Goal: Feedback & Contribution: Contribute content

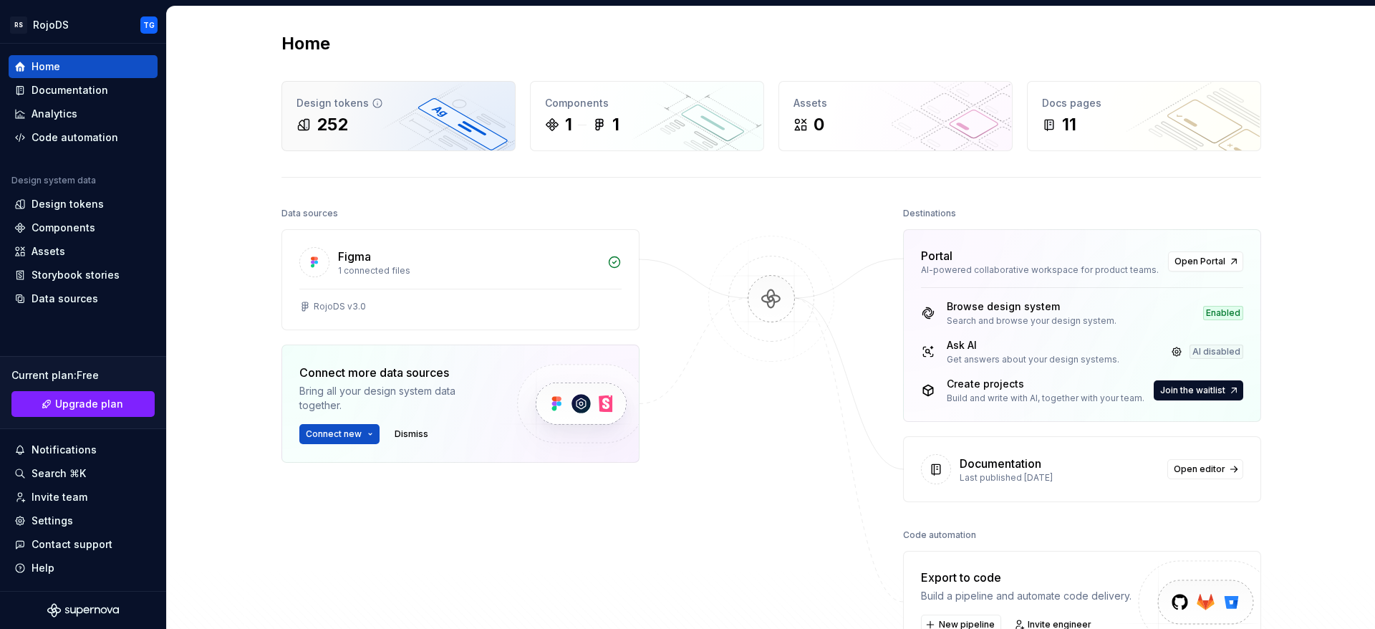
click at [375, 122] on div "252" at bounding box center [399, 124] width 204 height 23
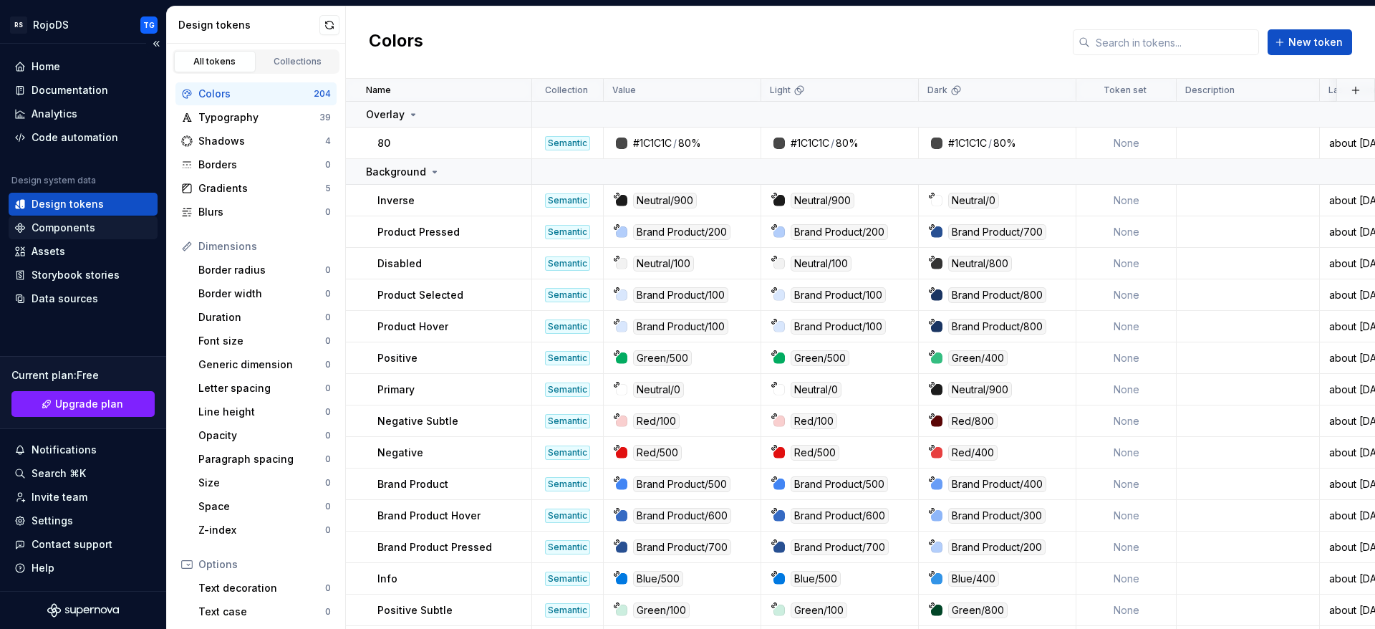
click at [67, 229] on div "Components" at bounding box center [64, 228] width 64 height 14
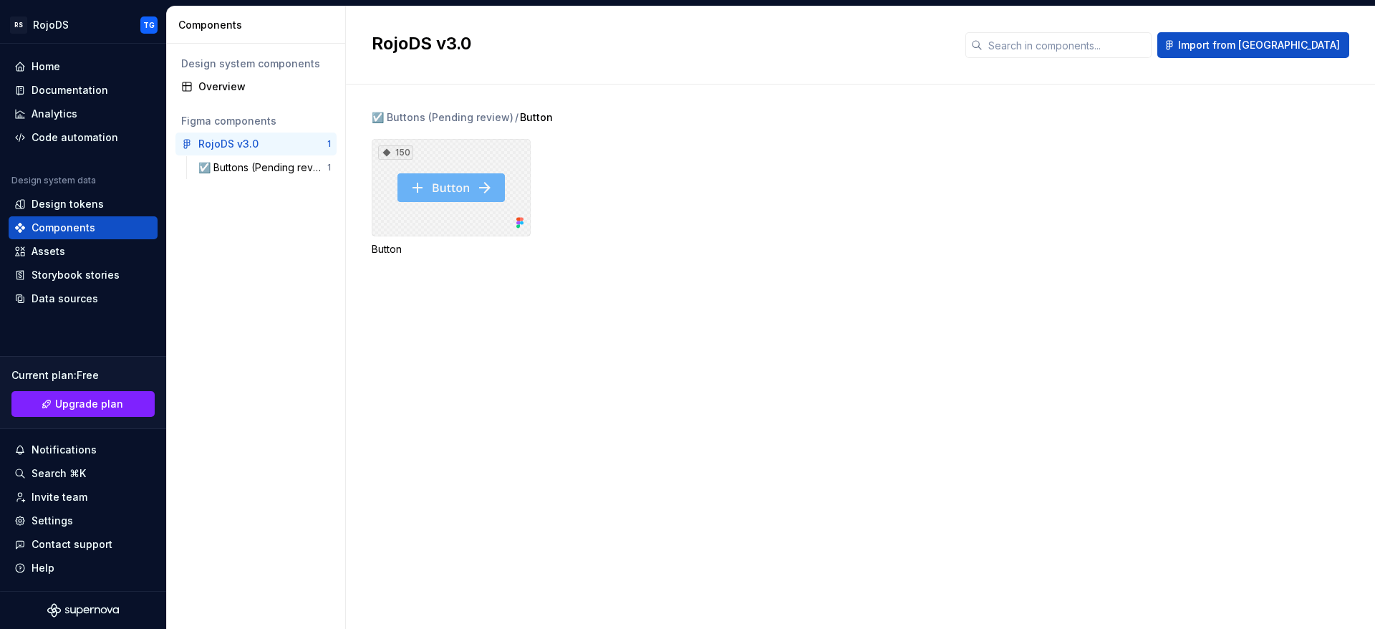
click at [469, 188] on div "150" at bounding box center [451, 187] width 159 height 97
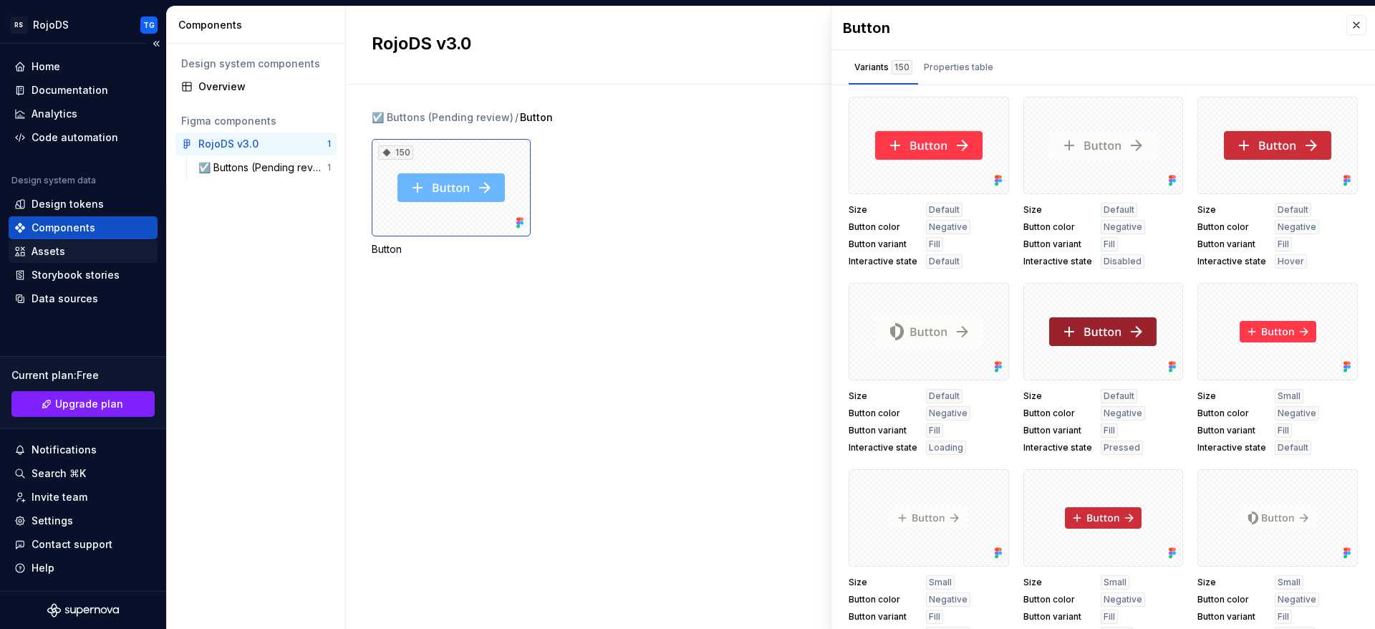
click at [78, 242] on div "Assets" at bounding box center [83, 251] width 149 height 23
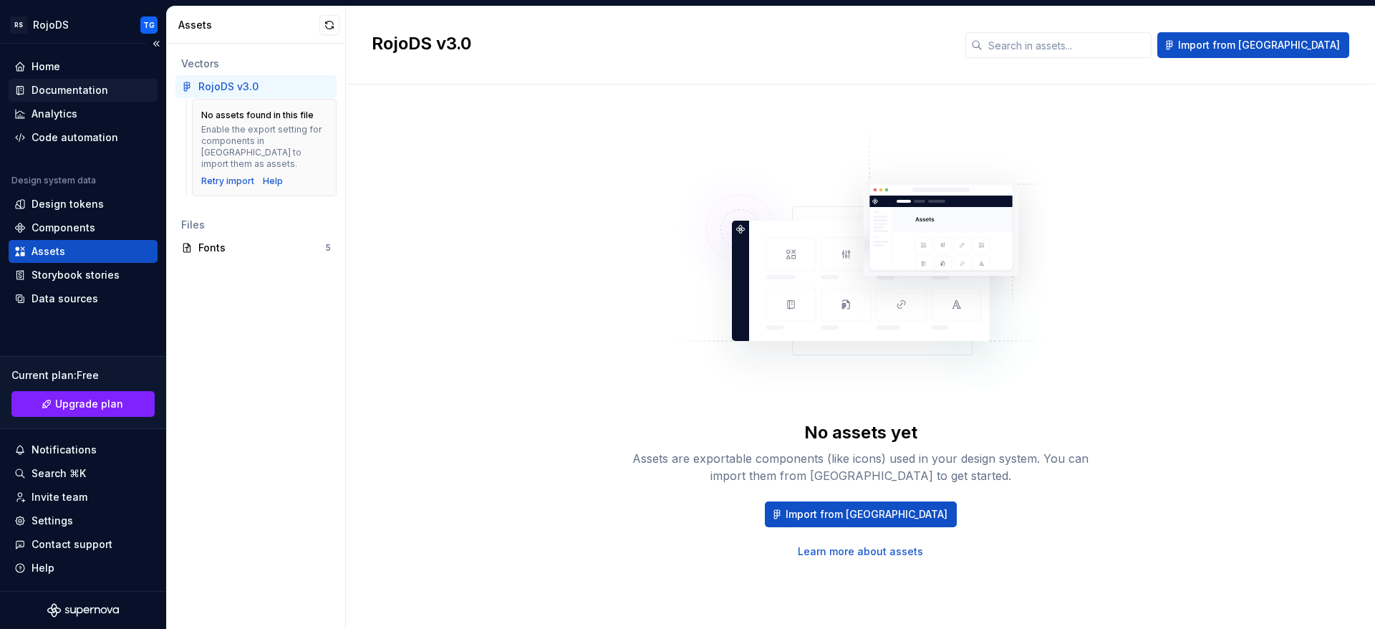
click at [102, 86] on div "Documentation" at bounding box center [70, 90] width 77 height 14
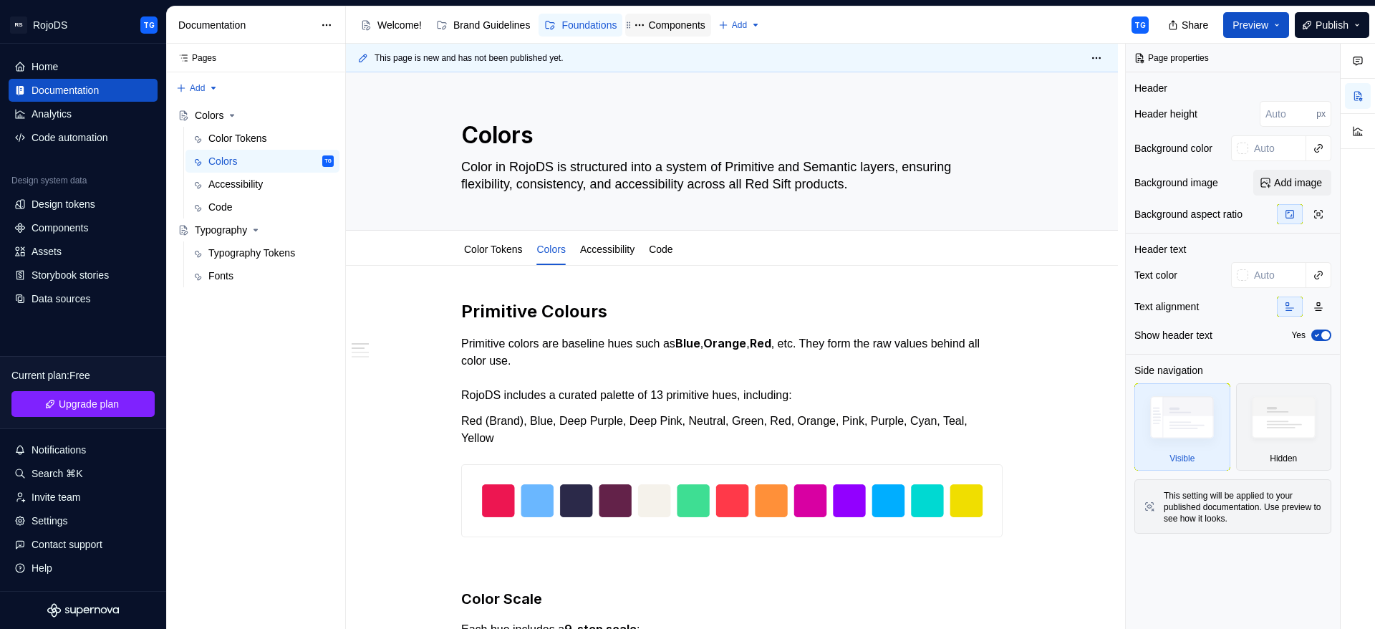
click at [692, 22] on div "Components" at bounding box center [676, 25] width 57 height 14
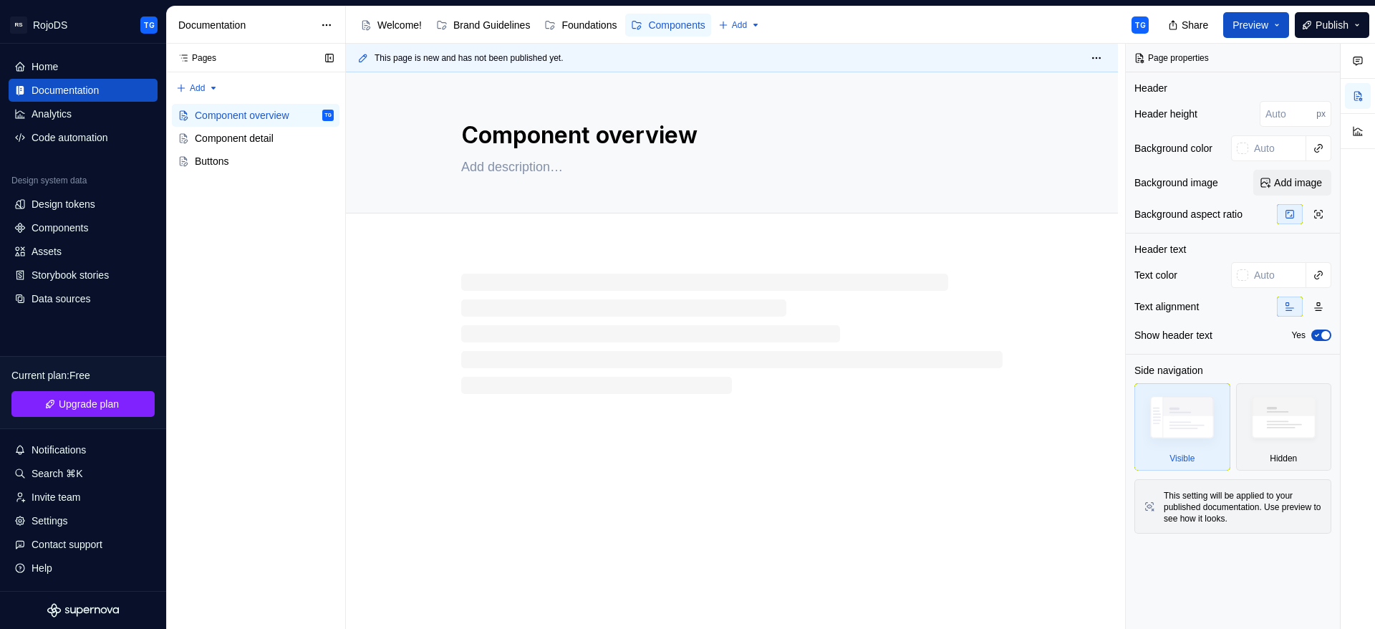
click at [195, 175] on div "Accessibility guide for tree Page tree. Navigate the tree with the arrow keys. …" at bounding box center [255, 136] width 179 height 77
click at [201, 163] on div "Buttons" at bounding box center [212, 161] width 34 height 14
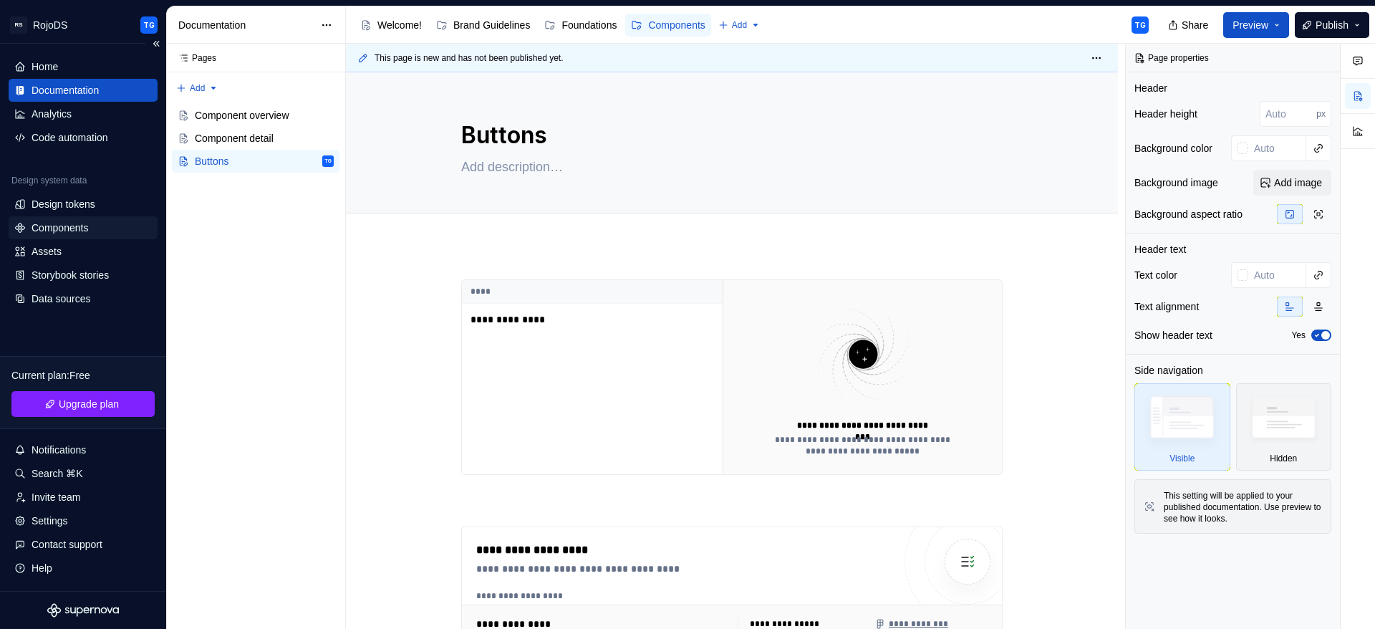
click at [71, 230] on div "Components" at bounding box center [60, 228] width 57 height 14
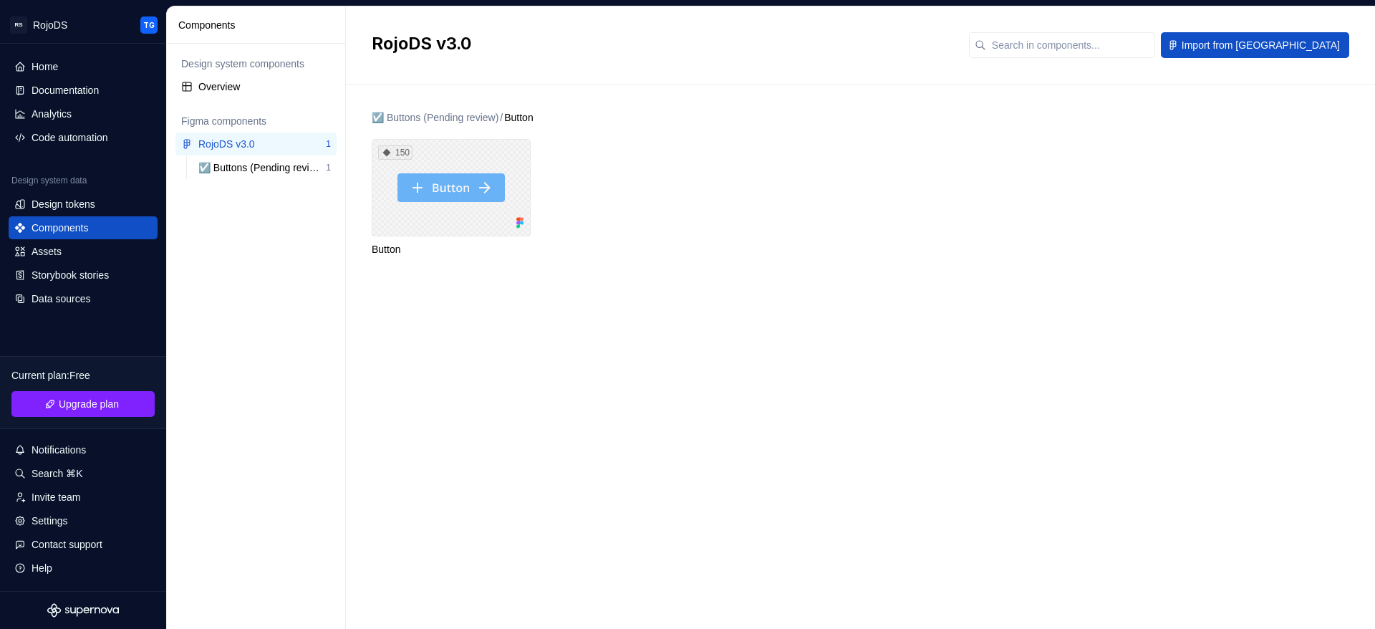
click at [477, 206] on div "150" at bounding box center [451, 187] width 159 height 97
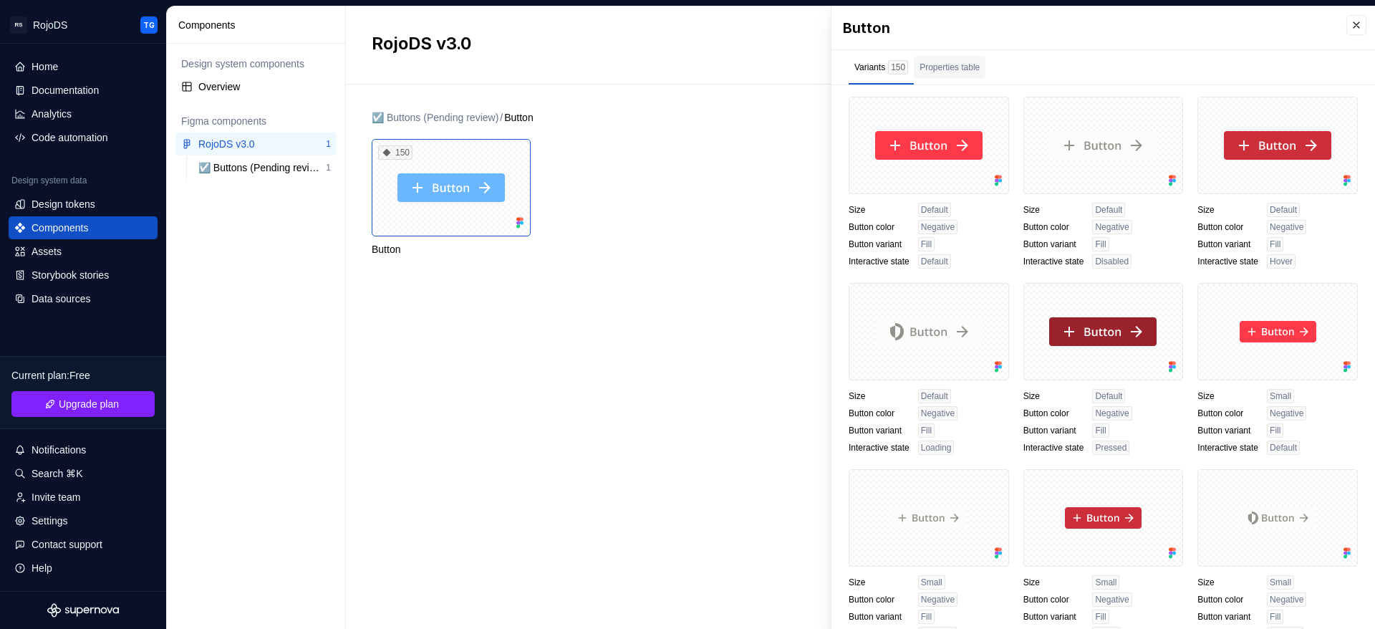
click at [948, 67] on div "Properties table" at bounding box center [950, 67] width 60 height 14
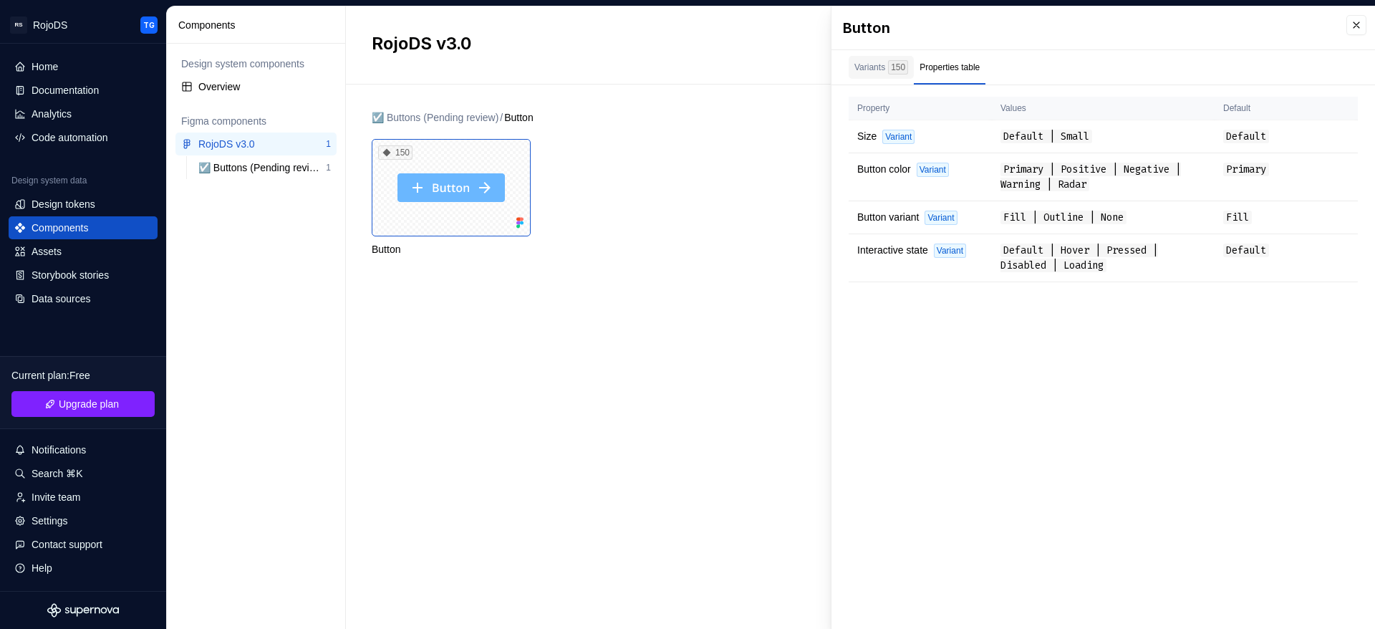
click at [890, 65] on div "150" at bounding box center [898, 67] width 20 height 14
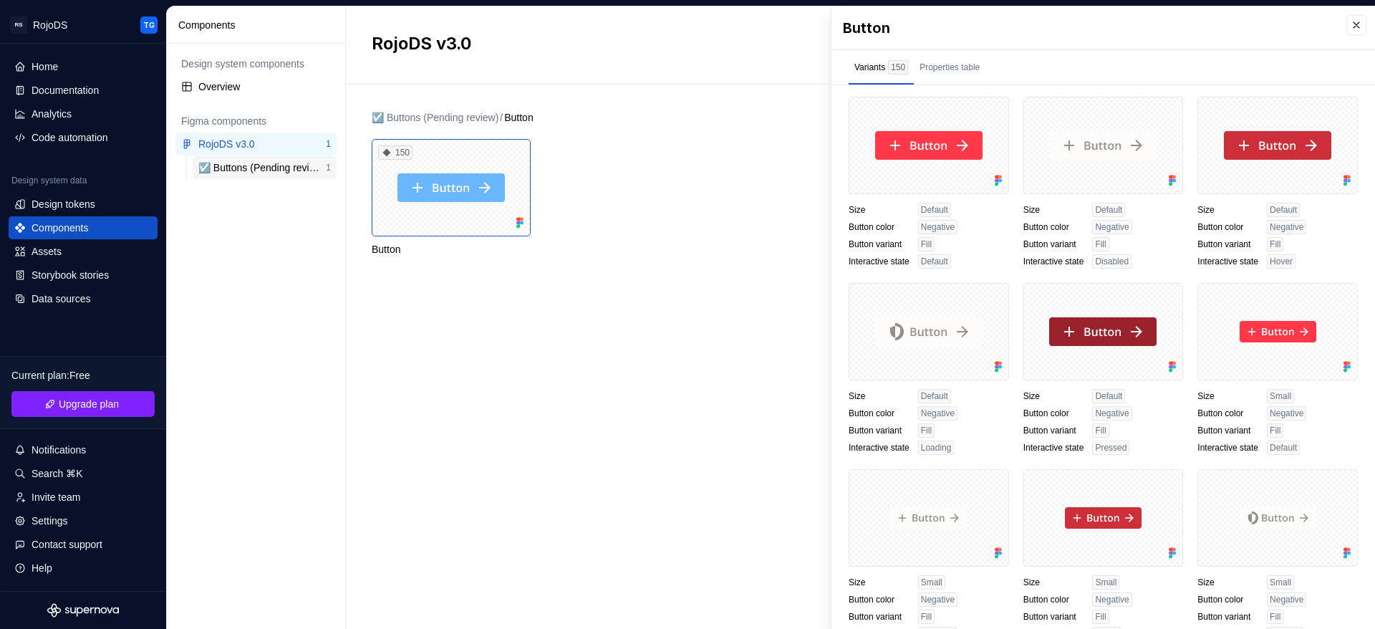
click at [254, 173] on div "☑️ Buttons (Pending review)" at bounding box center [261, 167] width 127 height 14
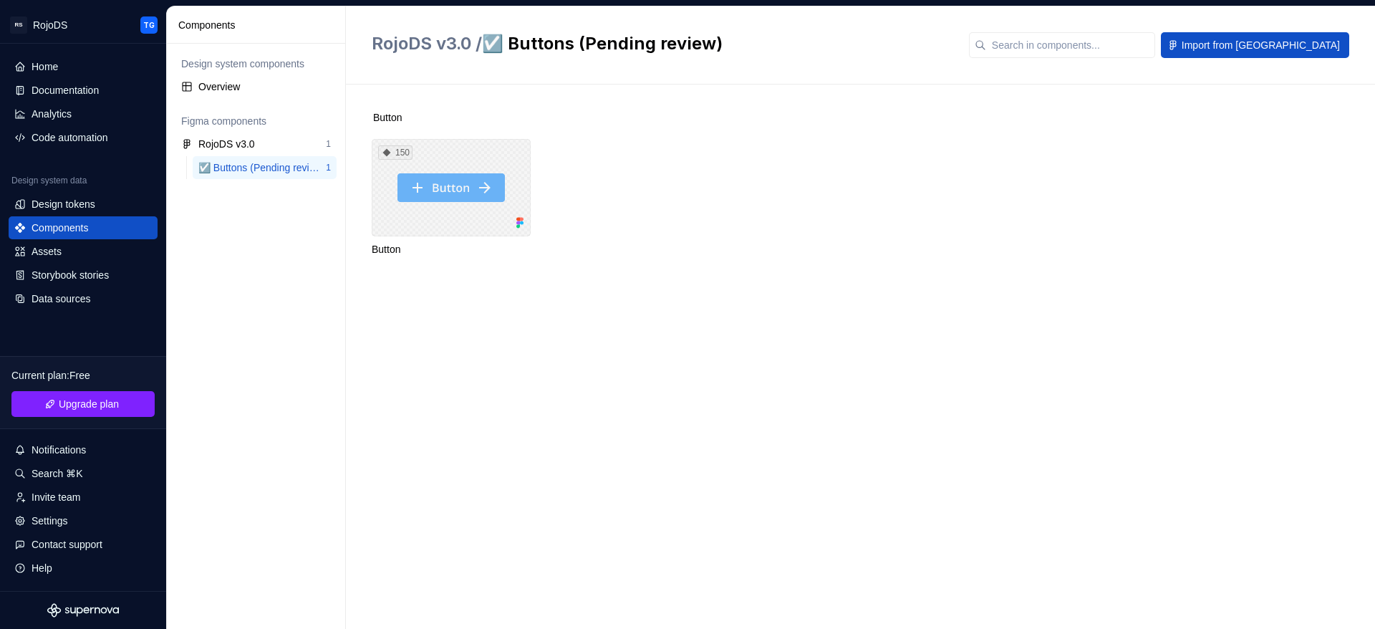
click at [430, 192] on div "150" at bounding box center [451, 187] width 159 height 97
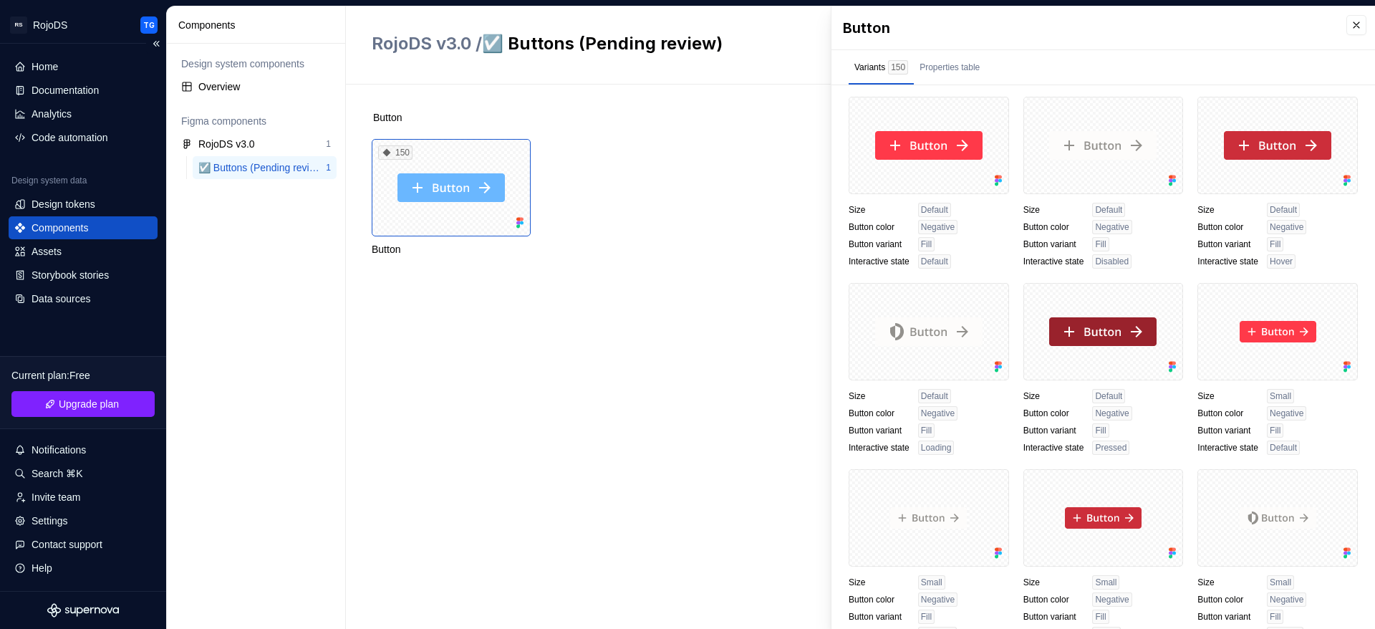
click at [82, 221] on div "Components" at bounding box center [60, 228] width 57 height 14
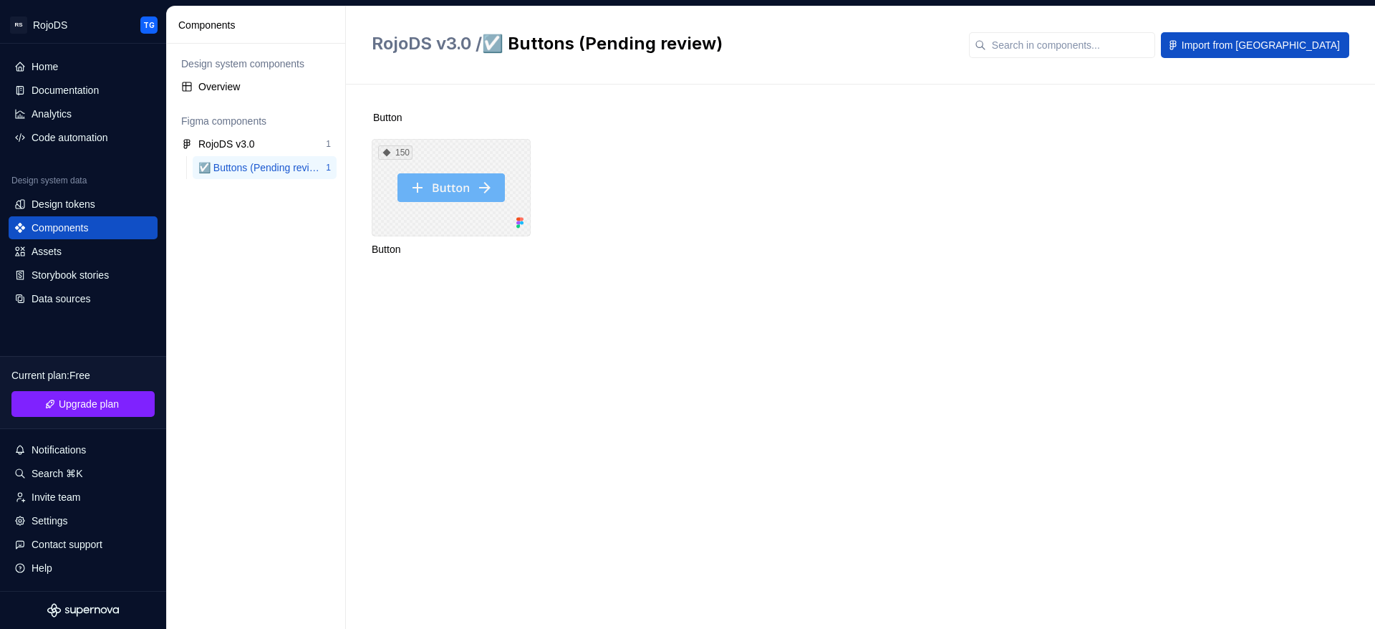
click at [468, 219] on div "150" at bounding box center [451, 187] width 159 height 97
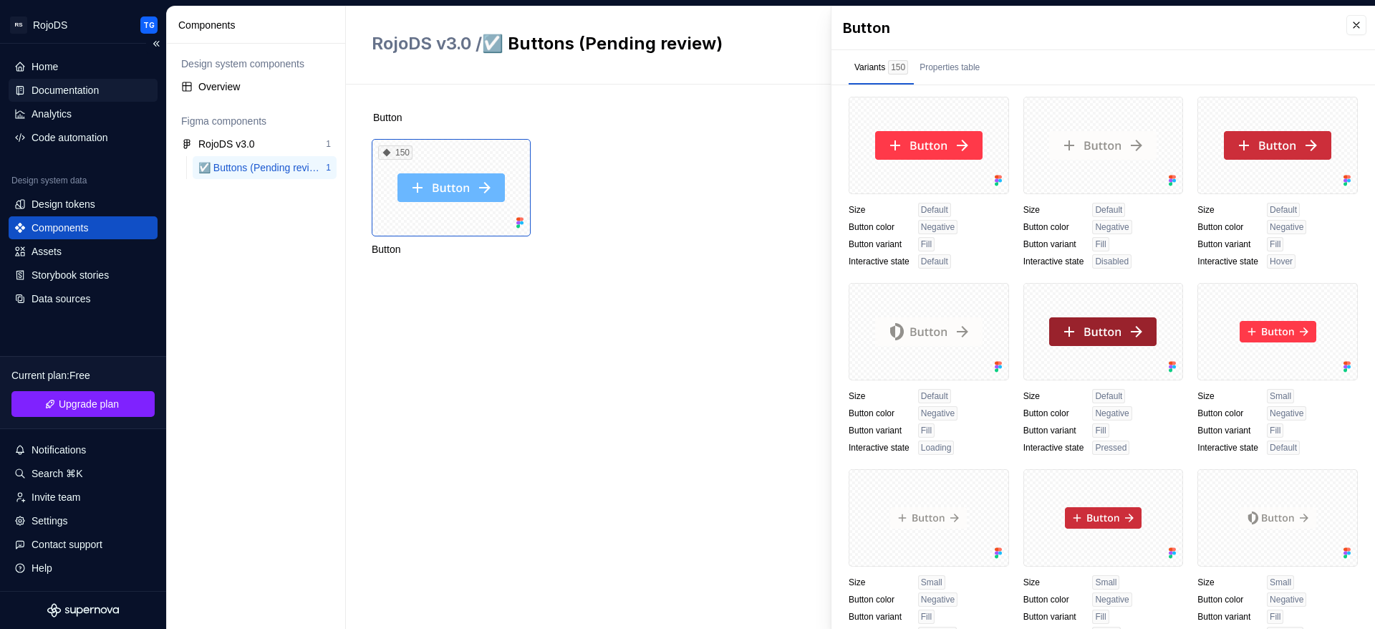
click at [90, 97] on div "Documentation" at bounding box center [83, 90] width 149 height 23
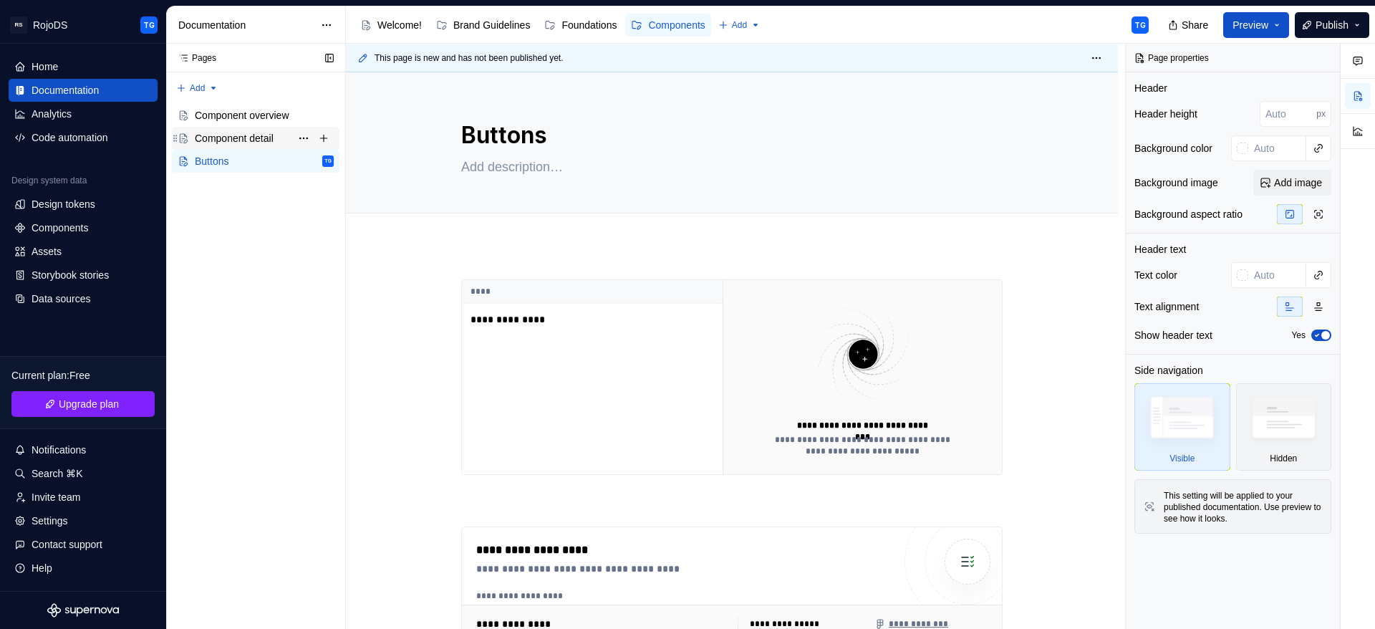
click at [235, 131] on div "Component detail" at bounding box center [234, 138] width 79 height 14
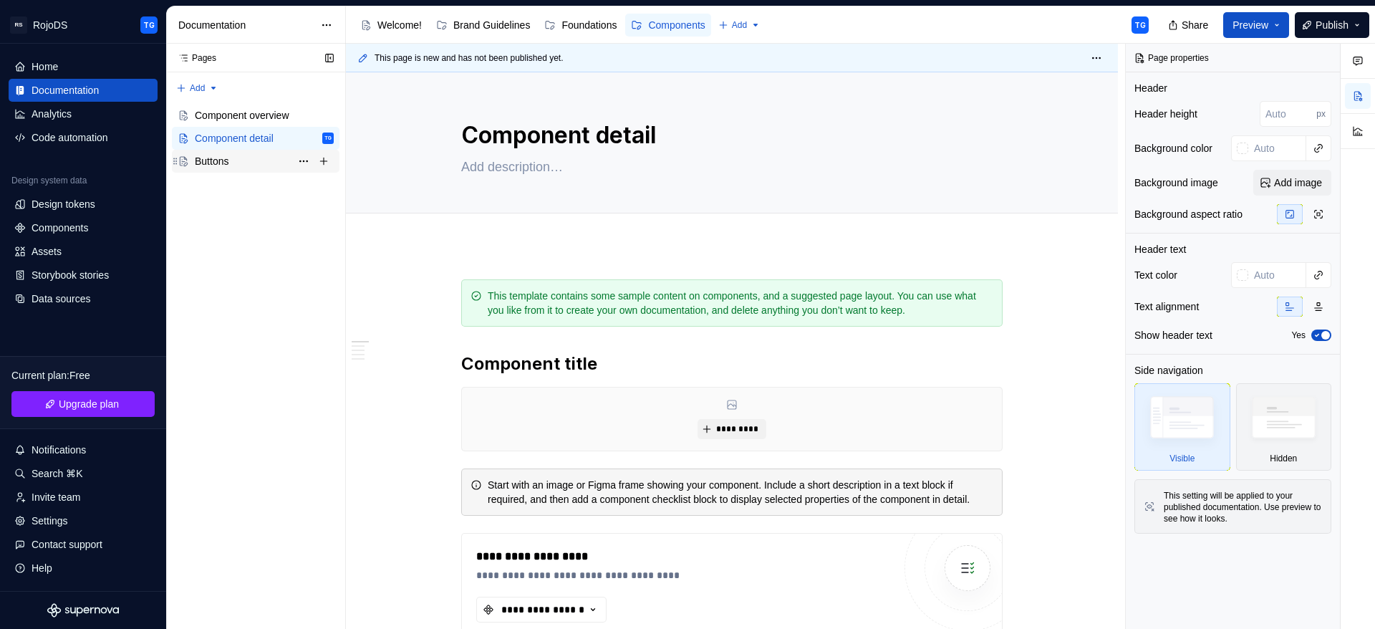
click at [227, 159] on div "Buttons" at bounding box center [212, 161] width 34 height 14
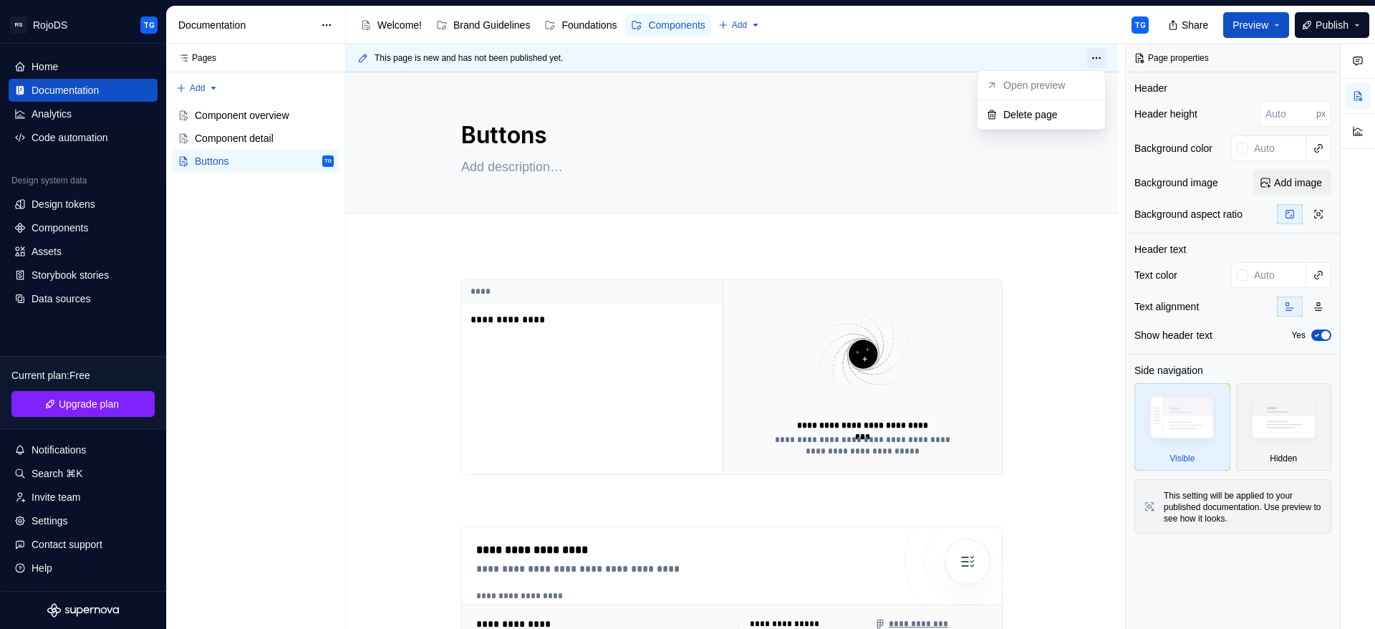
click at [1097, 56] on html "RS RojoDS TG Home Documentation Analytics Code automation Design system data De…" at bounding box center [687, 314] width 1375 height 629
click at [1109, 258] on html "RS RojoDS TG Home Documentation Analytics Code automation Design system data De…" at bounding box center [687, 314] width 1375 height 629
click at [1109, 258] on div "**********" at bounding box center [732, 630] width 772 height 771
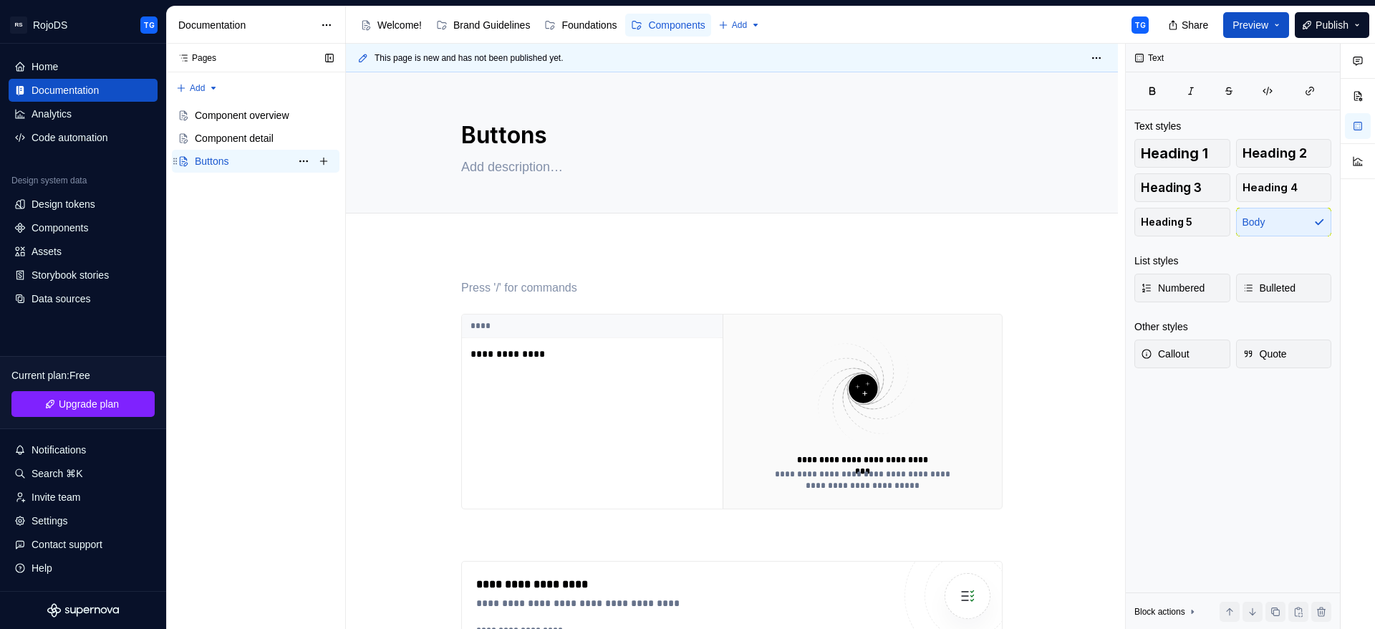
click at [244, 156] on div "Buttons TG" at bounding box center [264, 161] width 139 height 20
type textarea "*"
click at [70, 226] on div "Components" at bounding box center [60, 228] width 57 height 14
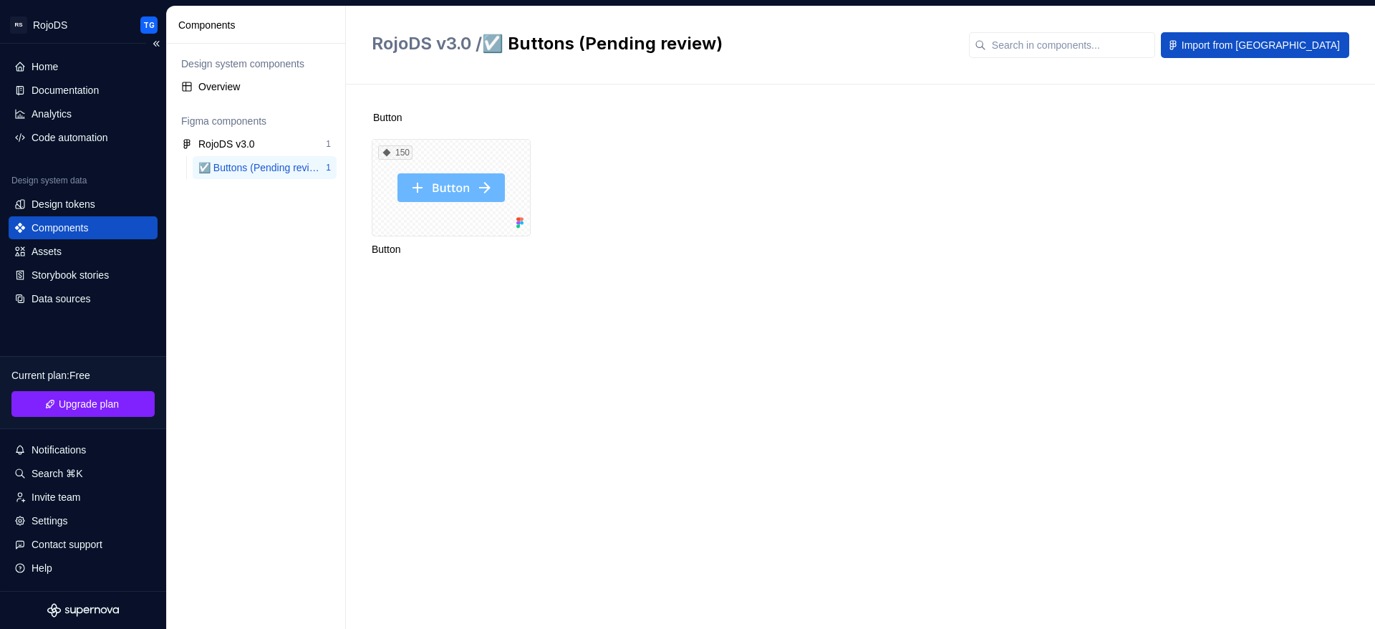
click at [69, 222] on div "Components" at bounding box center [60, 228] width 57 height 14
click at [390, 251] on div "Button" at bounding box center [451, 249] width 159 height 14
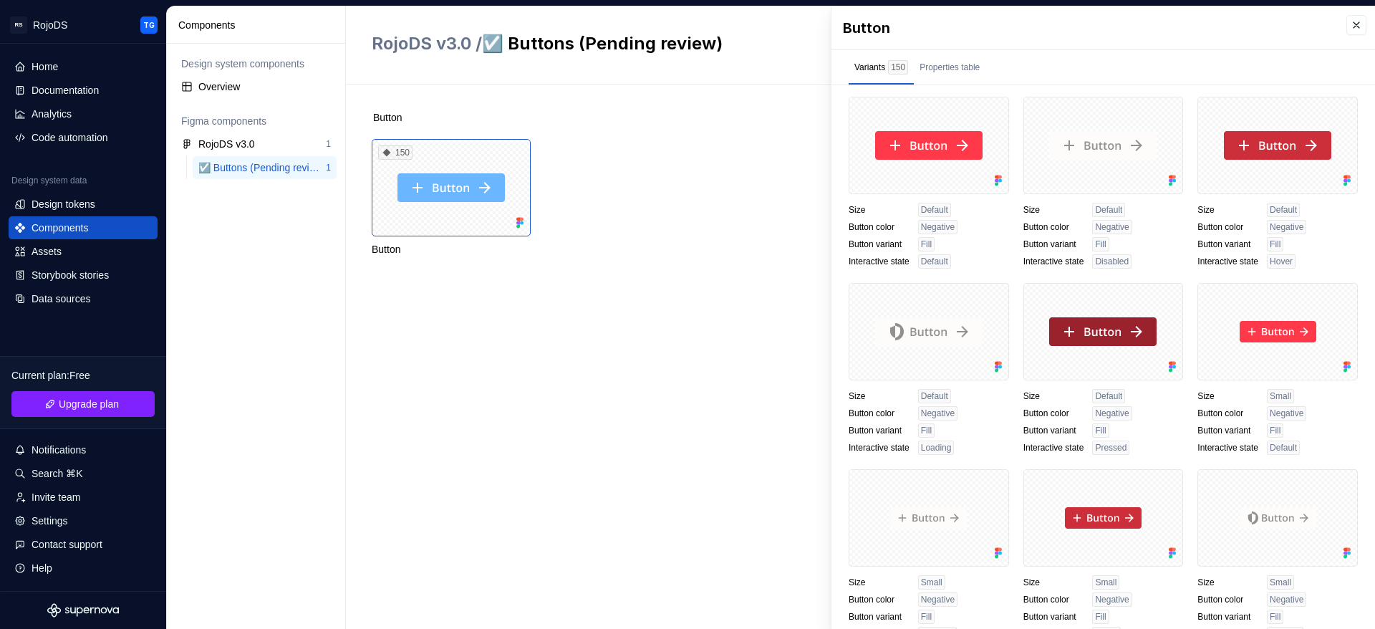
click at [394, 112] on span "Button" at bounding box center [387, 117] width 29 height 14
click at [396, 123] on span "Button" at bounding box center [387, 117] width 29 height 14
click at [403, 246] on div "Button" at bounding box center [451, 249] width 159 height 14
click at [975, 64] on div "Properties table" at bounding box center [950, 67] width 60 height 14
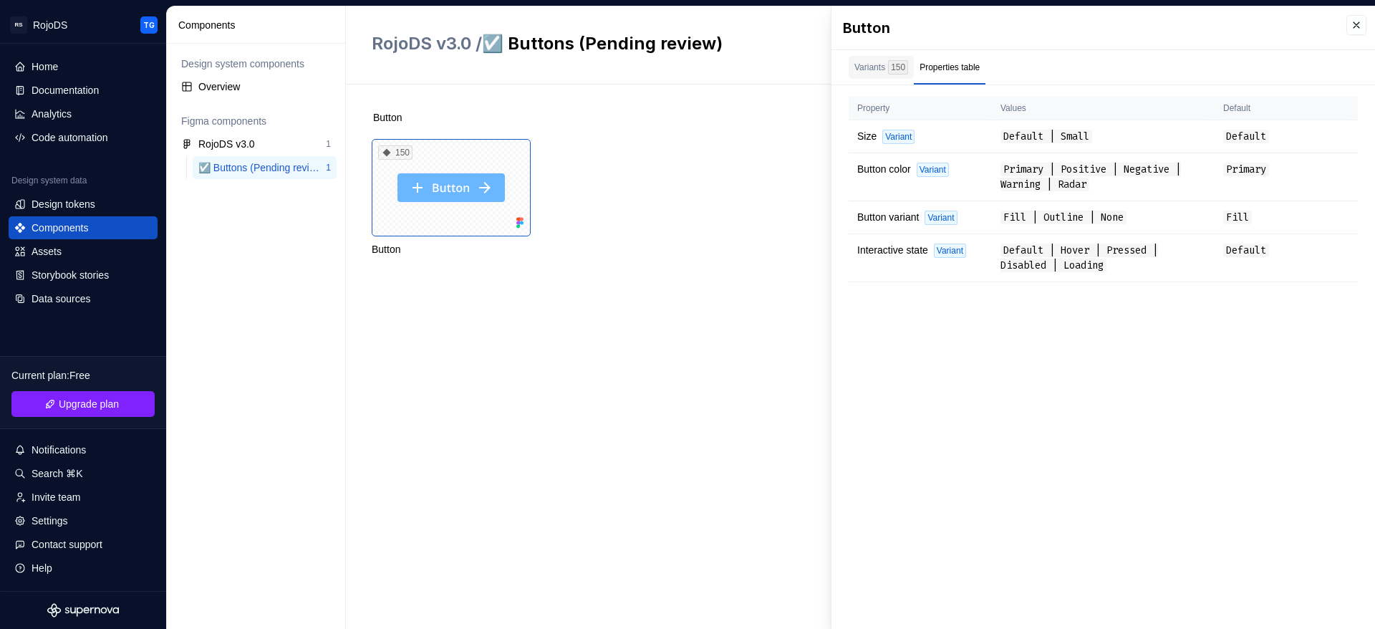
click at [857, 75] on div "Variants 150" at bounding box center [881, 67] width 65 height 23
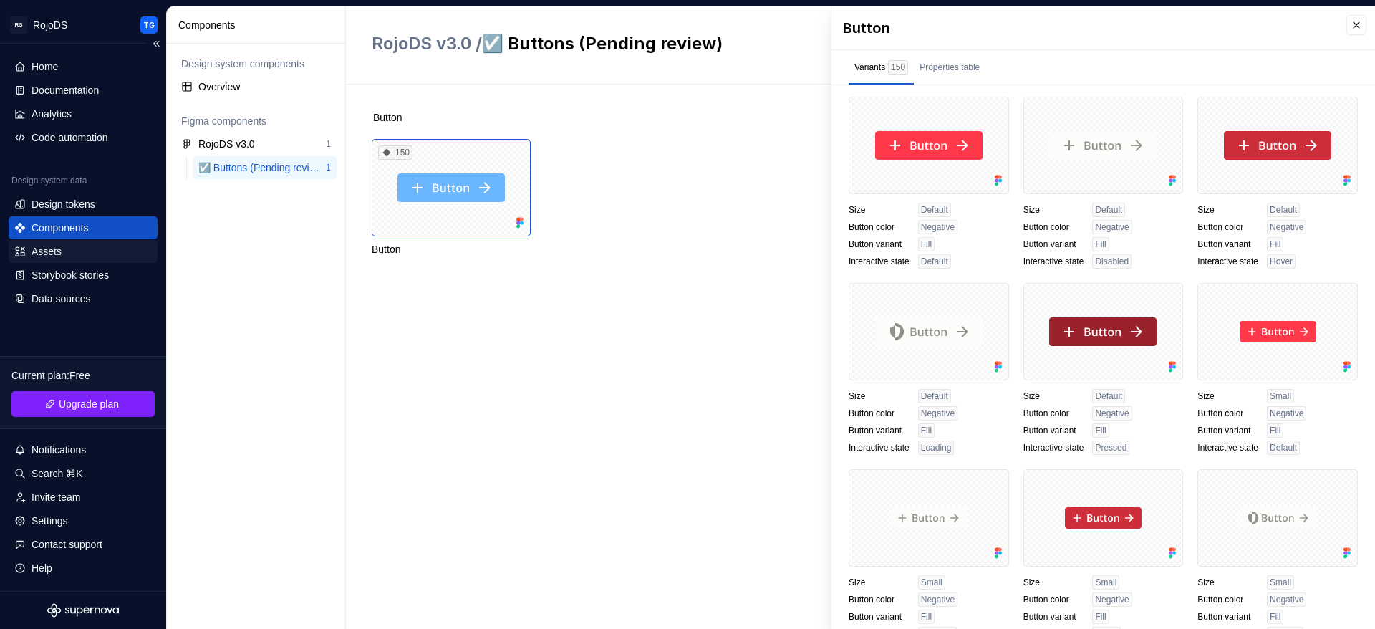
click at [54, 251] on div "Assets" at bounding box center [47, 251] width 30 height 14
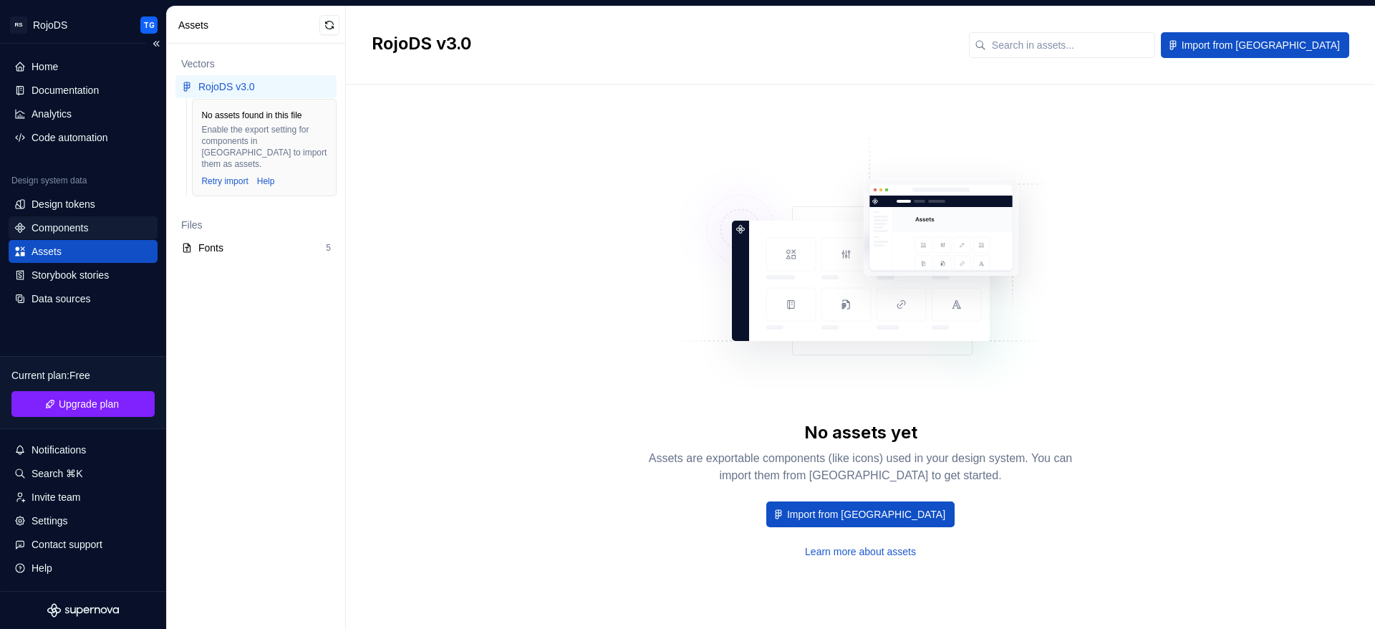
click at [65, 233] on div "Components" at bounding box center [60, 228] width 57 height 14
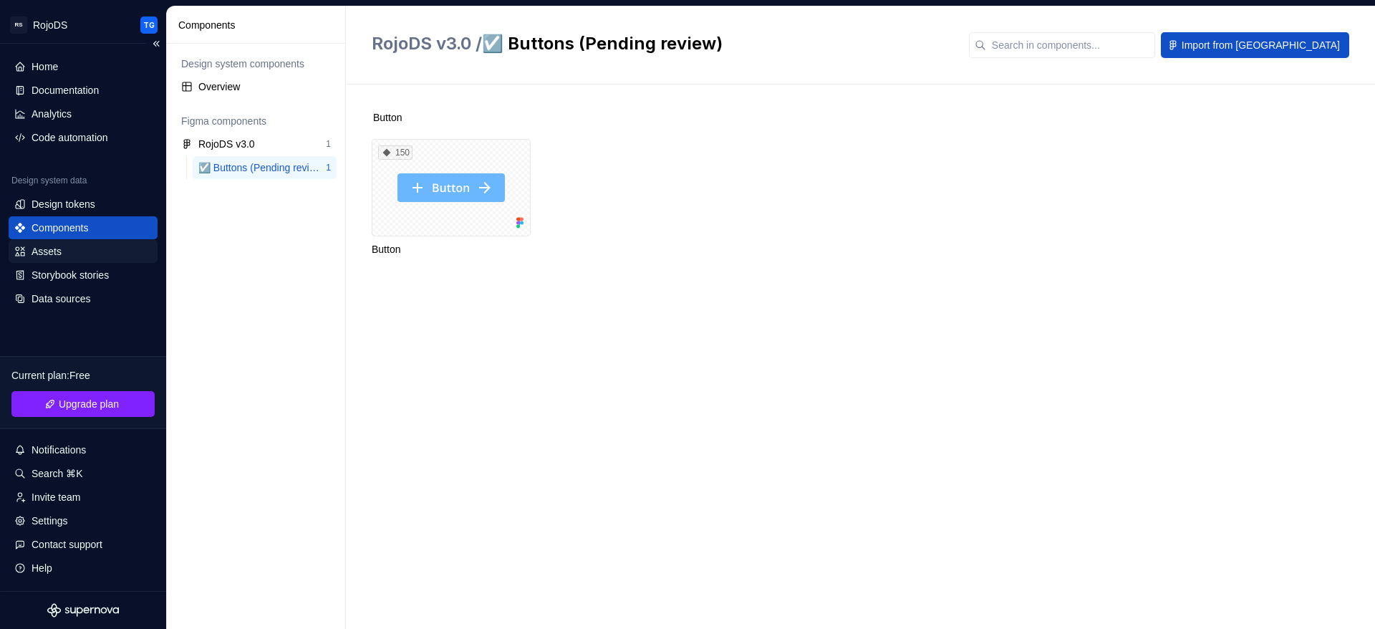
click at [52, 251] on div "Assets" at bounding box center [47, 251] width 30 height 14
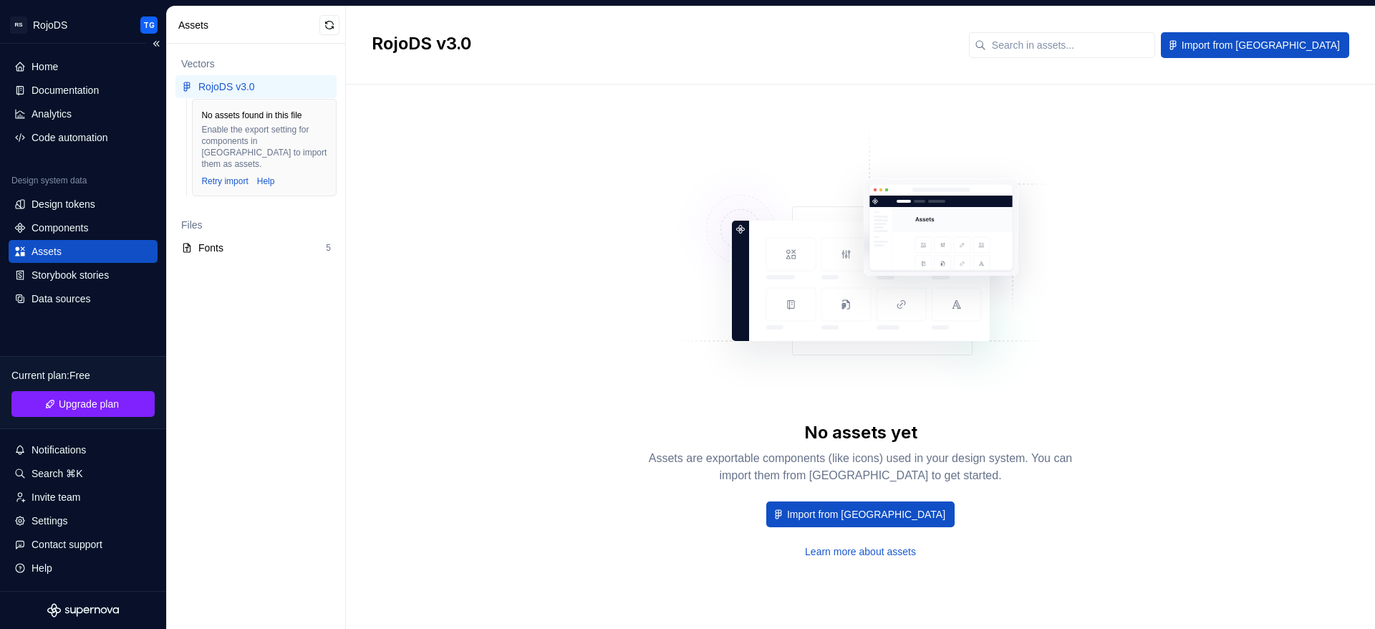
click at [53, 251] on div "Assets" at bounding box center [47, 251] width 30 height 14
click at [247, 84] on div "RojoDS v3.0" at bounding box center [226, 87] width 57 height 14
click at [853, 511] on span "Import from [GEOGRAPHIC_DATA]" at bounding box center [866, 514] width 158 height 14
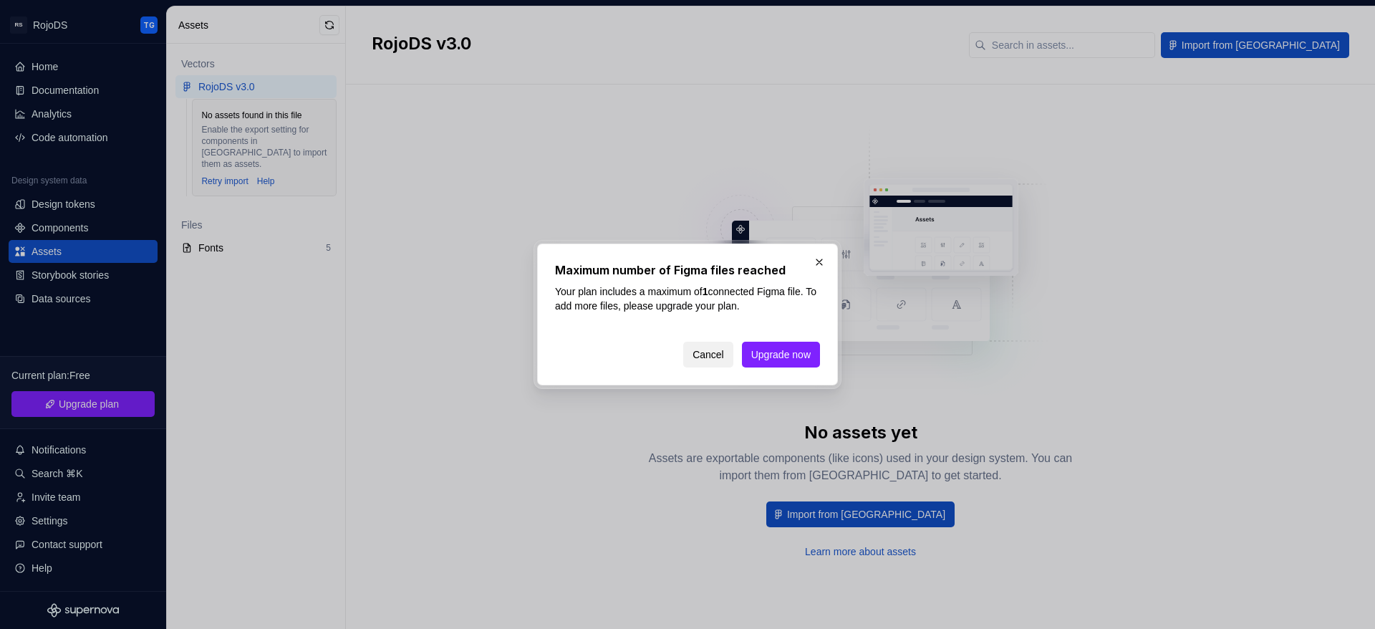
click at [705, 362] on button "Cancel" at bounding box center [708, 355] width 50 height 26
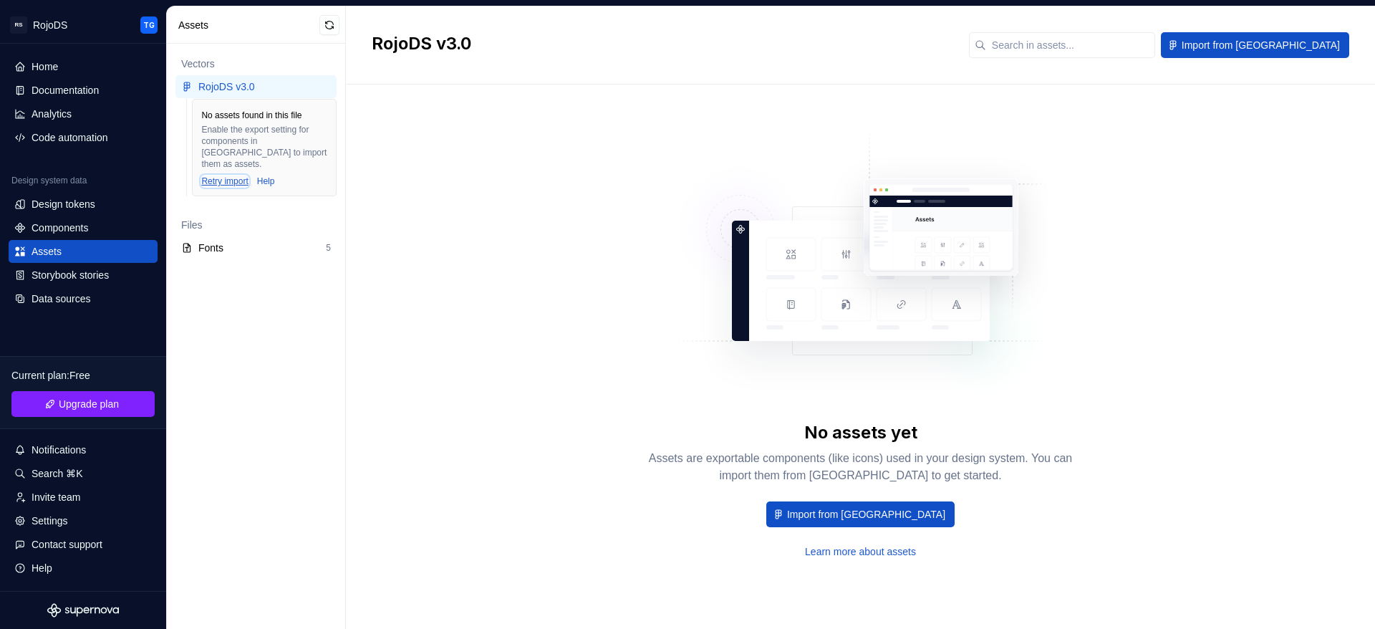
click at [221, 175] on div "Retry import" at bounding box center [224, 180] width 47 height 11
click at [60, 246] on div "Assets" at bounding box center [47, 251] width 30 height 14
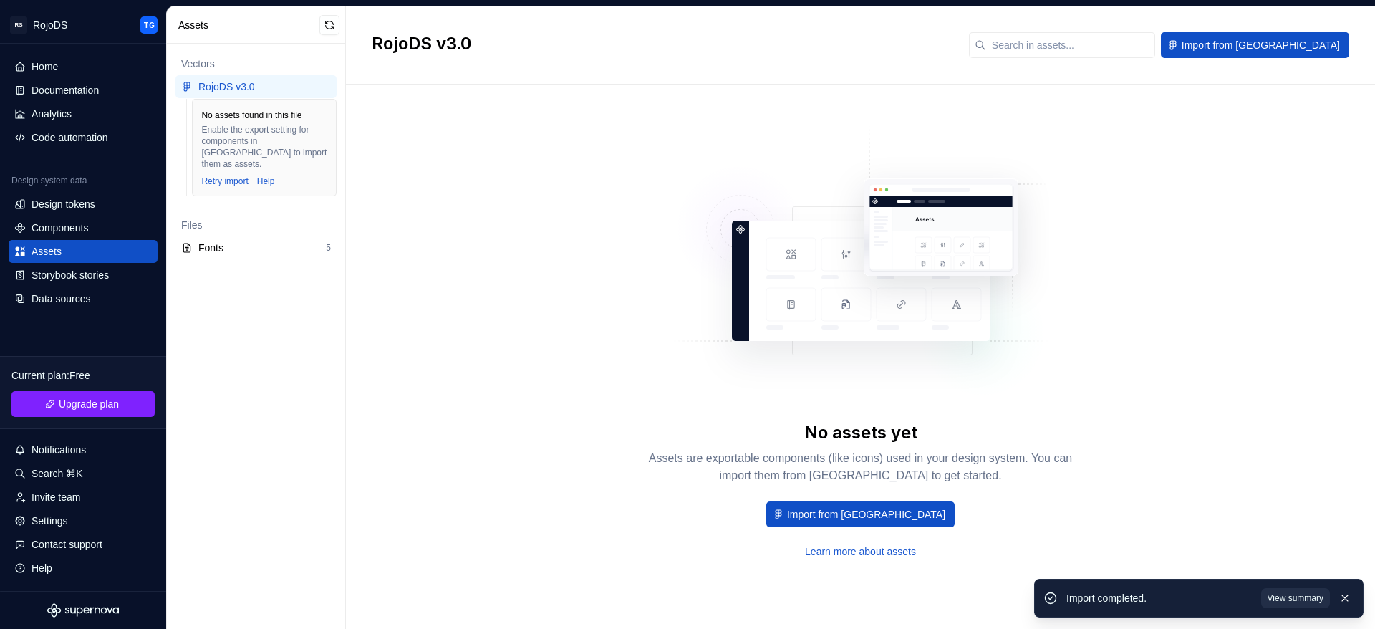
click at [1297, 597] on span "View summary" at bounding box center [1296, 597] width 56 height 11
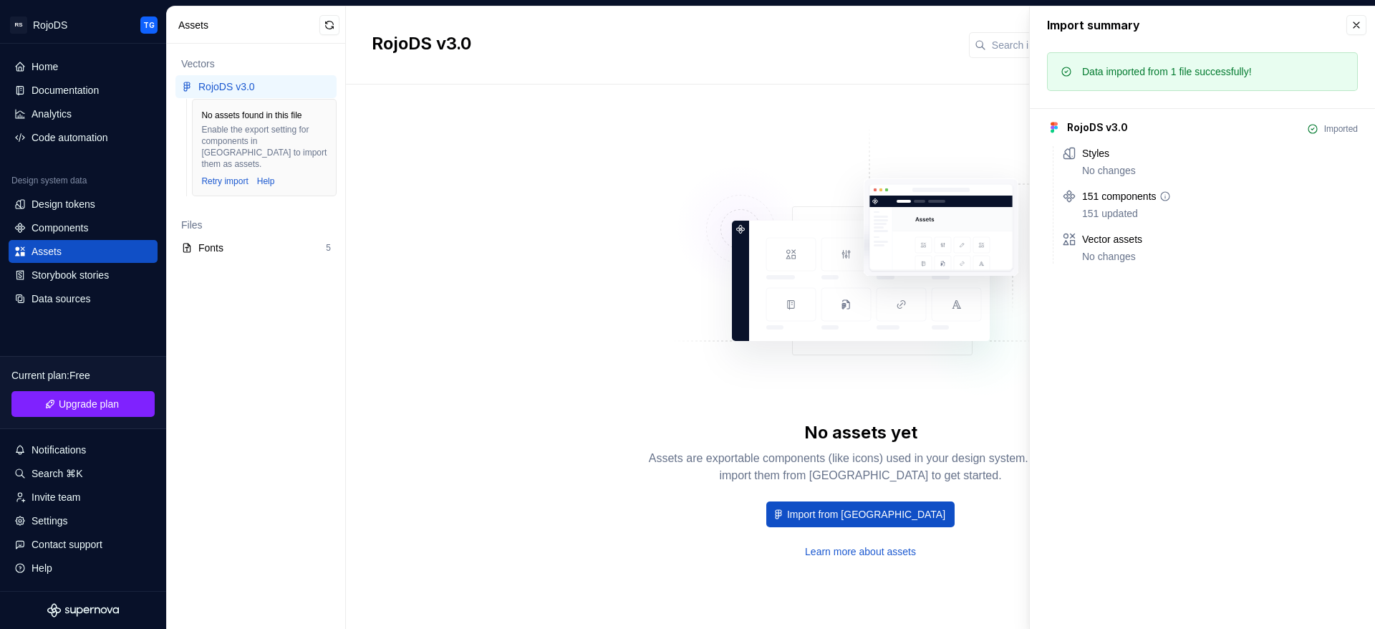
click at [1124, 204] on div "151 components 151 updated" at bounding box center [1220, 205] width 276 height 32
click at [1122, 200] on div "151 components" at bounding box center [1119, 196] width 74 height 14
click at [1067, 196] on icon at bounding box center [1069, 196] width 11 height 11
click at [320, 189] on div "No assets found in this file Enable the export setting for components in Figma …" at bounding box center [255, 150] width 161 height 103
click at [526, 194] on div "No assets yet Assets are exportable components (like icons) used in your design…" at bounding box center [861, 342] width 978 height 464
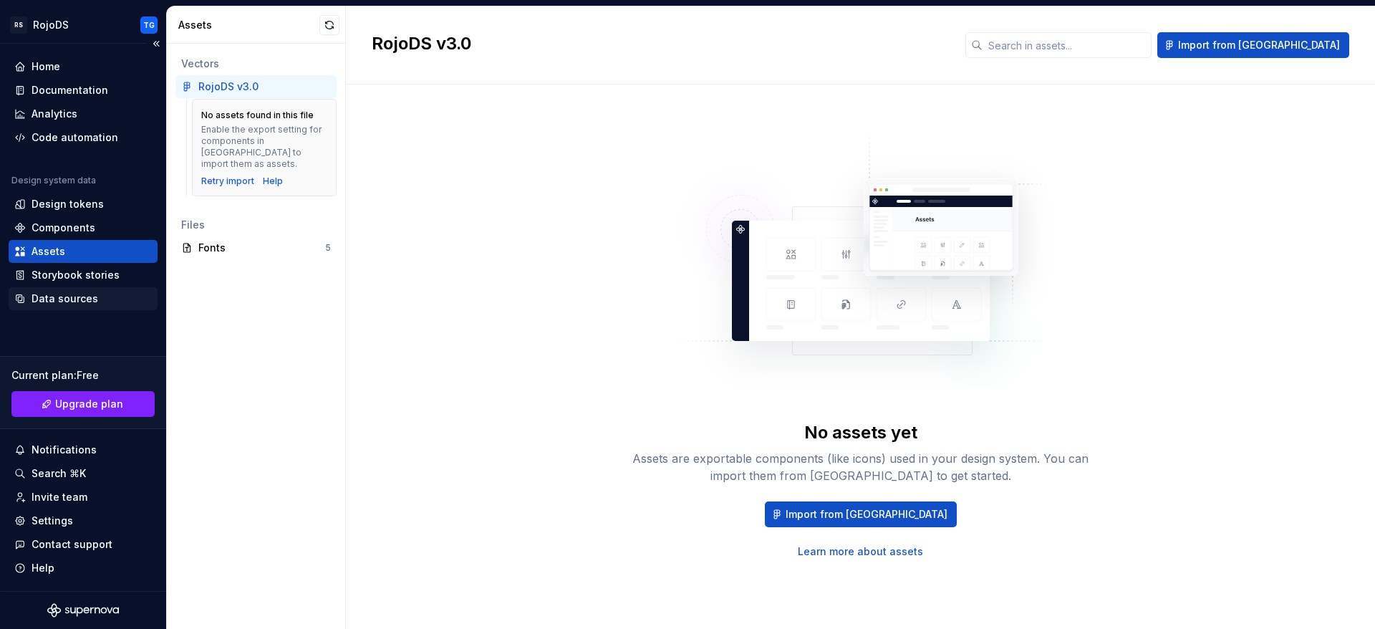
click at [44, 305] on div "Data sources" at bounding box center [65, 299] width 67 height 14
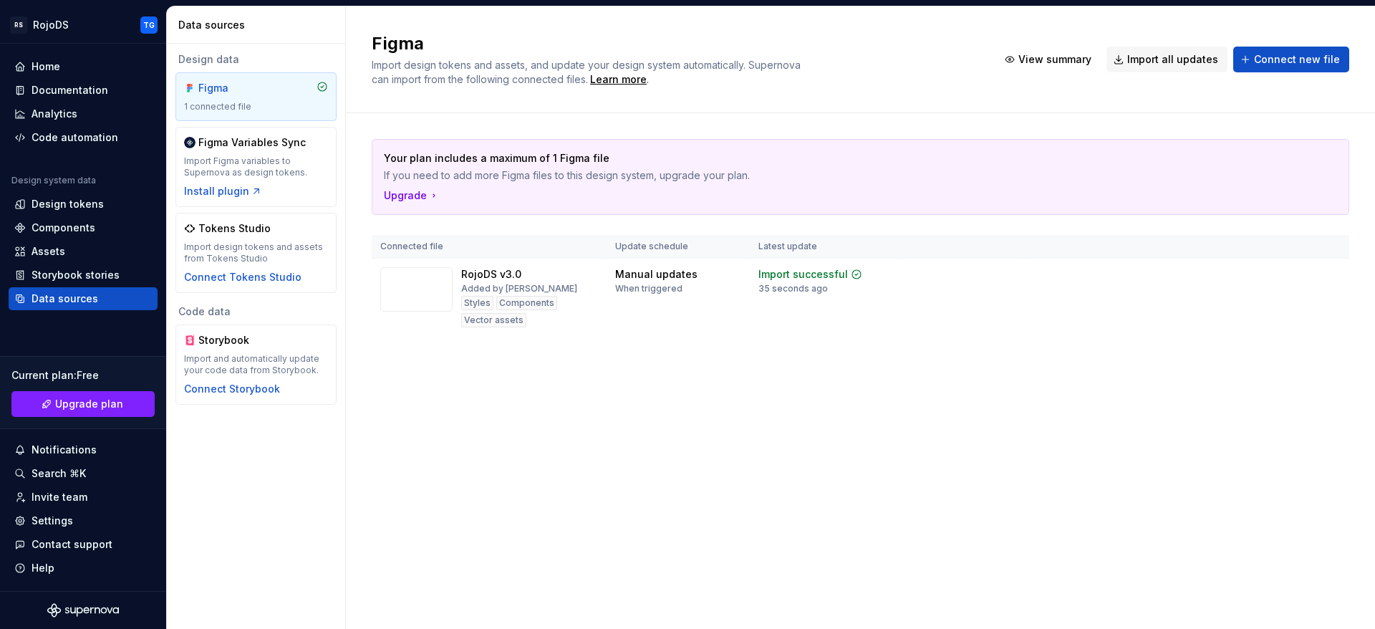
click at [240, 102] on div "1 connected file" at bounding box center [256, 106] width 144 height 11
click at [1329, 274] on html "RS RojoDS TG Home Documentation Analytics Code automation Design system data De…" at bounding box center [687, 314] width 1375 height 629
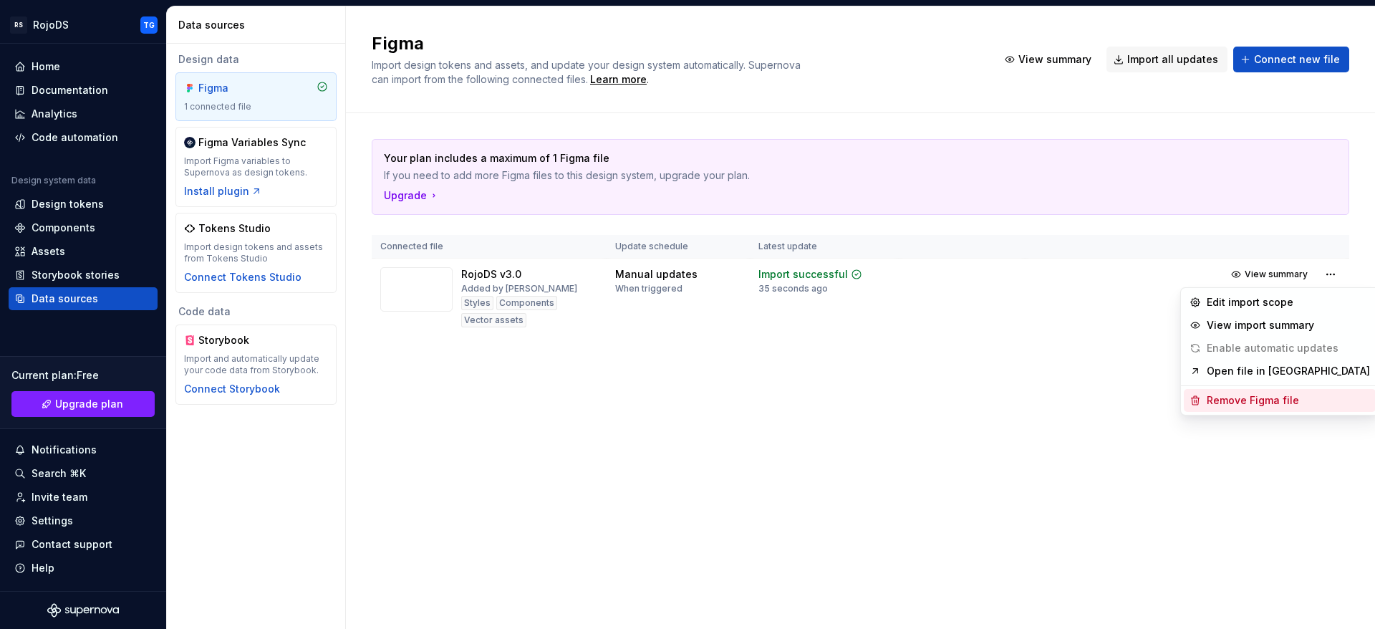
click at [1271, 406] on div "Remove Figma file" at bounding box center [1288, 400] width 163 height 14
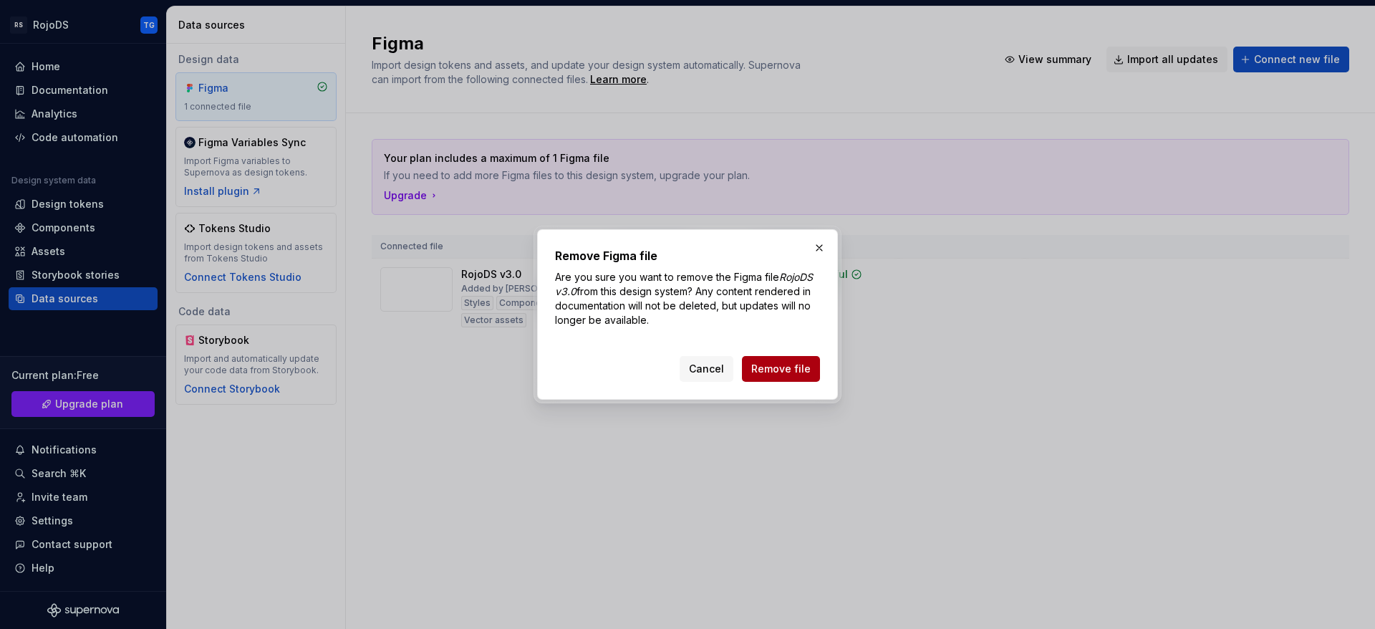
click at [804, 367] on span "Remove file" at bounding box center [780, 369] width 59 height 14
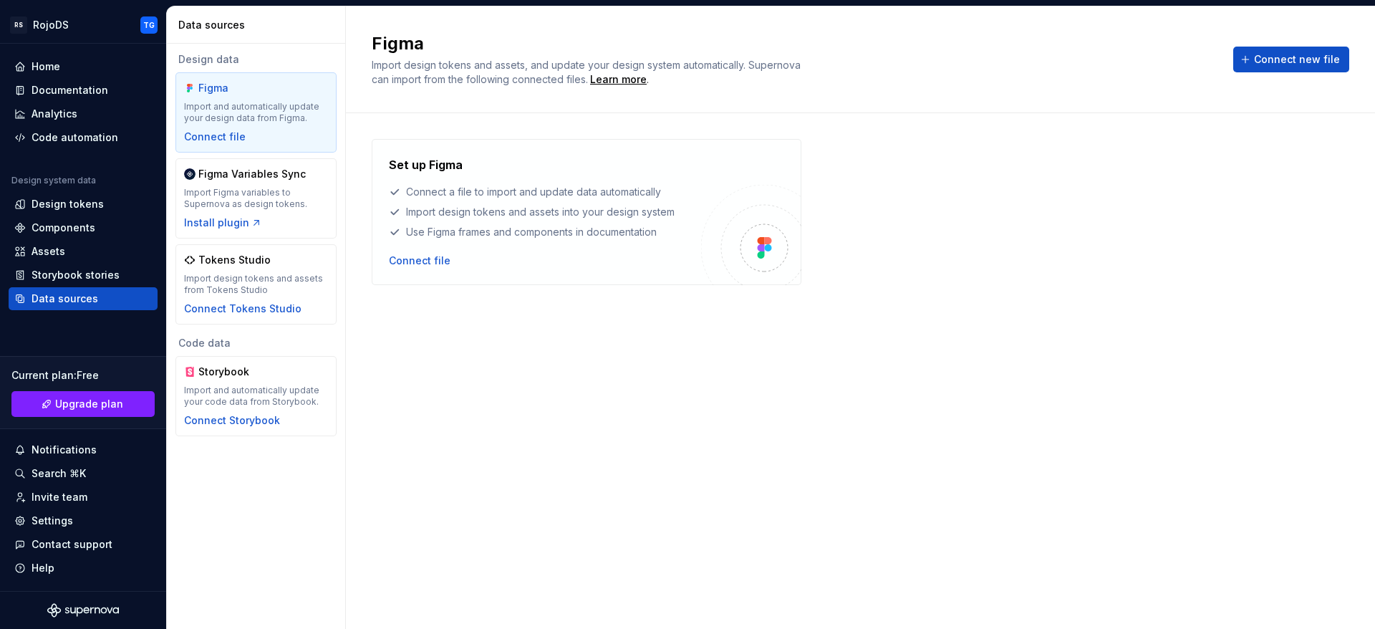
click at [728, 378] on div "Set up Figma Connect a file to import and update data automatically Import desi…" at bounding box center [861, 357] width 978 height 436
click at [69, 275] on div "Storybook stories" at bounding box center [76, 275] width 88 height 14
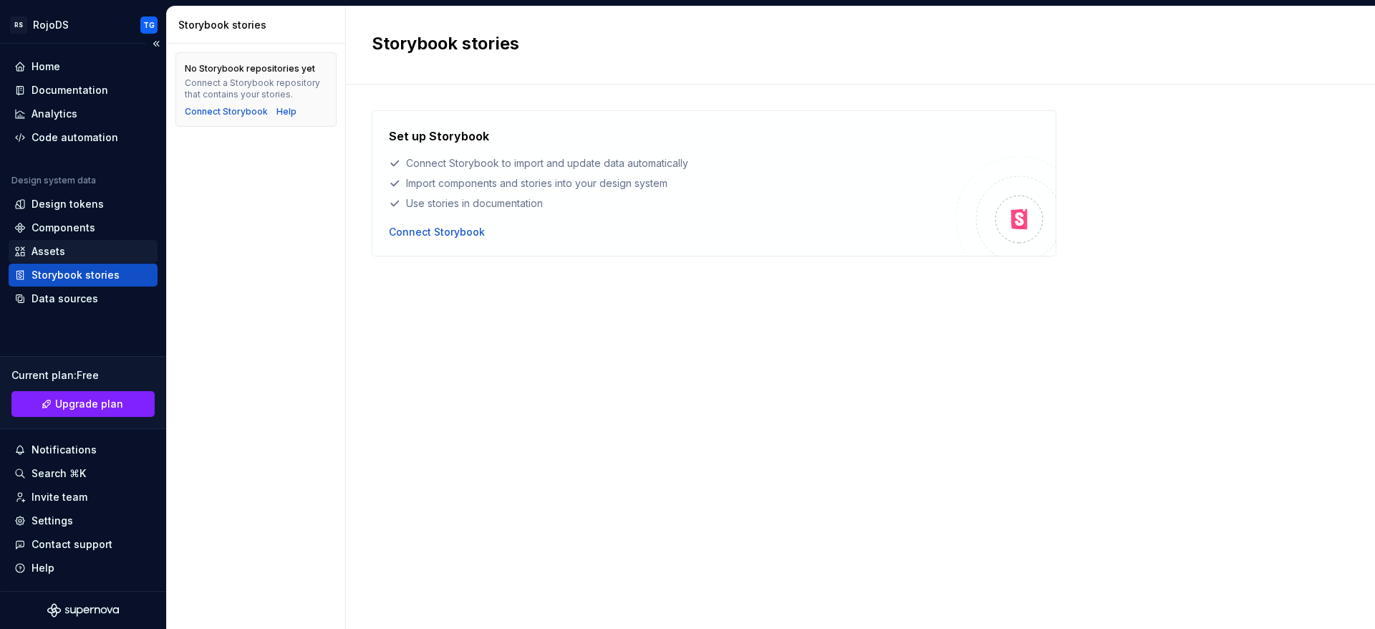
click at [64, 248] on div "Assets" at bounding box center [49, 251] width 34 height 14
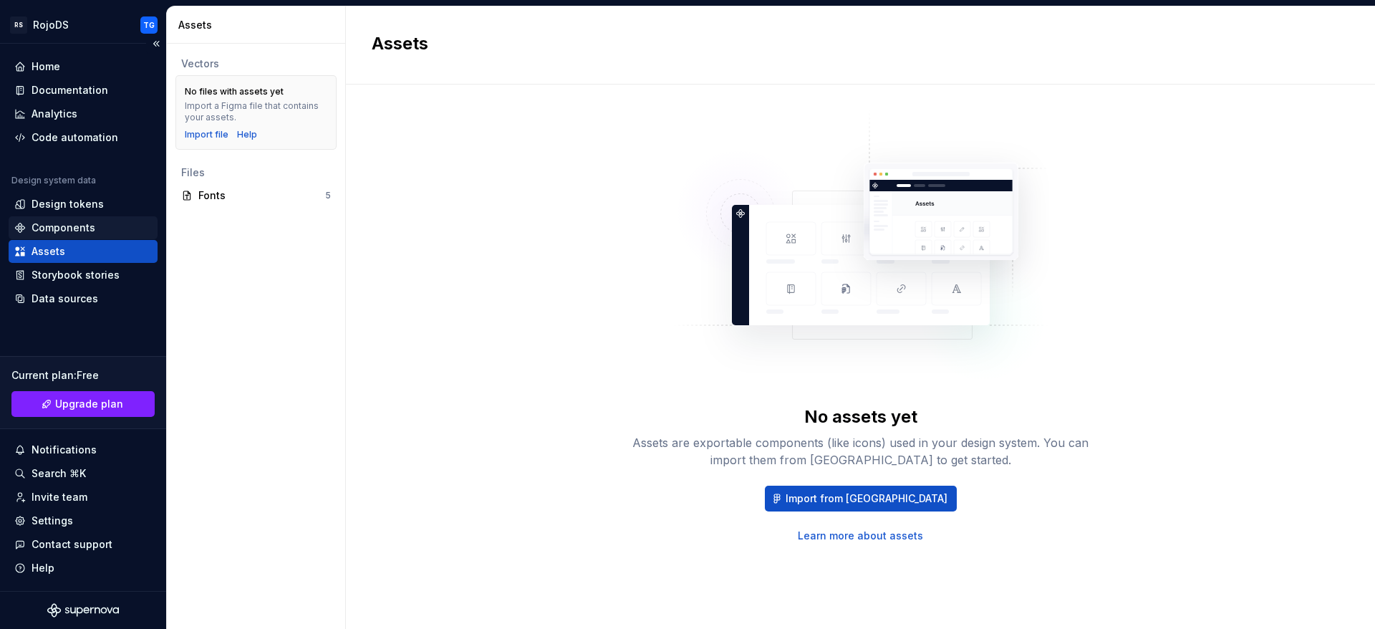
click at [88, 234] on div "Components" at bounding box center [64, 228] width 64 height 14
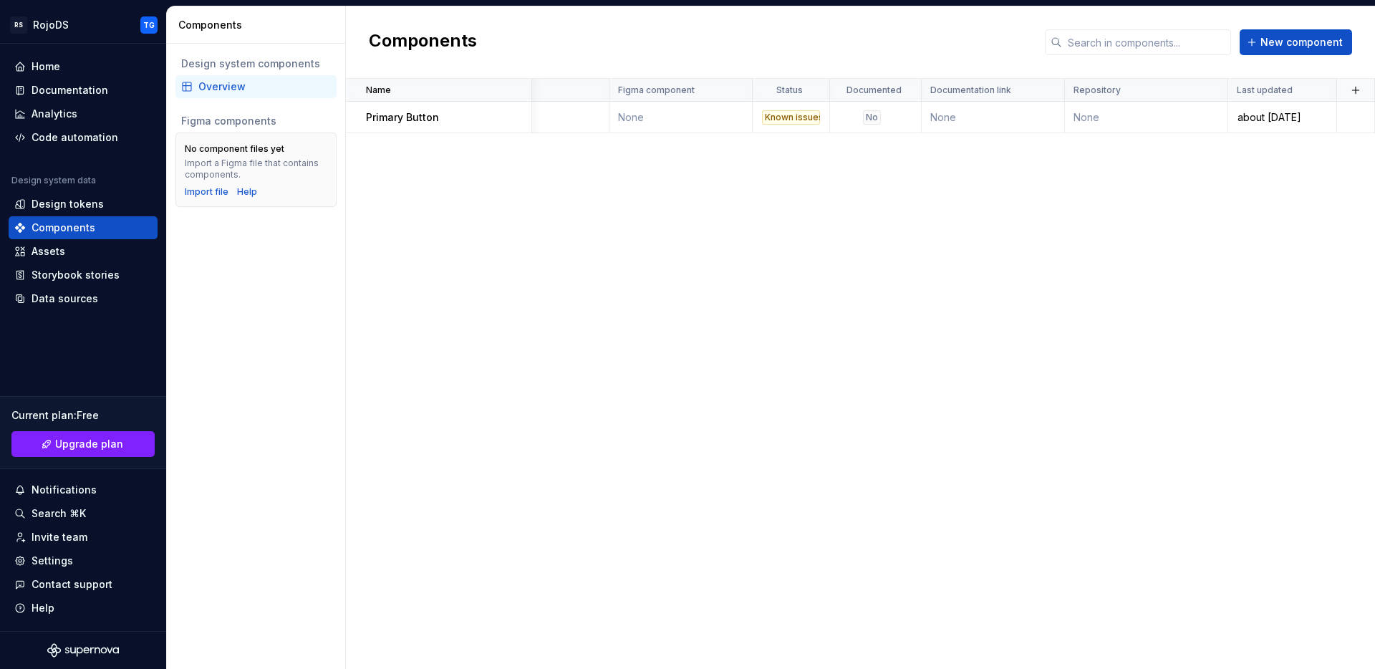
scroll to position [0, 123]
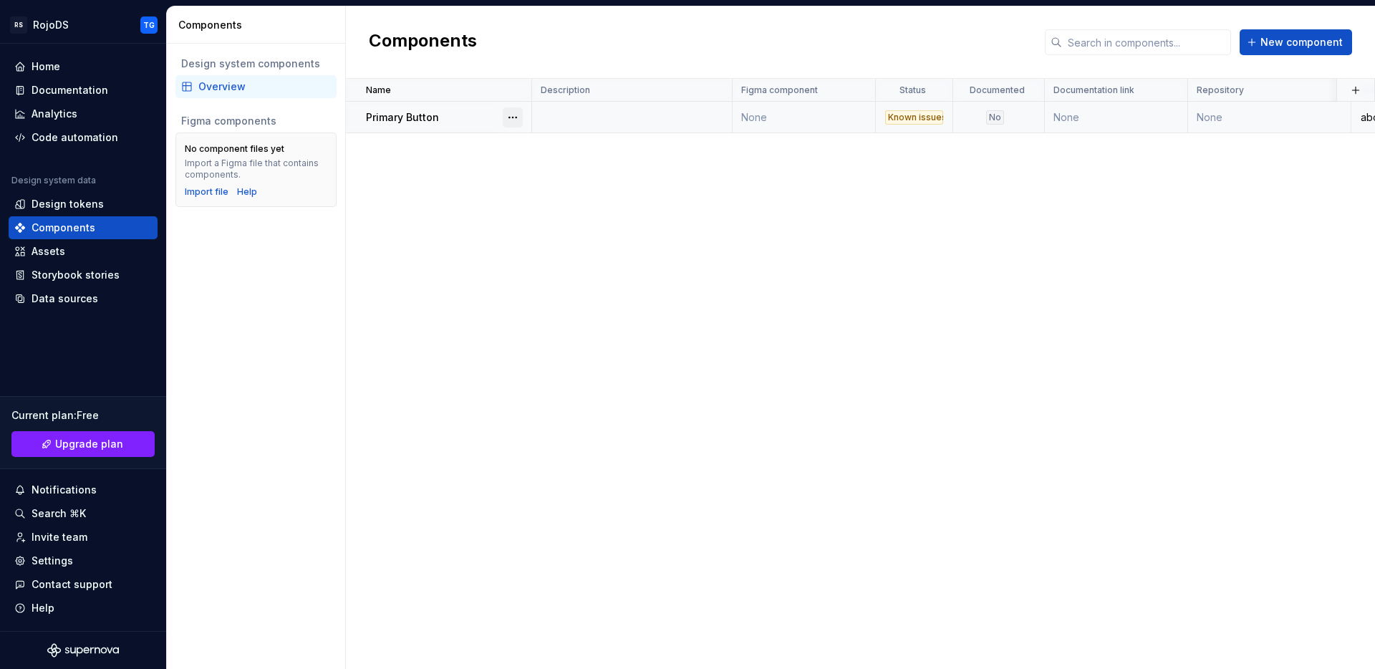
click at [517, 114] on button "button" at bounding box center [513, 117] width 20 height 20
click at [564, 179] on div "Delete component" at bounding box center [588, 175] width 118 height 14
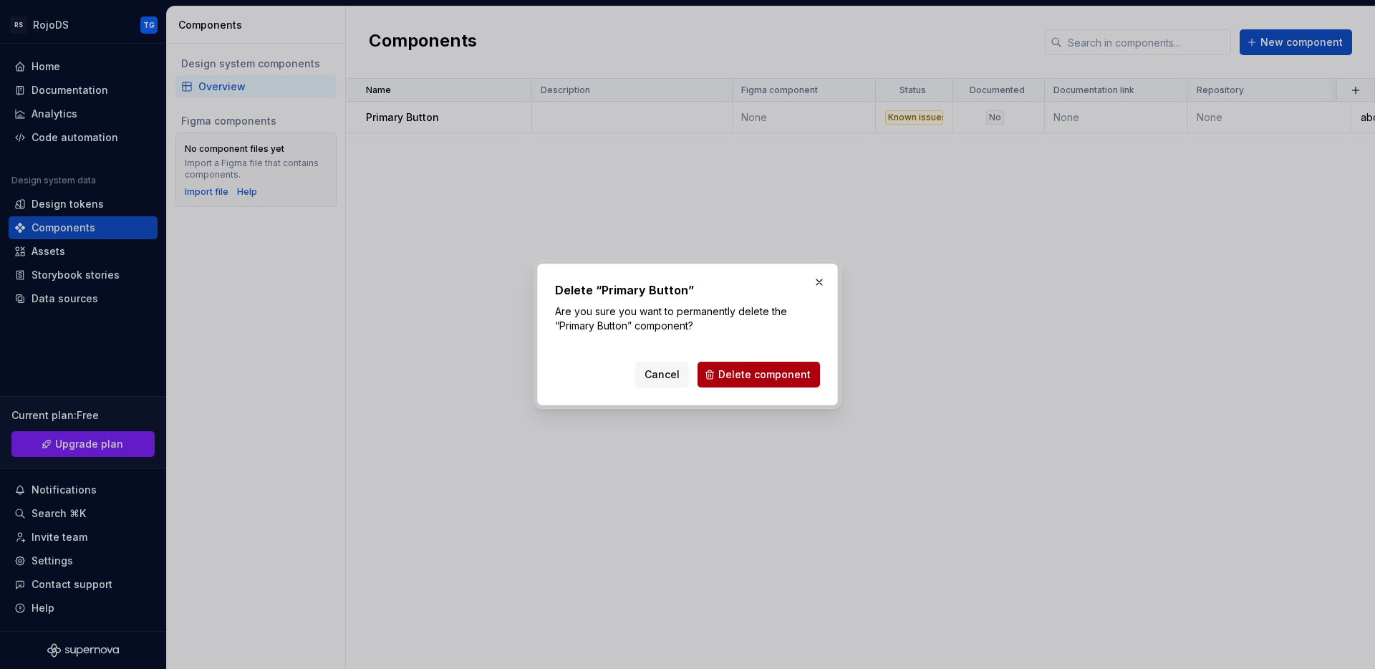
click at [742, 374] on span "Delete component" at bounding box center [764, 374] width 92 height 14
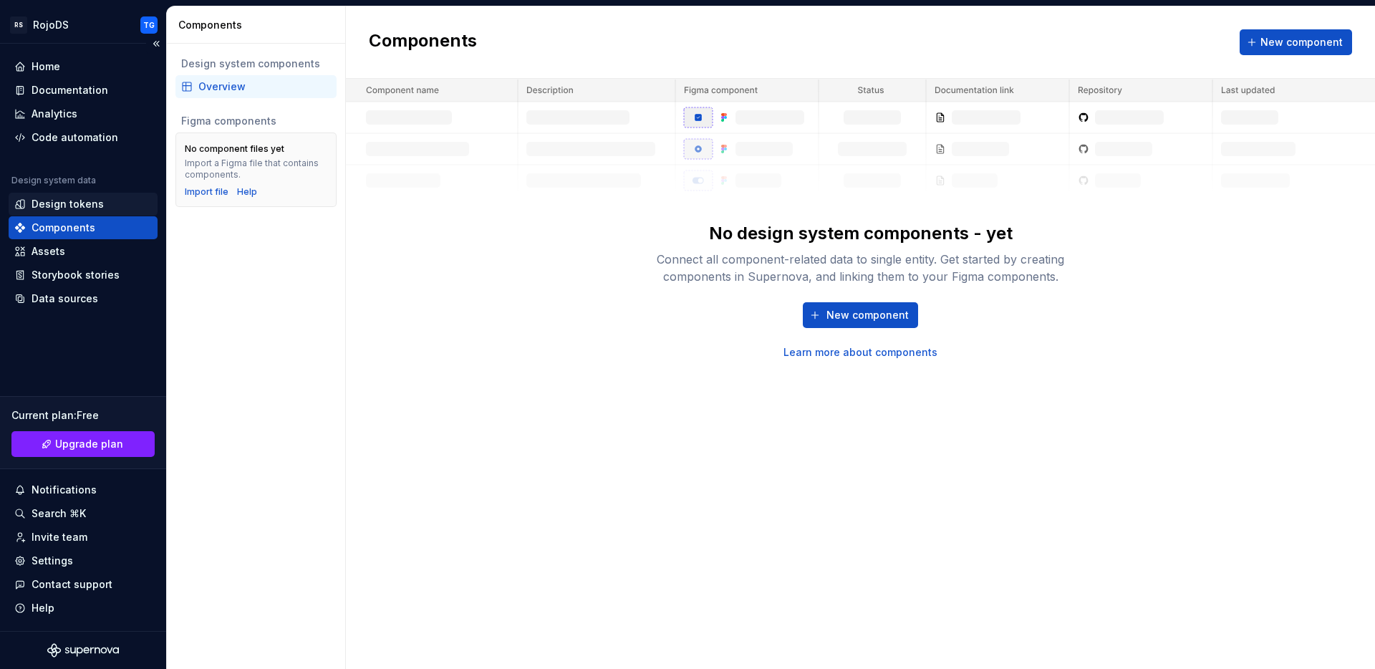
click at [83, 212] on div "Design tokens" at bounding box center [83, 204] width 149 height 23
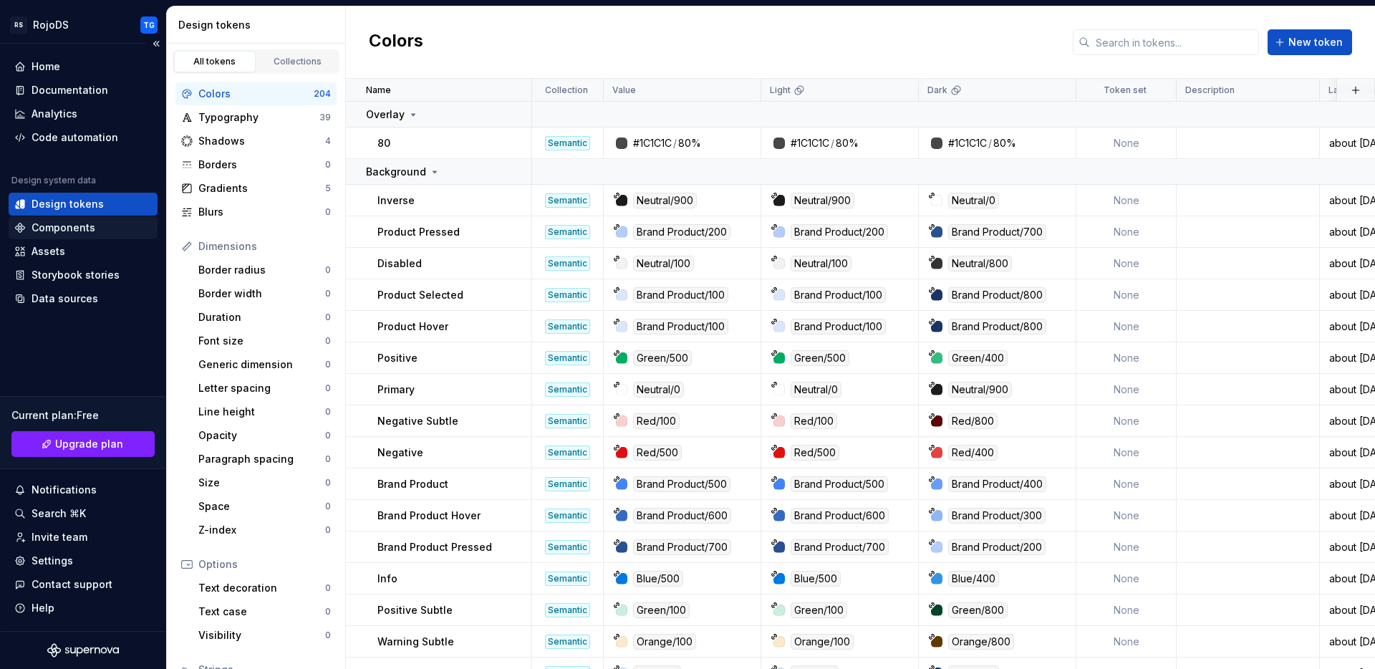
click at [72, 231] on div "Components" at bounding box center [64, 228] width 64 height 14
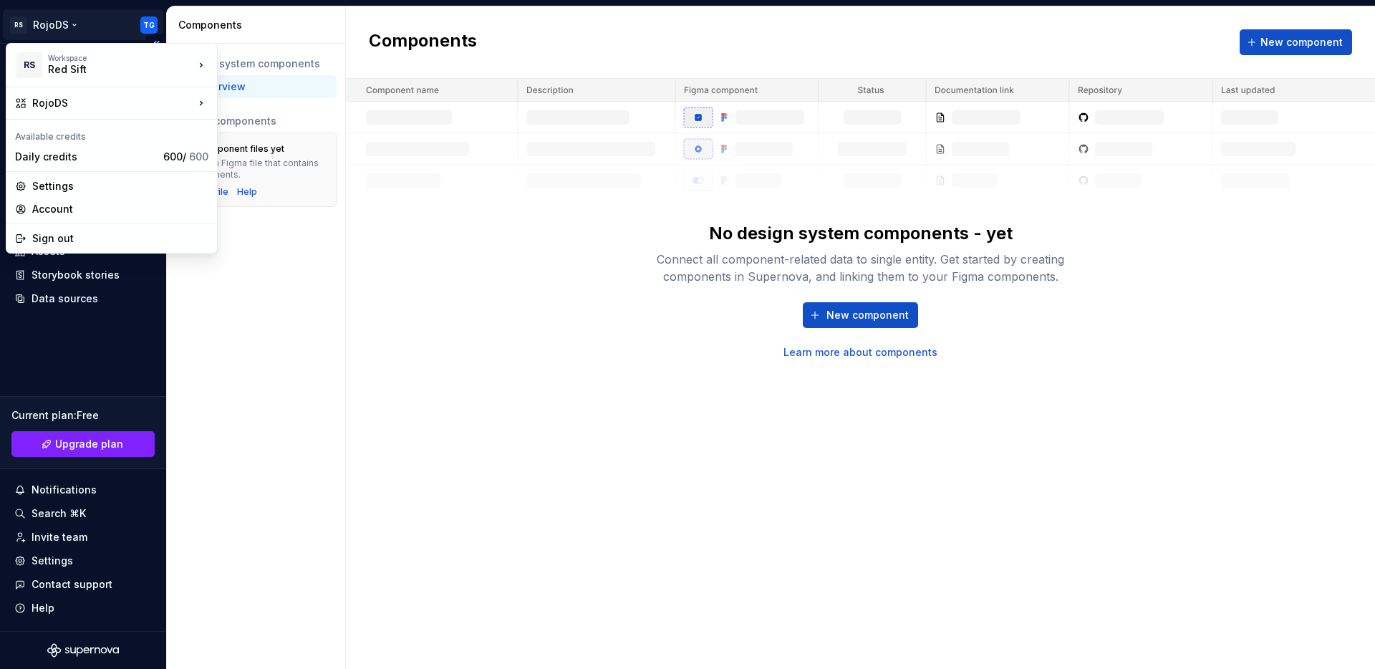
click at [71, 22] on html "RS RojoDS TG Home Documentation Analytics Code automation Design system data De…" at bounding box center [687, 334] width 1375 height 669
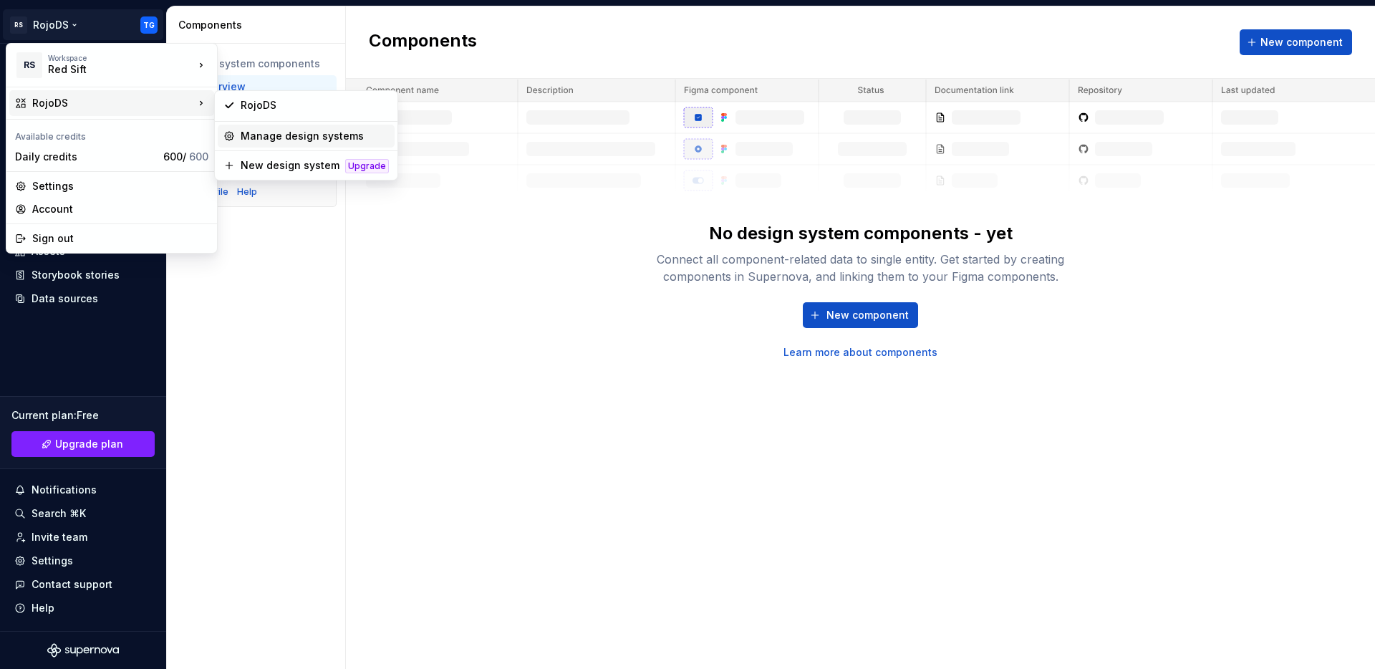
click at [278, 134] on div "Manage design systems" at bounding box center [315, 136] width 148 height 14
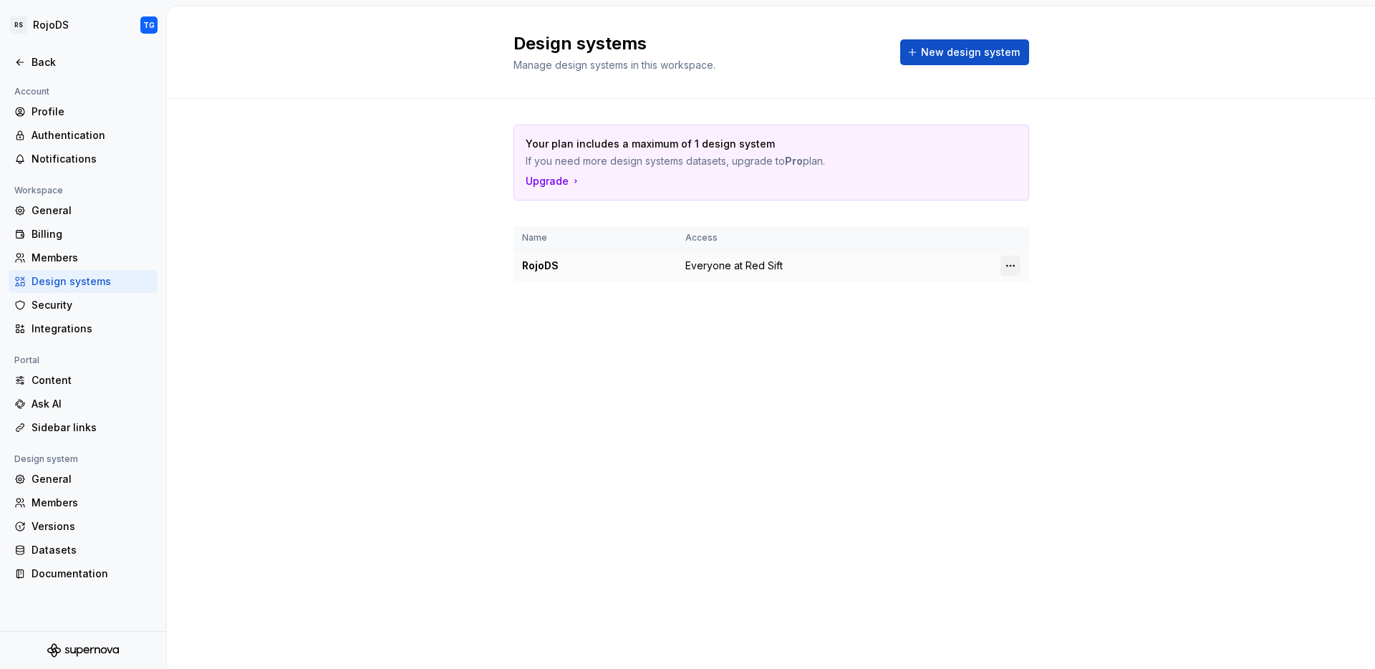
click at [1013, 261] on html "RS RojoDS TG Back Account Profile Authentication Notifications Workspace Genera…" at bounding box center [687, 334] width 1375 height 669
click at [1039, 317] on div "Design system settings" at bounding box center [1095, 316] width 136 height 14
click at [1039, 317] on div "Your plan includes a maximum of 1 design system If you need more design systems…" at bounding box center [771, 217] width 1208 height 237
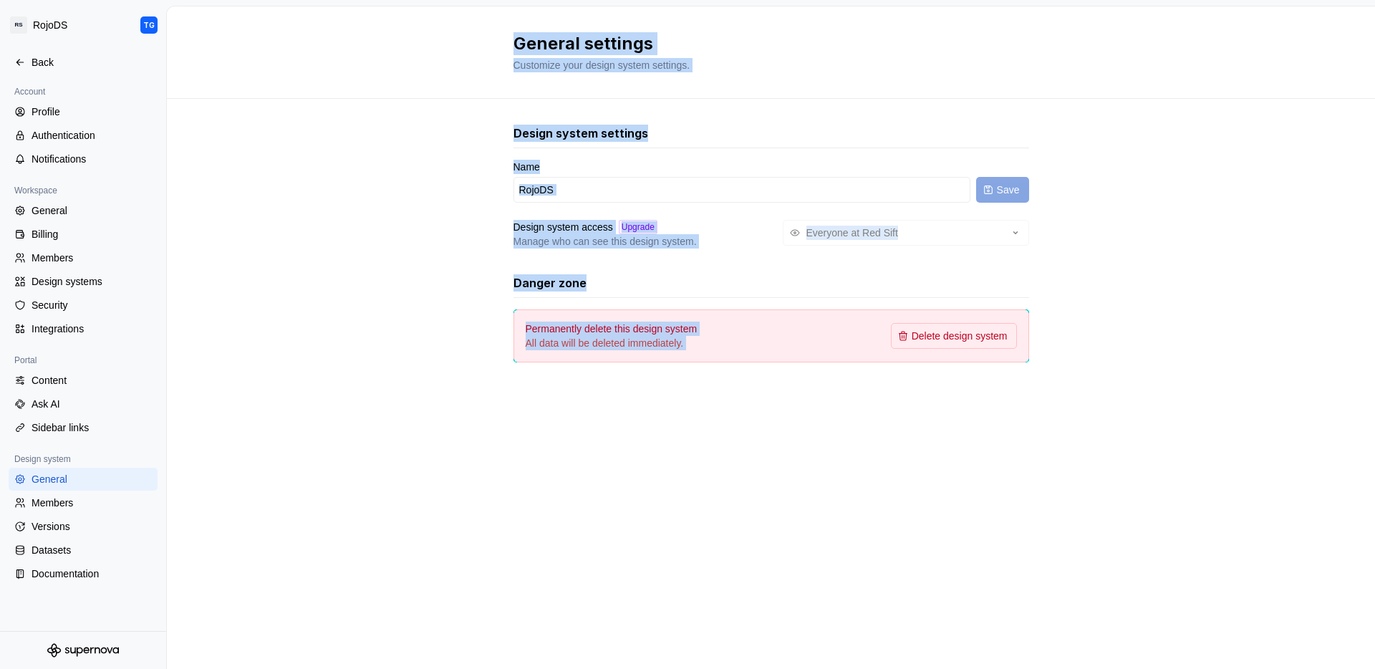
click at [1062, 289] on div "Design system settings Name RojoDS Save Design system access Upgrade Manage who…" at bounding box center [771, 258] width 1208 height 318
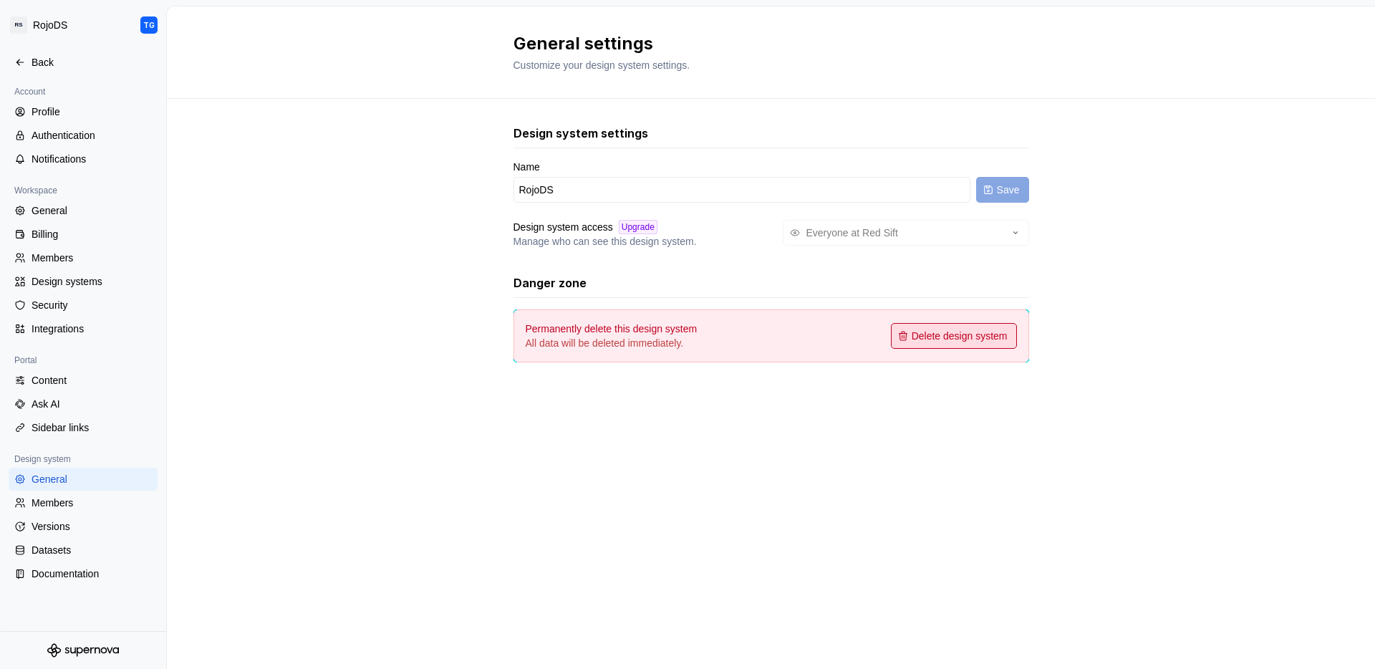
click at [963, 336] on span "Delete design system" at bounding box center [960, 336] width 96 height 14
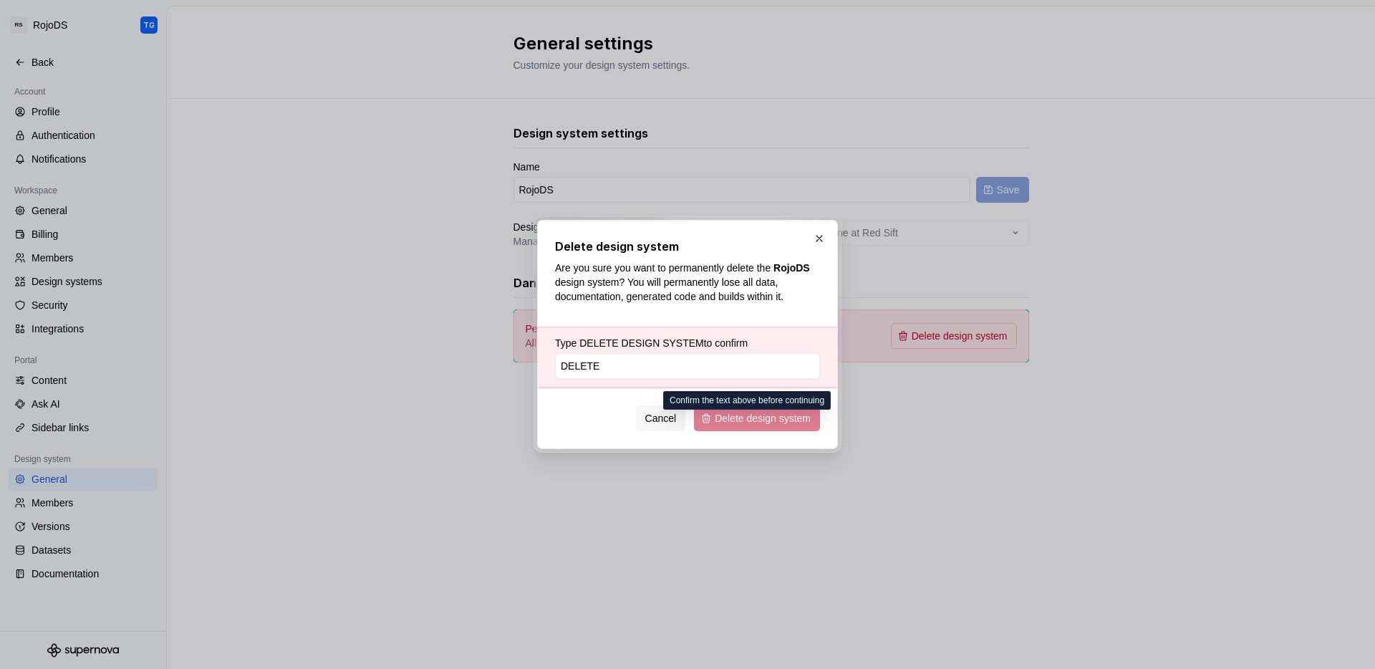
type input "Delete"
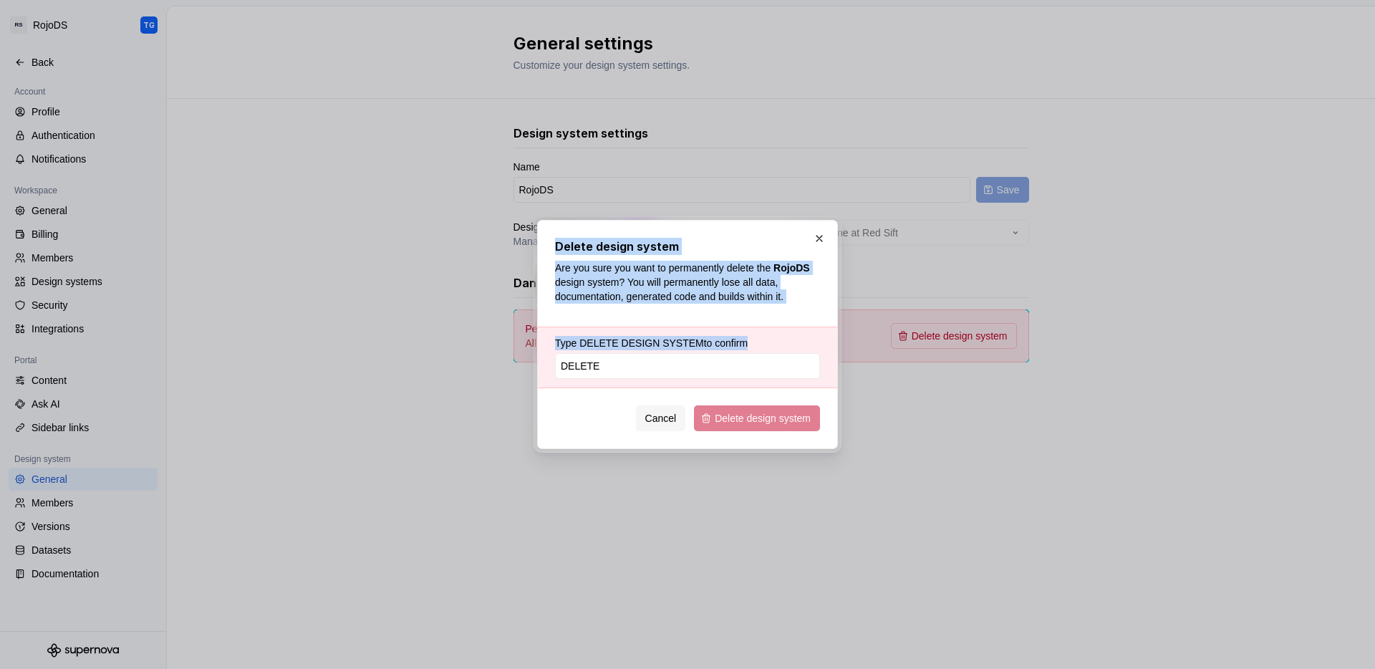
drag, startPoint x: 716, startPoint y: 430, endPoint x: 762, endPoint y: 552, distance: 131.0
click at [762, 552] on div "Delete design system Are you sure you want to permanently delete the RojoDS des…" at bounding box center [687, 334] width 1375 height 669
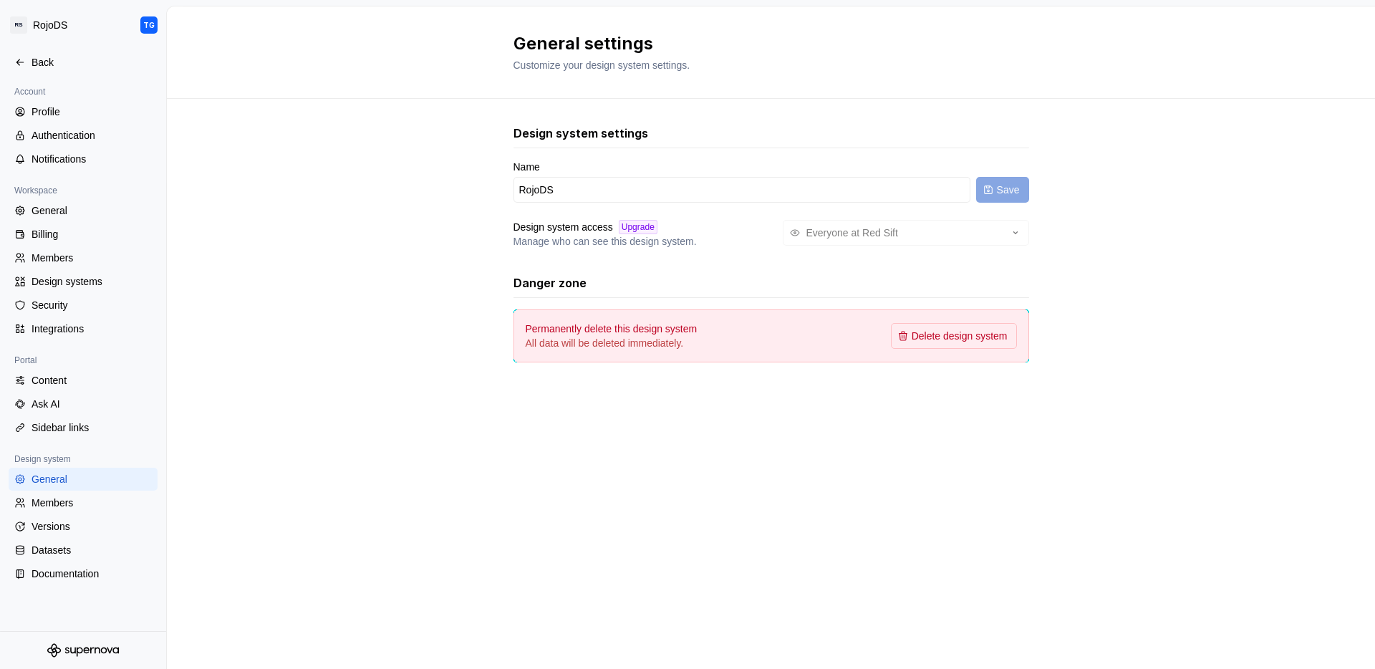
click at [315, 188] on div "Design system settings Name RojoDS Save Design system access Upgrade Manage who…" at bounding box center [771, 258] width 1208 height 318
click at [20, 59] on icon at bounding box center [19, 62] width 11 height 11
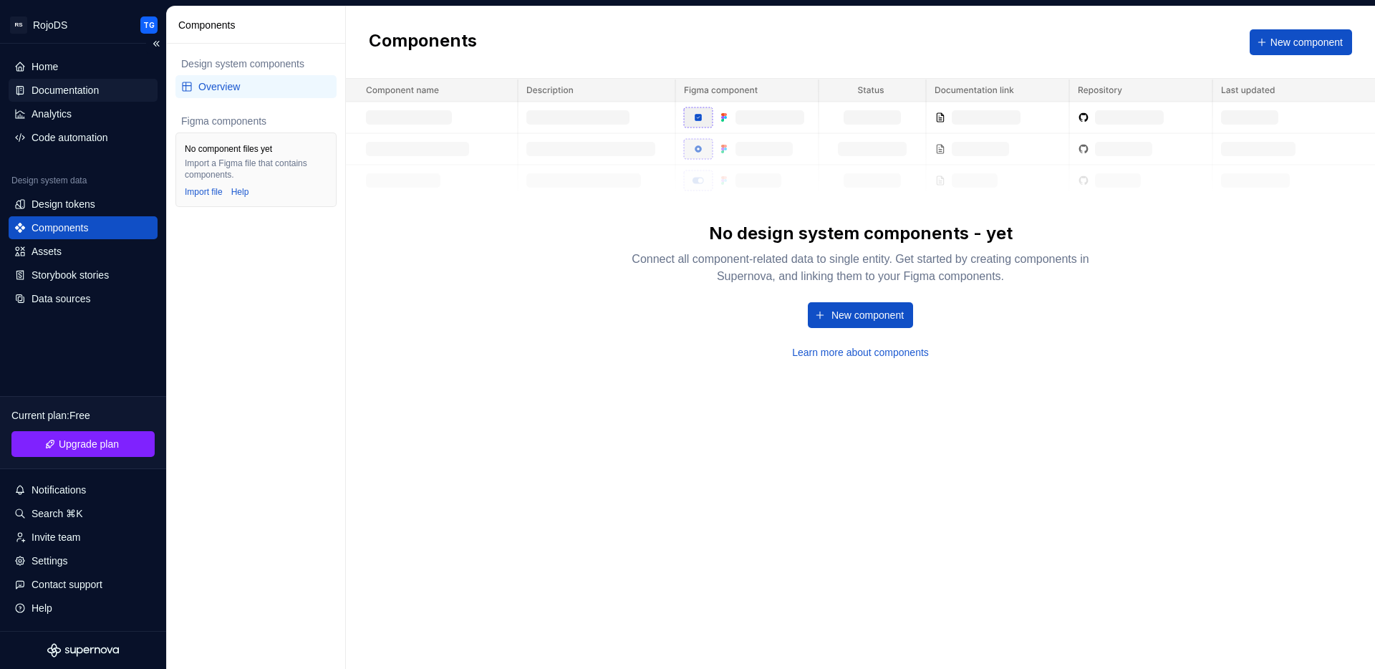
click at [46, 95] on div "Documentation" at bounding box center [65, 90] width 67 height 14
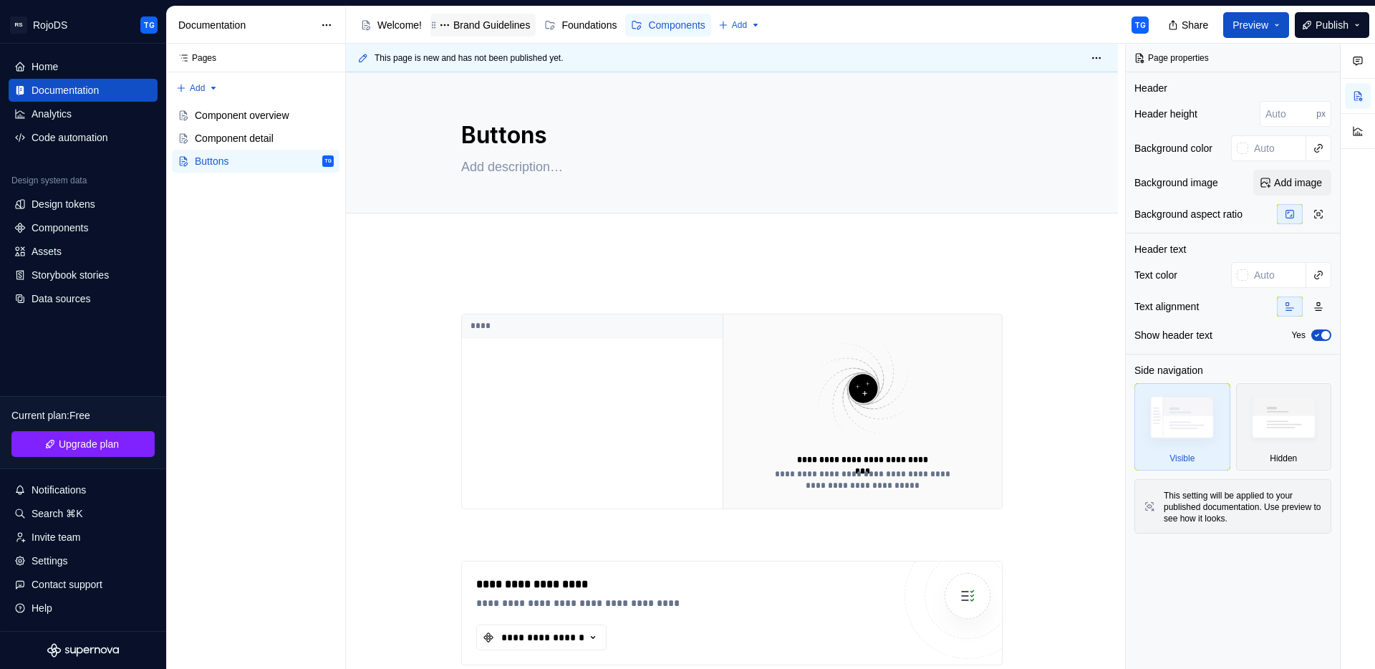
click at [456, 28] on div "Brand Guidelines" at bounding box center [491, 25] width 77 height 14
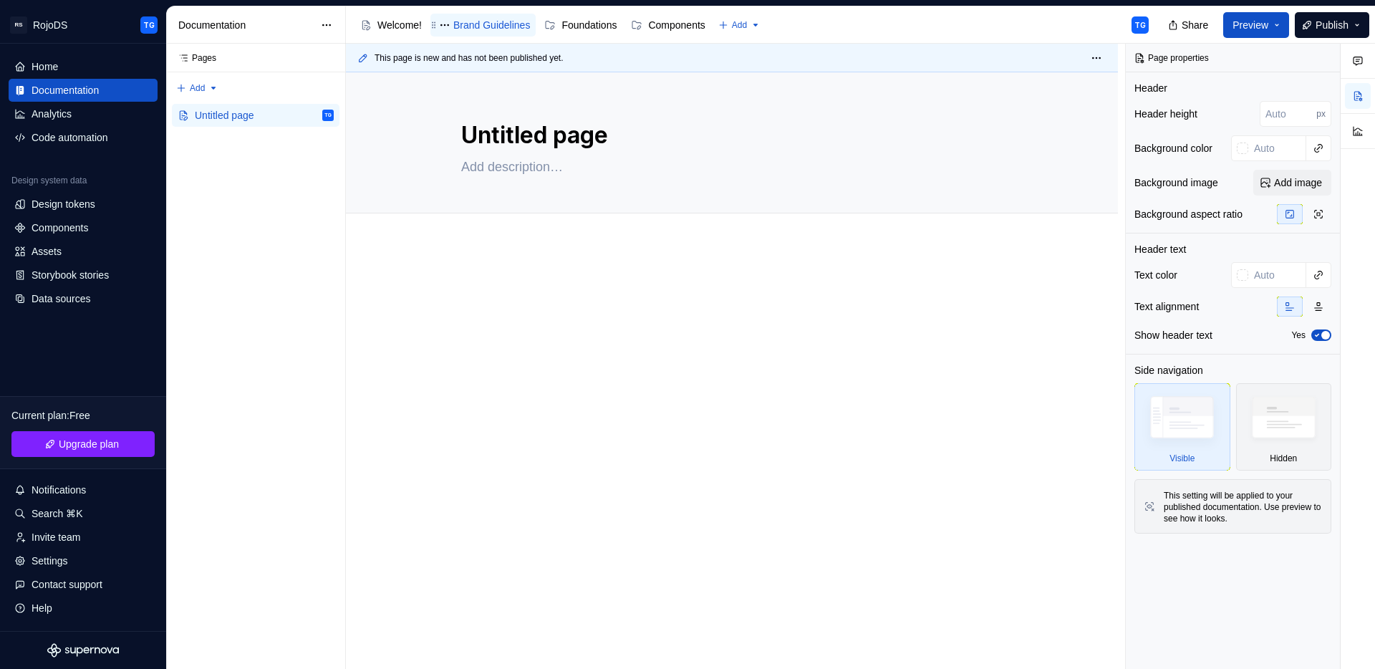
click at [491, 29] on div "Brand Guidelines" at bounding box center [491, 25] width 77 height 14
click at [605, 31] on div "Foundations" at bounding box center [589, 25] width 55 height 14
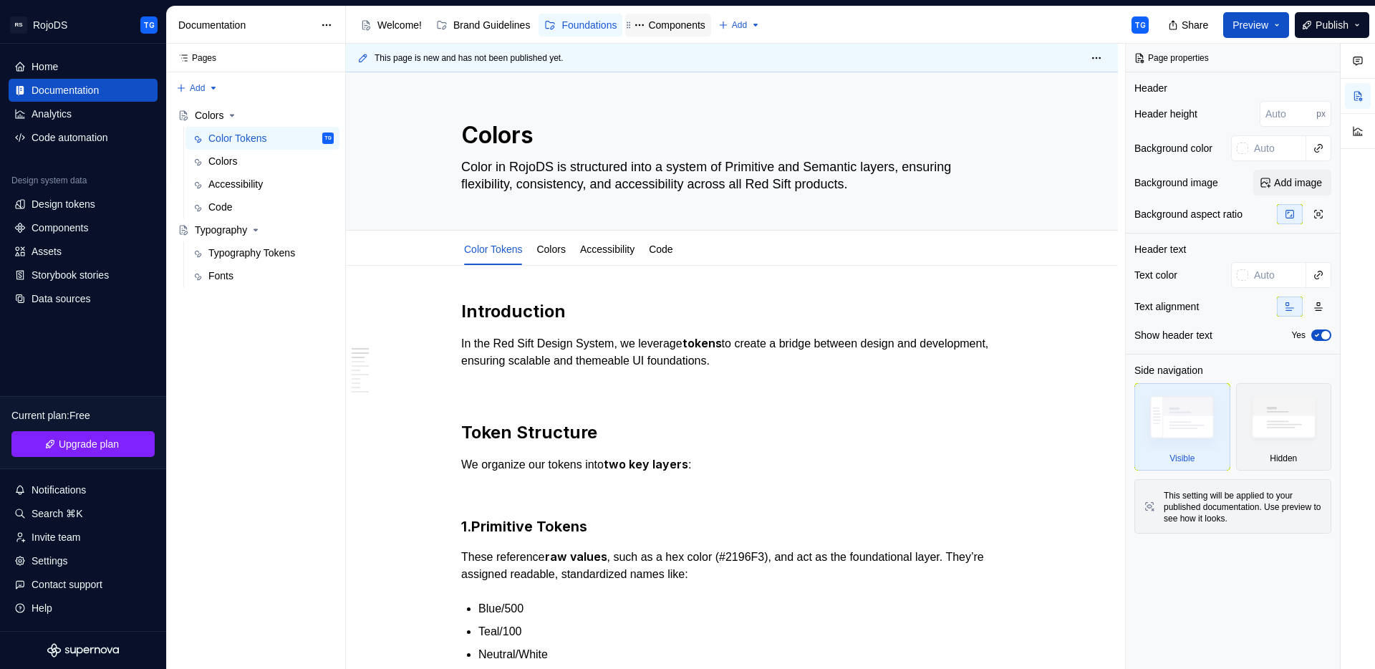
click at [670, 32] on div "Components" at bounding box center [668, 24] width 74 height 17
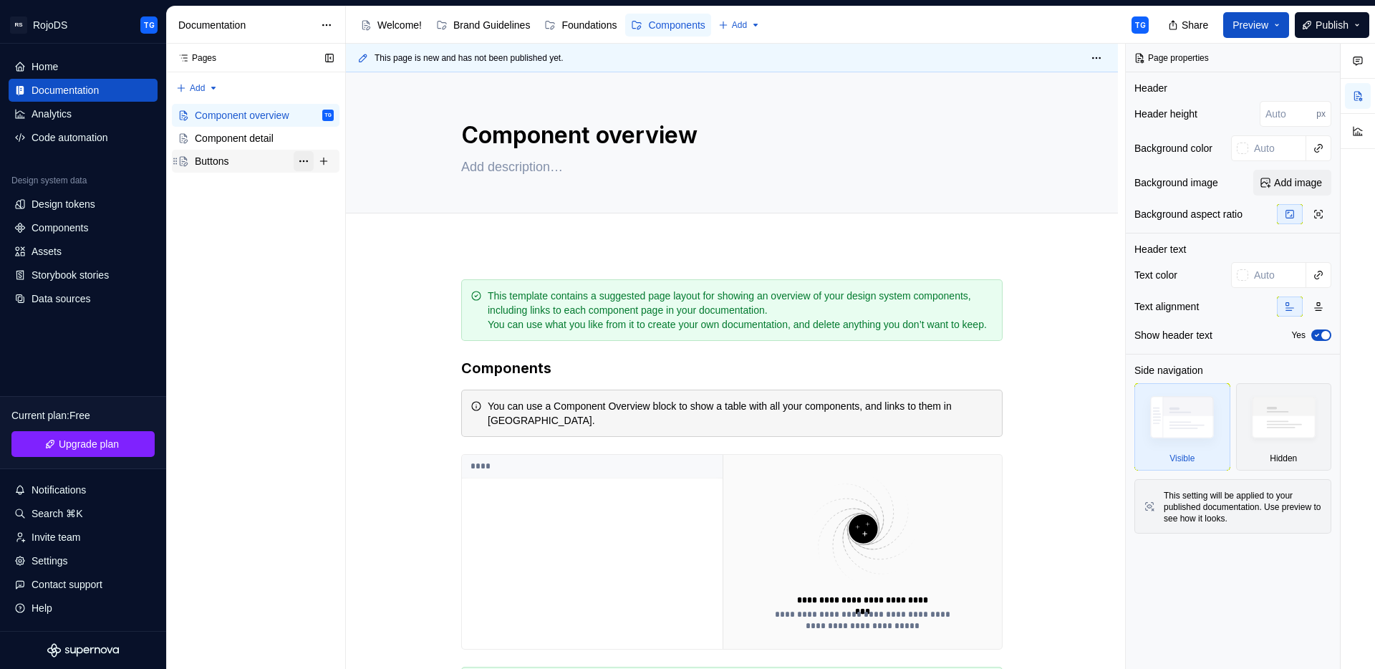
click at [304, 160] on button "Page tree" at bounding box center [304, 161] width 20 height 20
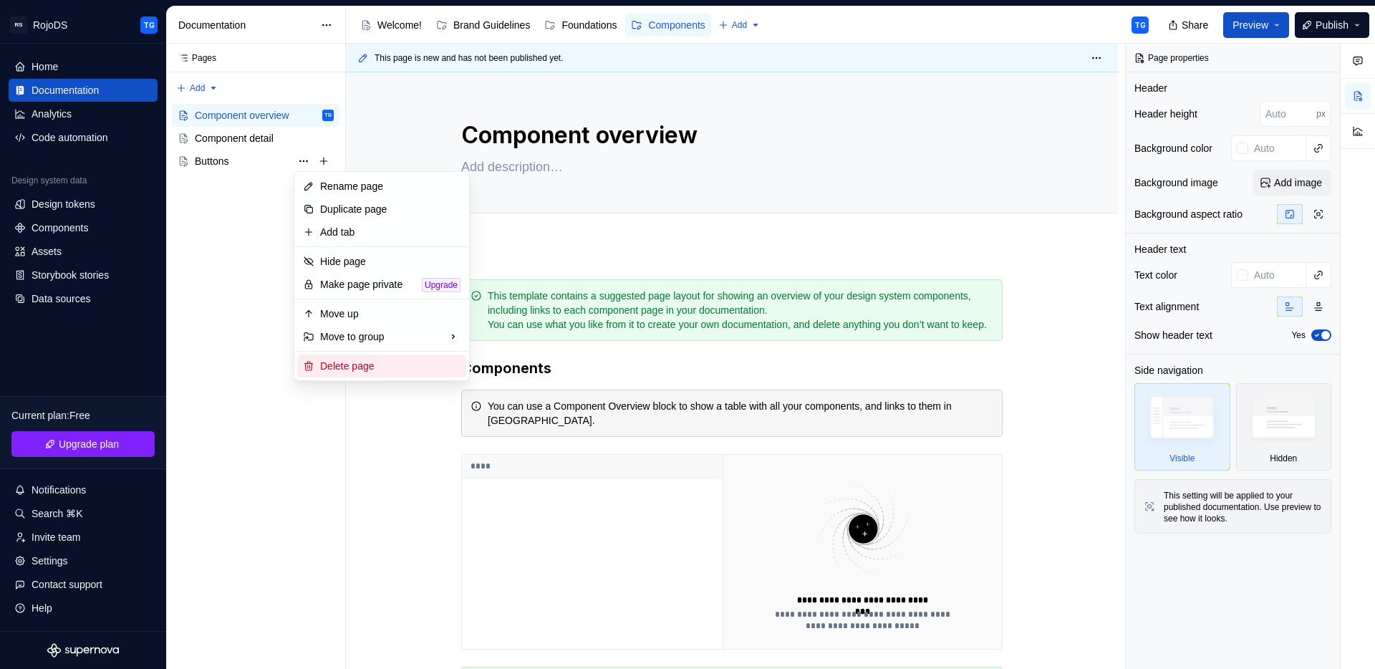
click at [362, 360] on div "Delete page" at bounding box center [390, 366] width 140 height 14
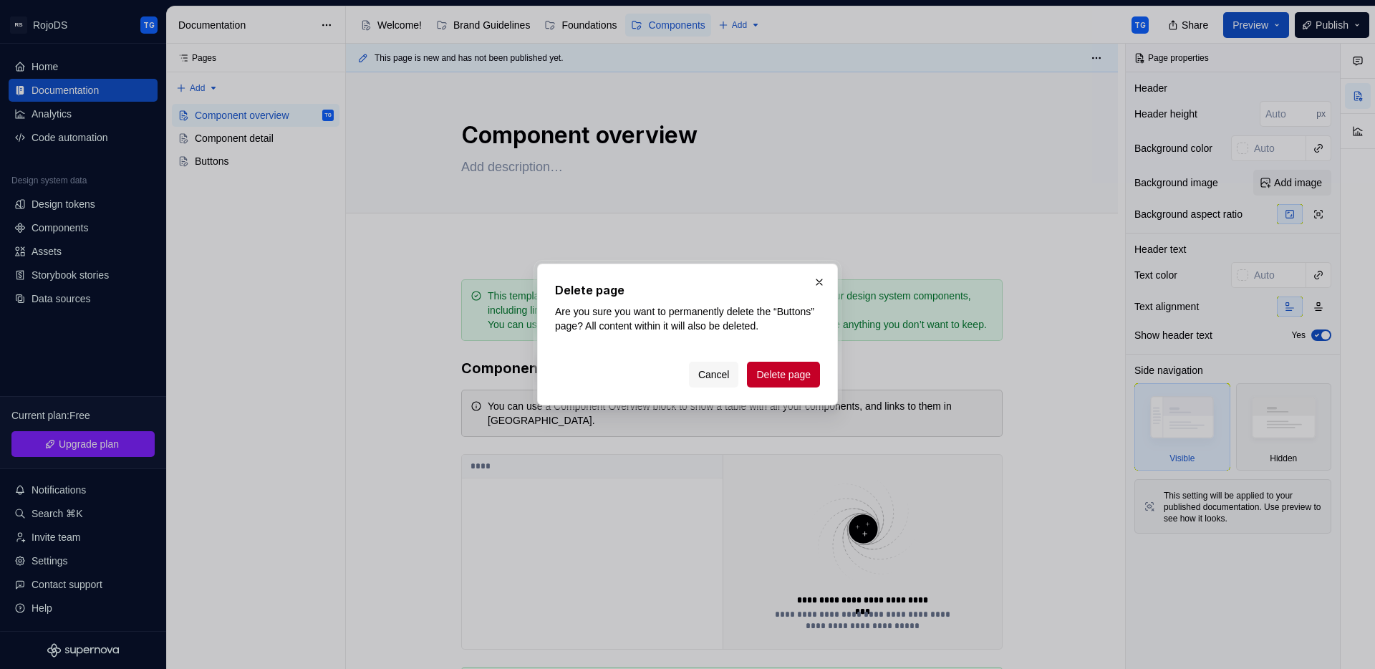
click at [771, 380] on span "Delete page" at bounding box center [783, 374] width 54 height 14
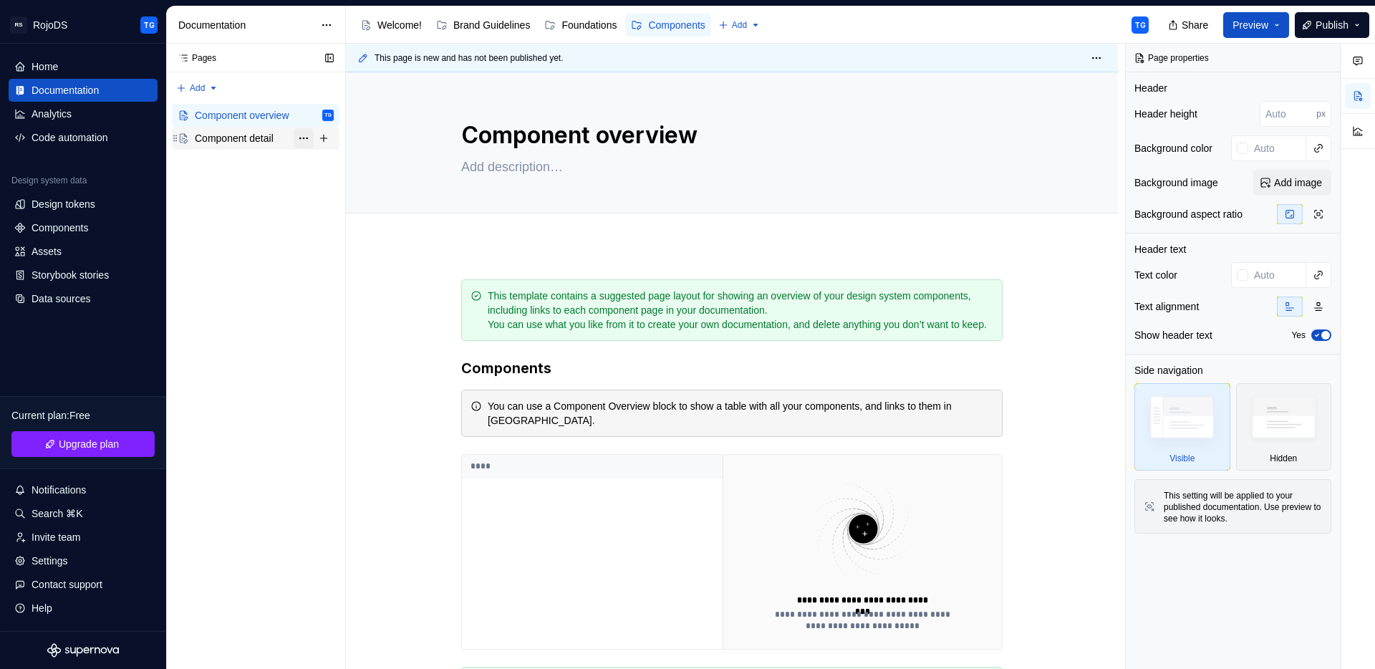
click at [308, 140] on button "Page tree" at bounding box center [304, 138] width 20 height 20
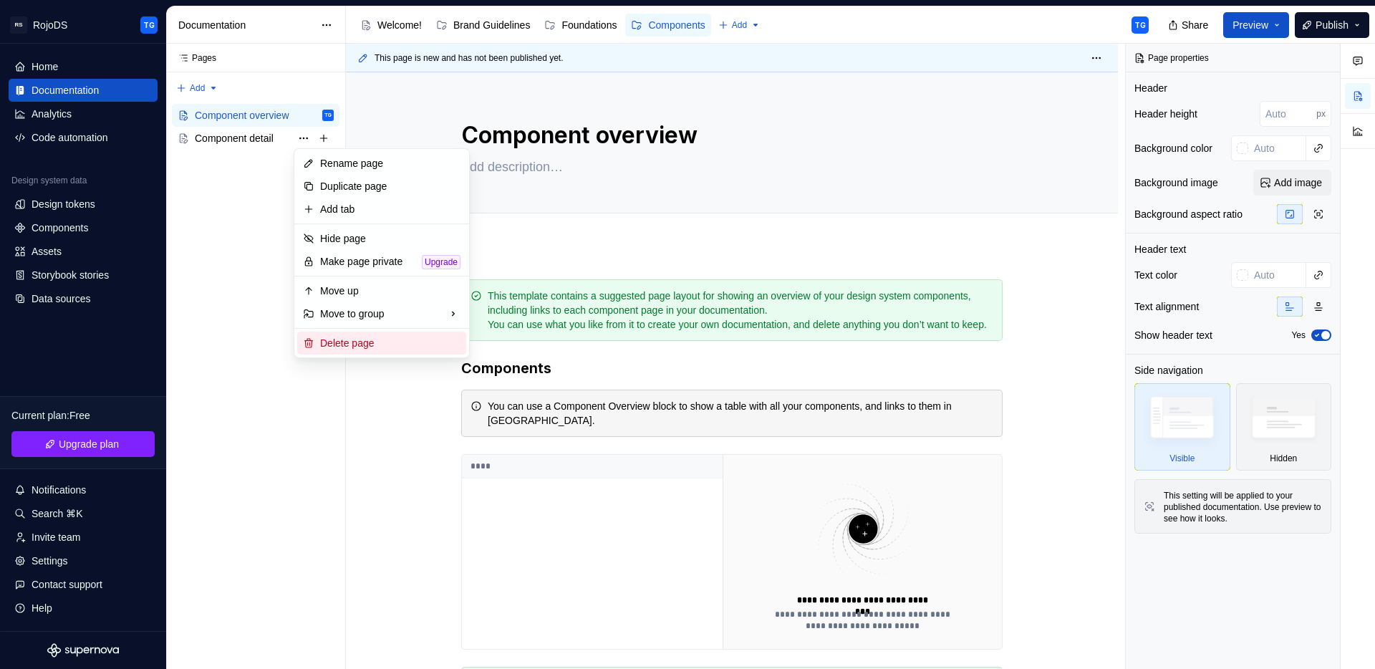
click at [372, 342] on div "Delete page" at bounding box center [390, 343] width 140 height 14
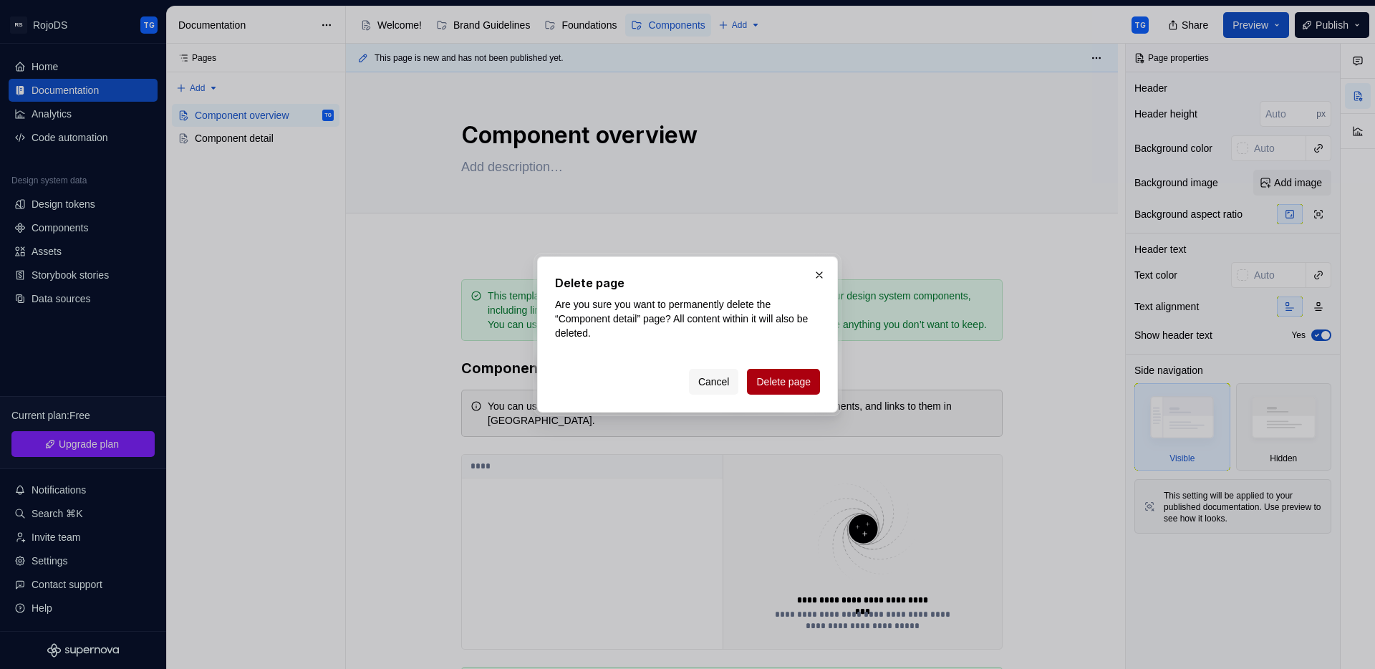
click at [781, 379] on span "Delete page" at bounding box center [783, 382] width 54 height 14
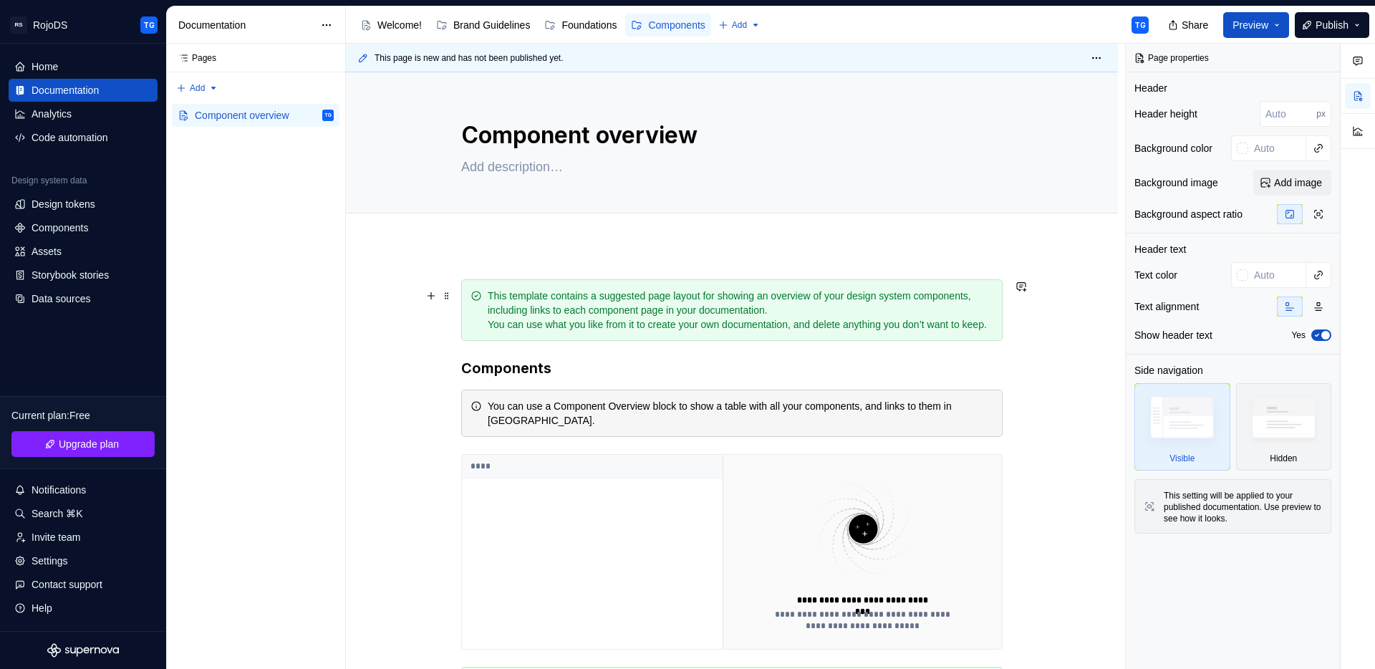
type textarea "*"
click at [69, 126] on div "Code automation" at bounding box center [83, 137] width 149 height 23
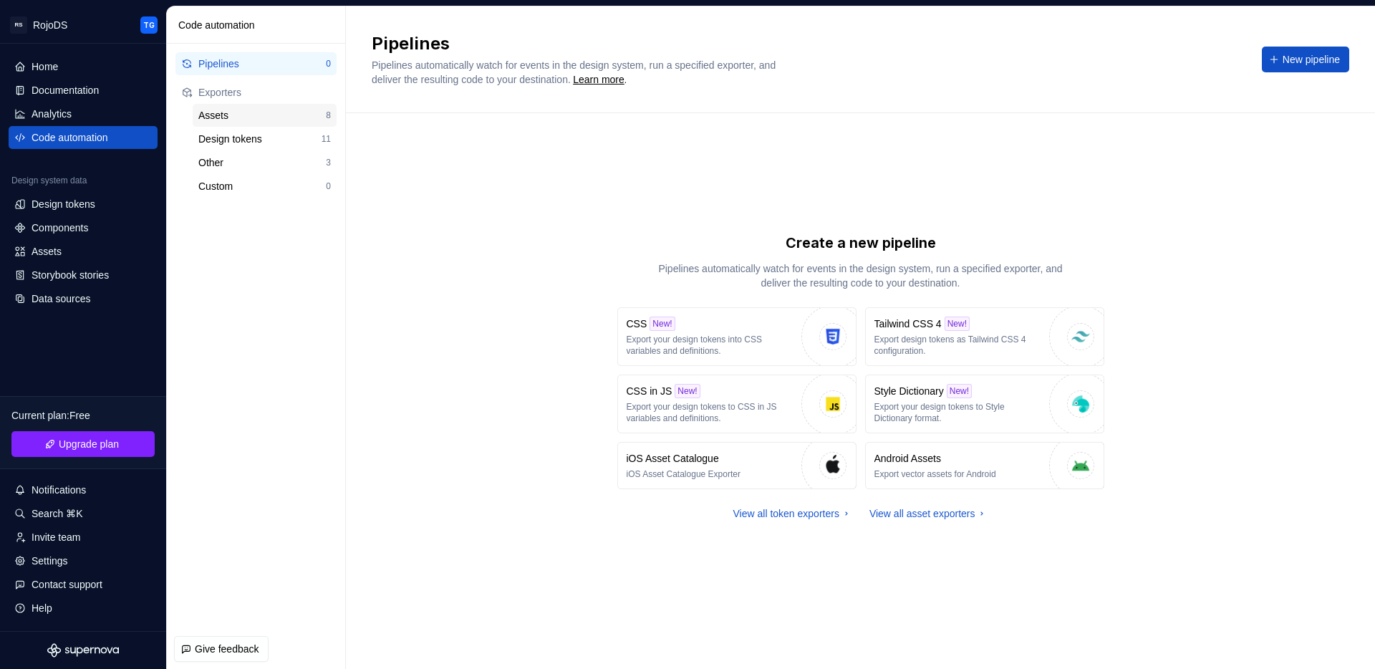
click at [252, 111] on div "Assets" at bounding box center [261, 115] width 127 height 14
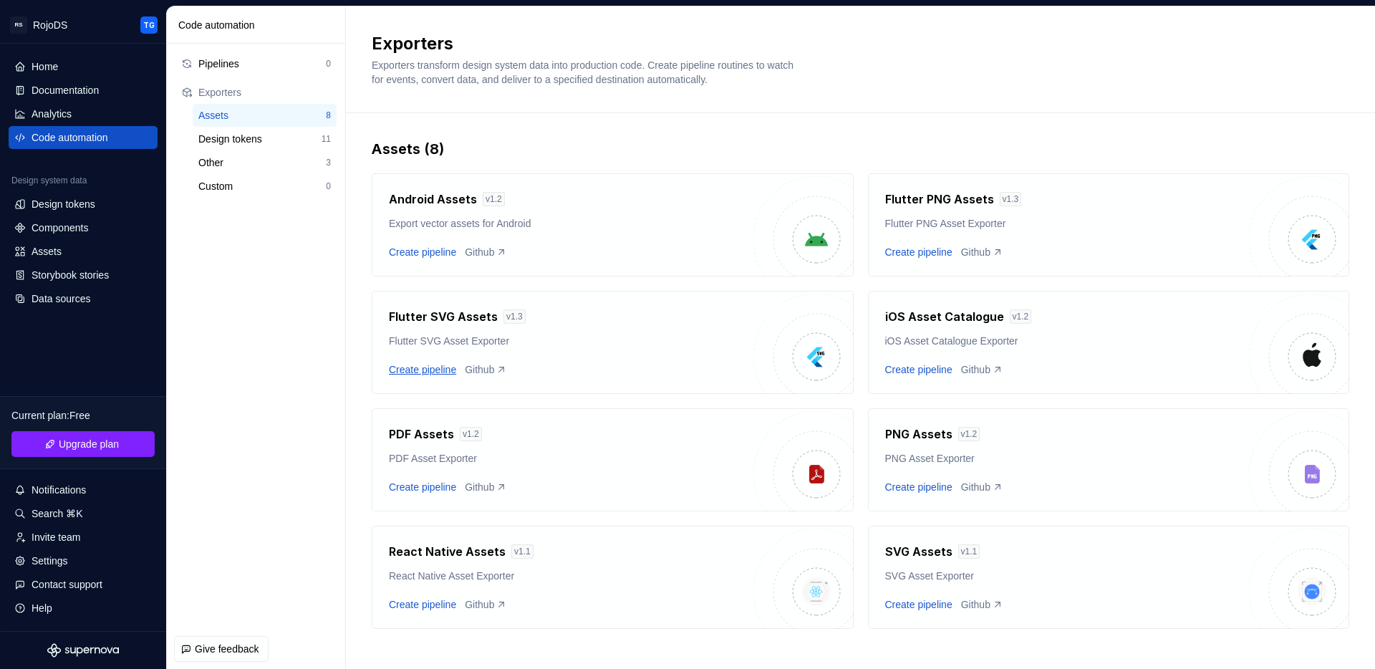
scroll to position [3, 0]
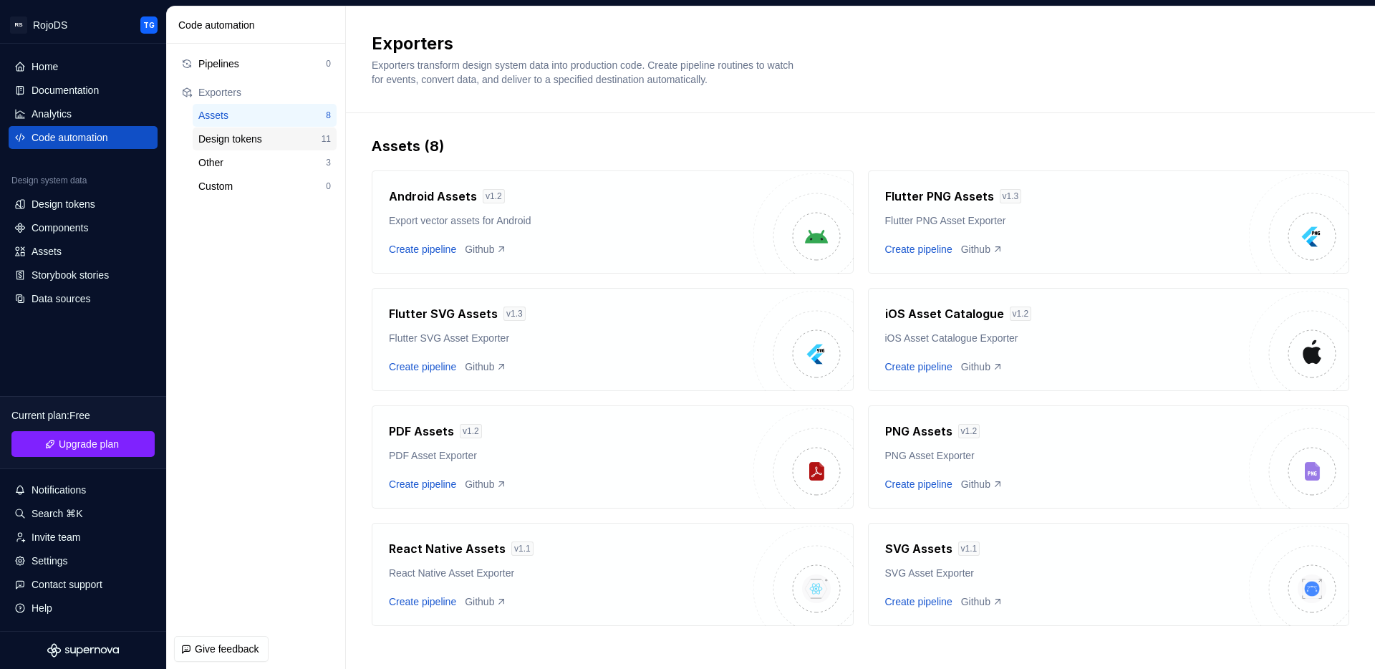
click at [299, 145] on div "Design tokens 11" at bounding box center [265, 138] width 144 height 23
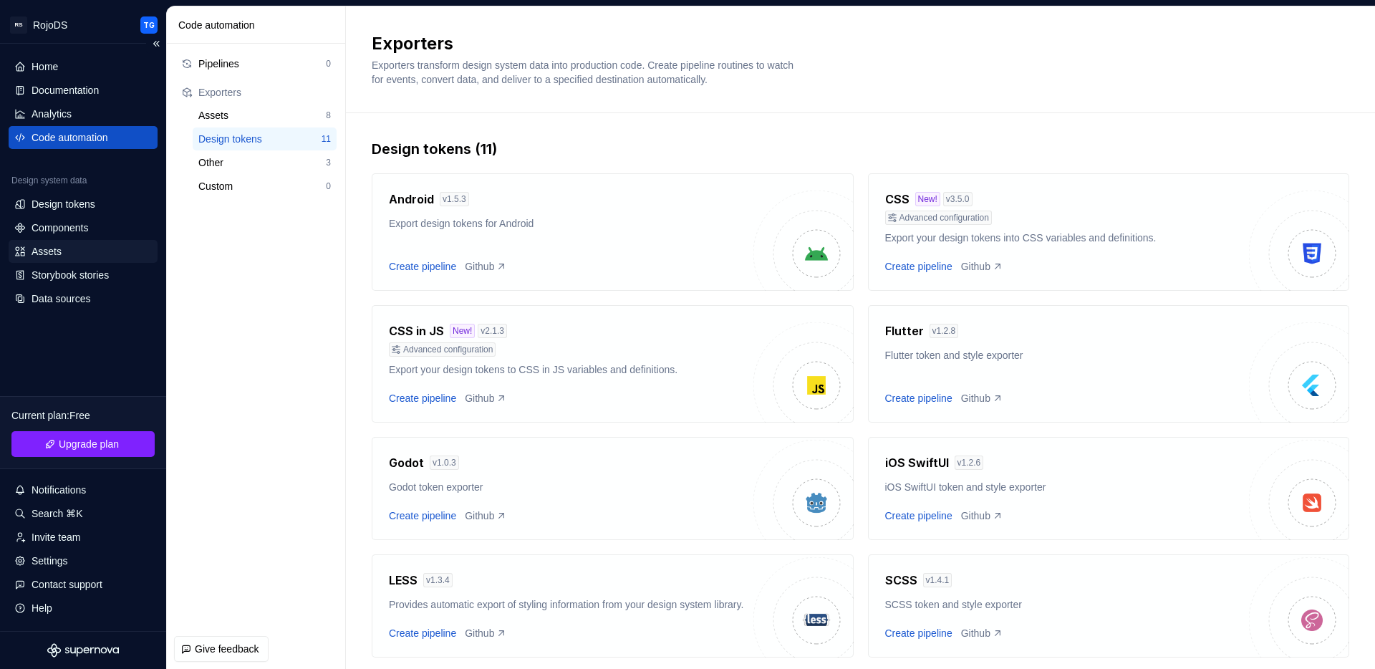
click at [62, 248] on div "Assets" at bounding box center [47, 251] width 30 height 14
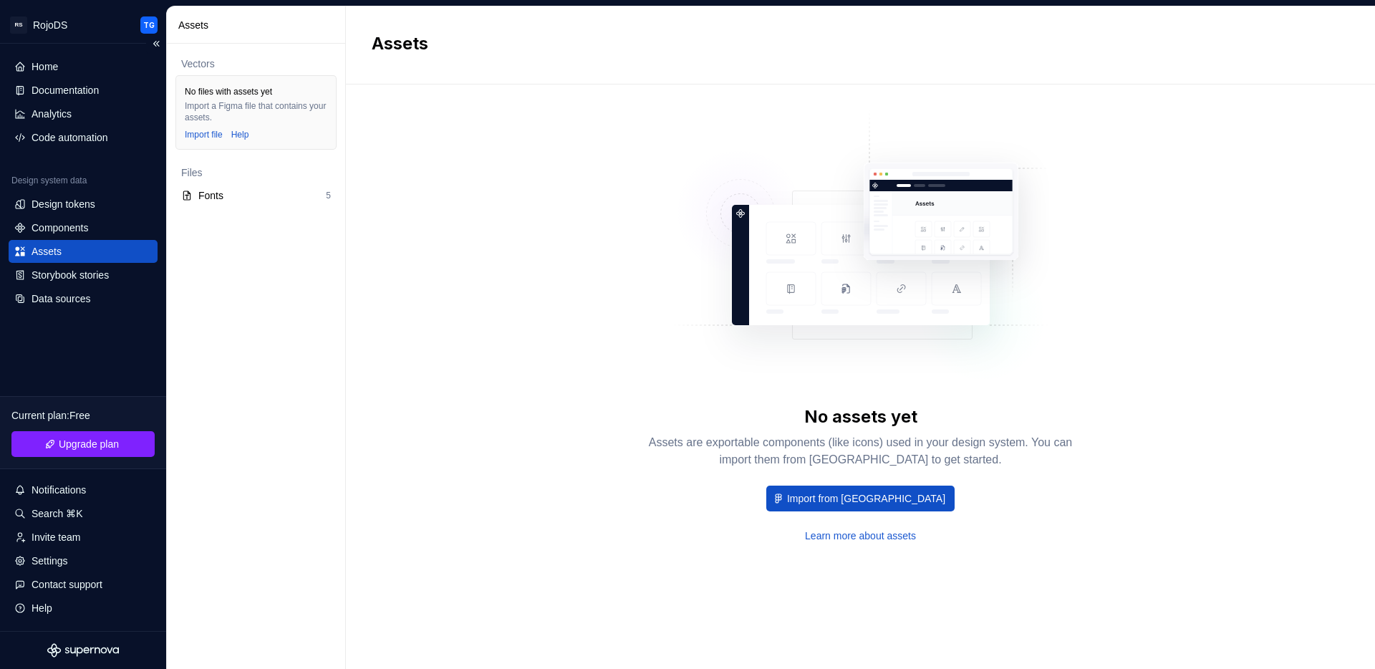
click at [54, 251] on div "Assets" at bounding box center [47, 251] width 30 height 14
click at [69, 297] on div "Data sources" at bounding box center [61, 299] width 59 height 14
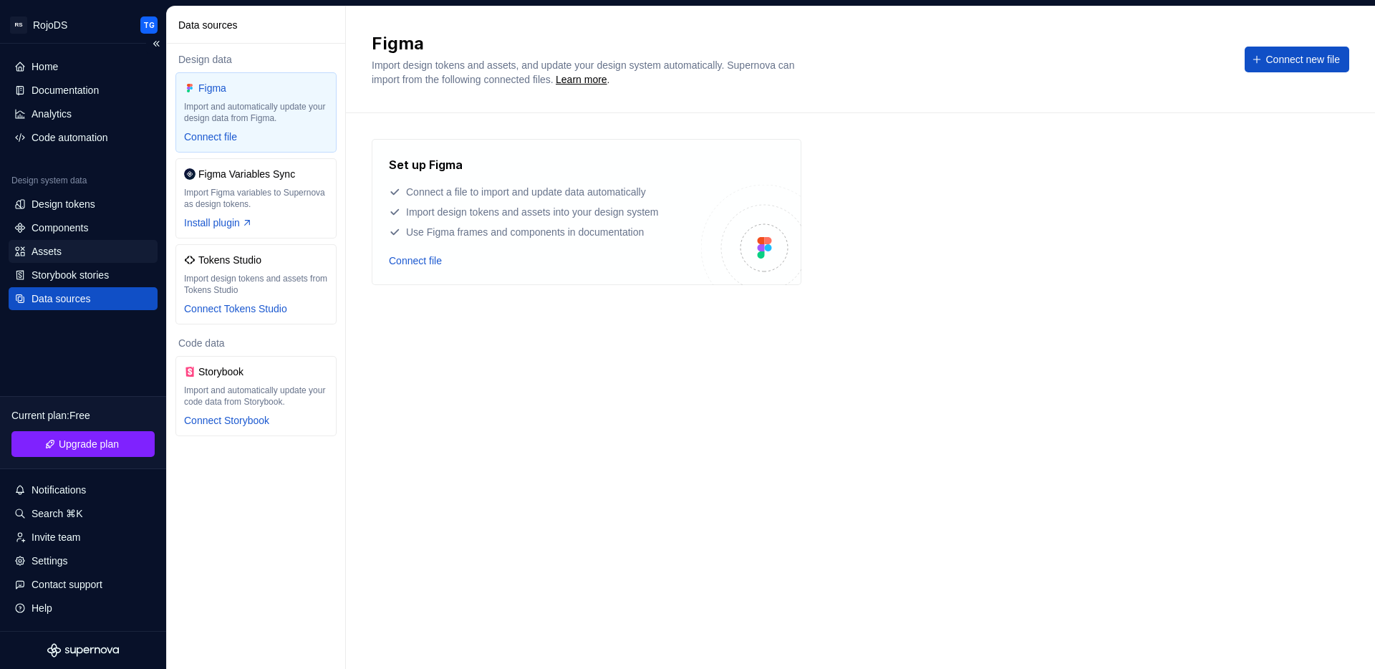
click at [49, 256] on div "Assets" at bounding box center [47, 251] width 30 height 14
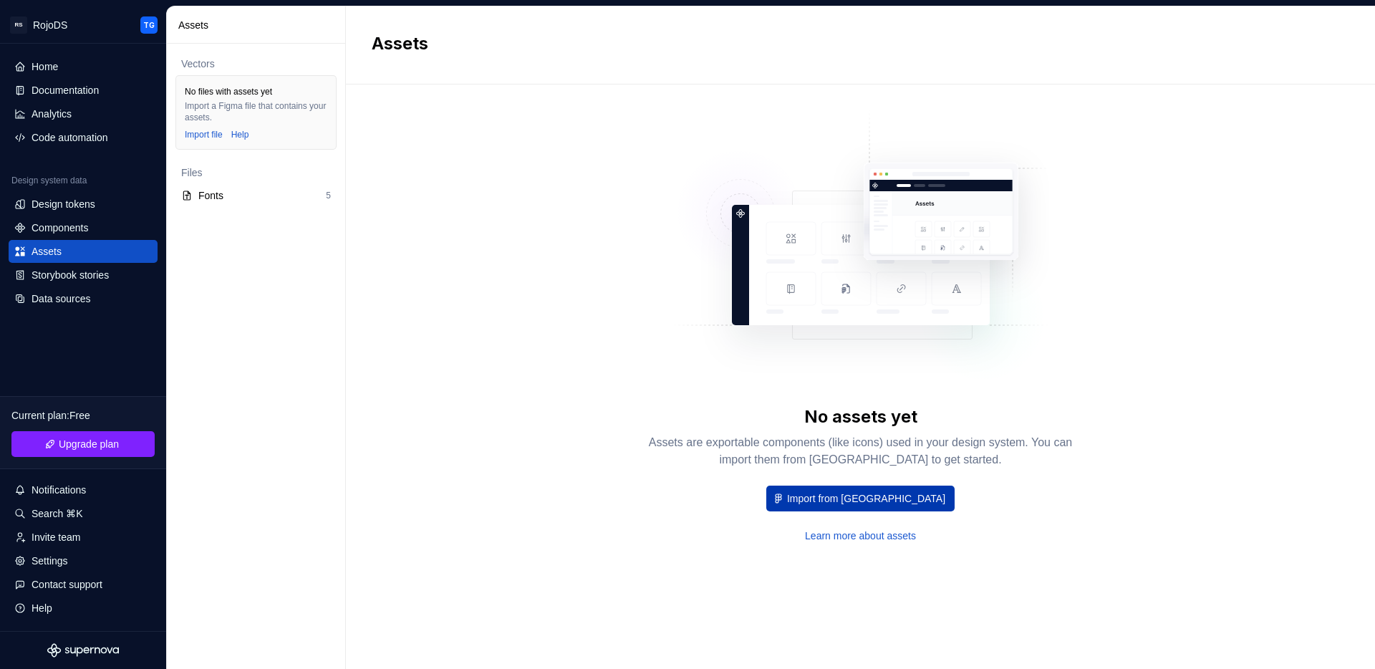
click at [867, 504] on span "Import from [GEOGRAPHIC_DATA]" at bounding box center [866, 498] width 158 height 14
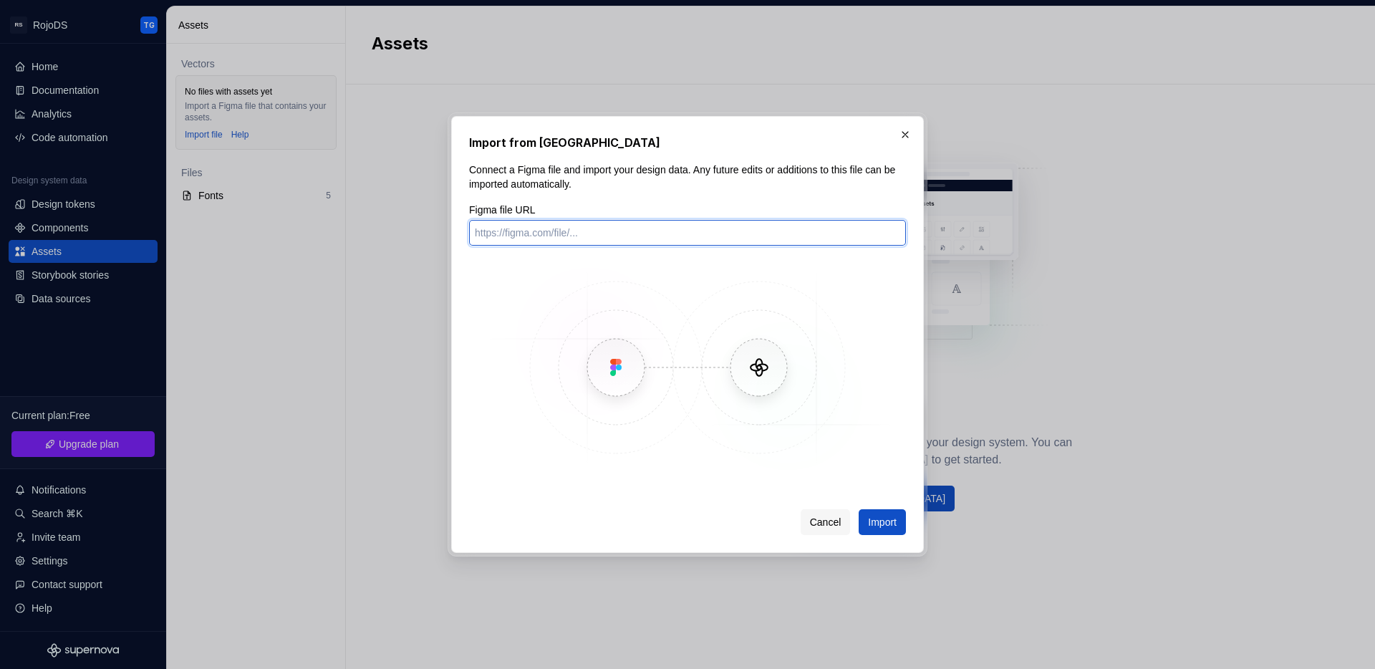
drag, startPoint x: 550, startPoint y: 234, endPoint x: 560, endPoint y: 240, distance: 11.9
click at [550, 234] on input "Figma file URL" at bounding box center [687, 233] width 437 height 26
paste input "[URL][DOMAIN_NAME]"
type input "[URL][DOMAIN_NAME]"
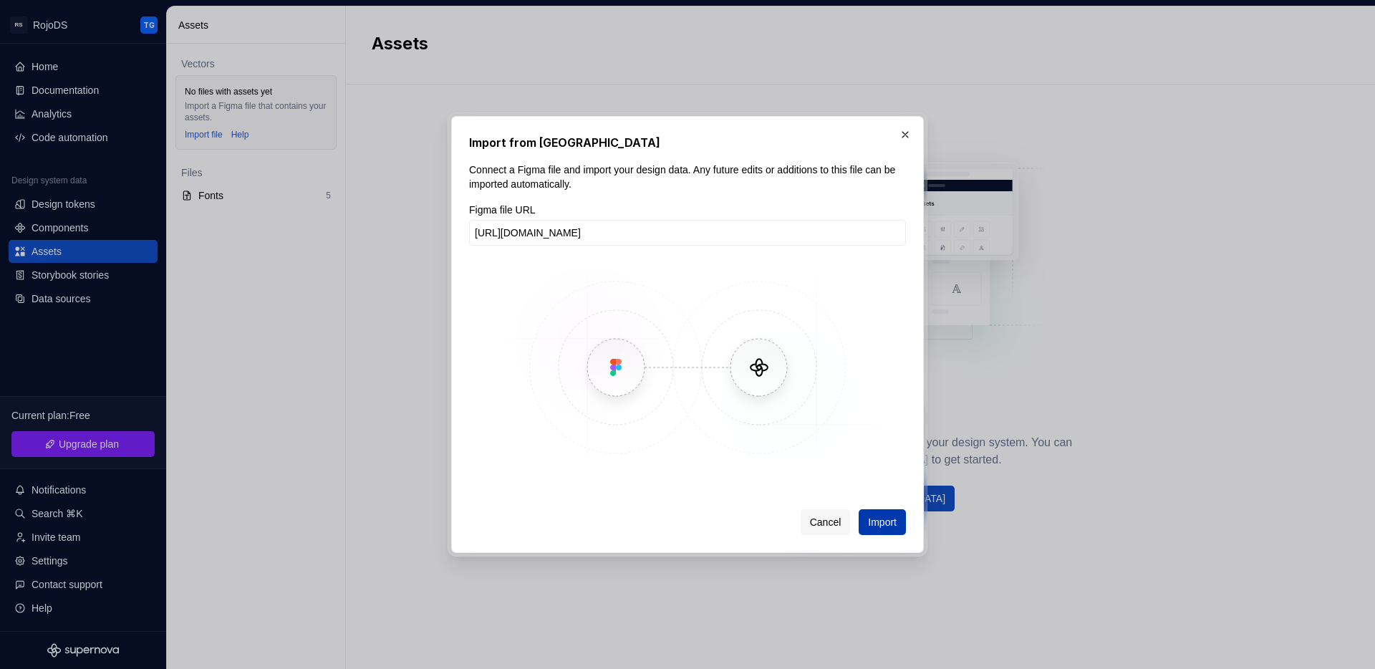
click at [892, 524] on span "Import" at bounding box center [882, 522] width 29 height 14
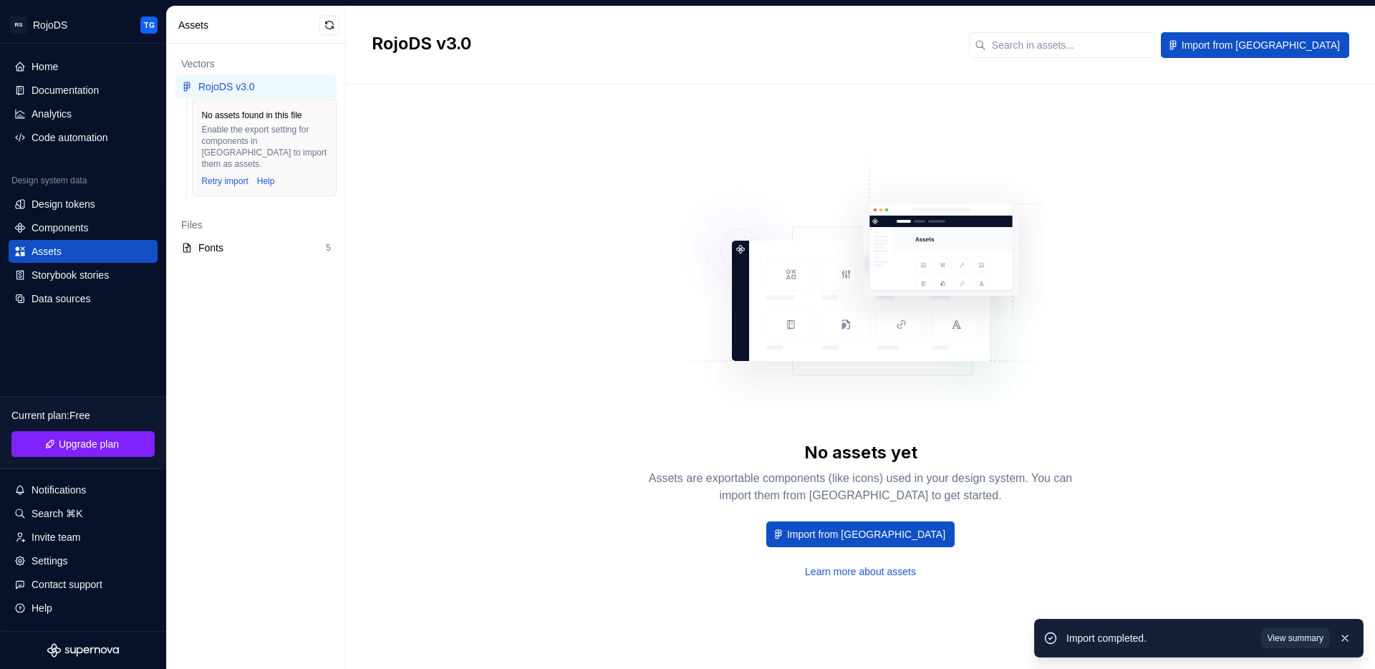
click at [1292, 638] on span "View summary" at bounding box center [1296, 637] width 56 height 11
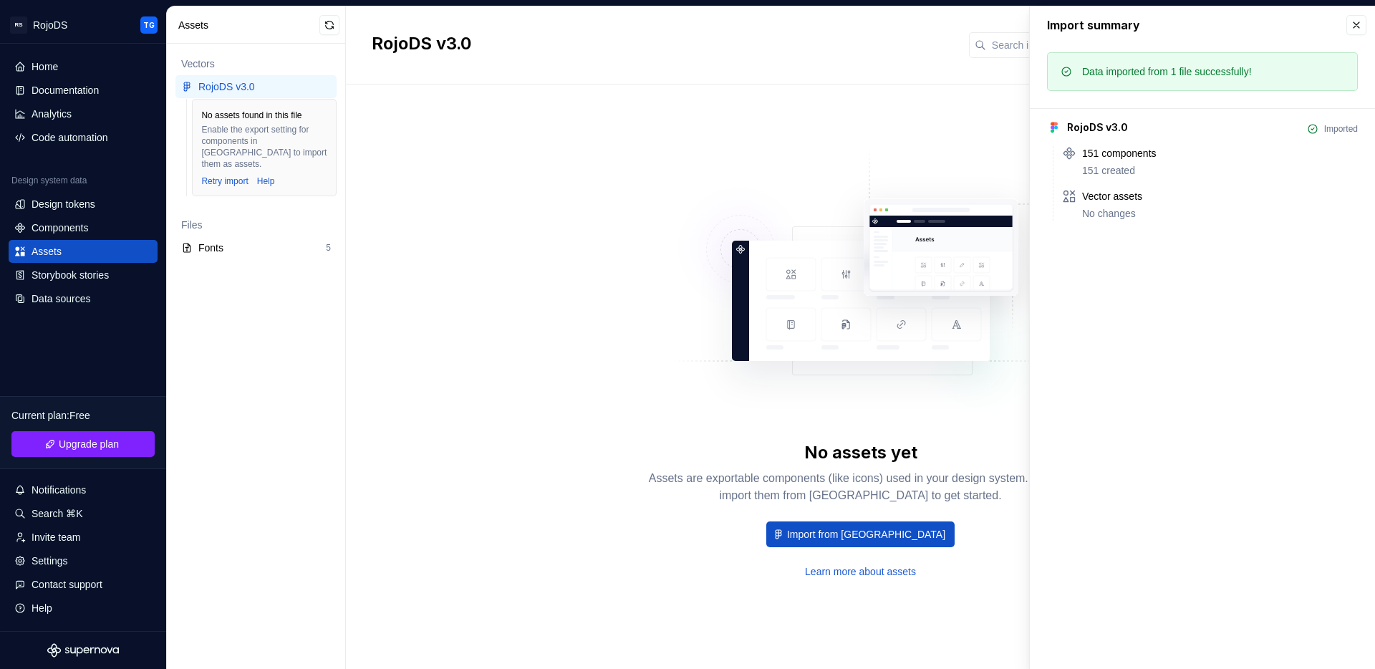
click at [549, 319] on div "No assets yet Assets are exportable components (like icons) used in your design…" at bounding box center [861, 362] width 978 height 504
click at [53, 234] on div "Components" at bounding box center [60, 228] width 57 height 14
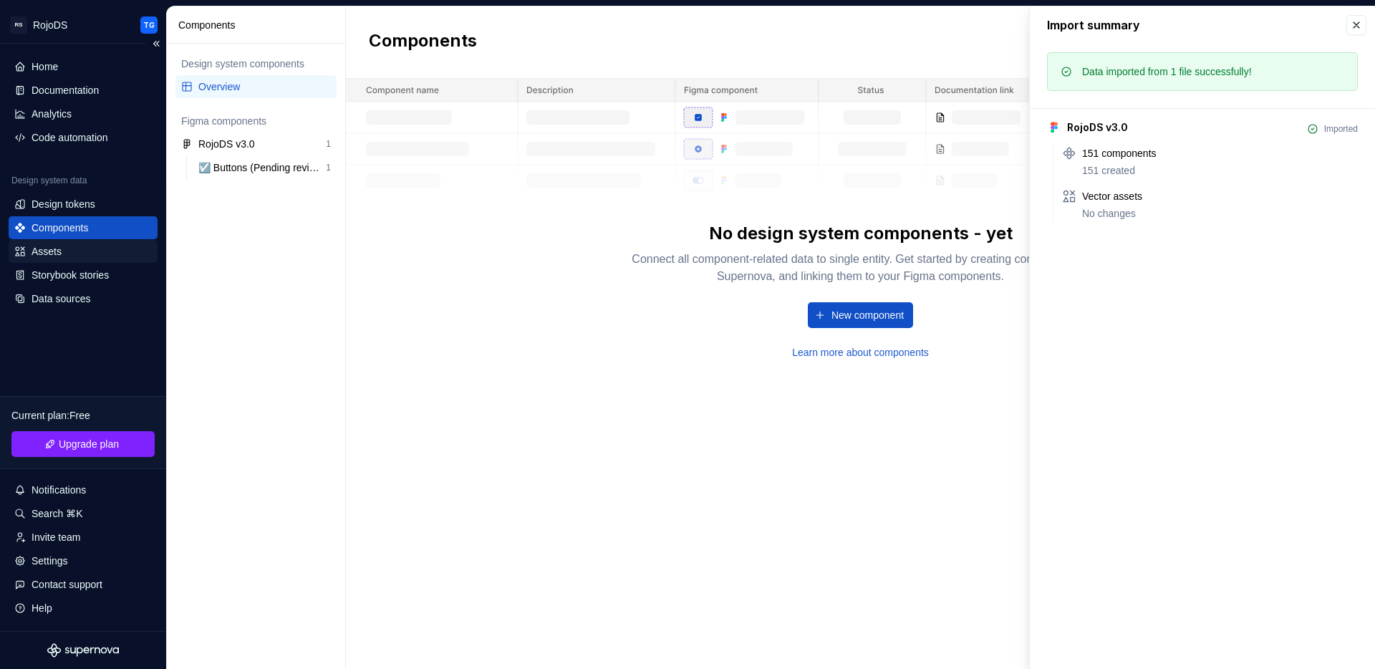
click at [47, 248] on div "Assets" at bounding box center [47, 251] width 30 height 14
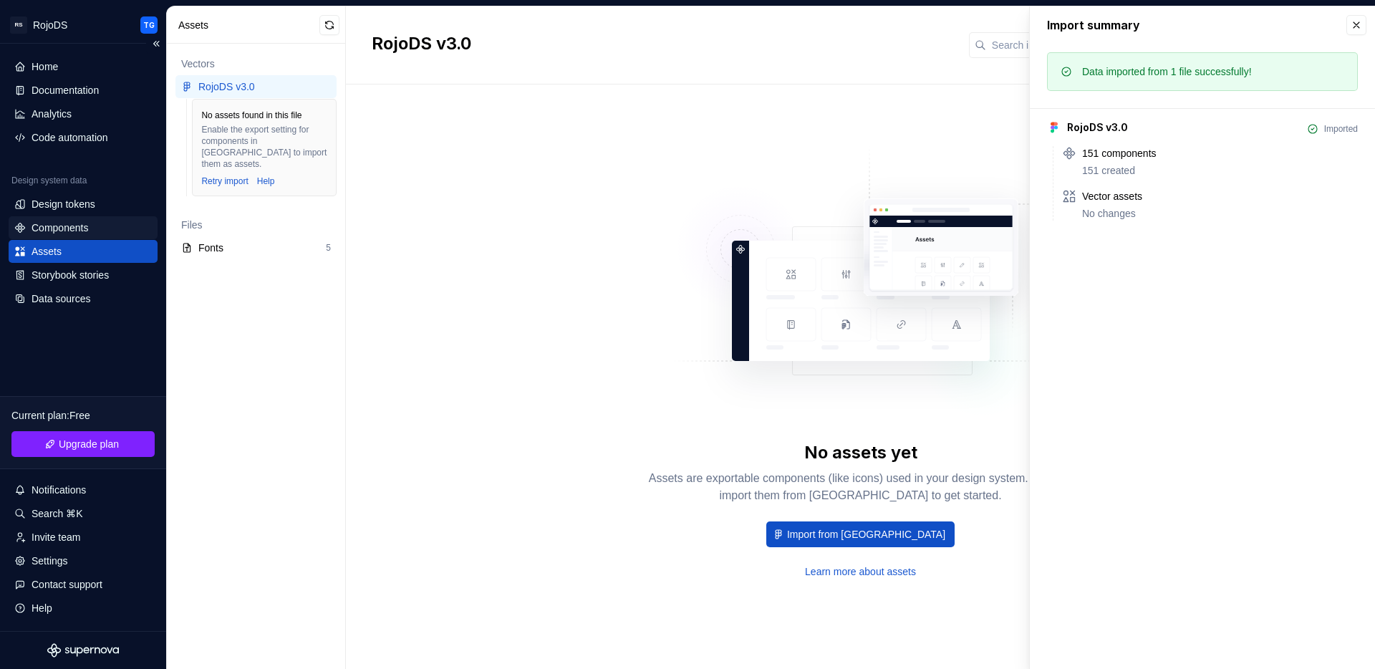
click at [43, 231] on div "Components" at bounding box center [60, 228] width 57 height 14
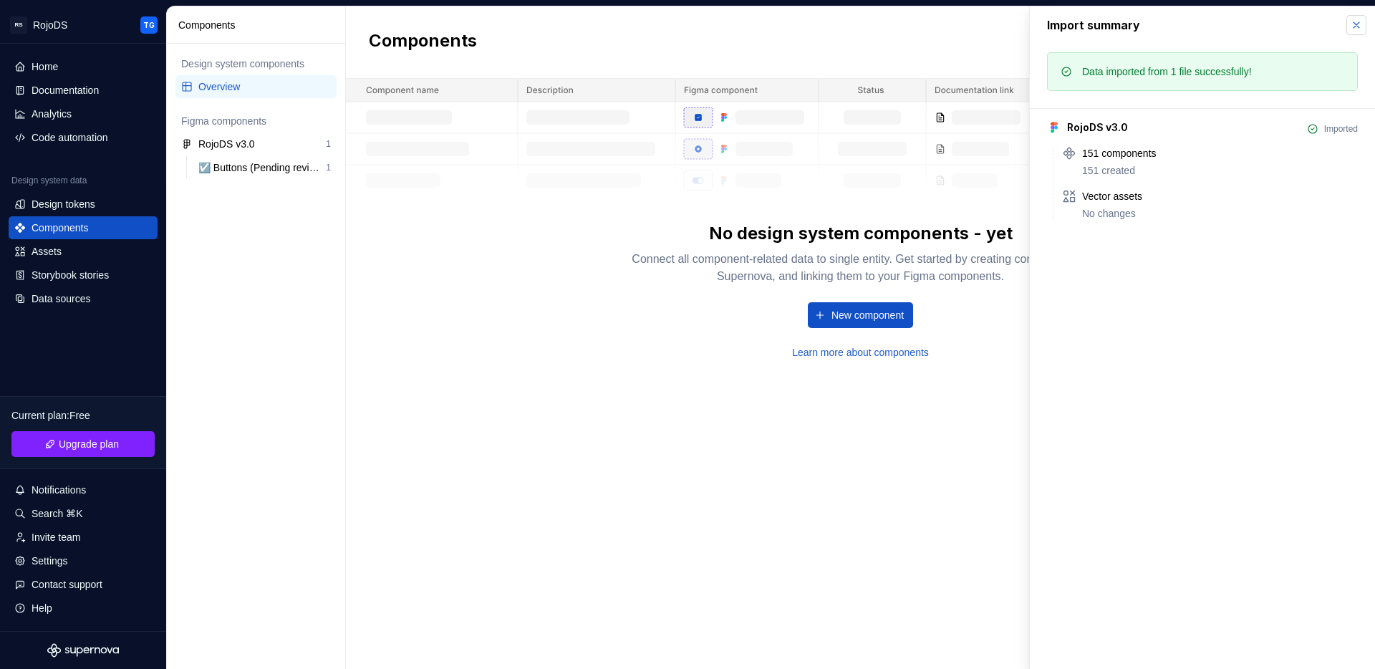
click at [1361, 26] on button "button" at bounding box center [1357, 25] width 20 height 20
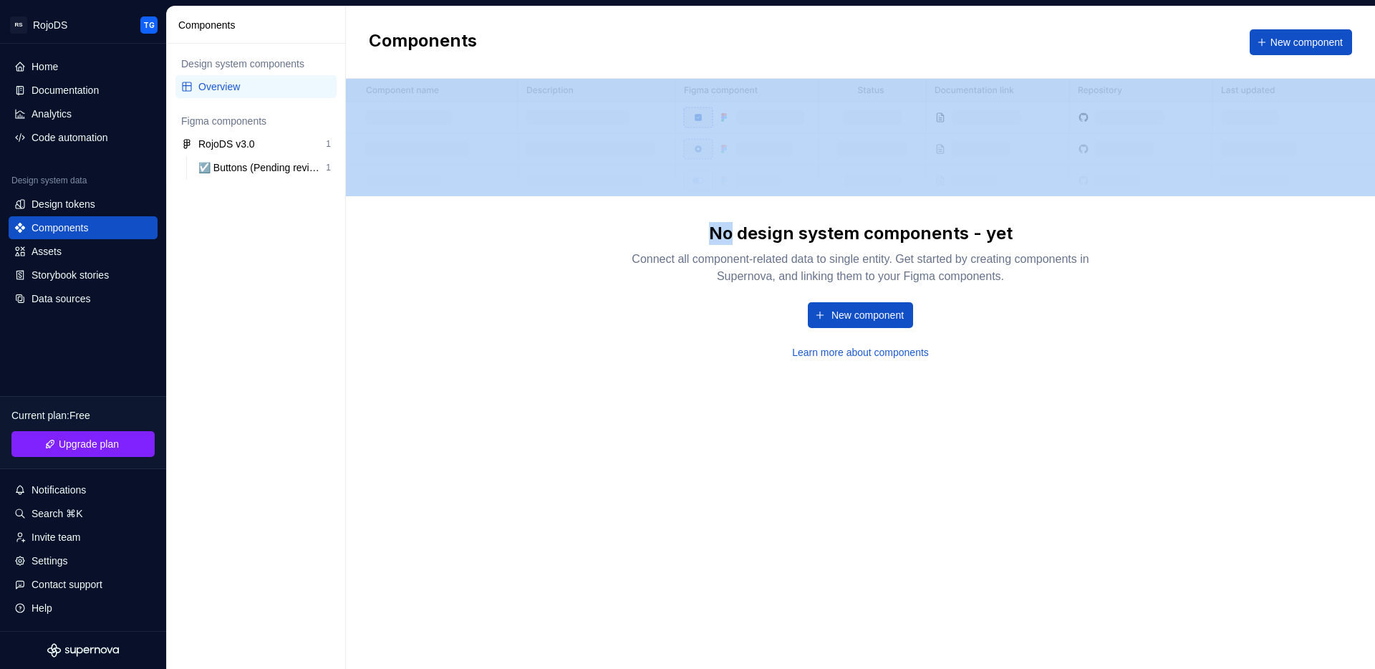
click at [1361, 26] on div "Components New component" at bounding box center [860, 42] width 1029 height 72
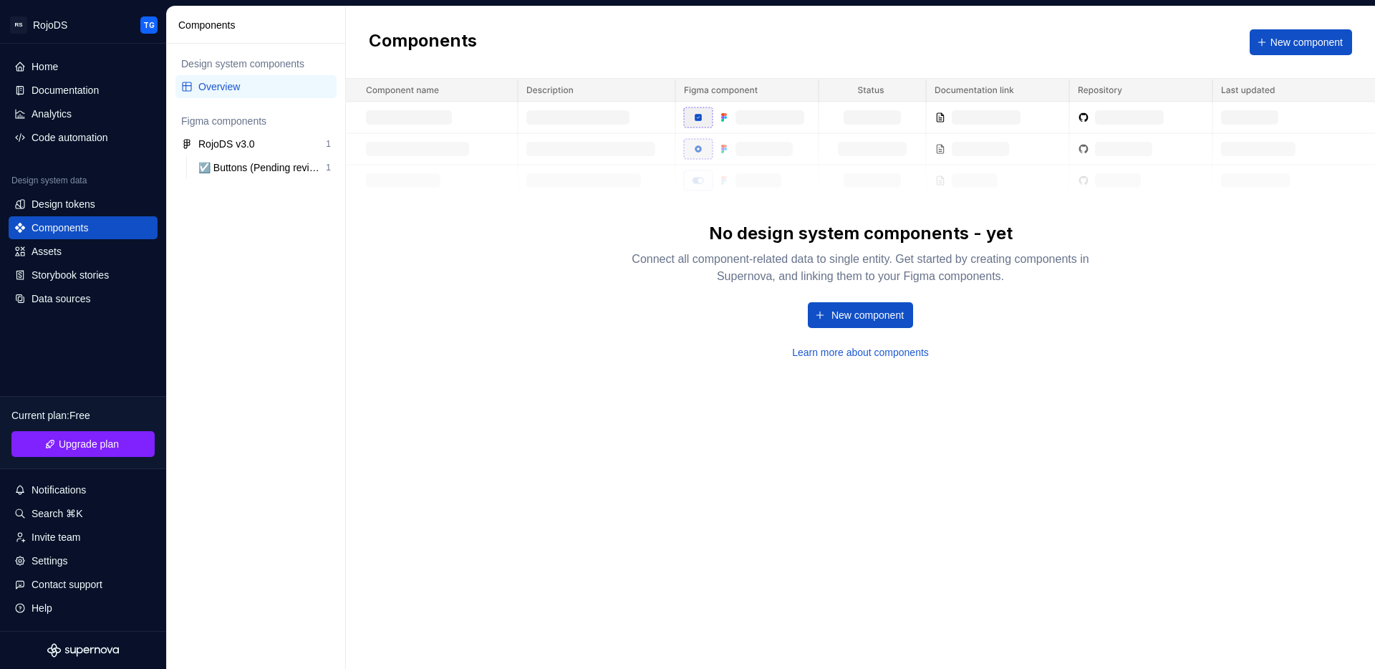
click at [899, 300] on div "No design system components - yet Connect all component-related data to single …" at bounding box center [861, 291] width 458 height 138
click at [895, 314] on span "New component" at bounding box center [868, 315] width 72 height 14
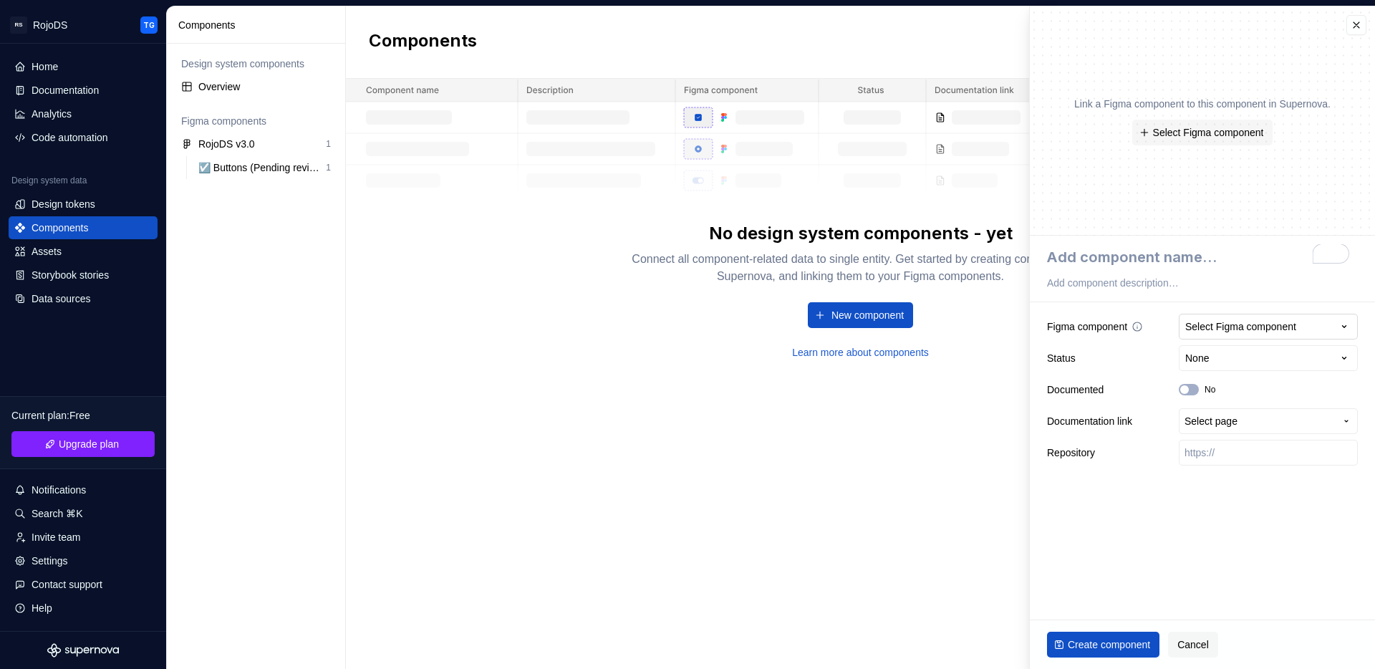
click at [1276, 330] on div "Select Figma component" at bounding box center [1240, 326] width 111 height 14
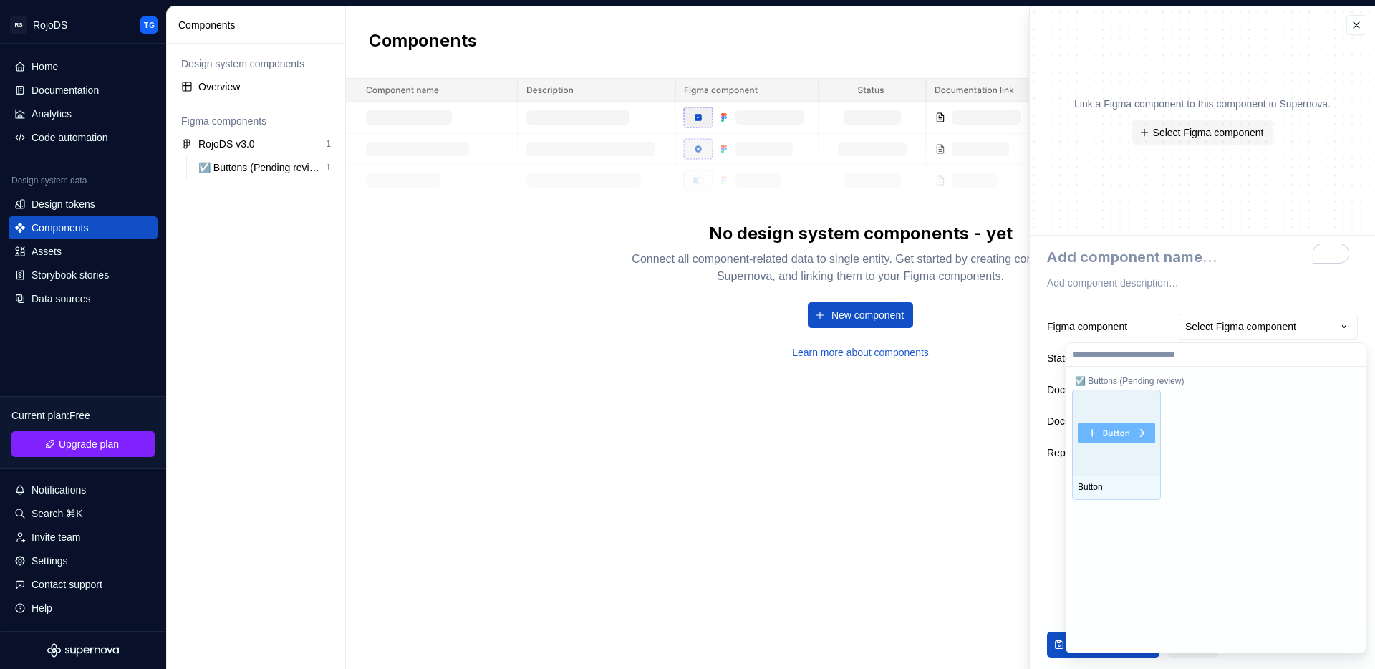
click at [1098, 436] on img at bounding box center [1116, 433] width 77 height 21
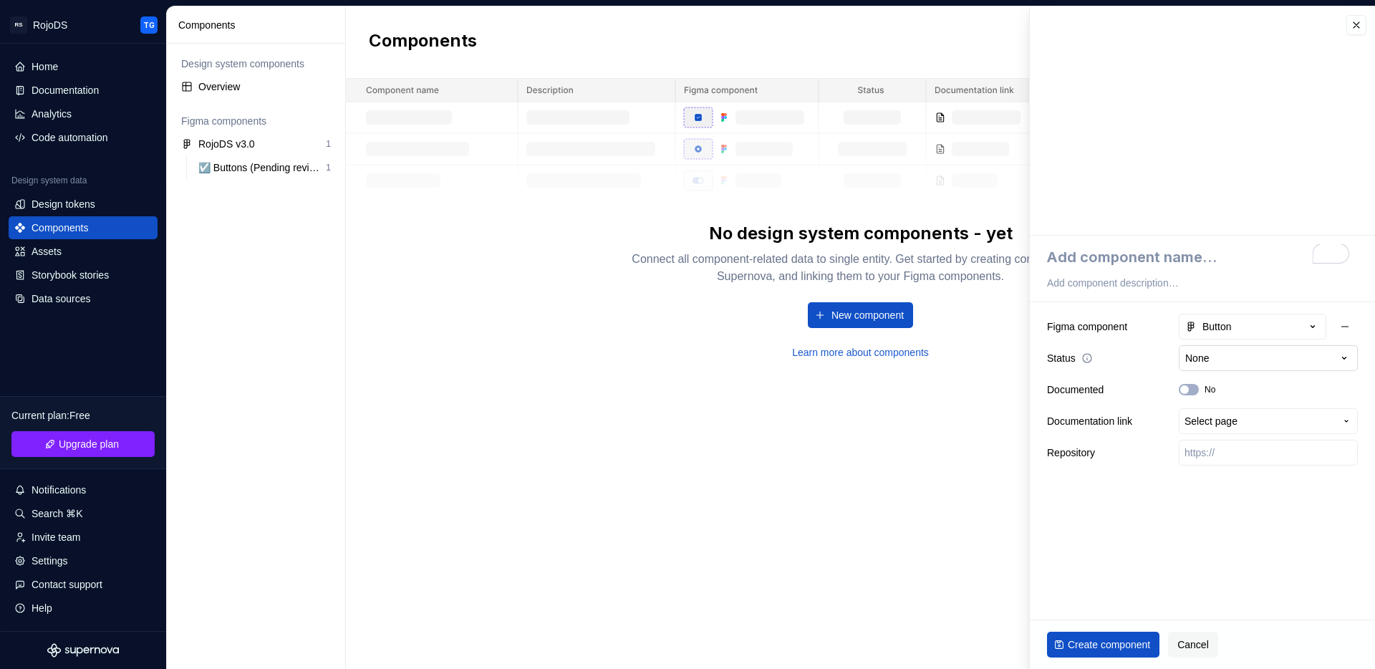
click at [1217, 358] on html "**********" at bounding box center [687, 334] width 1375 height 669
click at [1129, 360] on html "**********" at bounding box center [687, 334] width 1375 height 669
click at [1353, 34] on button "button" at bounding box center [1357, 25] width 20 height 20
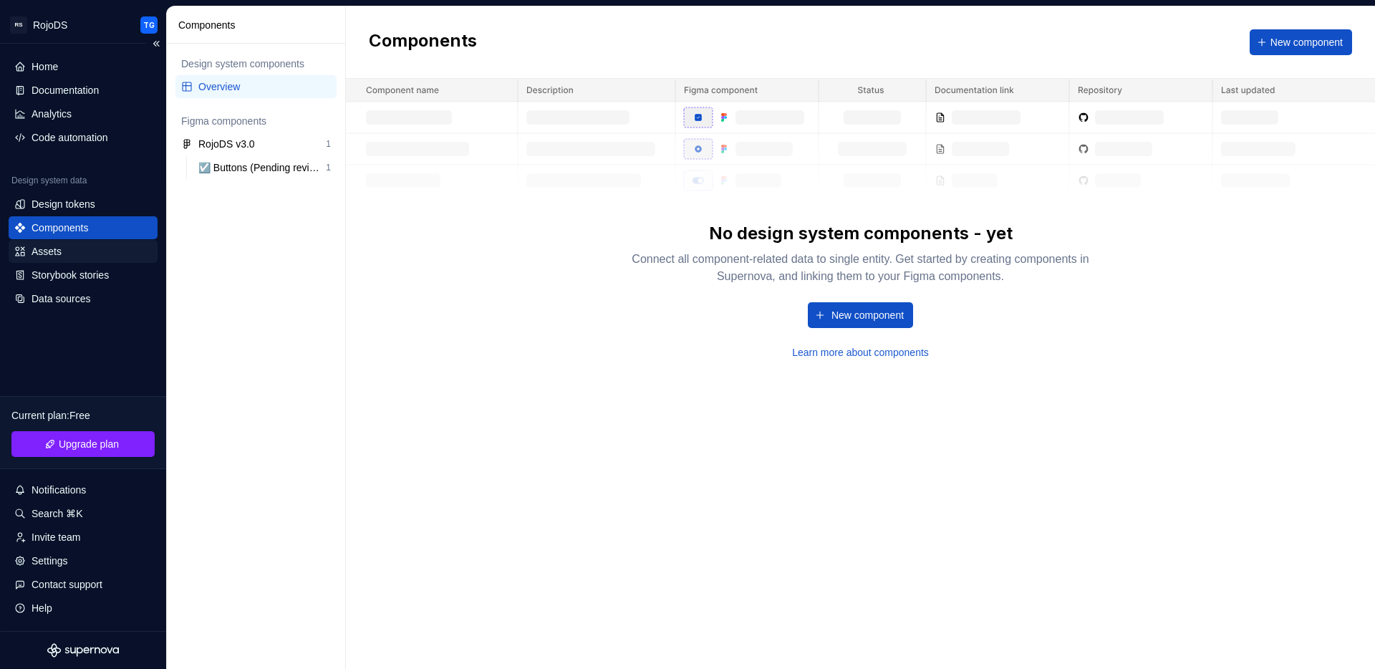
click at [62, 251] on div "Assets" at bounding box center [47, 251] width 30 height 14
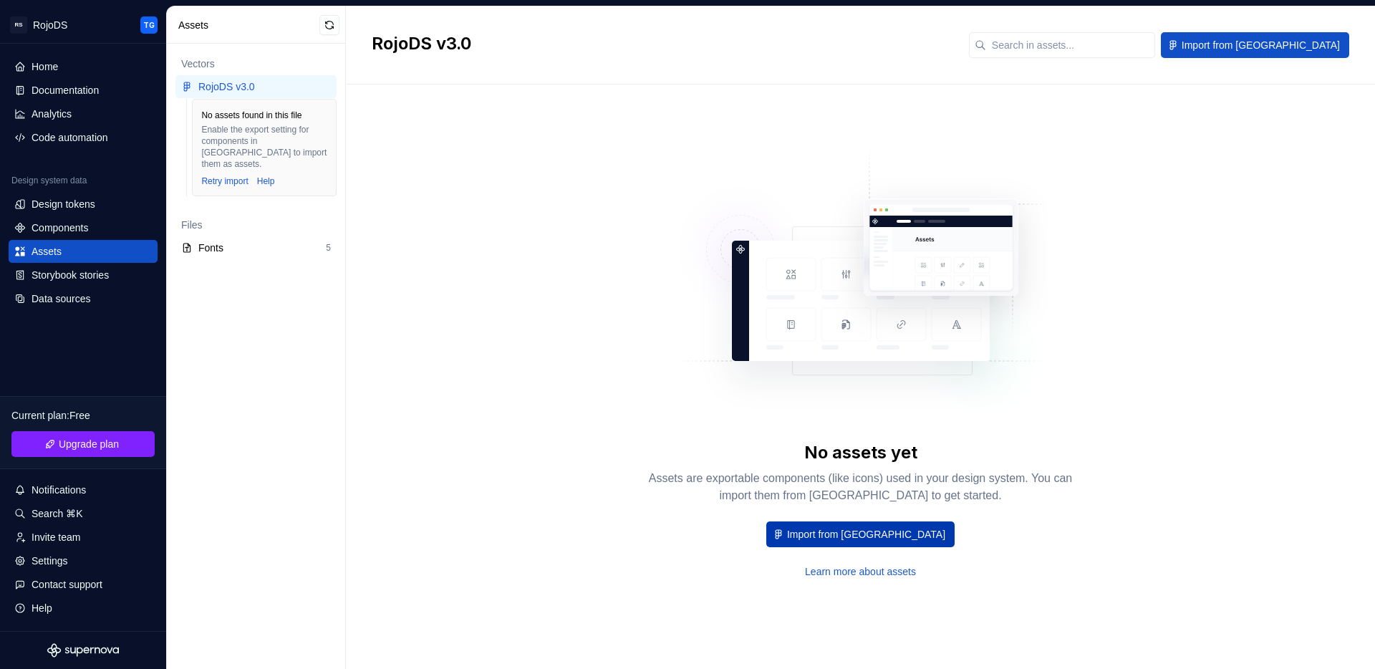
click at [837, 525] on button "Import from [GEOGRAPHIC_DATA]" at bounding box center [860, 534] width 188 height 26
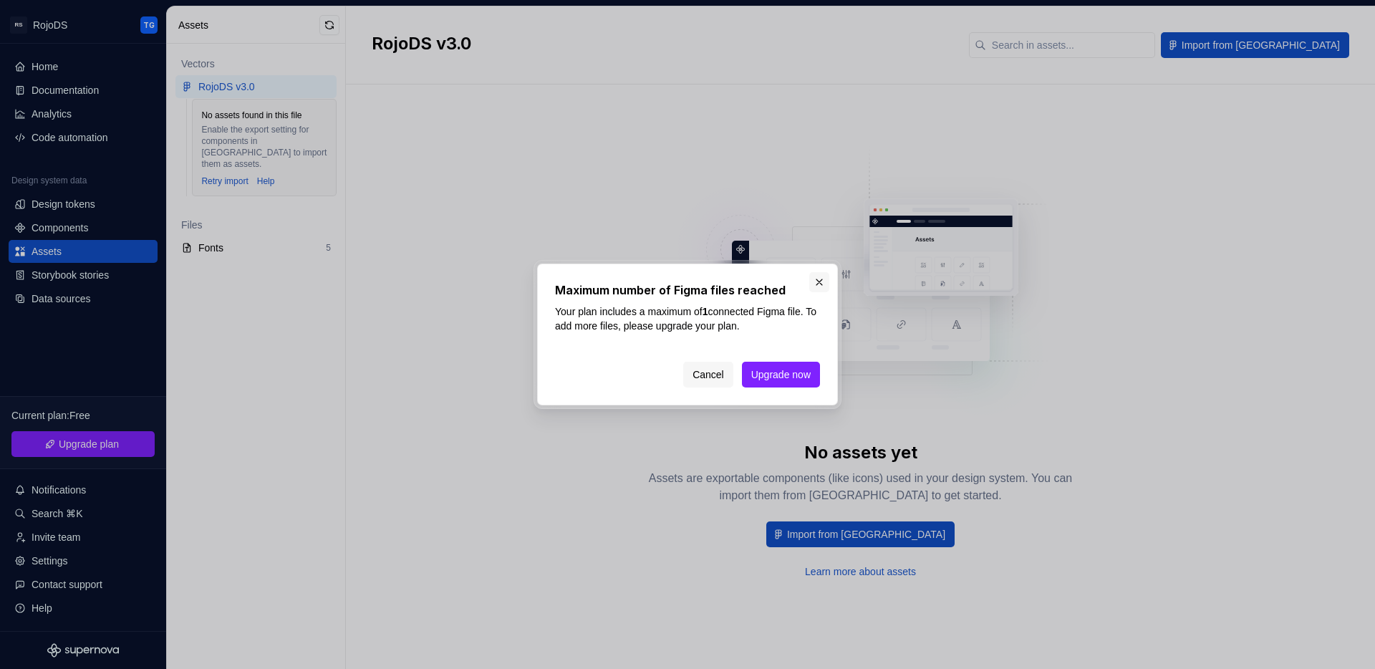
click at [822, 284] on button "button" at bounding box center [819, 282] width 20 height 20
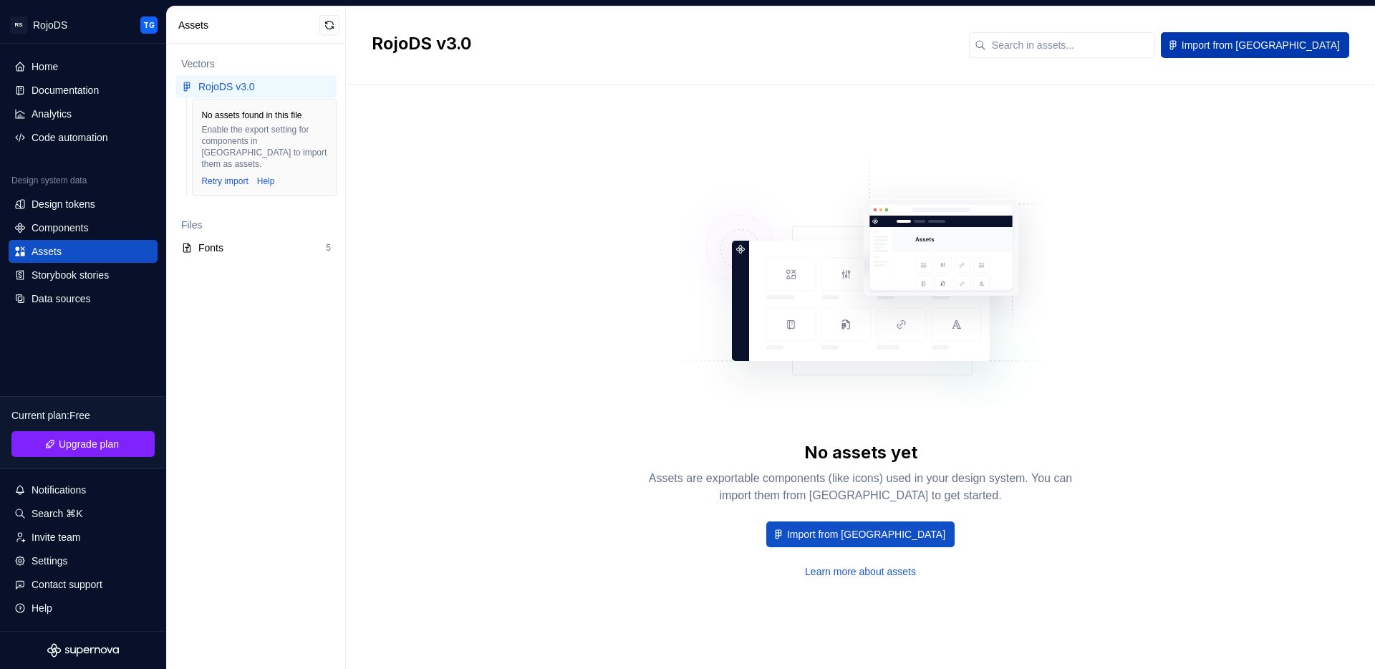
click at [1331, 57] on button "Import from [GEOGRAPHIC_DATA]" at bounding box center [1255, 45] width 188 height 26
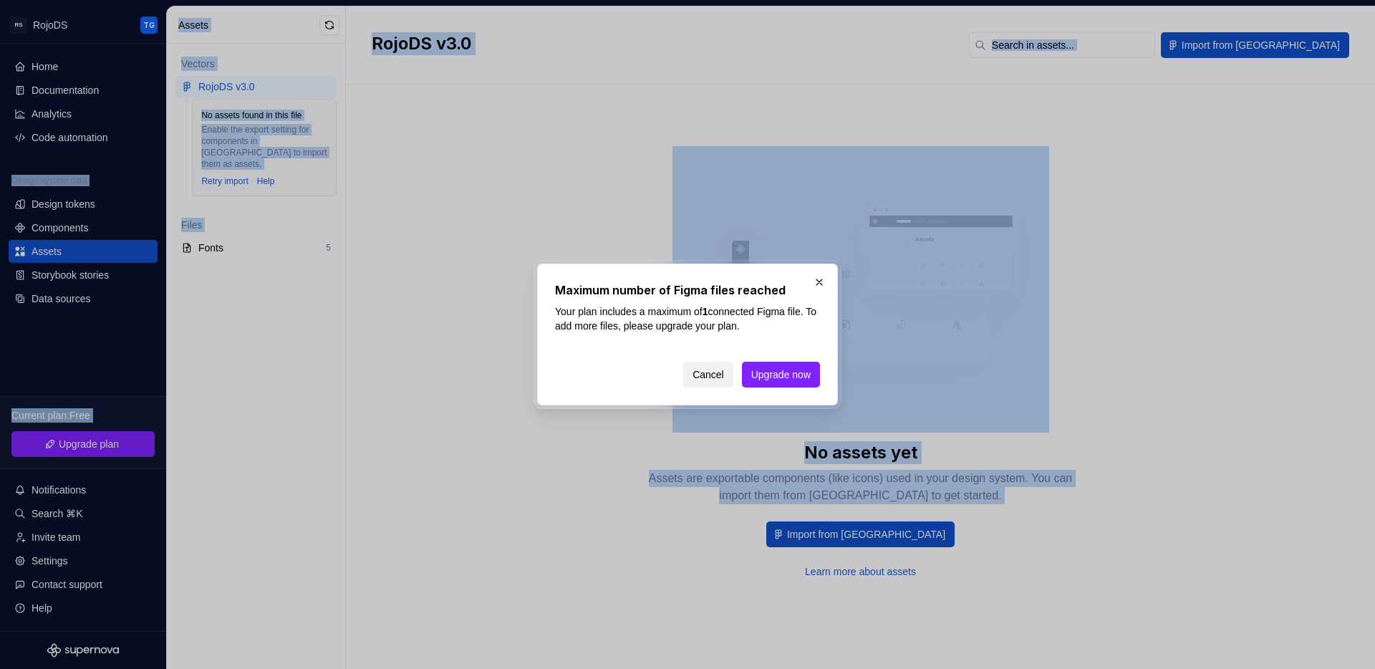
click at [706, 377] on span "Cancel" at bounding box center [709, 374] width 32 height 14
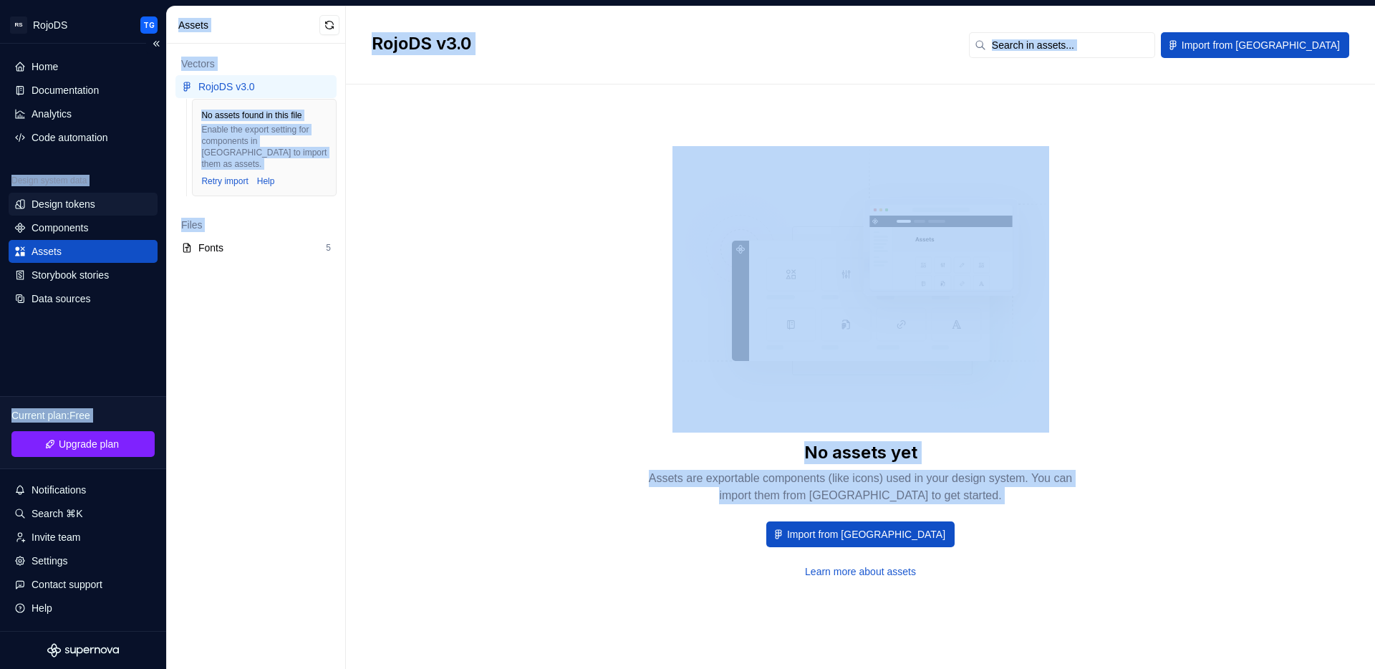
click at [70, 209] on div "Design tokens" at bounding box center [64, 204] width 64 height 14
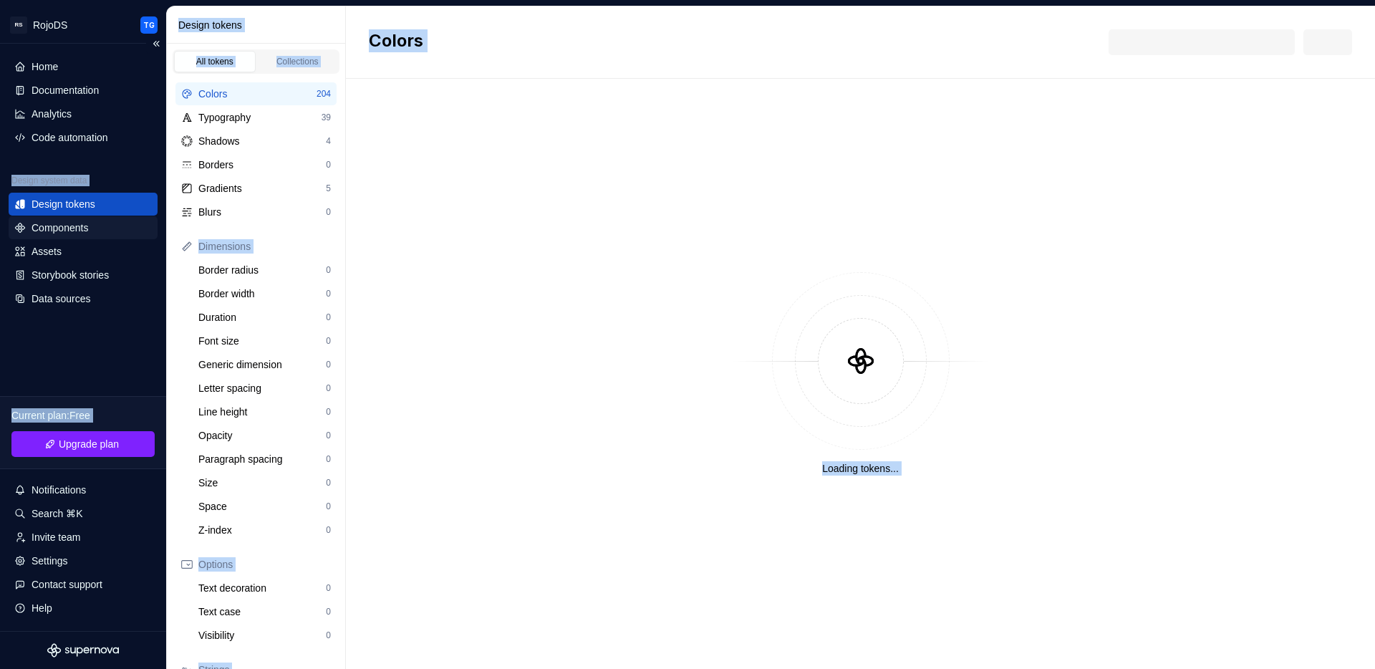
click at [72, 223] on div "Components" at bounding box center [60, 228] width 57 height 14
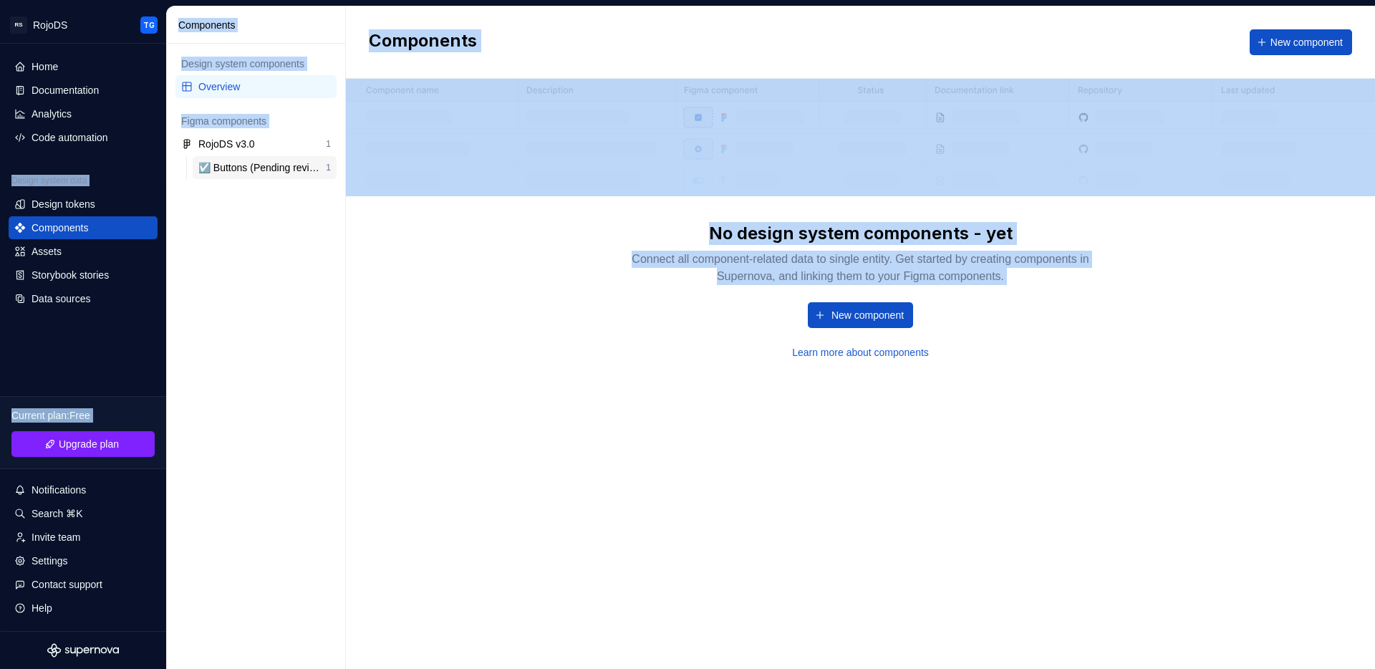
click at [292, 168] on div "☑️ Buttons (Pending review)" at bounding box center [261, 167] width 127 height 14
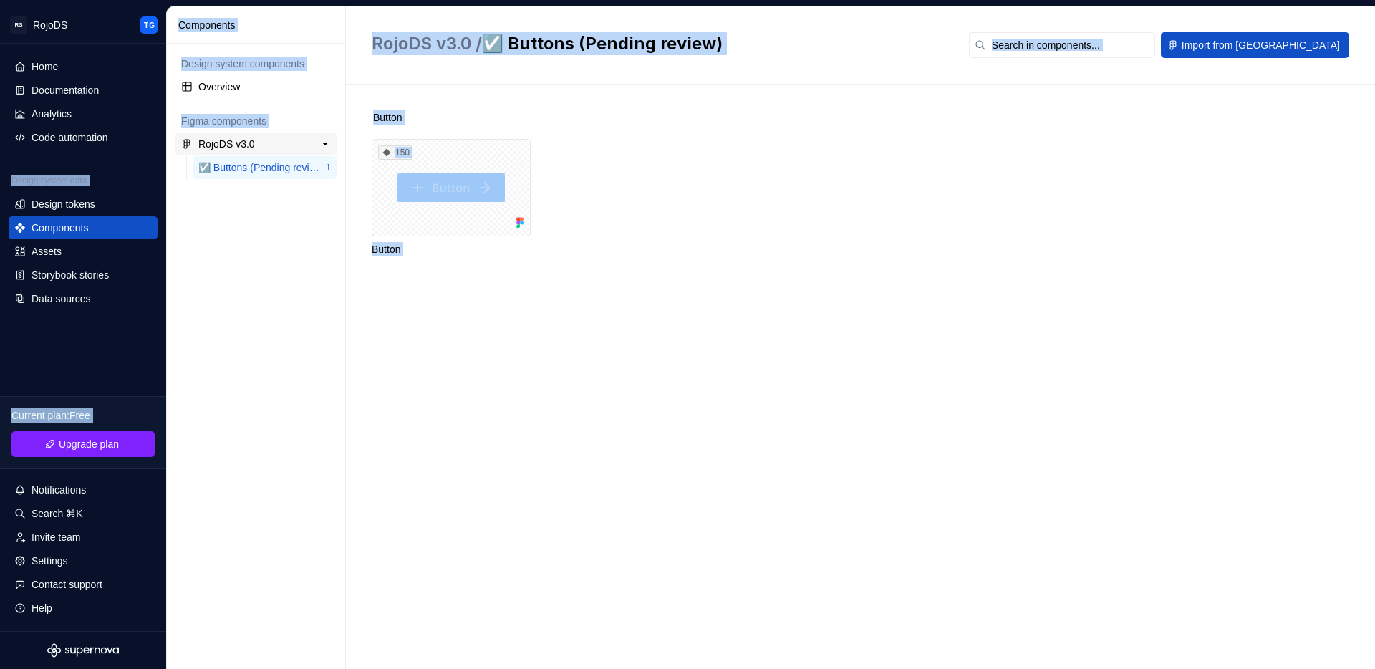
click at [266, 143] on div "RojoDS v3.0" at bounding box center [251, 144] width 107 height 14
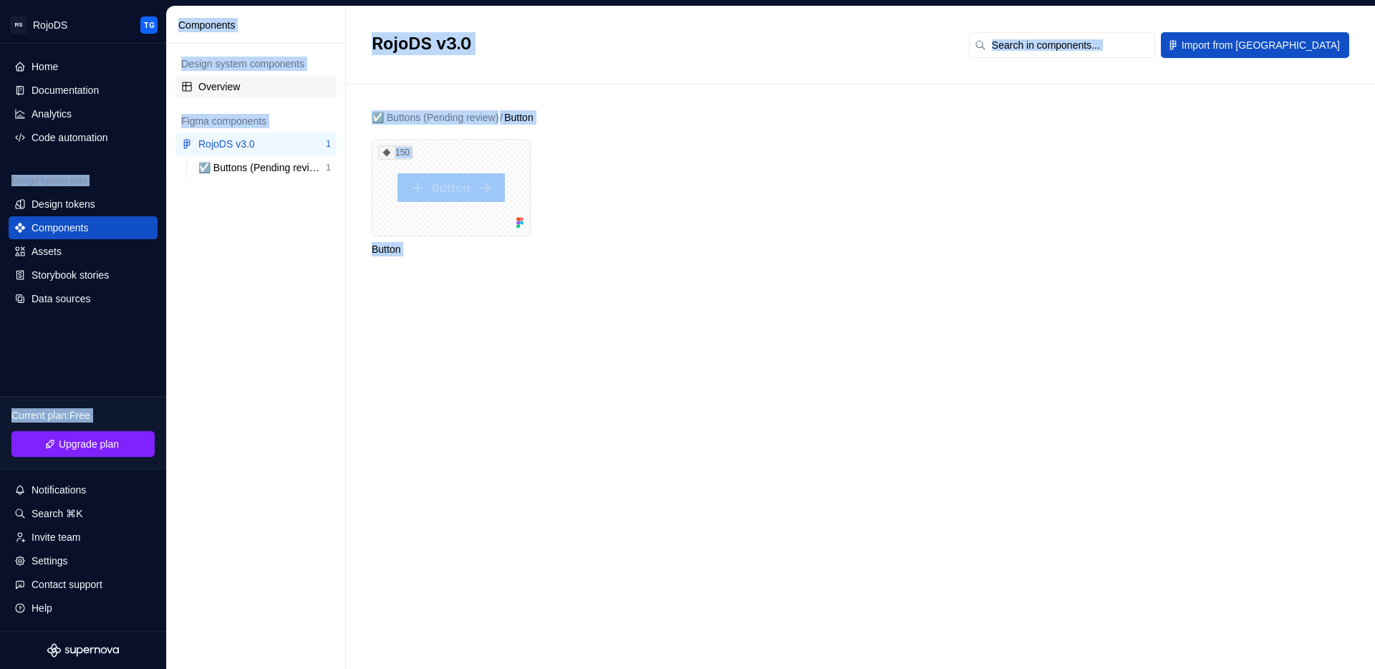
click at [251, 95] on div "Overview" at bounding box center [255, 86] width 161 height 23
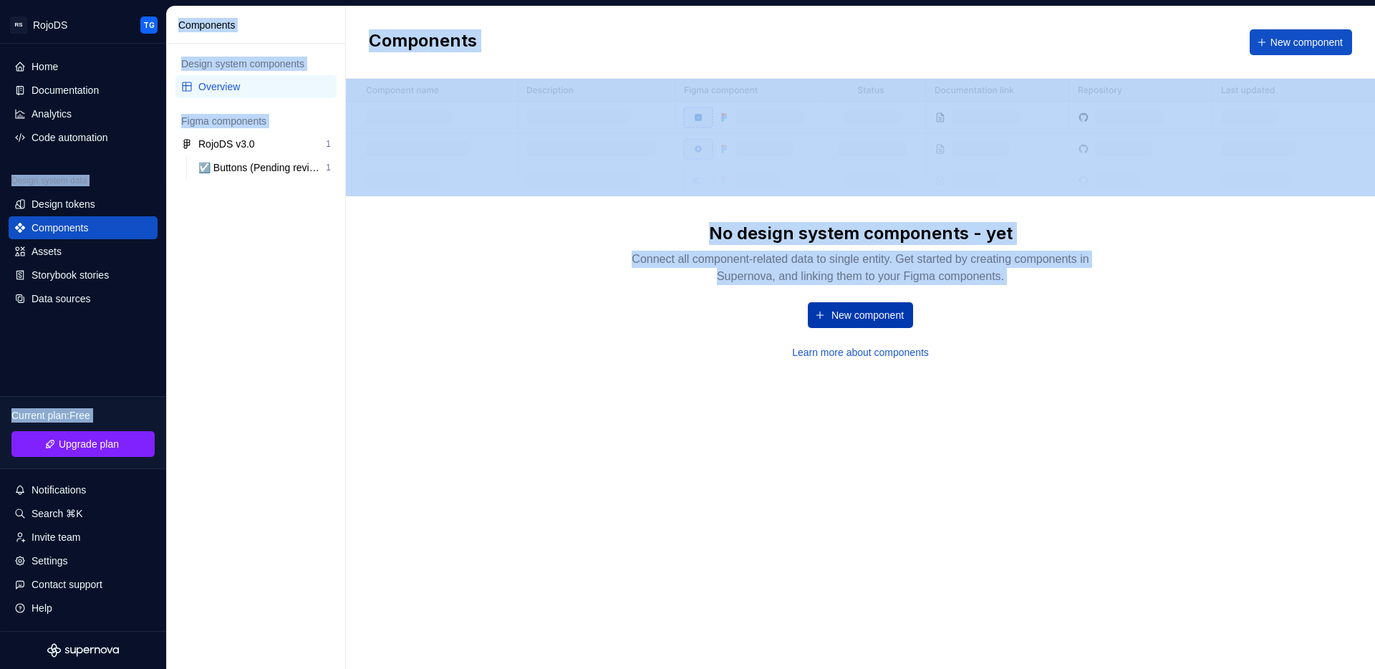
click at [861, 319] on span "New component" at bounding box center [868, 315] width 72 height 14
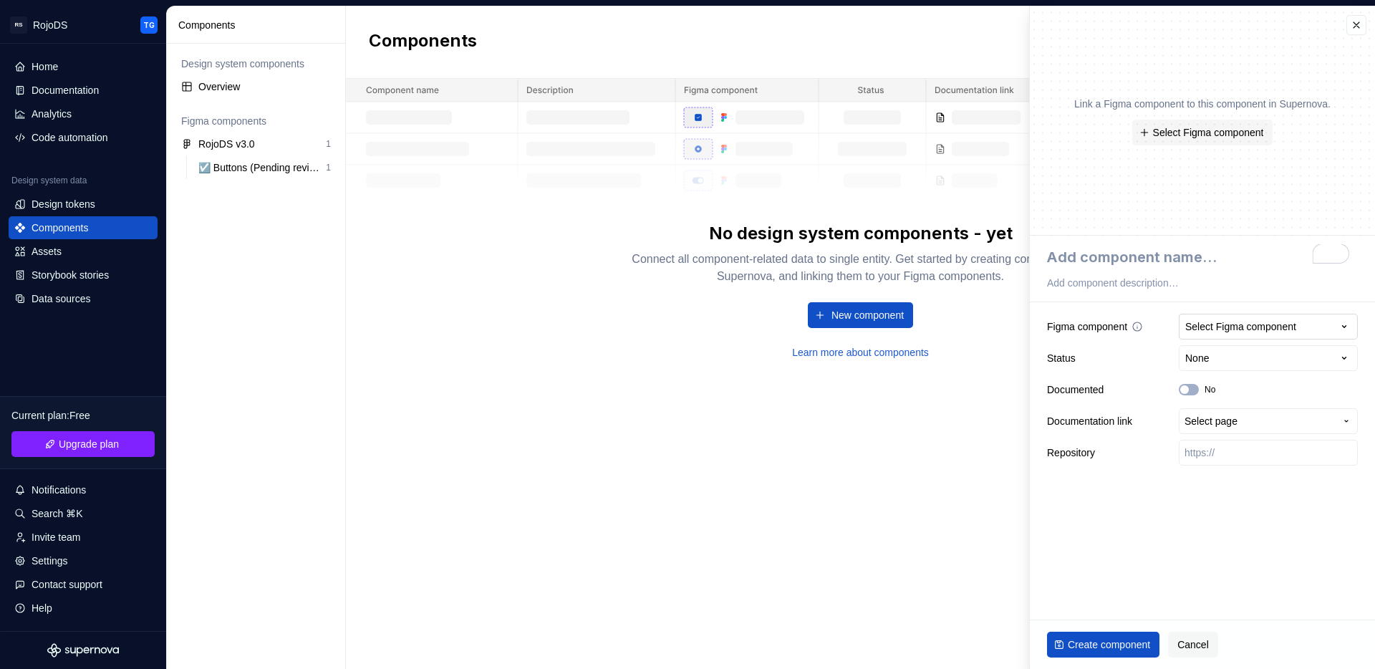
click at [1271, 325] on div "Select Figma component" at bounding box center [1240, 326] width 111 height 14
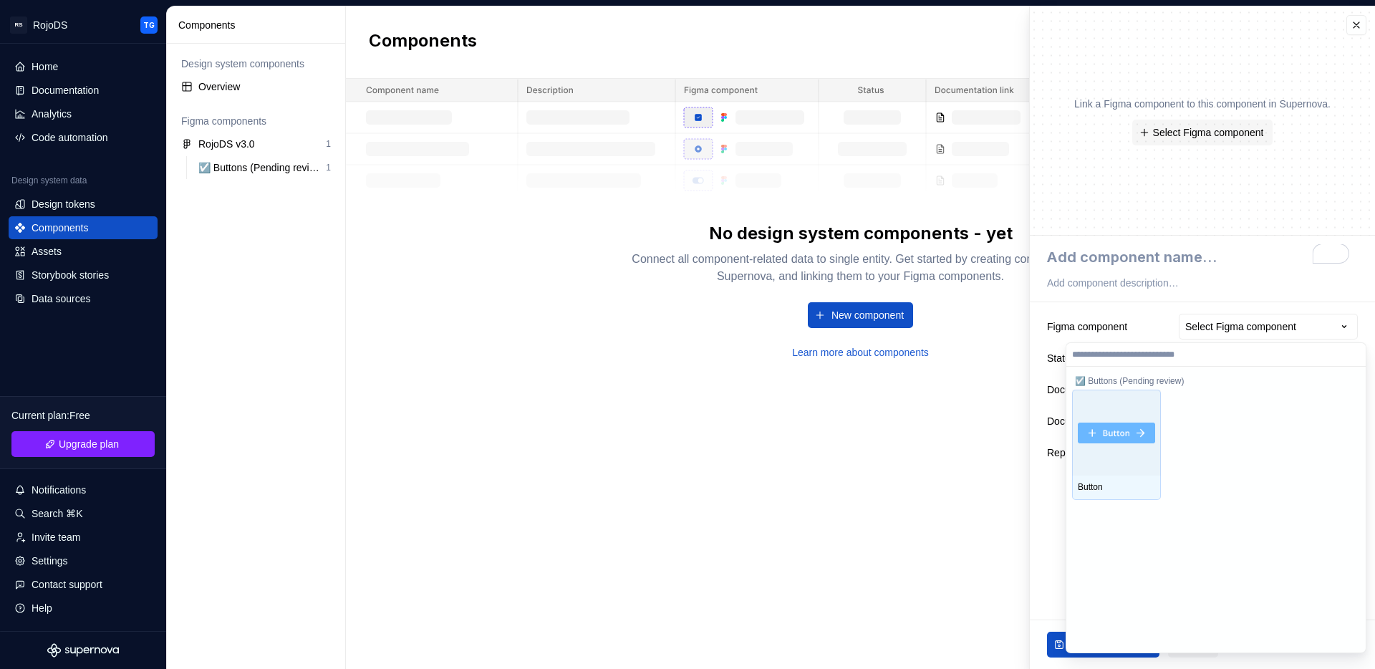
click at [1096, 441] on img at bounding box center [1116, 433] width 77 height 21
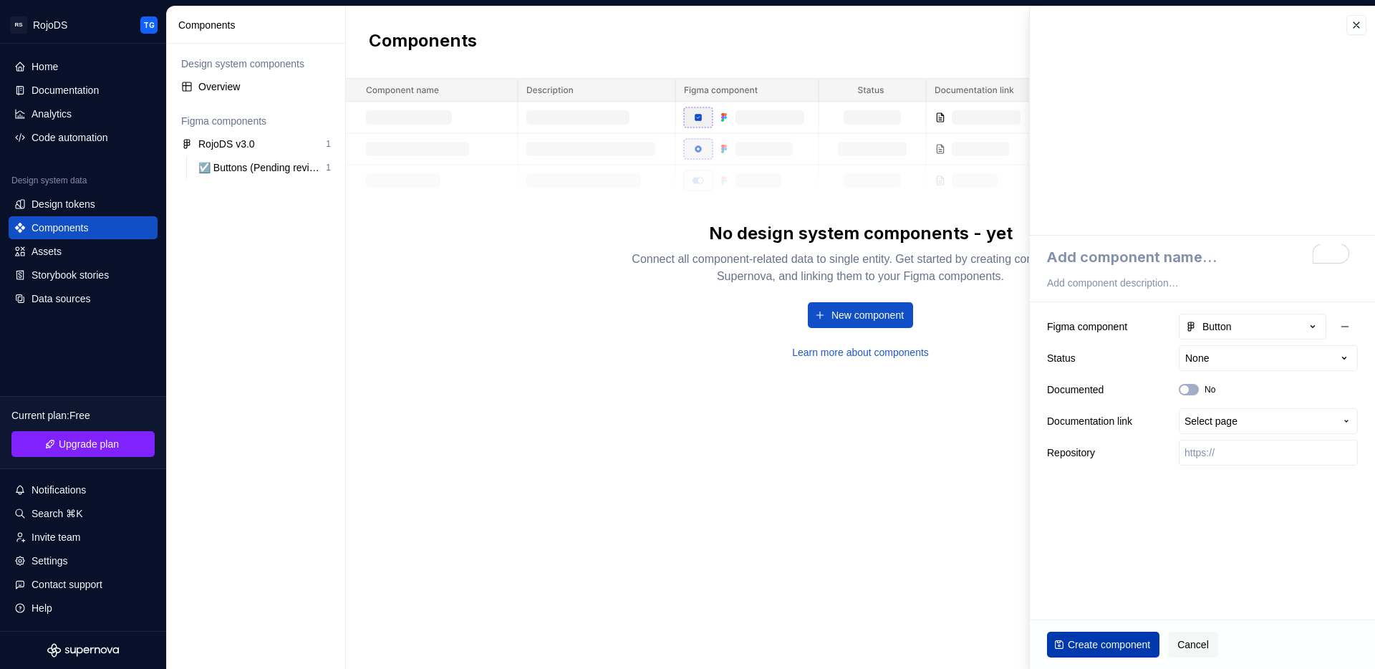
click at [1089, 649] on span "Create component" at bounding box center [1109, 644] width 82 height 14
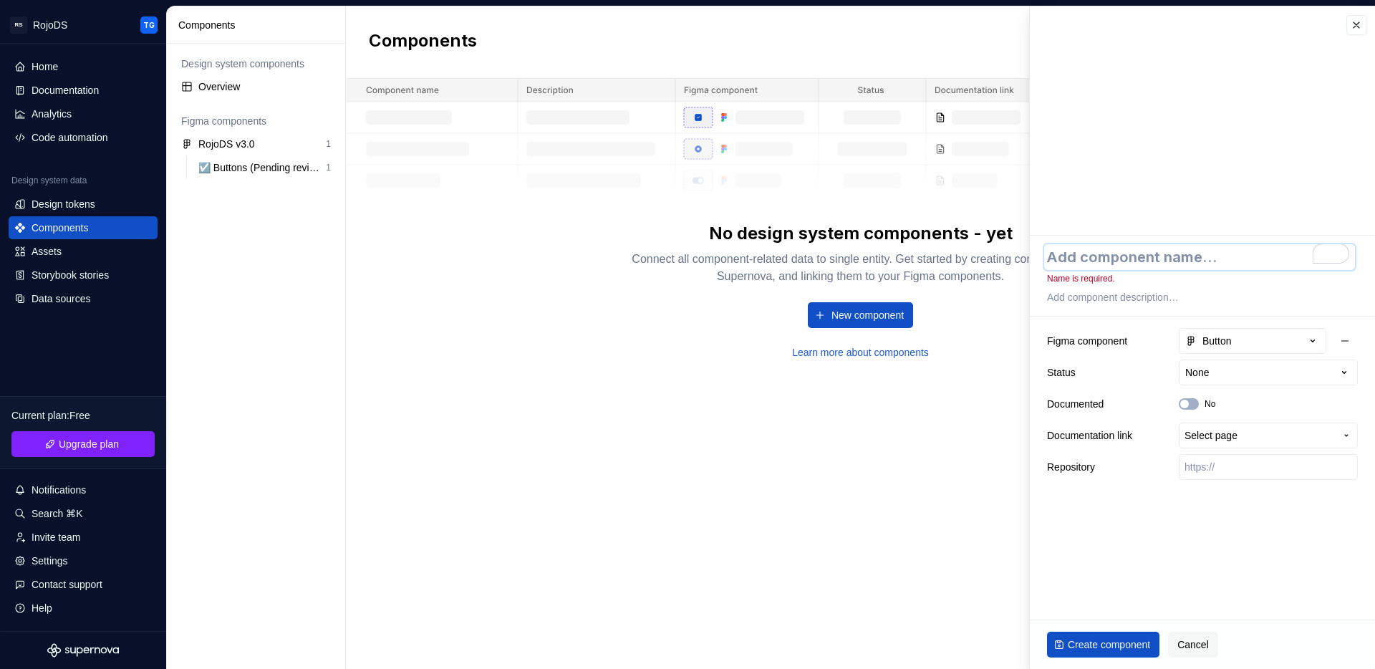
type textarea "*"
type textarea "B"
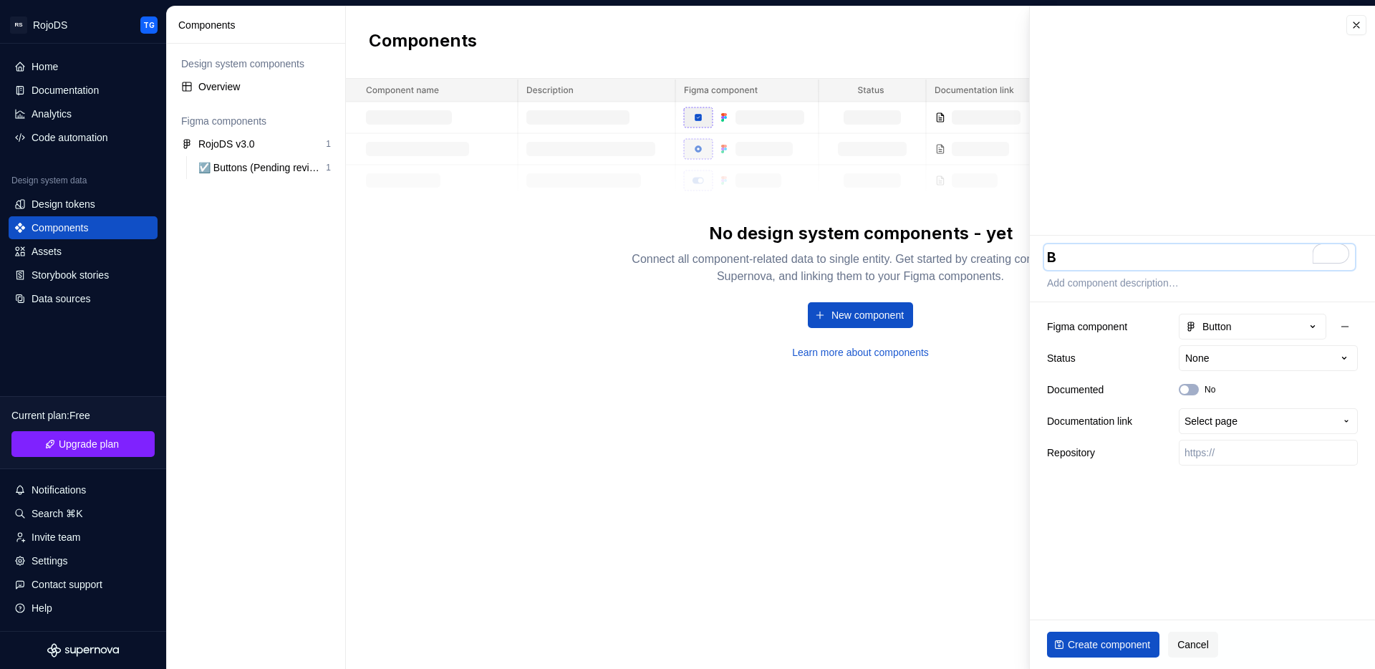
type textarea "*"
type textarea "Bu"
type textarea "*"
type textarea "But"
type textarea "*"
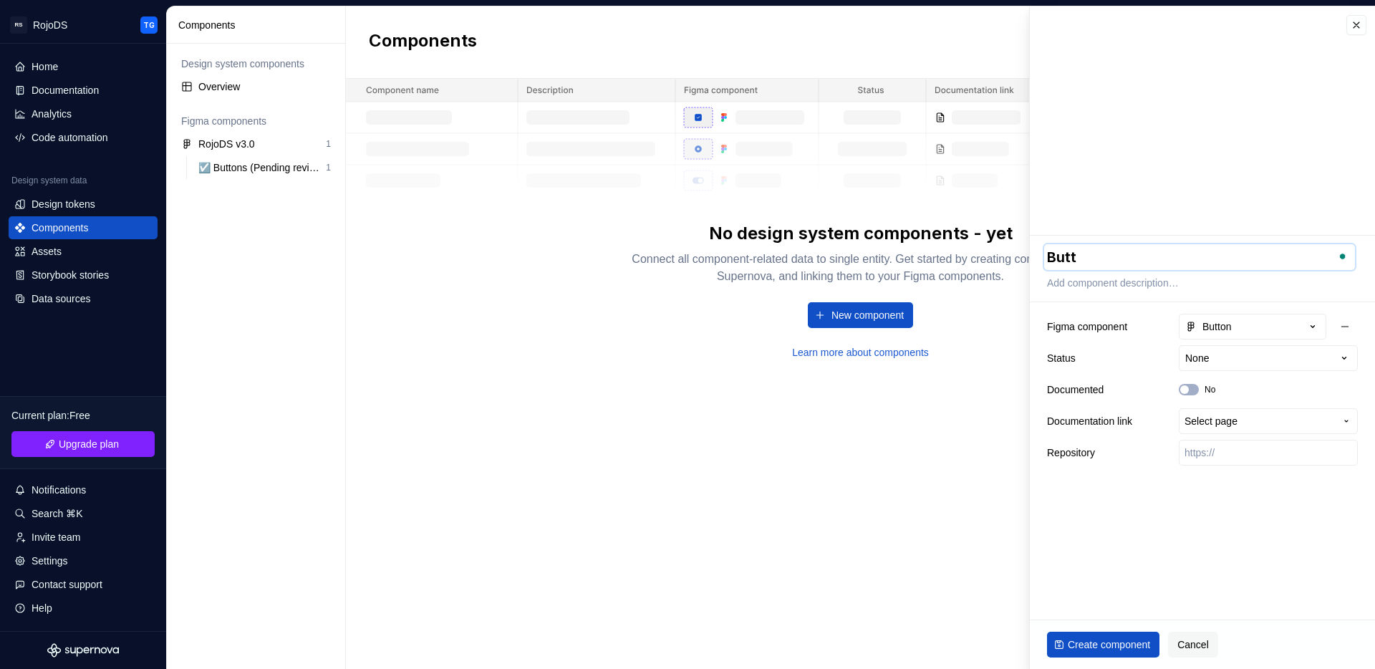
type textarea "Butto"
type textarea "*"
type textarea "Button"
click at [1138, 658] on div "Create component Cancel" at bounding box center [1202, 644] width 345 height 49
click at [1188, 388] on span "button" at bounding box center [1184, 389] width 9 height 9
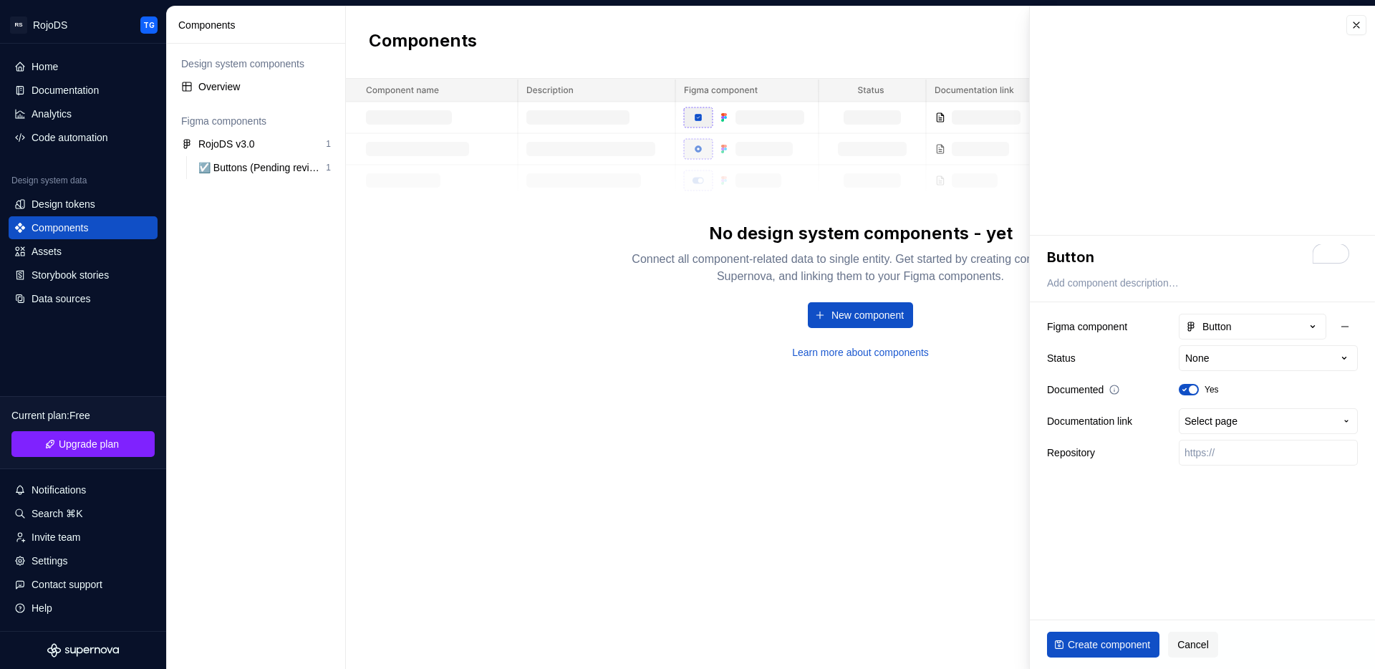
click at [1188, 390] on icon "button" at bounding box center [1184, 389] width 11 height 9
click at [1157, 642] on button "Create component" at bounding box center [1103, 645] width 112 height 26
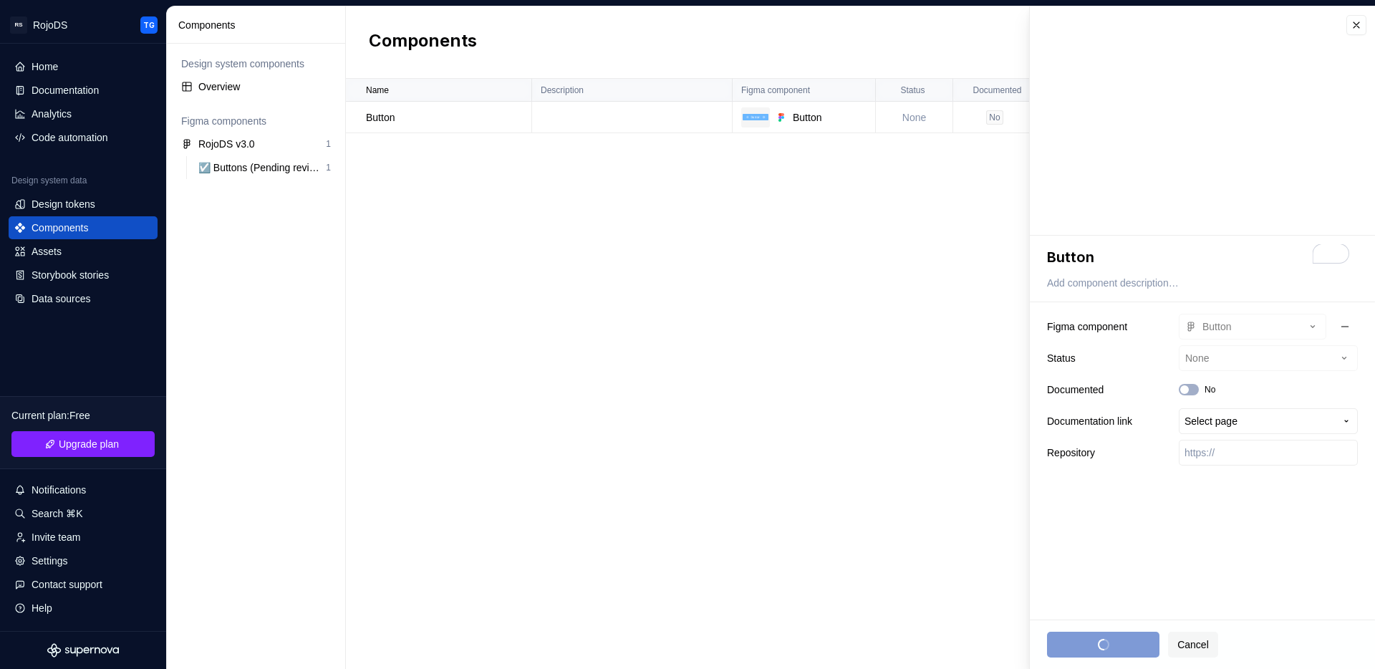
type textarea "*"
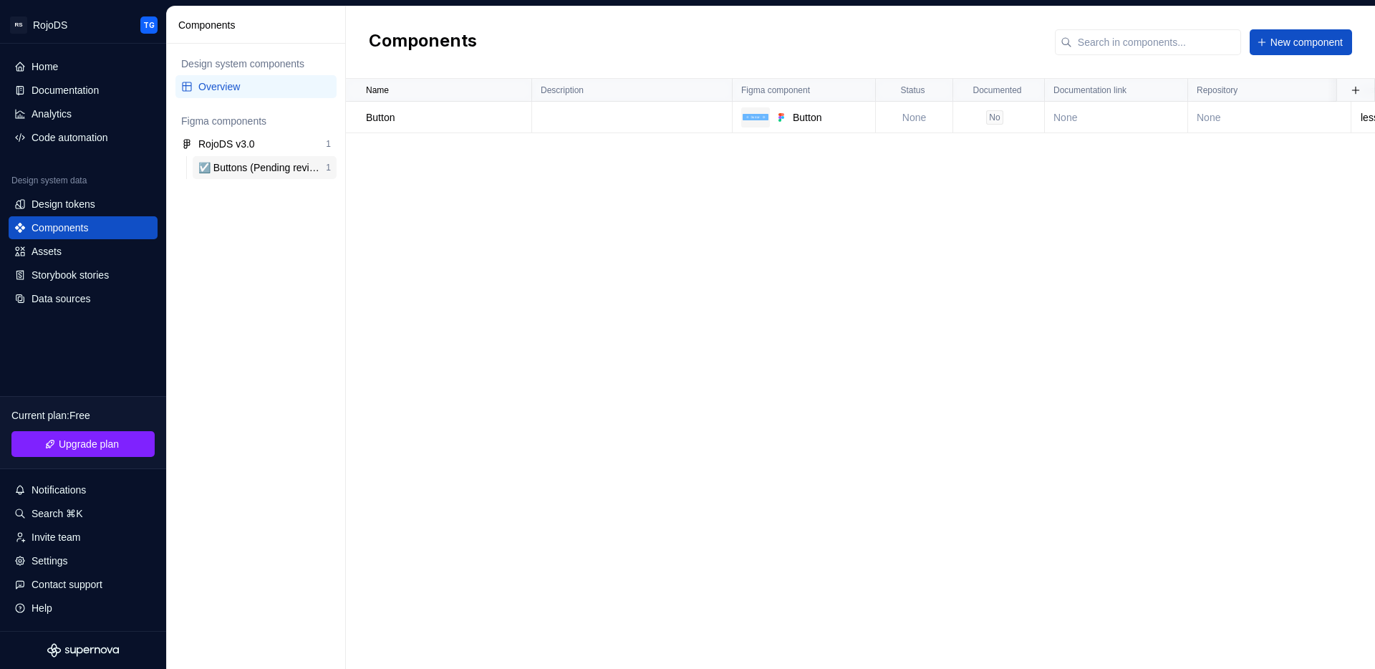
click at [264, 168] on div "☑️ Buttons (Pending review)" at bounding box center [261, 167] width 127 height 14
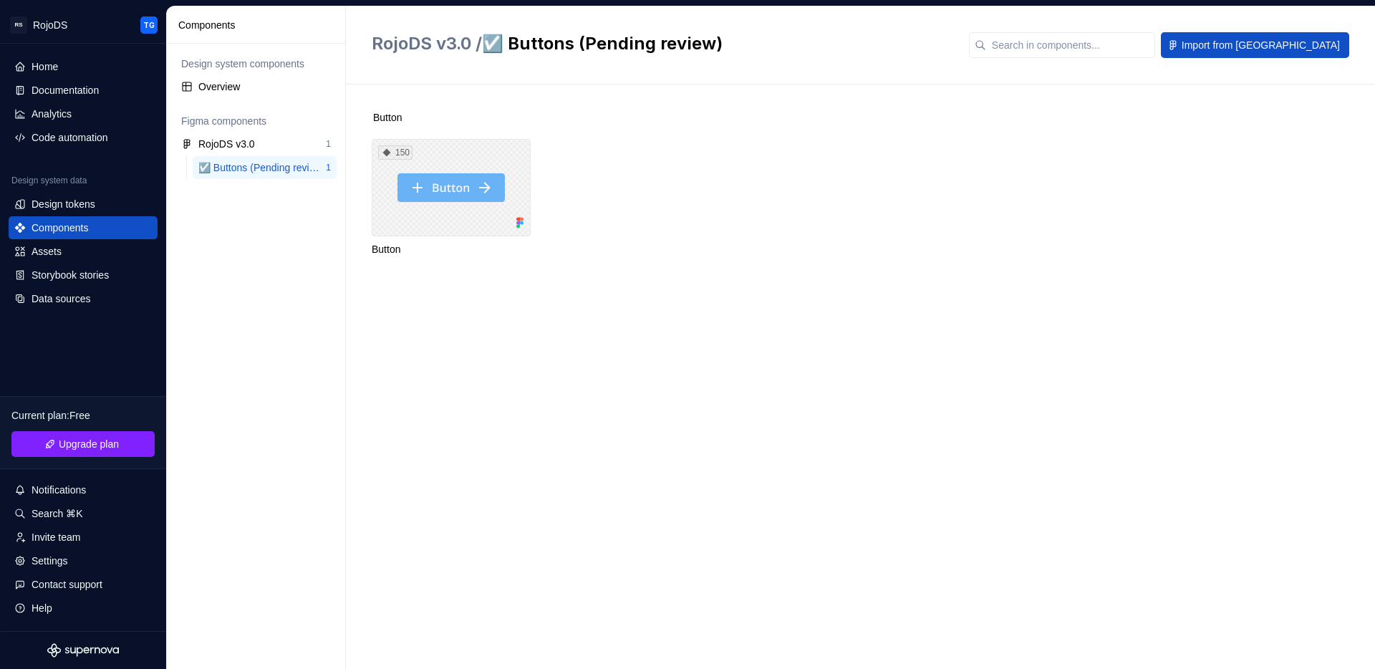
click at [431, 186] on div "150" at bounding box center [451, 187] width 159 height 97
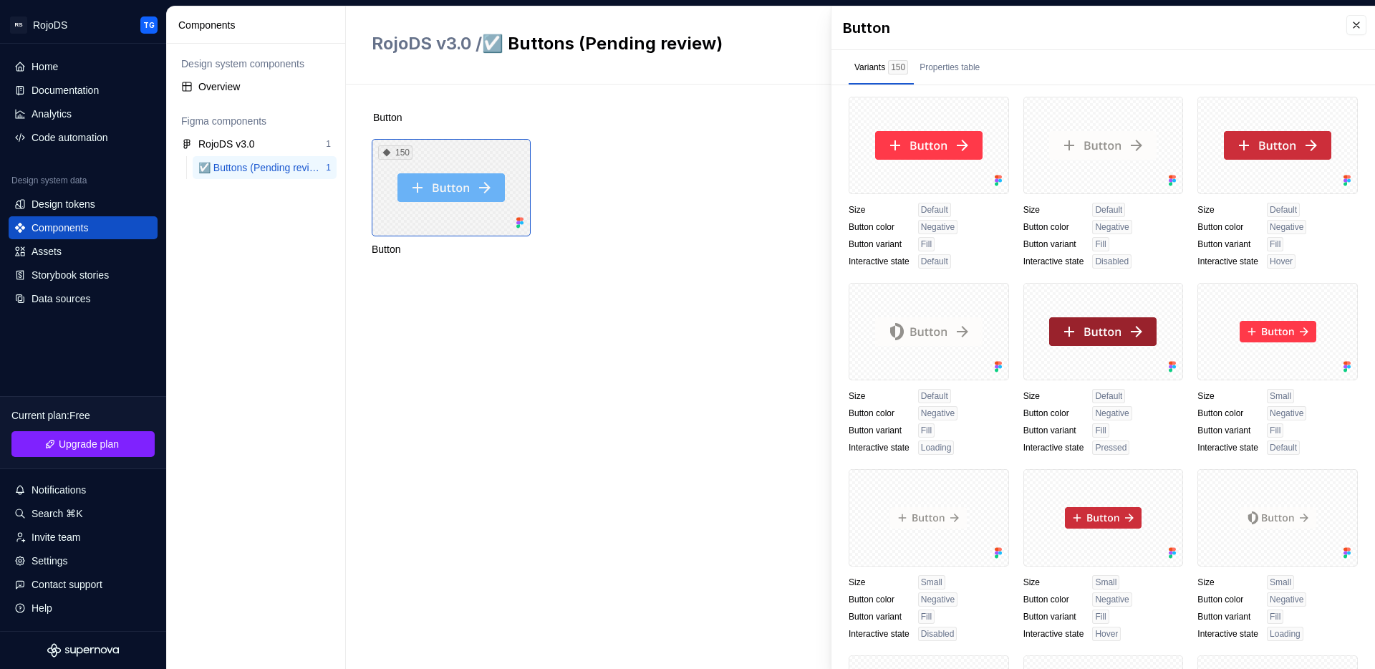
click at [441, 201] on div "150" at bounding box center [451, 187] width 159 height 97
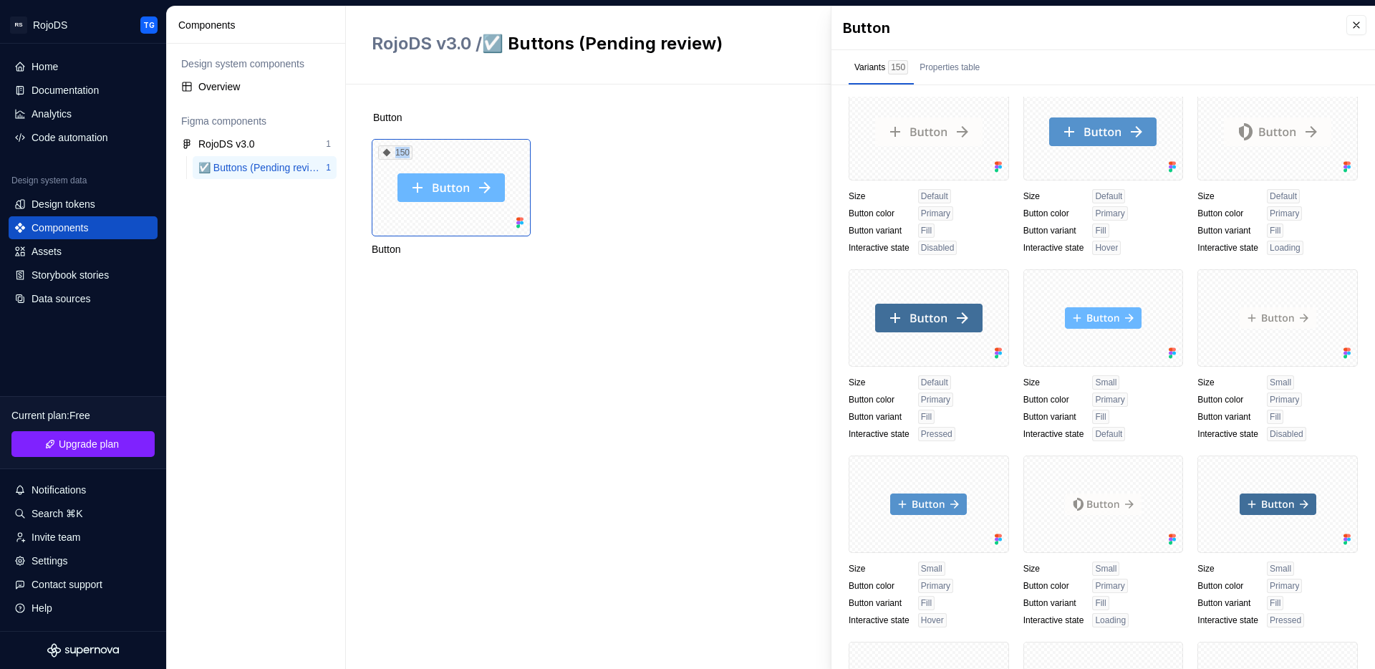
scroll to position [1304, 0]
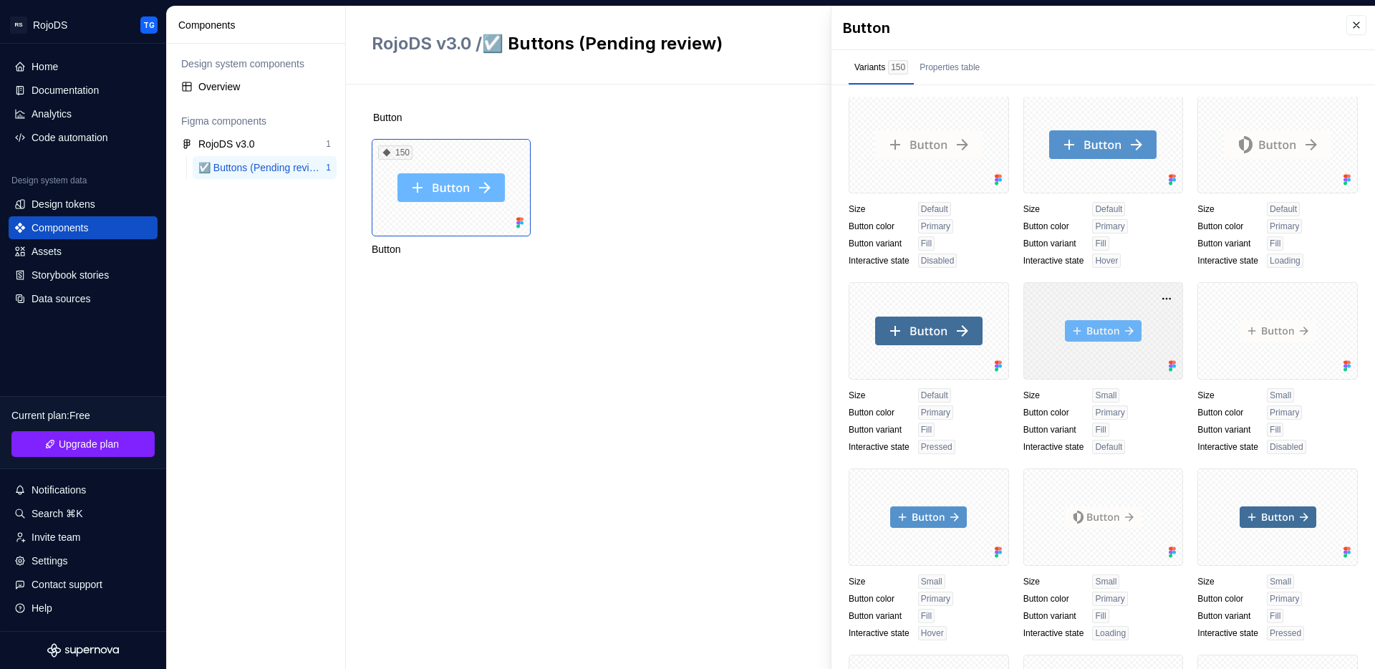
click at [1102, 332] on div at bounding box center [1104, 330] width 160 height 97
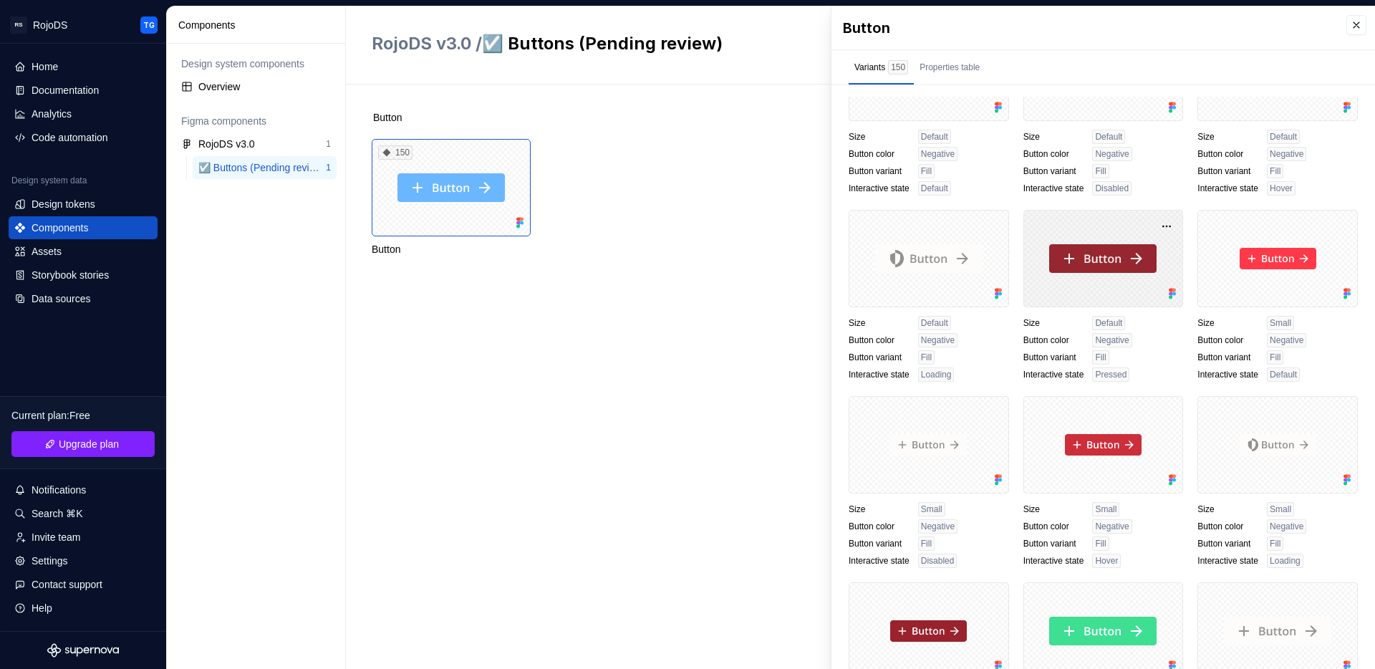
scroll to position [0, 0]
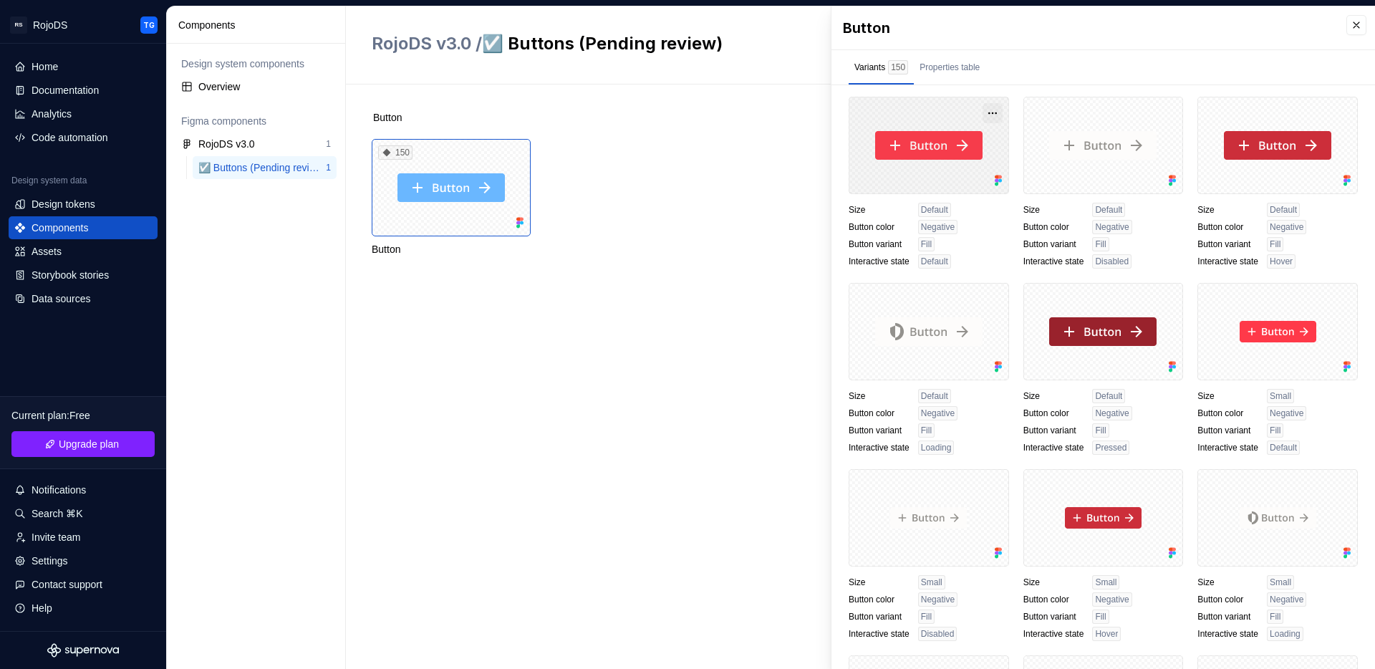
click at [988, 114] on button "button" at bounding box center [993, 113] width 20 height 20
click at [982, 252] on div "Size Default Button color Negative Button variant Fill Interactive state Default" at bounding box center [929, 236] width 160 height 66
click at [54, 95] on div "Documentation" at bounding box center [65, 90] width 67 height 14
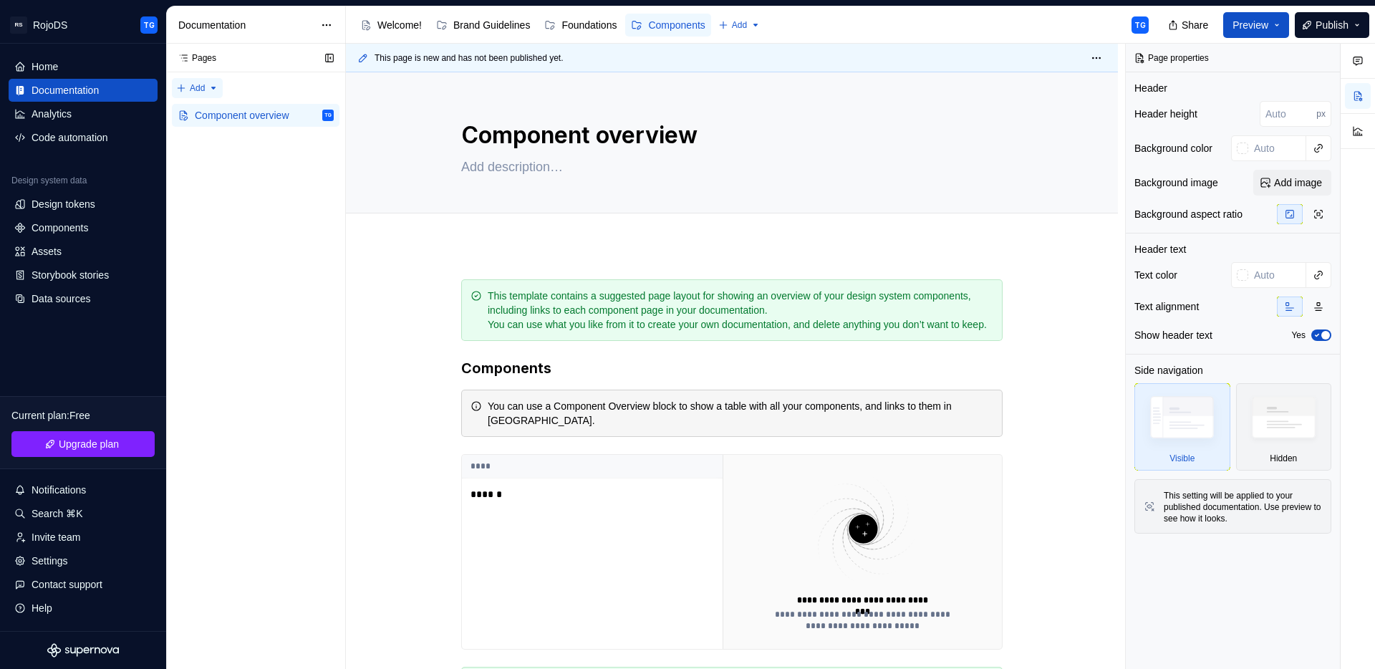
click at [201, 86] on div "Pages Pages Add Accessibility guide for tree Page tree. Navigate the tree with …" at bounding box center [255, 357] width 179 height 626
click at [241, 199] on div "Pages Pages Add Accessibility guide for tree Page tree. Navigate the tree with …" at bounding box center [255, 357] width 179 height 626
click at [689, 26] on div "Components" at bounding box center [676, 25] width 57 height 14
click at [648, 27] on button "Page tree" at bounding box center [639, 24] width 17 height 17
click at [448, 267] on html "RS RojoDS TG Home Documentation Analytics Code automation Design system data De…" at bounding box center [687, 334] width 1375 height 669
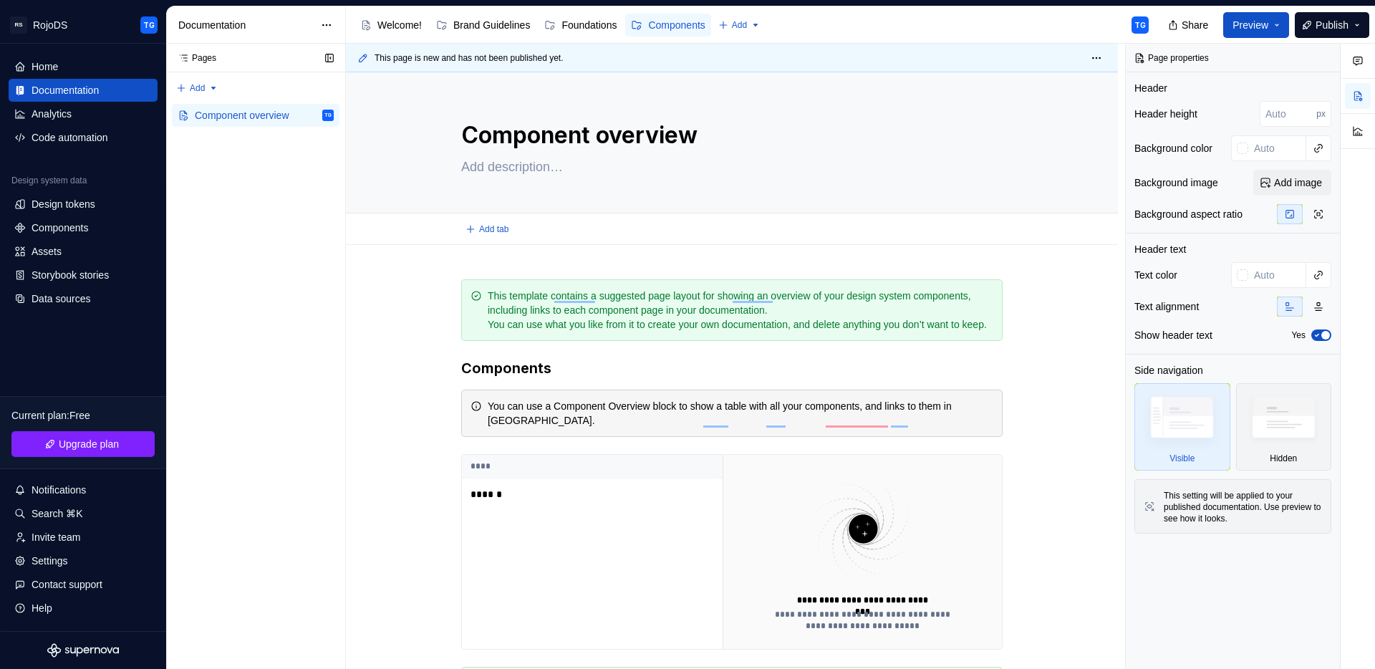
type textarea "*"
click at [198, 91] on div "Pages Pages Add Accessibility guide for tree Page tree. Navigate the tree with …" at bounding box center [255, 357] width 179 height 626
click at [203, 122] on div "New page" at bounding box center [244, 116] width 93 height 14
click at [206, 93] on div "Pages Pages Add Accessibility guide for tree Page tree. Navigate the tree with …" at bounding box center [255, 357] width 179 height 626
click at [210, 114] on div "New page" at bounding box center [244, 116] width 93 height 14
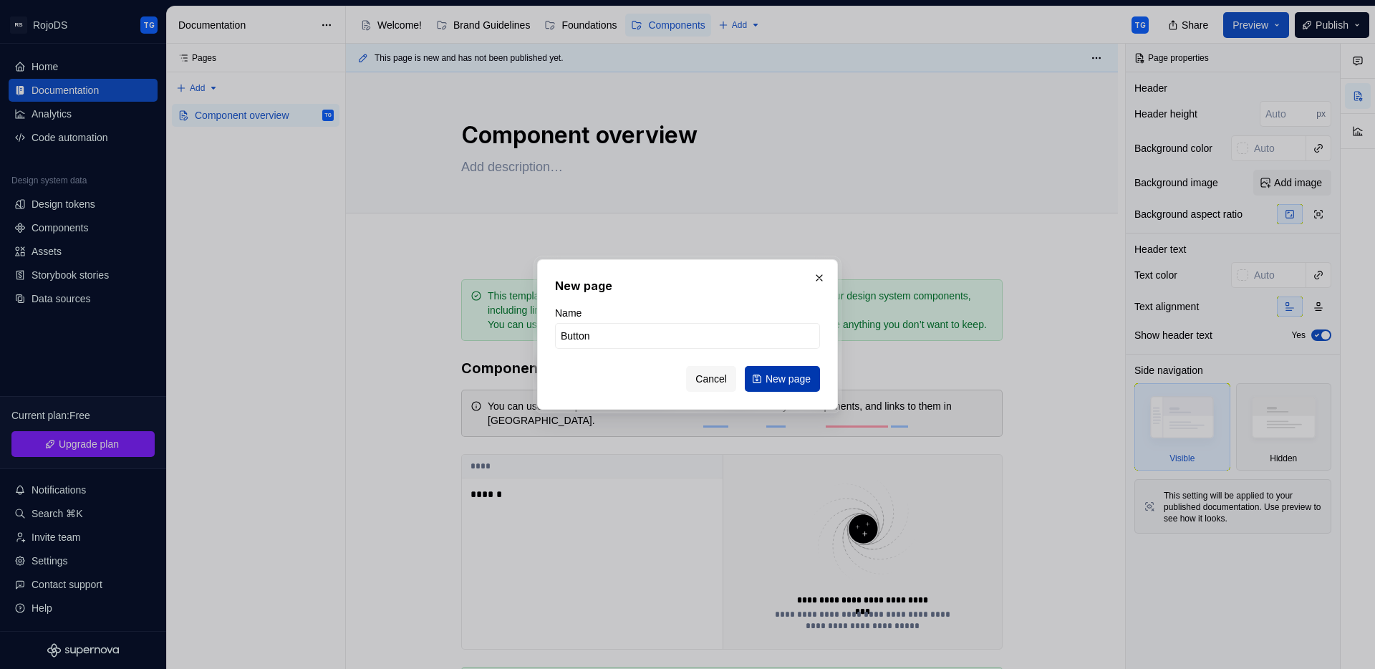
type input "Button"
click at [768, 376] on span "New page" at bounding box center [788, 379] width 45 height 14
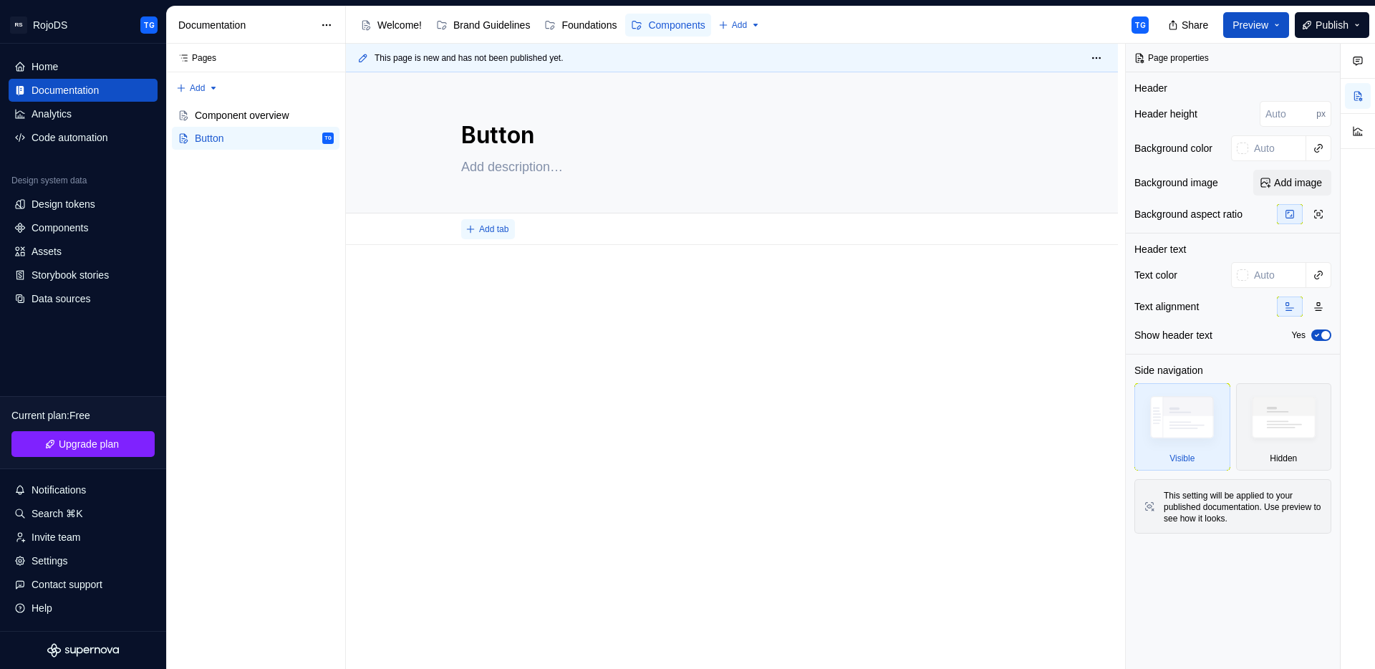
click at [499, 226] on span "Add tab" at bounding box center [493, 228] width 29 height 11
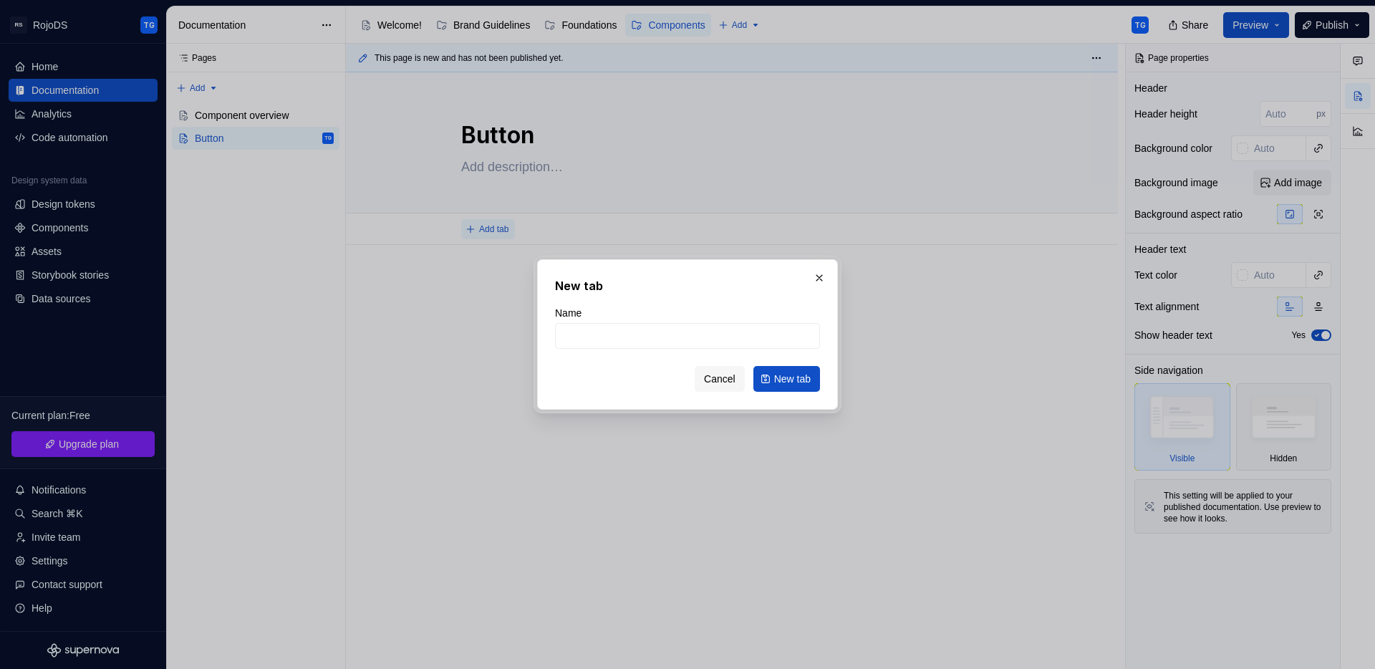
type textarea "*"
type input "Design Rule"
click button "New tab" at bounding box center [787, 379] width 67 height 26
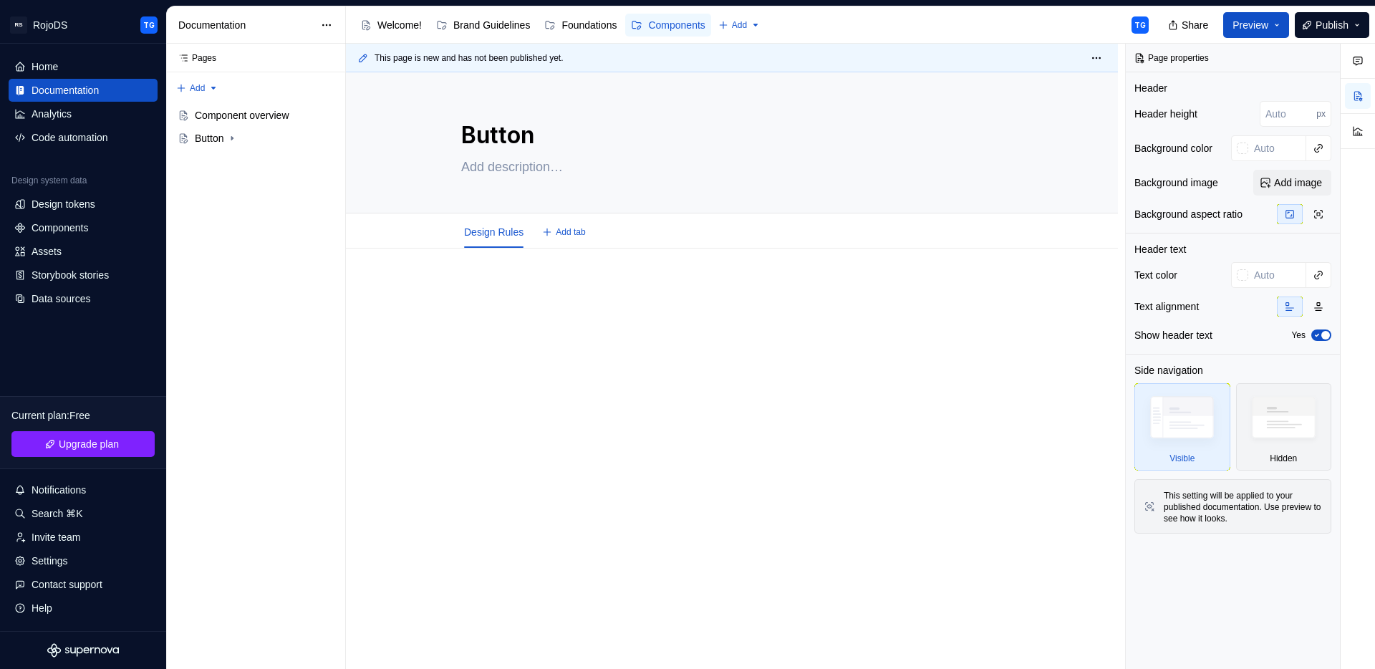
type textarea "*"
click at [503, 252] on div at bounding box center [732, 402] width 772 height 307
click at [489, 292] on p "To enrich screen reader interactions, please activate Accessibility in Grammarl…" at bounding box center [732, 291] width 542 height 17
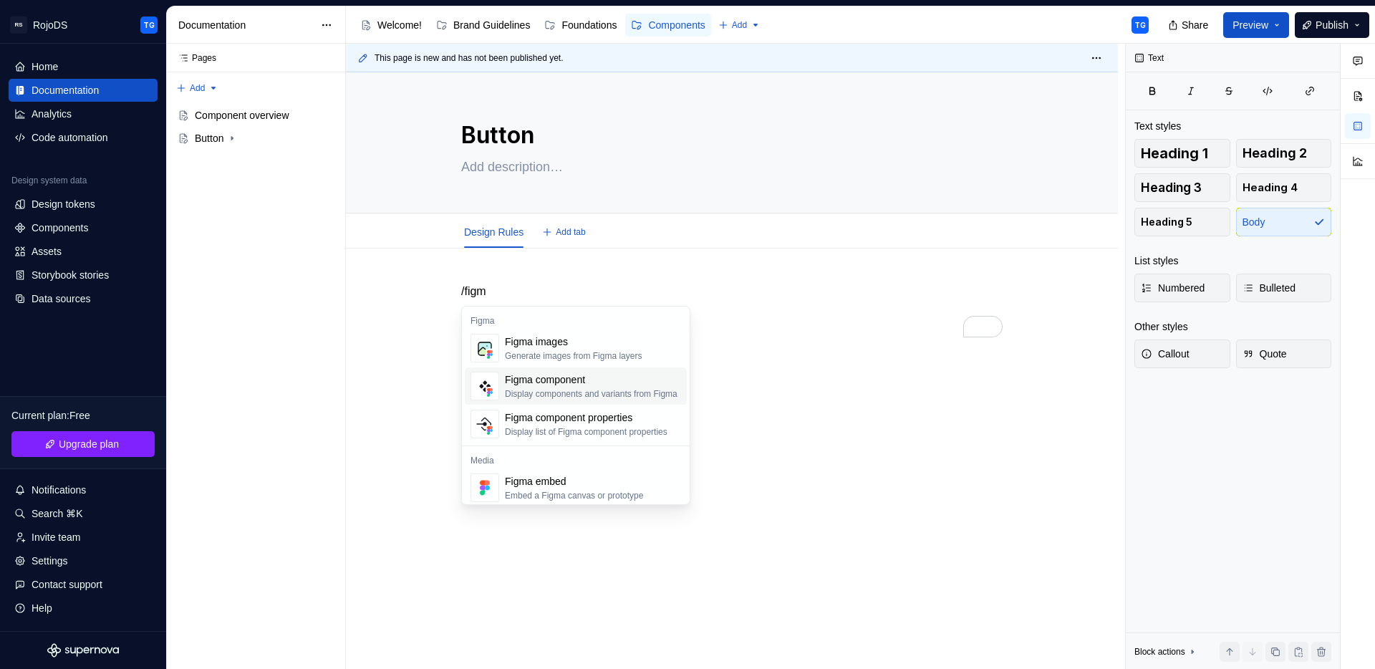
click at [528, 380] on div "Figma component" at bounding box center [591, 379] width 173 height 14
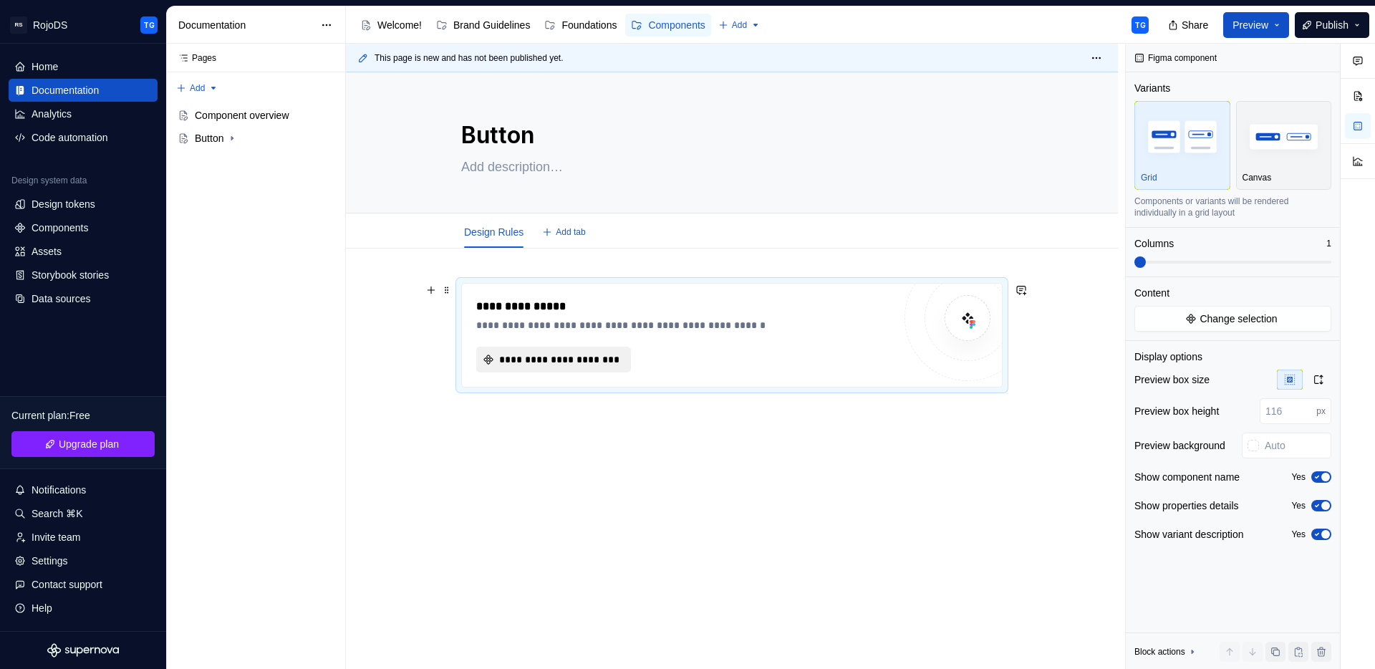
click at [533, 358] on span "**********" at bounding box center [559, 359] width 125 height 14
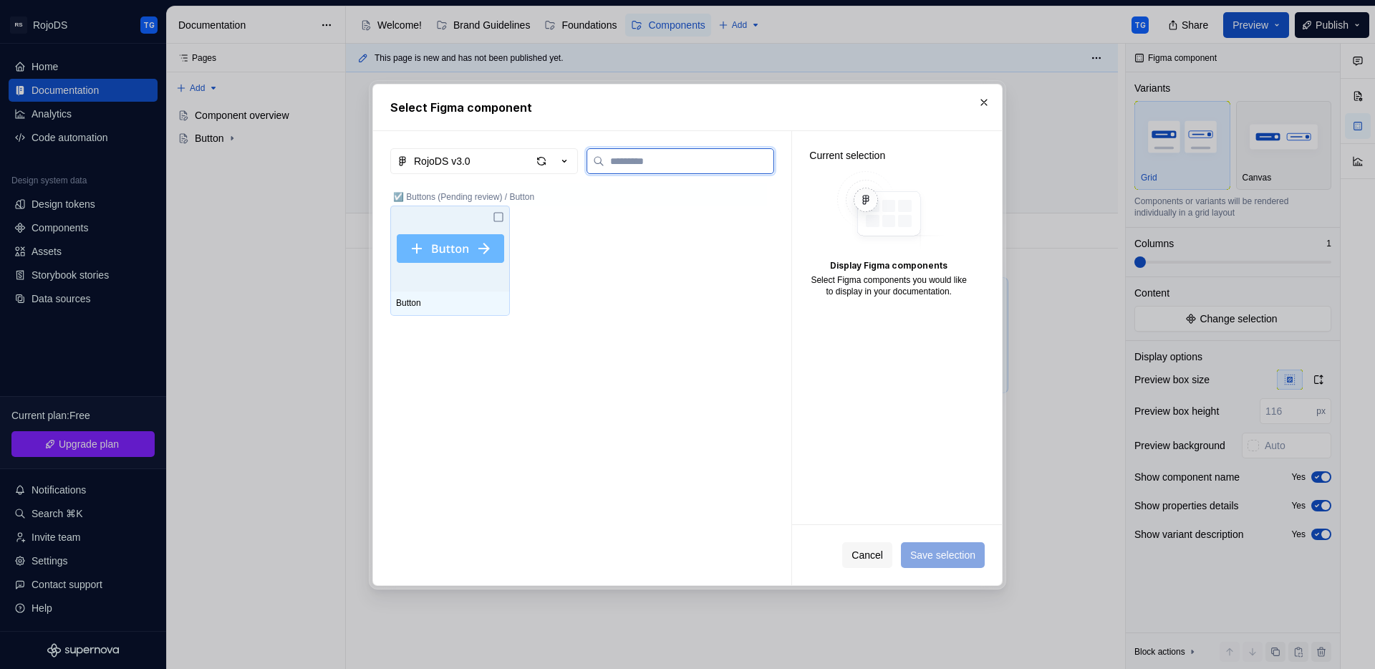
click at [403, 239] on img at bounding box center [450, 248] width 107 height 29
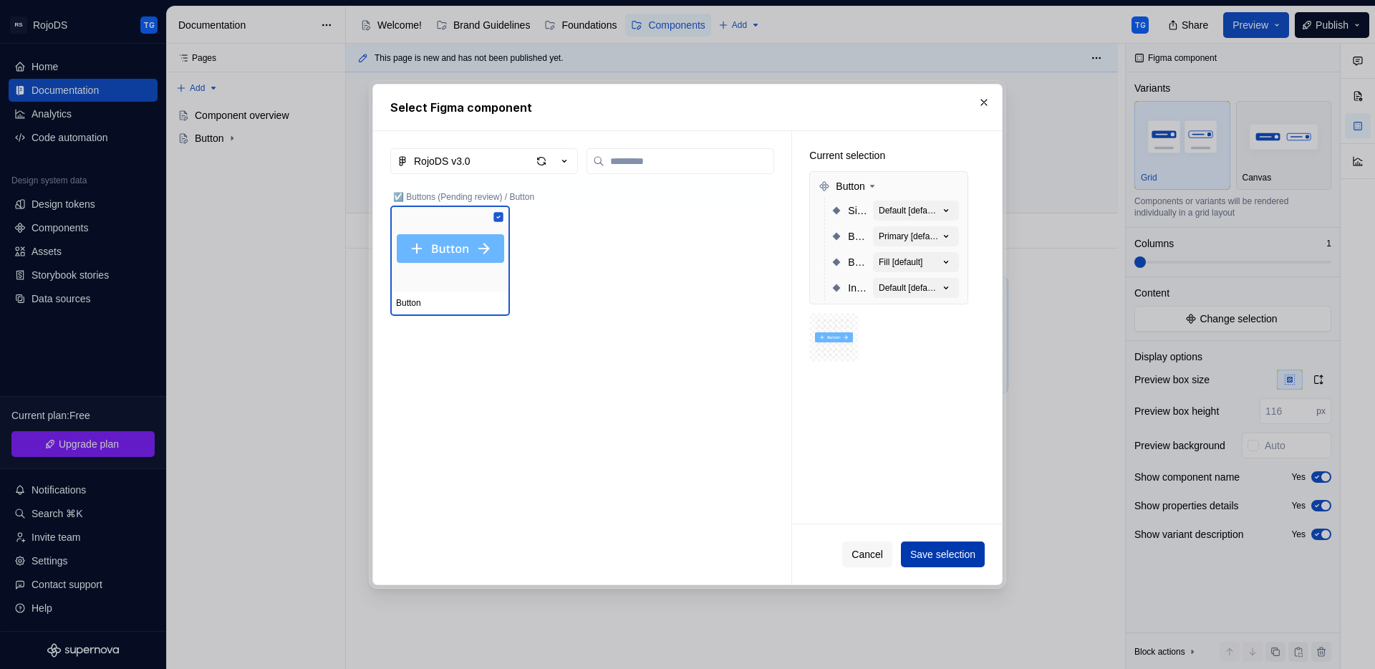
click at [961, 554] on span "Save selection" at bounding box center [942, 554] width 65 height 14
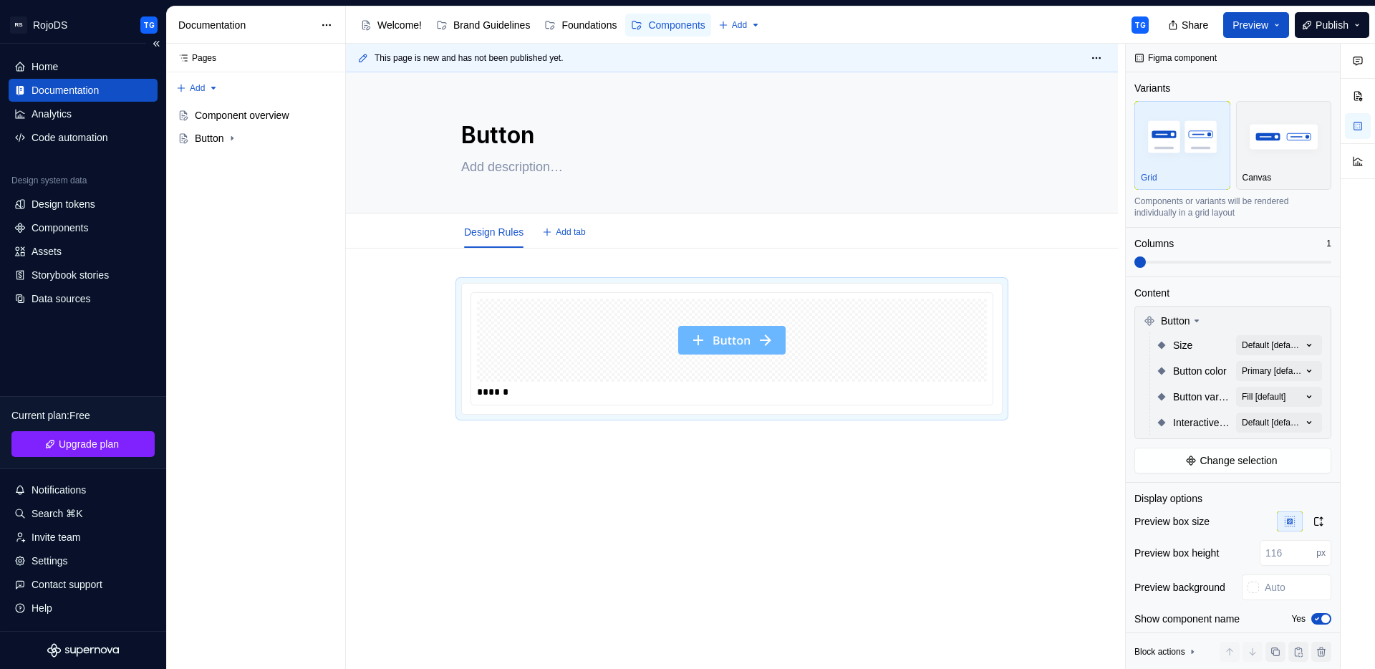
click at [57, 90] on div "Documentation" at bounding box center [65, 90] width 67 height 14
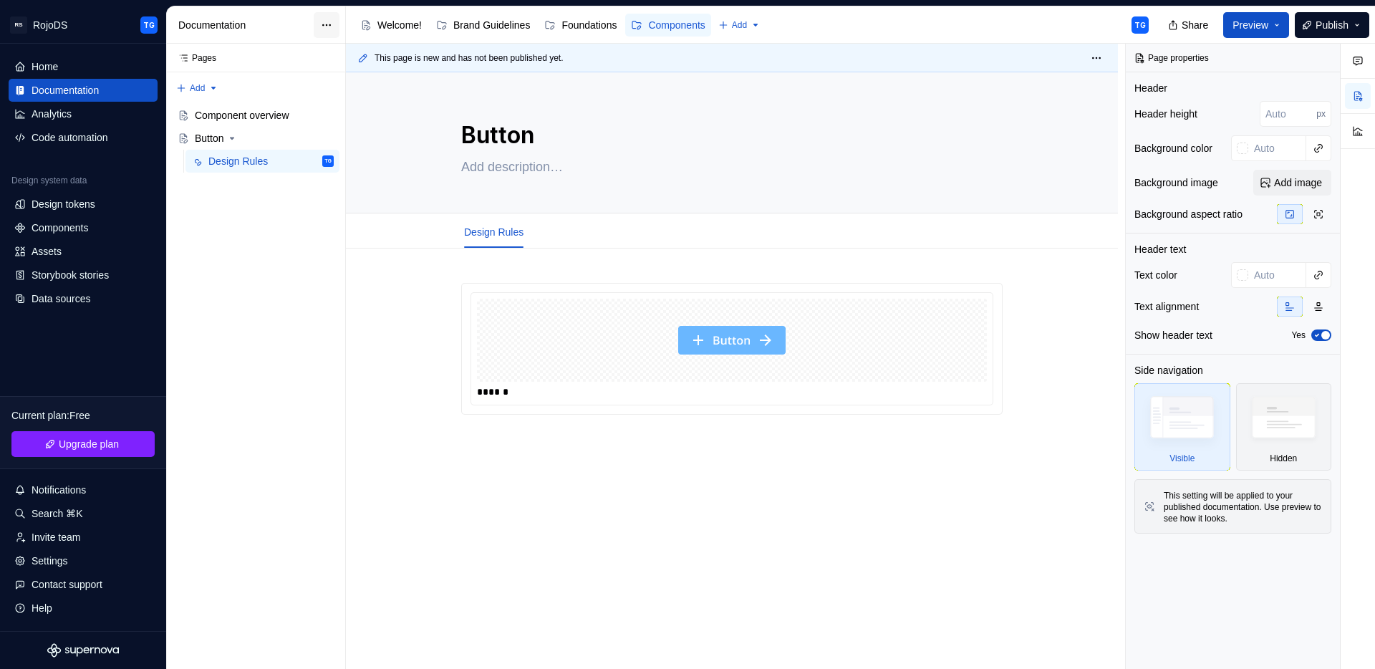
click at [332, 21] on html "RS RojoDS TG Home Documentation Analytics Code automation Design system data De…" at bounding box center [687, 334] width 1375 height 669
click at [675, 33] on html "RS RojoDS TG Home Documentation Analytics Code automation Design system data De…" at bounding box center [687, 334] width 1375 height 669
click at [677, 22] on div "Components" at bounding box center [676, 25] width 57 height 14
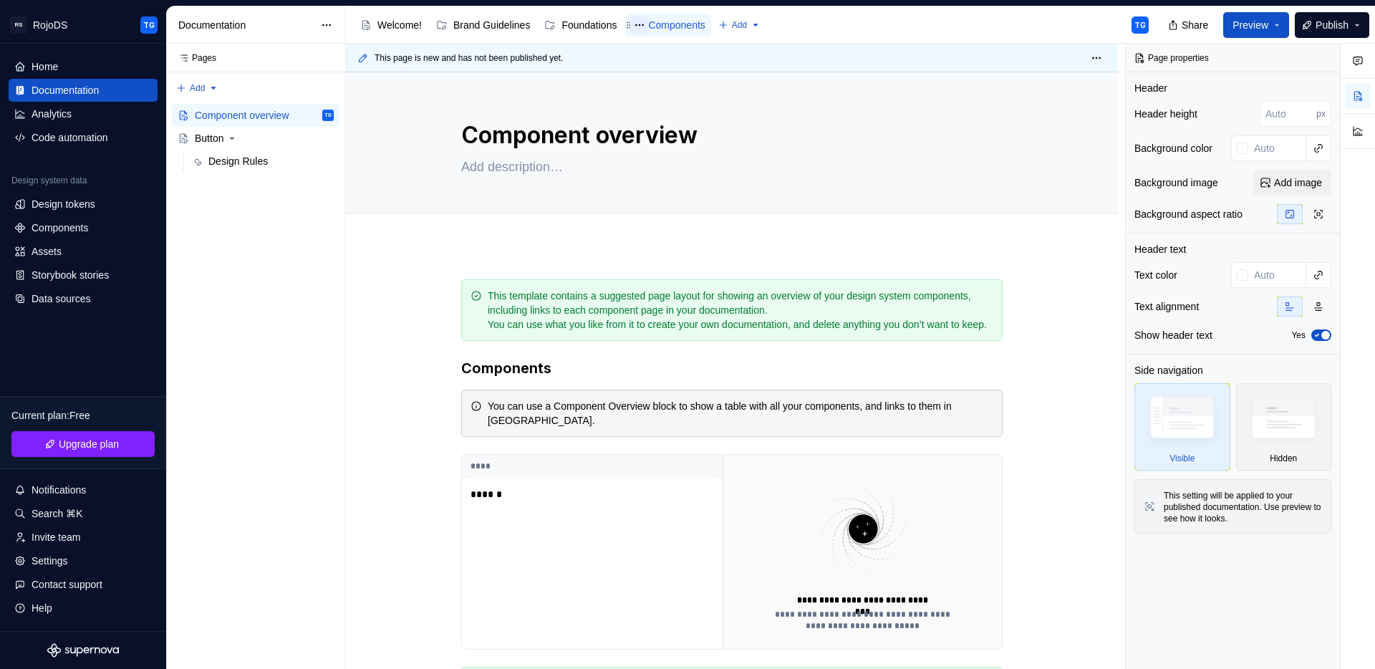
click at [648, 26] on button "Page tree" at bounding box center [639, 24] width 17 height 17
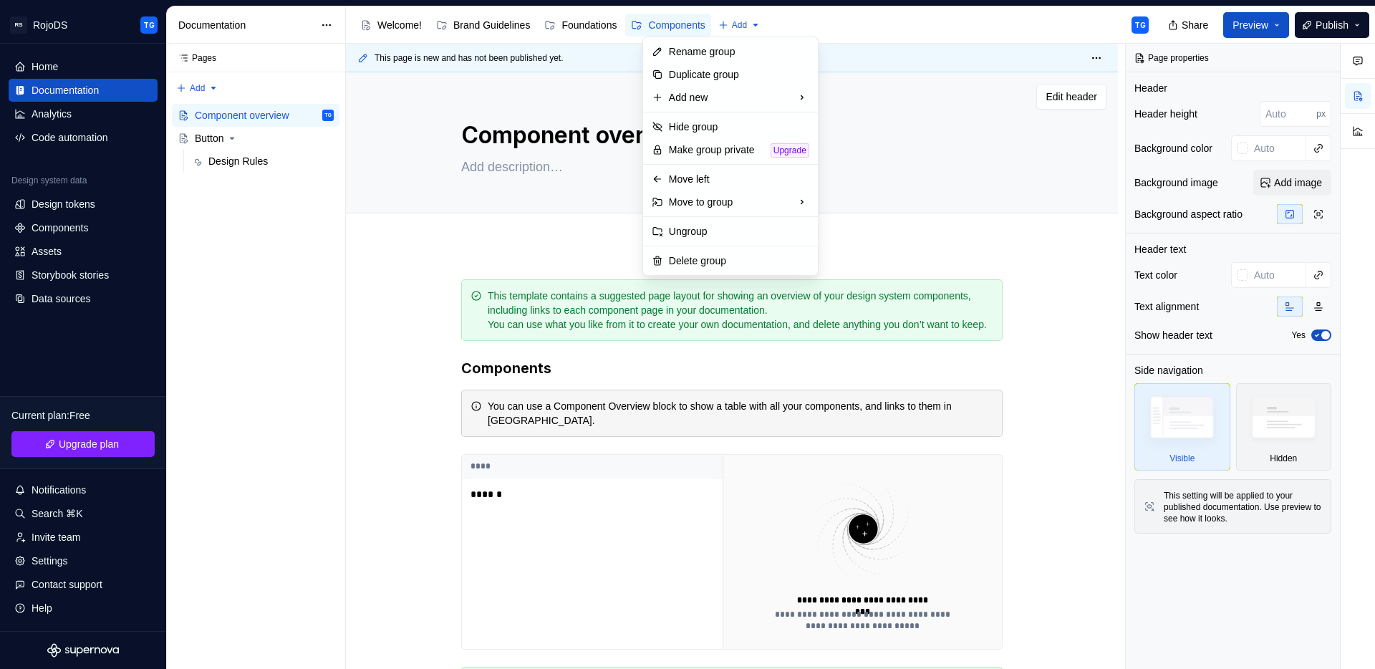
click at [568, 202] on html "RS RojoDS TG Home Documentation Analytics Code automation Design system data De…" at bounding box center [687, 334] width 1375 height 669
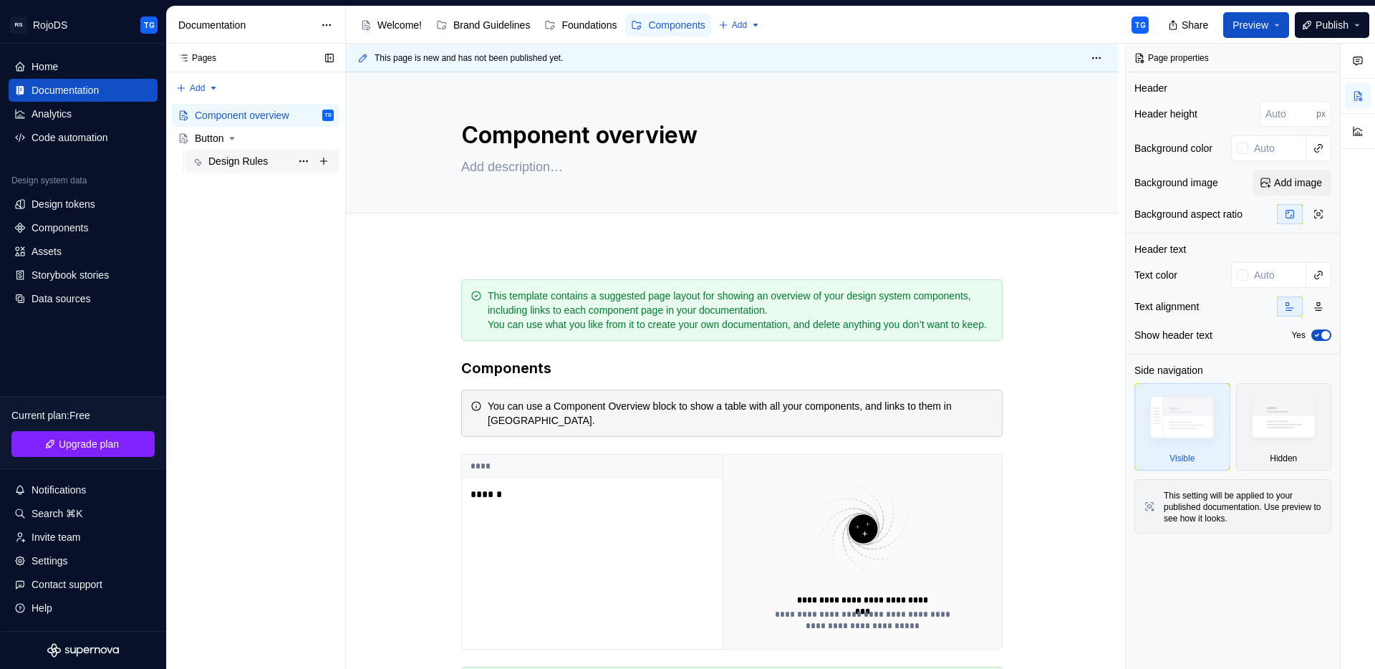
click at [228, 166] on div "Design Rules" at bounding box center [237, 161] width 59 height 14
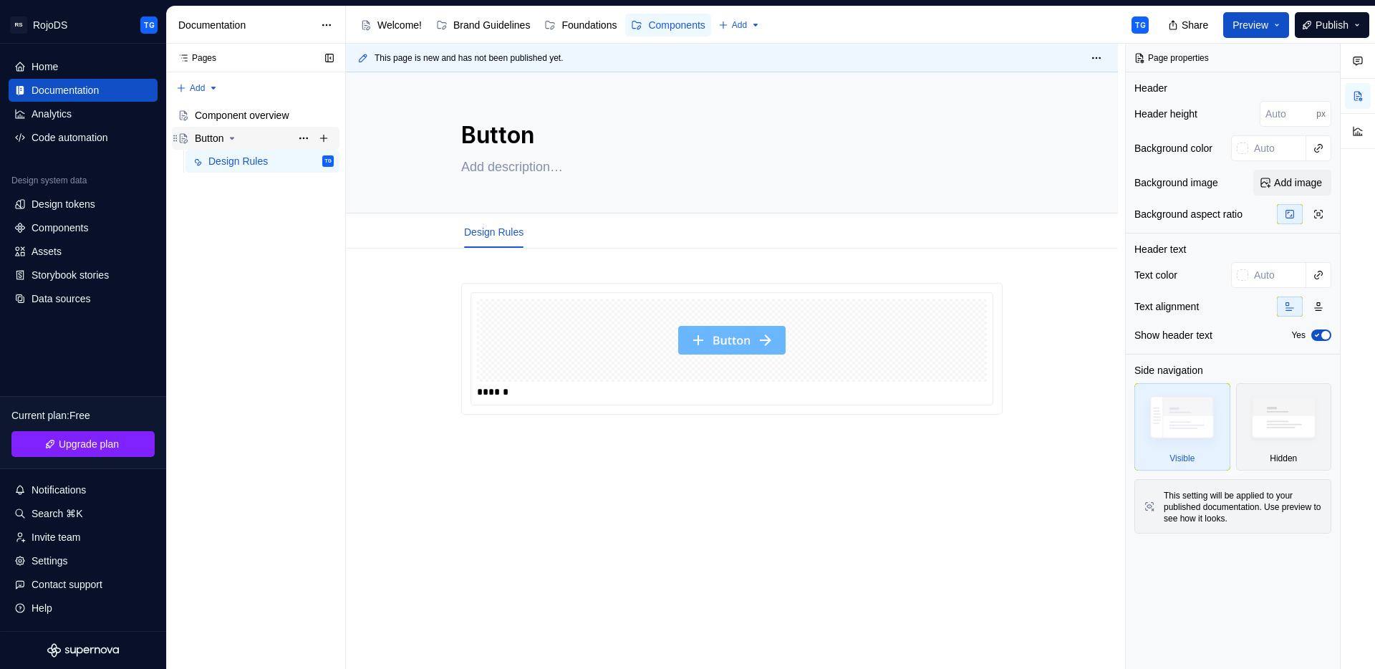
click at [217, 139] on div "Button" at bounding box center [209, 138] width 29 height 14
click at [223, 159] on div "Design Rules" at bounding box center [237, 161] width 59 height 14
type textarea "*"
click at [434, 289] on button "button" at bounding box center [431, 290] width 20 height 20
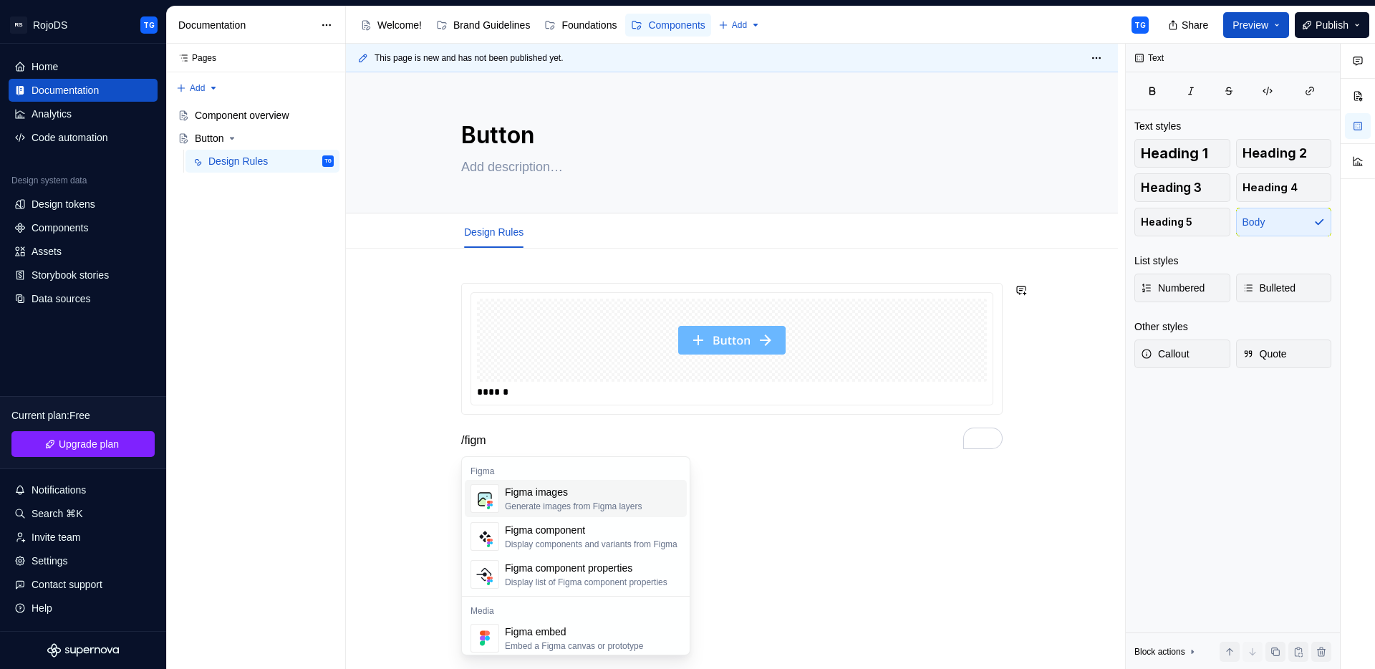
click at [605, 499] on div "Figma images Generate images from Figma layers" at bounding box center [573, 498] width 137 height 27
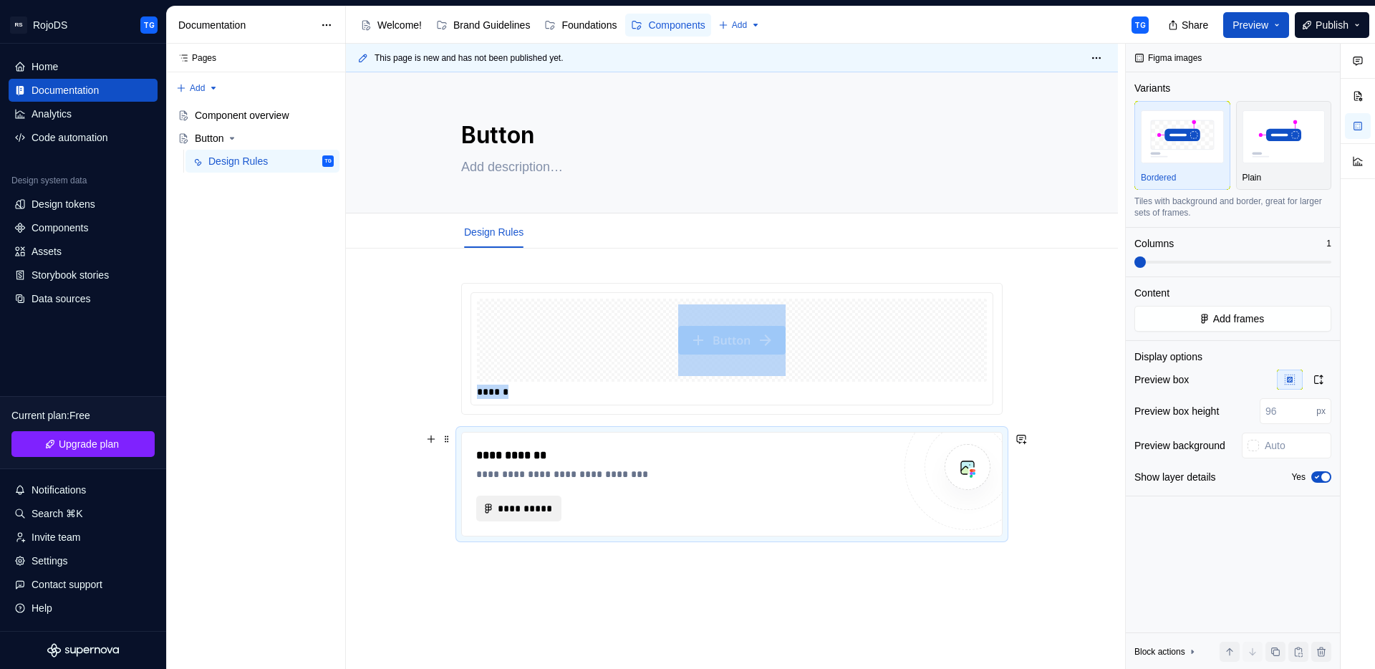
click at [536, 507] on span "**********" at bounding box center [524, 508] width 55 height 14
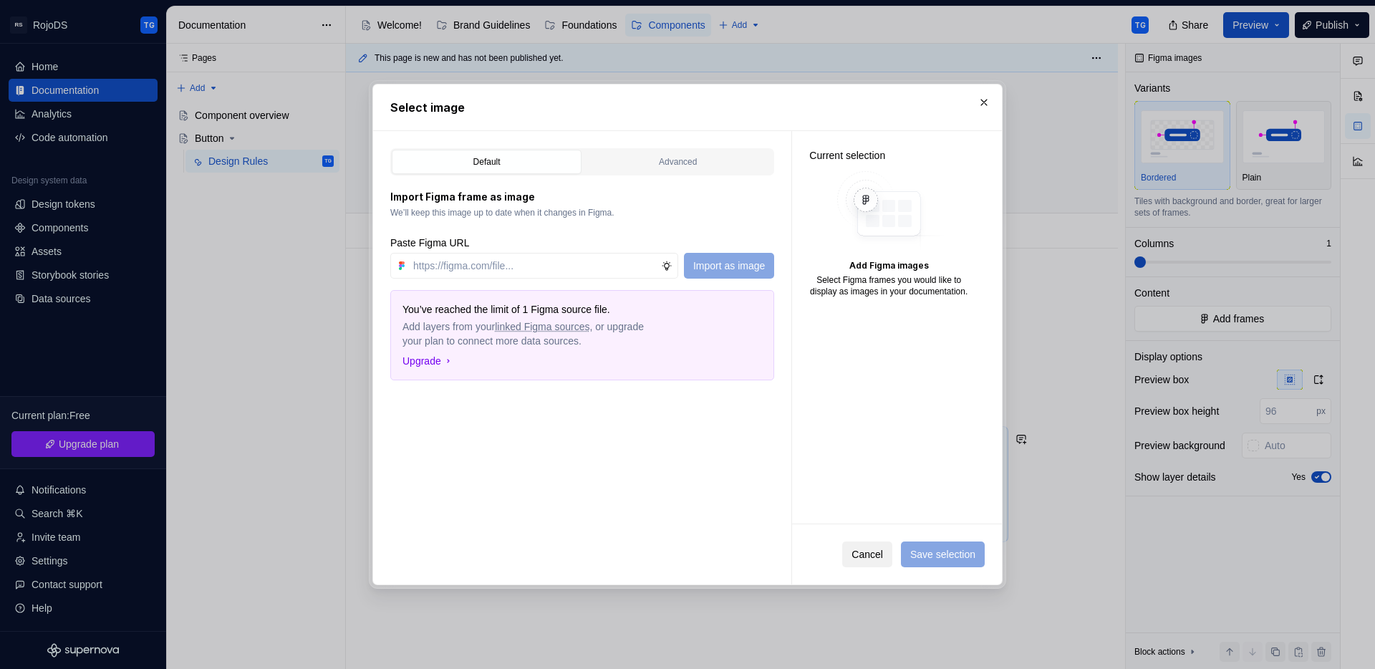
click at [875, 549] on span "Cancel" at bounding box center [868, 554] width 32 height 14
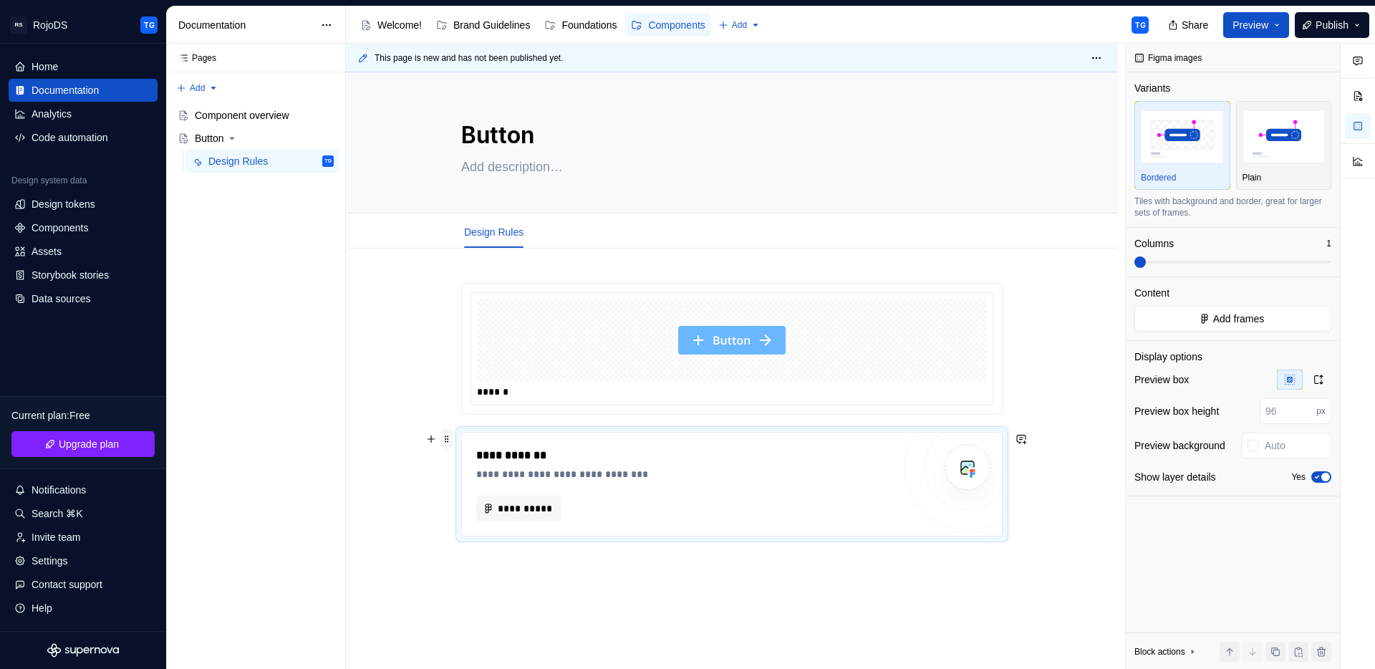
click at [445, 441] on span at bounding box center [446, 439] width 11 height 20
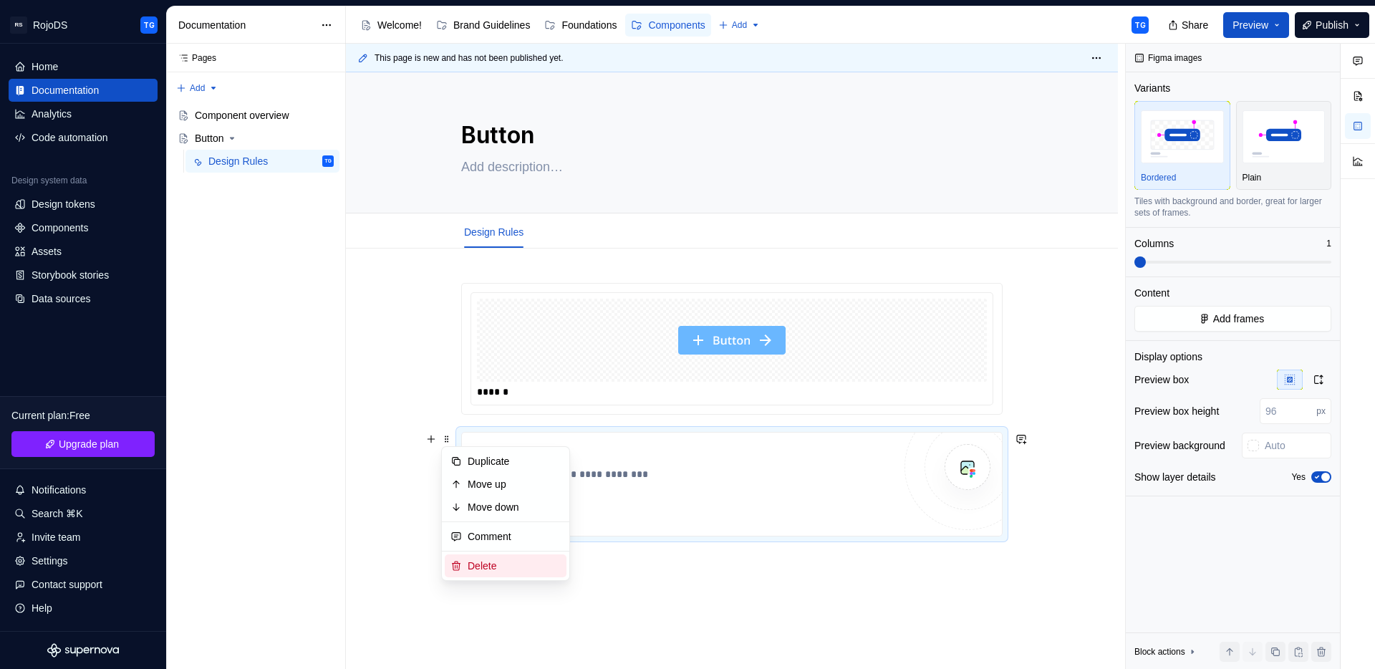
click at [504, 559] on div "Delete" at bounding box center [514, 566] width 93 height 14
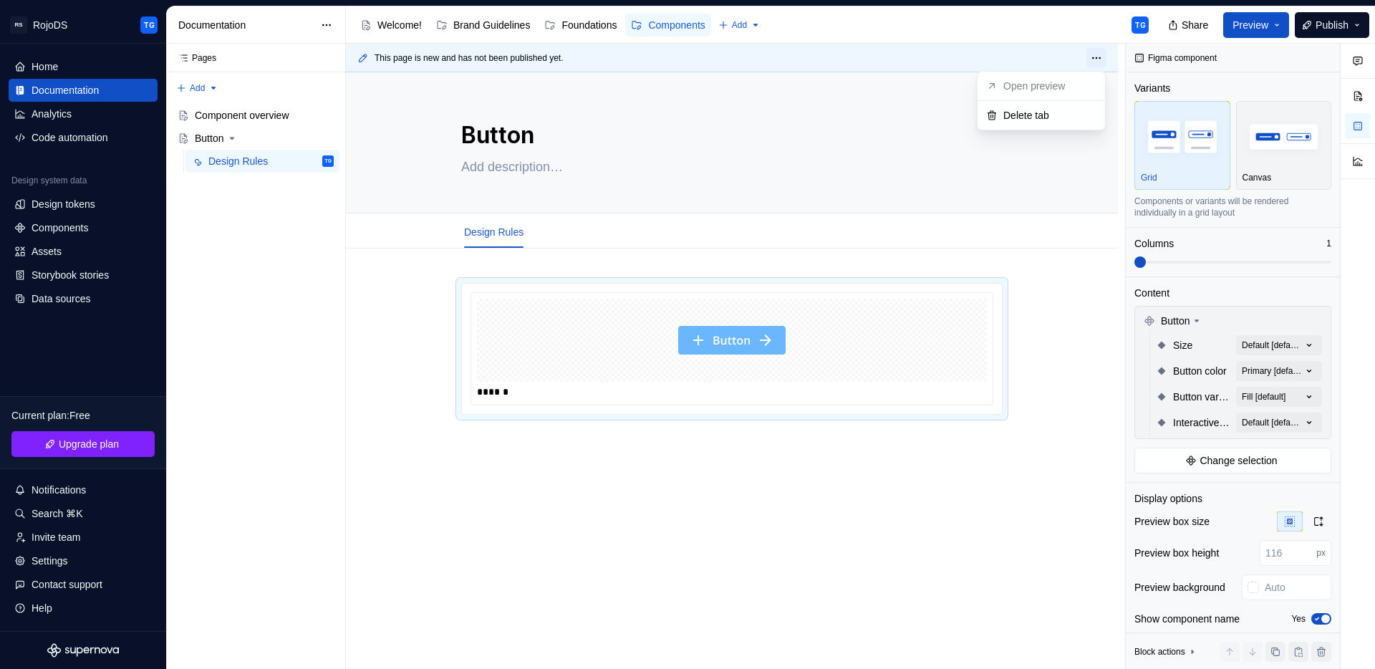
click at [1094, 59] on html "RS RojoDS TG Home Documentation Analytics Code automation Design system data De…" at bounding box center [687, 334] width 1375 height 669
click at [1083, 256] on html "RS RojoDS TG Home Documentation Analytics Code automation Design system data De…" at bounding box center [687, 334] width 1375 height 669
click at [718, 351] on img "To enrich screen reader interactions, please activate Accessibility in Grammarl…" at bounding box center [731, 340] width 107 height 72
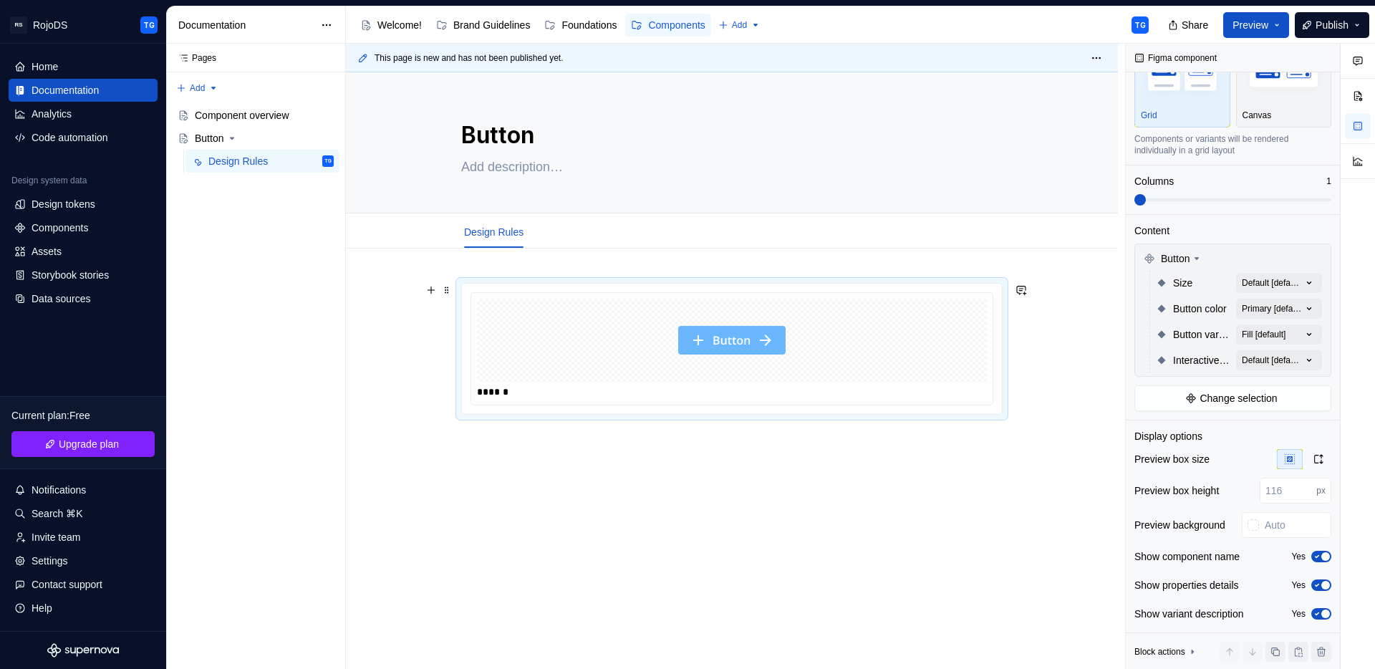
click at [782, 332] on img "To enrich screen reader interactions, please activate Accessibility in Grammarl…" at bounding box center [731, 340] width 107 height 72
click at [1275, 19] on button "Preview" at bounding box center [1256, 25] width 66 height 26
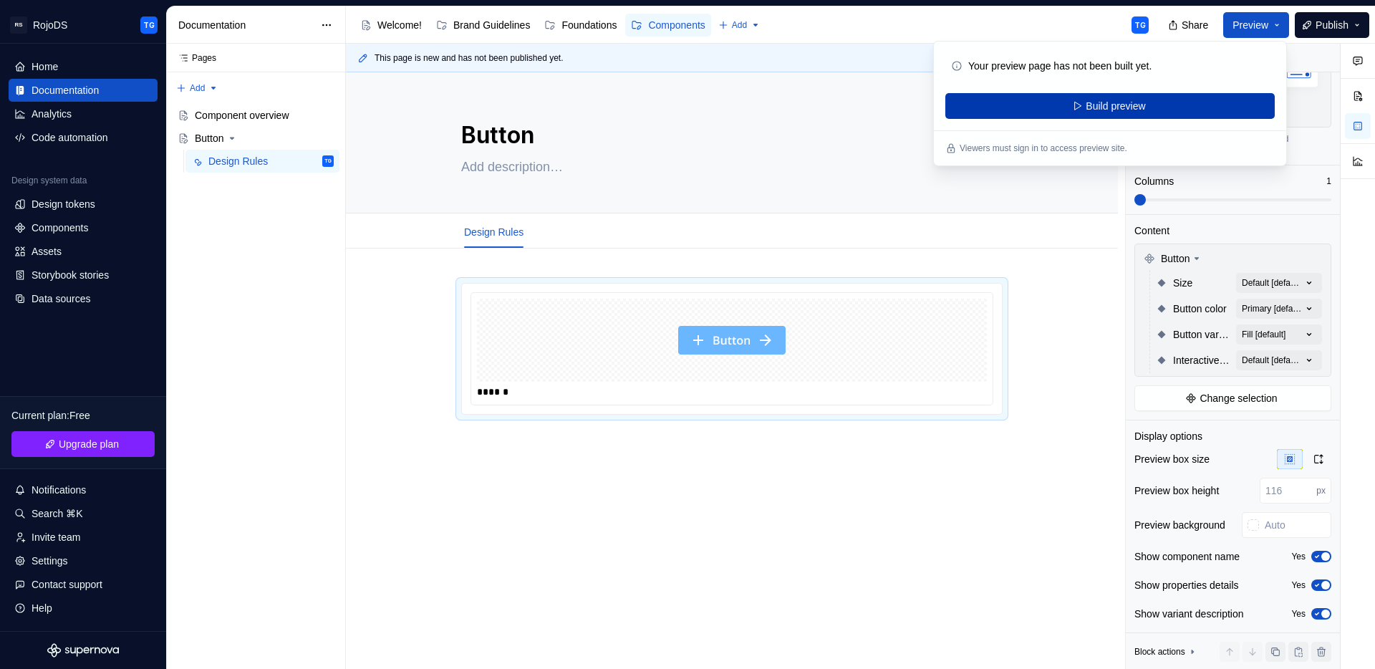
click at [1104, 110] on span "Build preview" at bounding box center [1115, 106] width 59 height 14
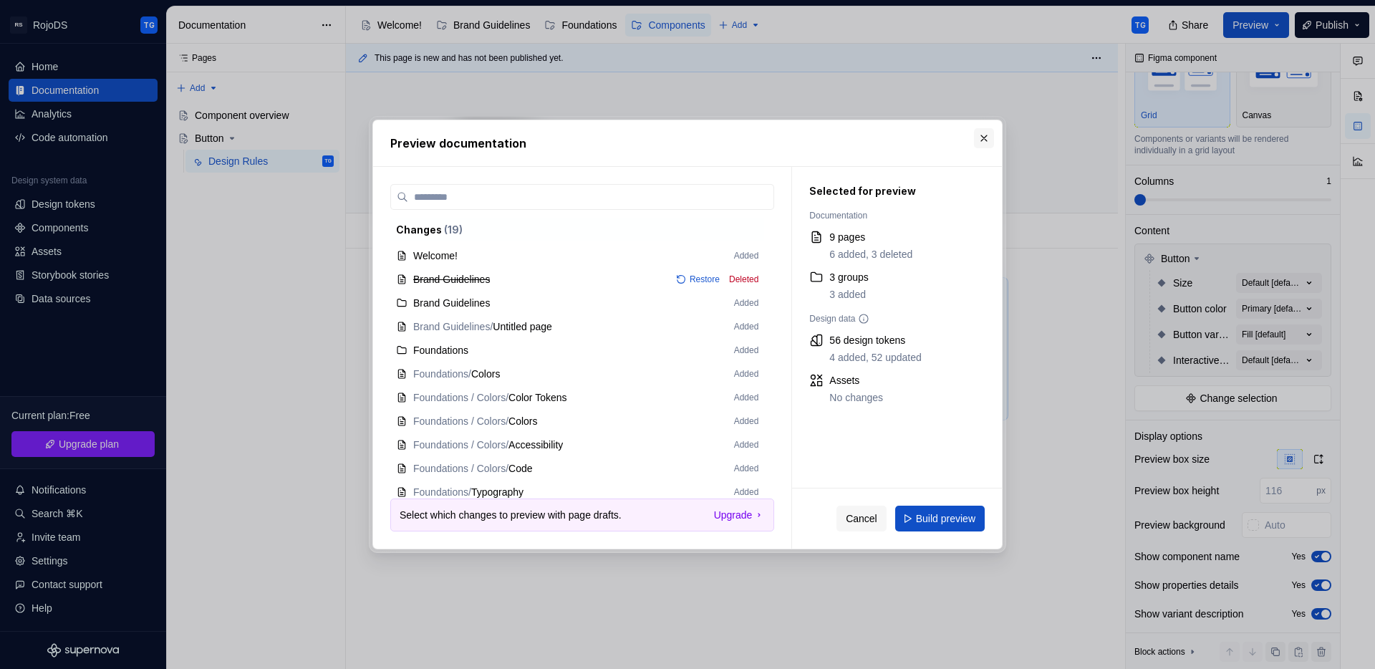
click at [984, 144] on button "button" at bounding box center [984, 138] width 20 height 20
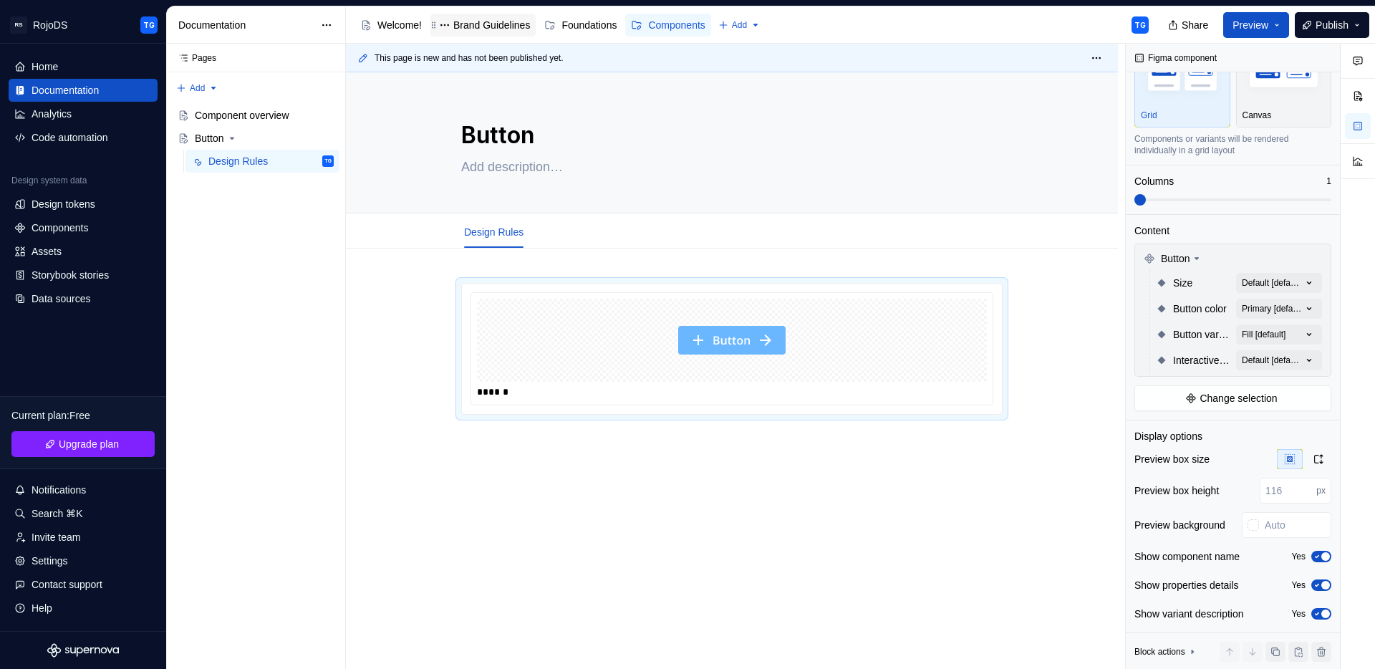
click at [509, 19] on div "Brand Guidelines" at bounding box center [491, 25] width 77 height 14
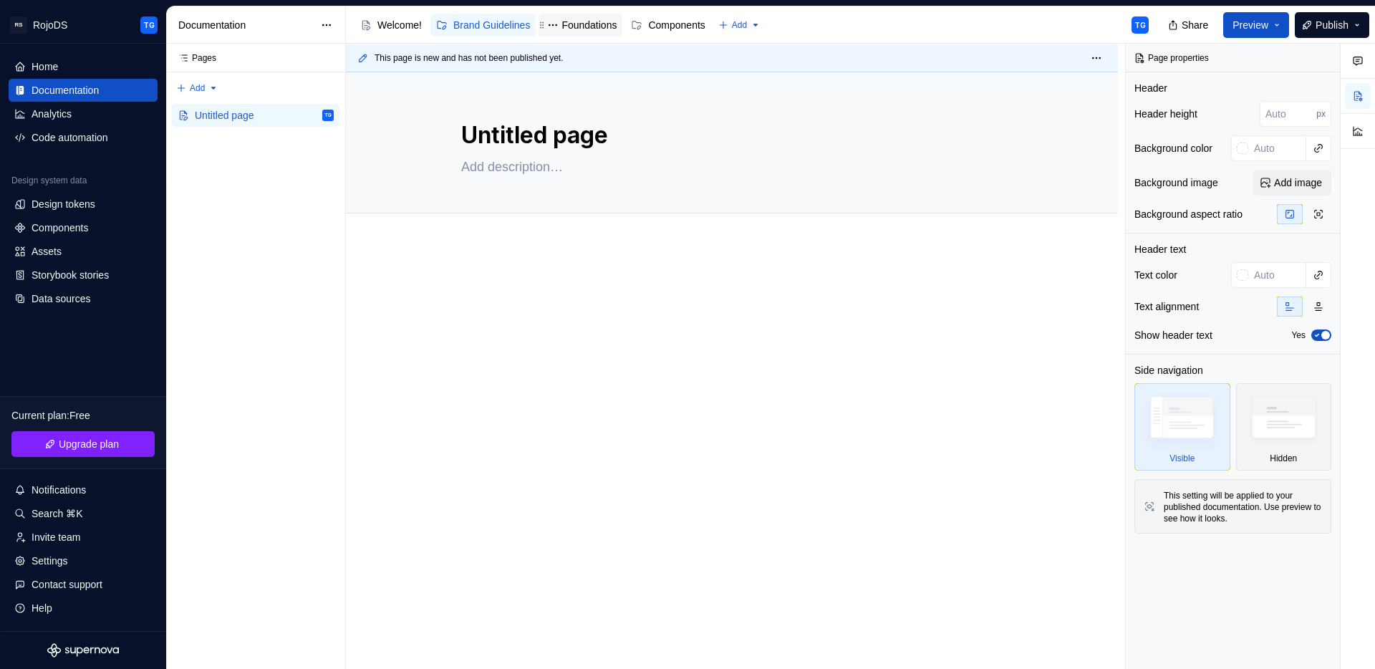
click at [595, 18] on div "Foundations" at bounding box center [589, 25] width 55 height 14
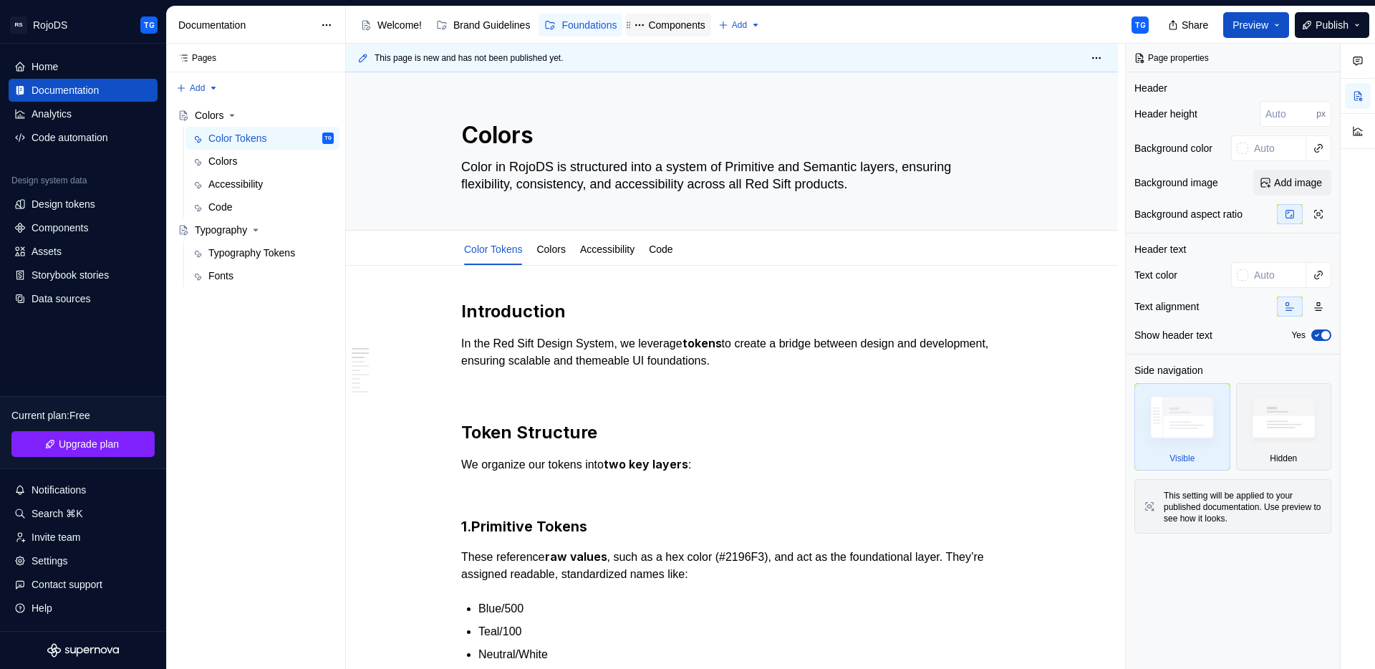
click at [702, 27] on div "Components" at bounding box center [676, 25] width 57 height 14
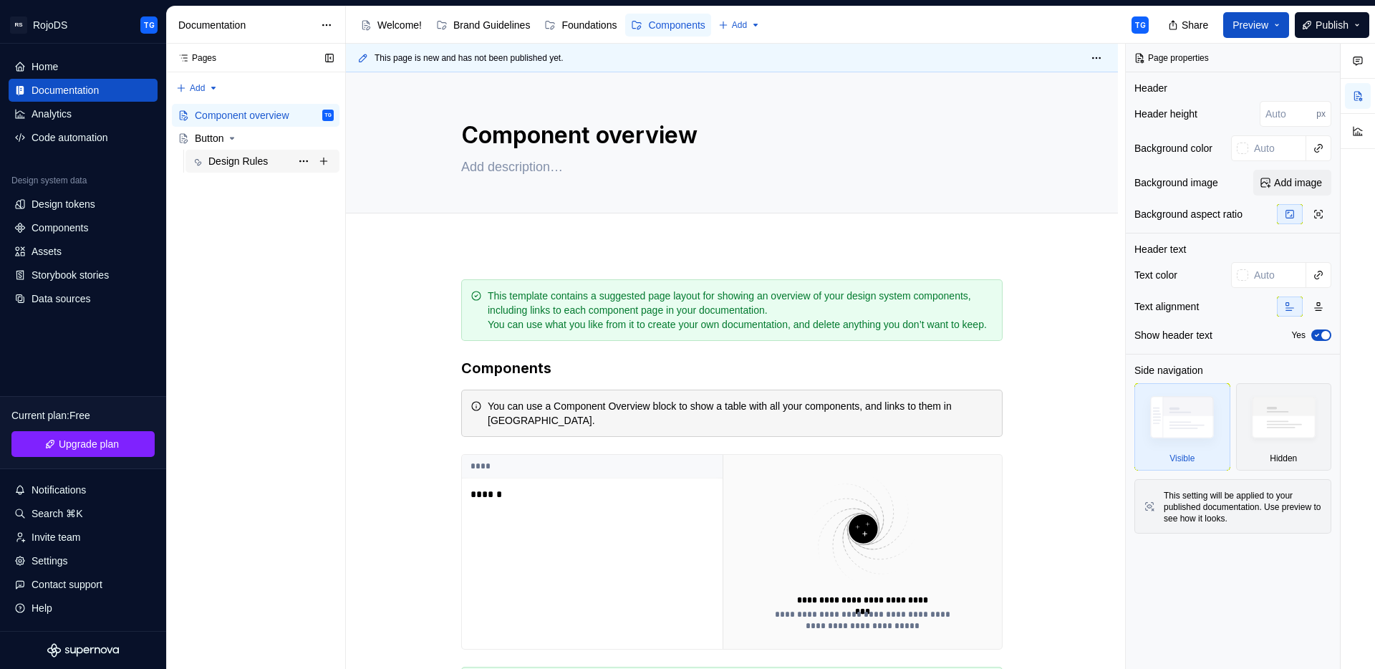
click at [241, 163] on div "Design Rules" at bounding box center [237, 161] width 59 height 14
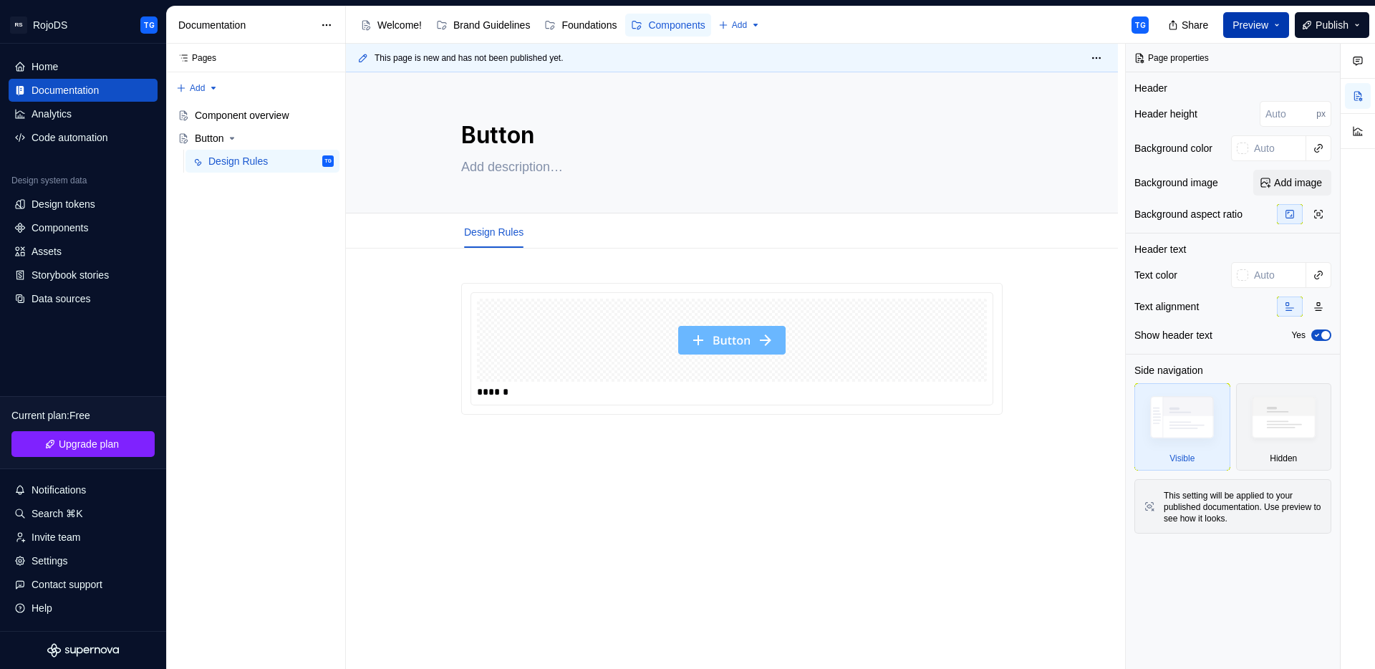
click at [1259, 20] on span "Preview" at bounding box center [1251, 25] width 36 height 14
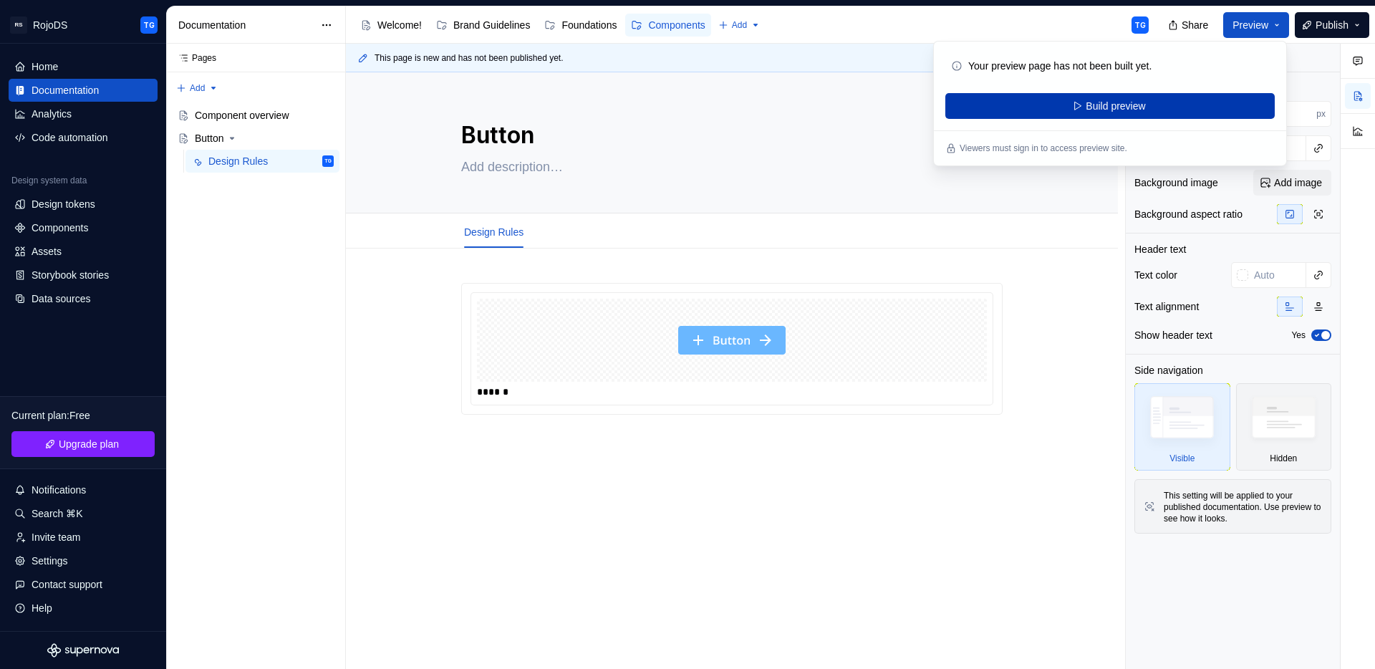
click at [1108, 100] on span "Build preview" at bounding box center [1115, 106] width 59 height 14
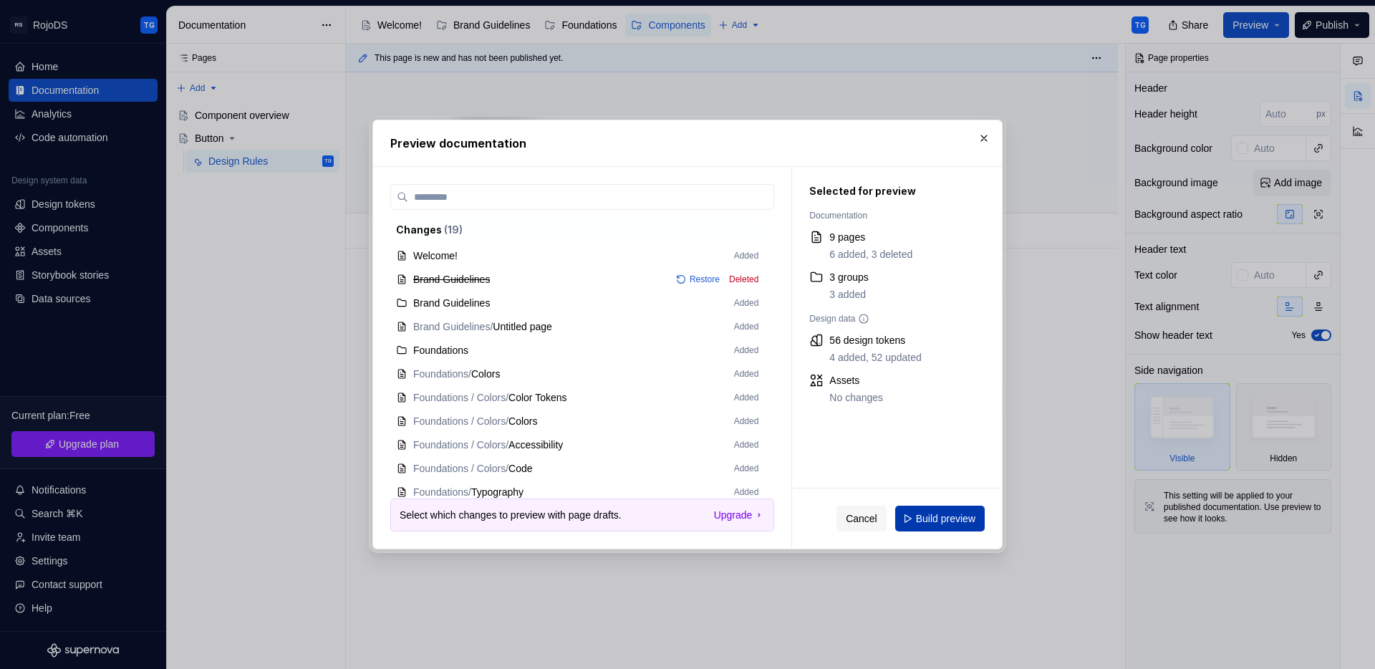
click at [936, 521] on span "Build preview" at bounding box center [945, 518] width 59 height 14
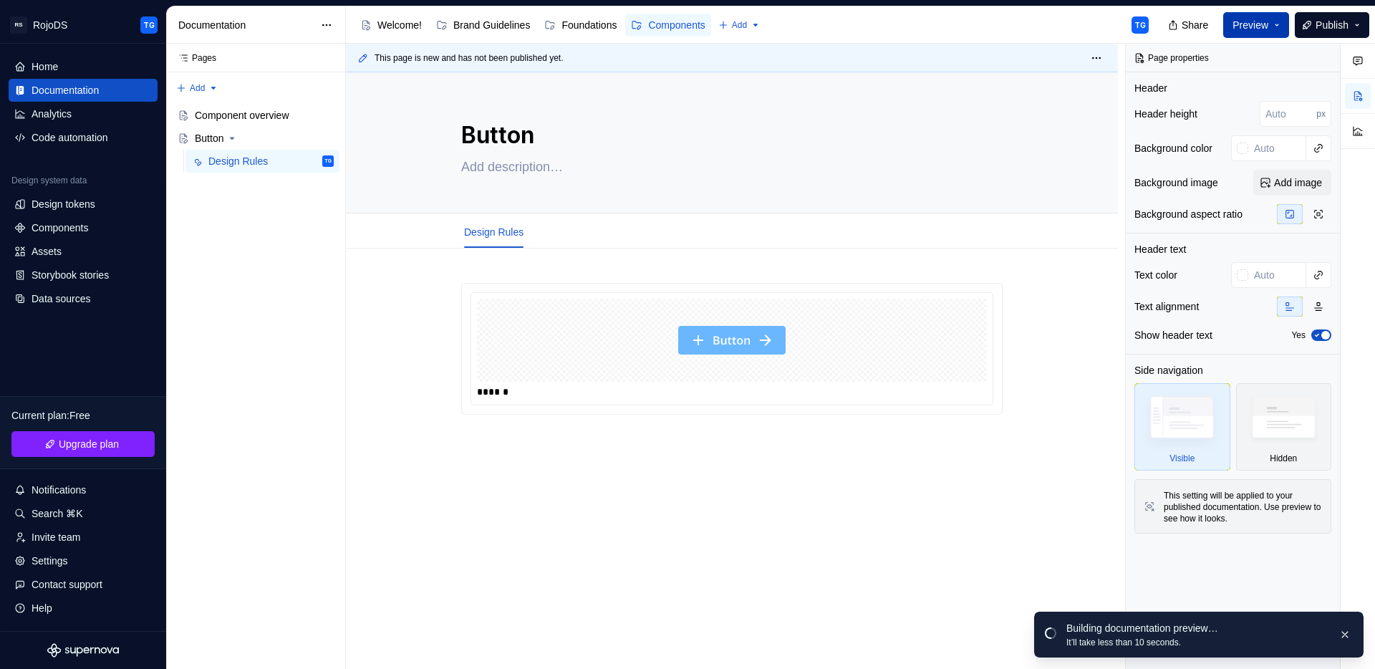
click at [1273, 21] on button "Preview" at bounding box center [1256, 25] width 66 height 26
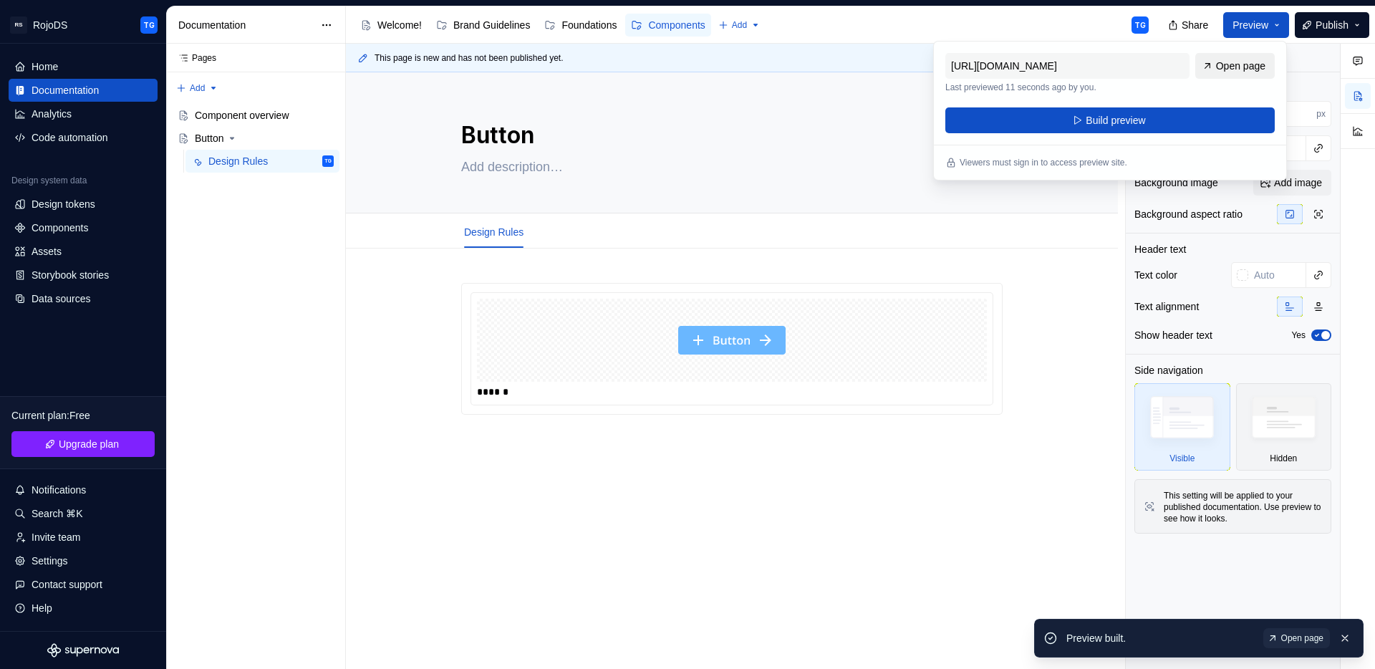
click at [1206, 66] on link "Open page" at bounding box center [1235, 66] width 80 height 26
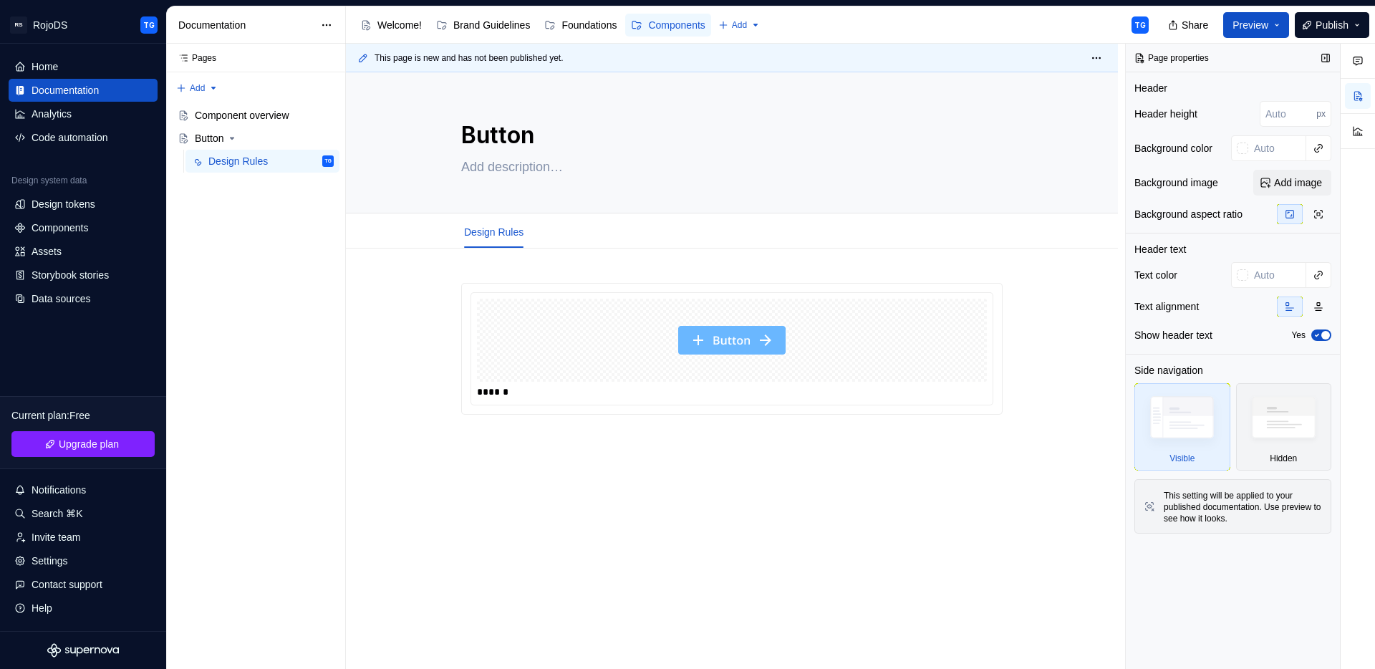
click at [1296, 59] on div "Page properties" at bounding box center [1233, 58] width 214 height 29
click at [763, 345] on img at bounding box center [731, 340] width 107 height 72
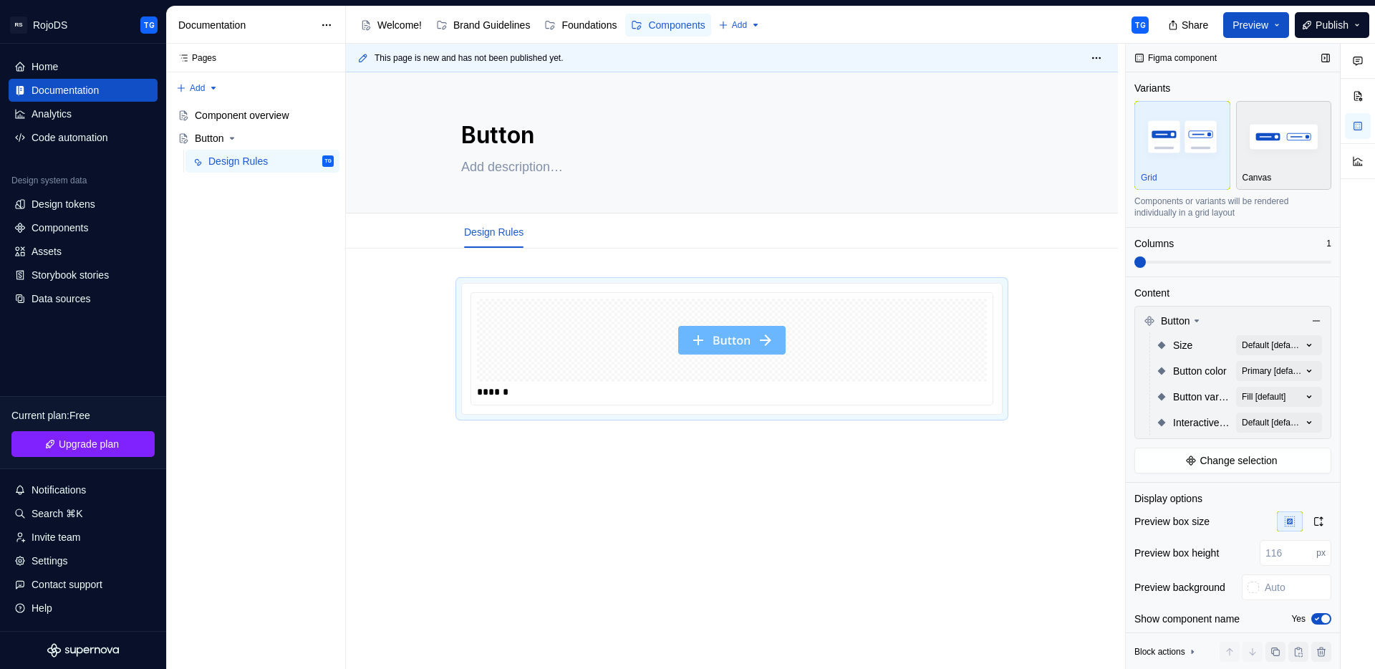
click at [1273, 150] on img "button" at bounding box center [1284, 136] width 83 height 52
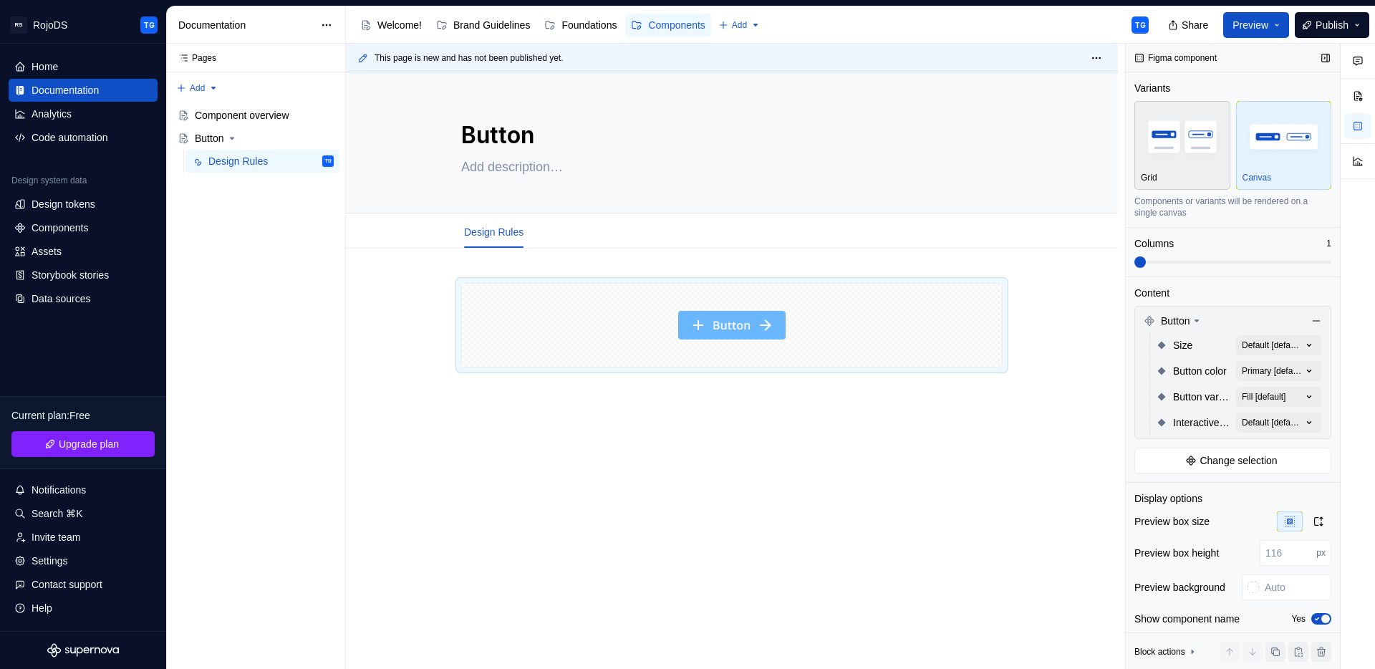
click at [1160, 166] on div "Grid" at bounding box center [1182, 145] width 83 height 76
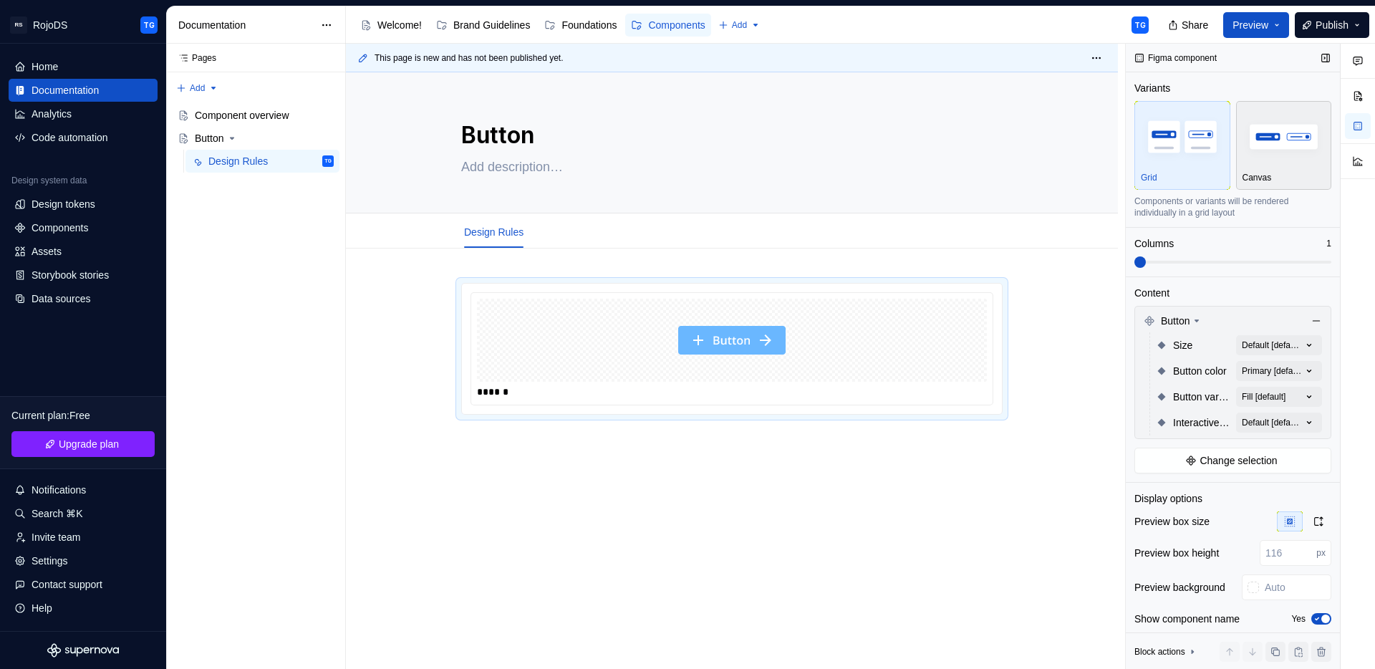
click at [1279, 144] on img "button" at bounding box center [1284, 136] width 83 height 52
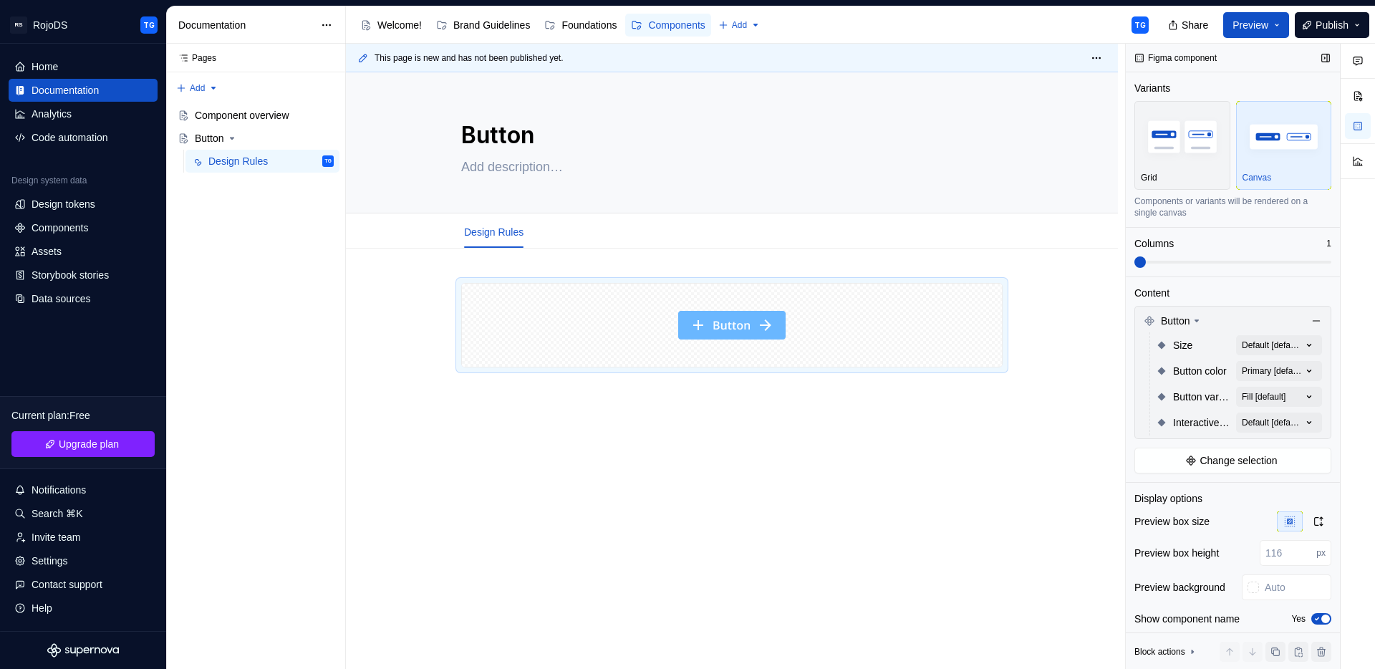
click at [1243, 145] on img "button" at bounding box center [1284, 136] width 83 height 52
click at [1153, 150] on img "button" at bounding box center [1182, 136] width 83 height 52
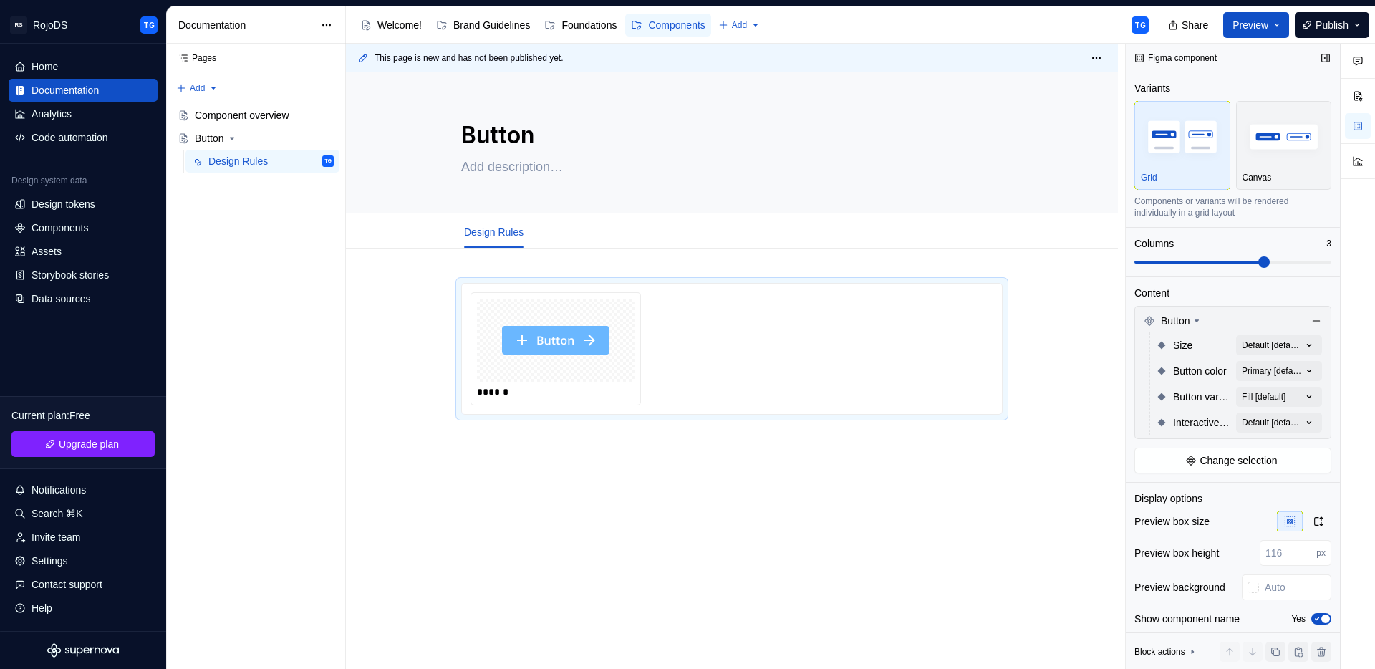
click at [1259, 257] on span at bounding box center [1264, 261] width 11 height 11
click at [641, 354] on div "******" at bounding box center [732, 348] width 523 height 113
click at [779, 345] on div "******" at bounding box center [732, 348] width 523 height 113
click at [590, 345] on img "To enrich screen reader interactions, please activate Accessibility in Grammarl…" at bounding box center [555, 340] width 107 height 72
click at [1300, 345] on div "Comments Open comments No comments yet Select ‘Comment’ from the block context …" at bounding box center [1250, 357] width 249 height 626
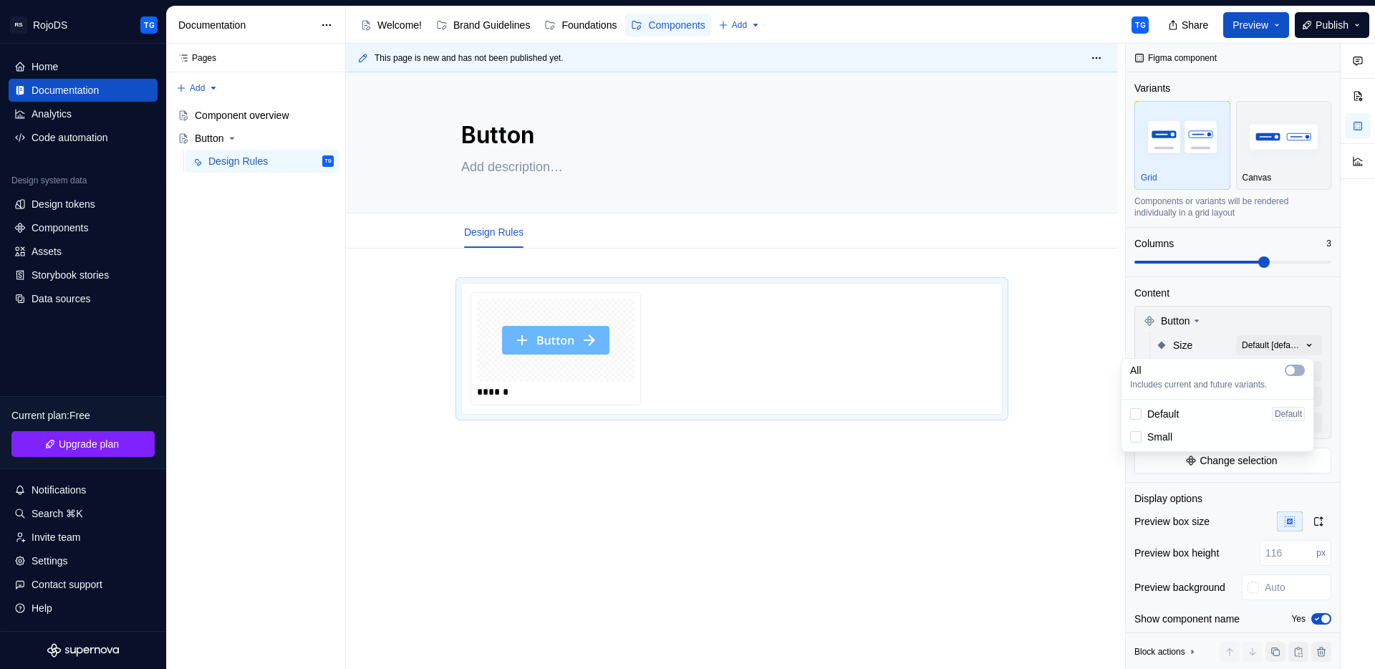
click at [1179, 420] on span "Default" at bounding box center [1163, 414] width 32 height 14
click at [1171, 439] on span "Small" at bounding box center [1159, 437] width 25 height 14
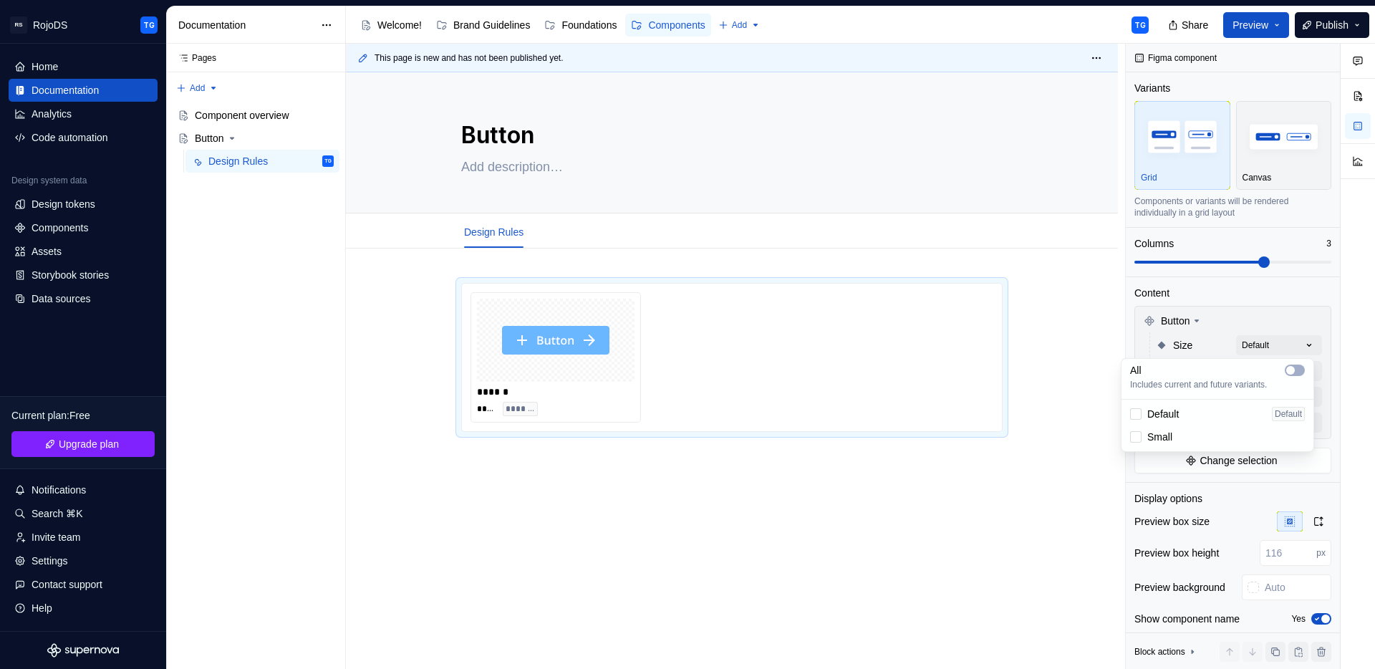
click at [1167, 418] on span "Default" at bounding box center [1163, 414] width 32 height 14
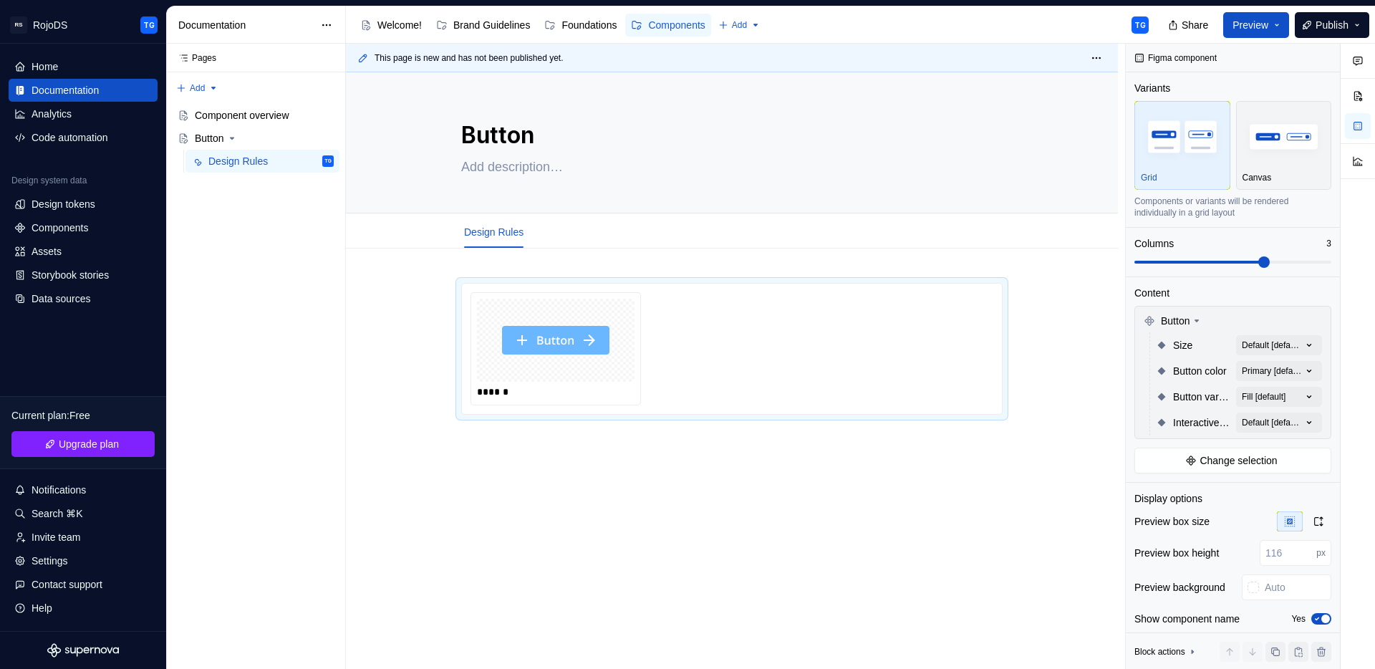
click at [1261, 314] on div "Comments Open comments No comments yet Select ‘Comment’ from the block context …" at bounding box center [1250, 357] width 249 height 626
click at [1302, 370] on div "Comments Open comments No comments yet Select ‘Comment’ from the block context …" at bounding box center [1250, 357] width 249 height 626
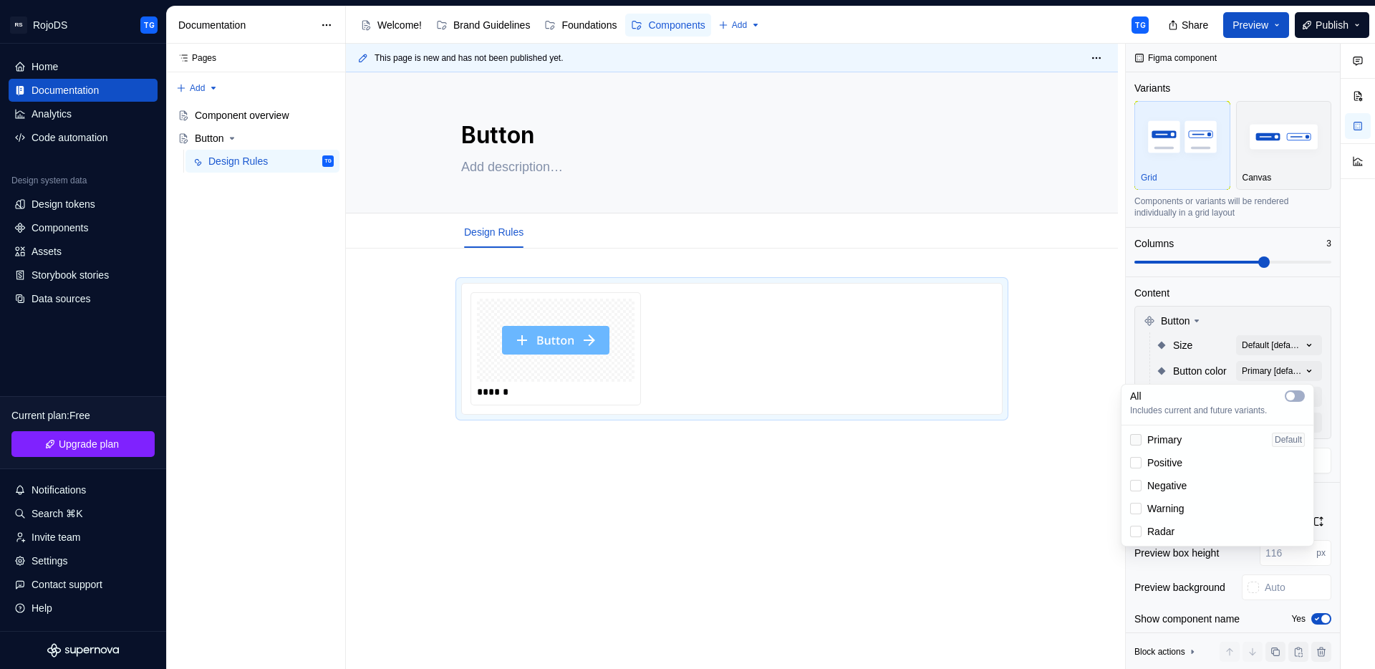
click at [1140, 439] on div at bounding box center [1135, 439] width 11 height 11
click at [1136, 440] on icon at bounding box center [1136, 440] width 0 height 0
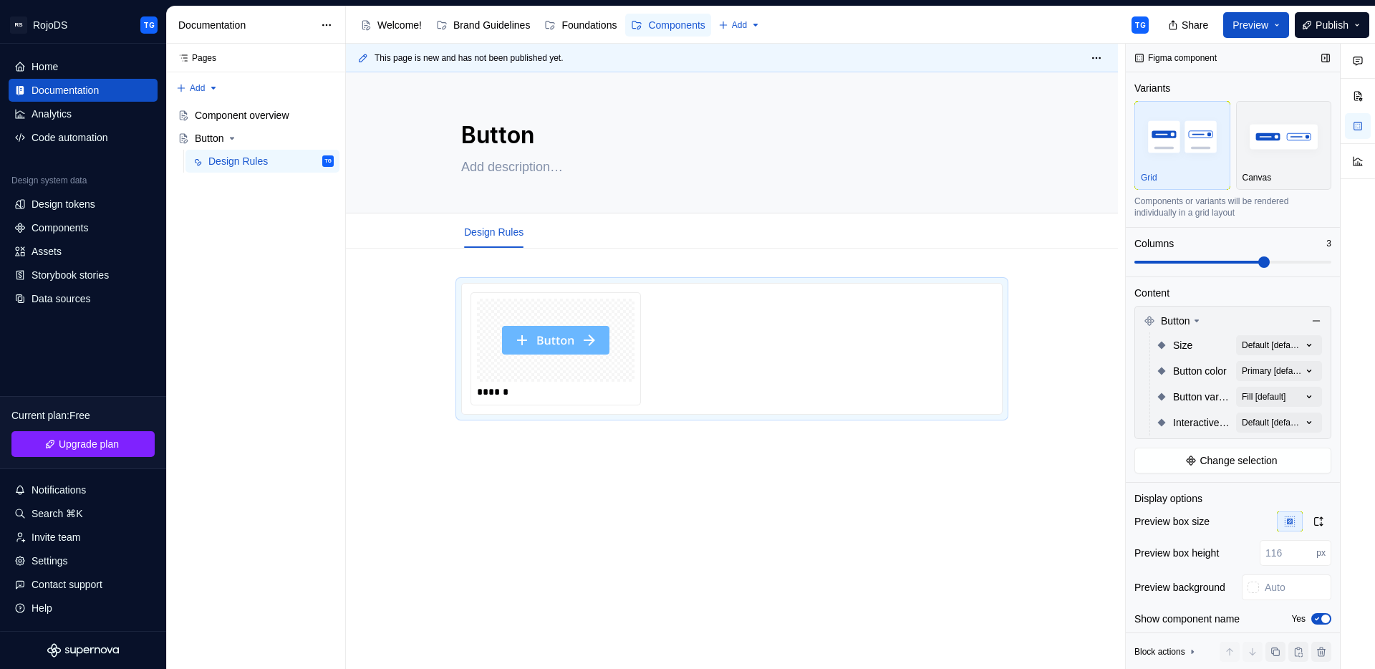
click at [1314, 371] on div "Comments Open comments No comments yet Select ‘Comment’ from the block context …" at bounding box center [1250, 357] width 249 height 626
click at [1302, 401] on div "Comments Open comments No comments yet Select ‘Comment’ from the block context …" at bounding box center [1250, 357] width 249 height 626
click at [1139, 467] on div at bounding box center [1135, 465] width 11 height 11
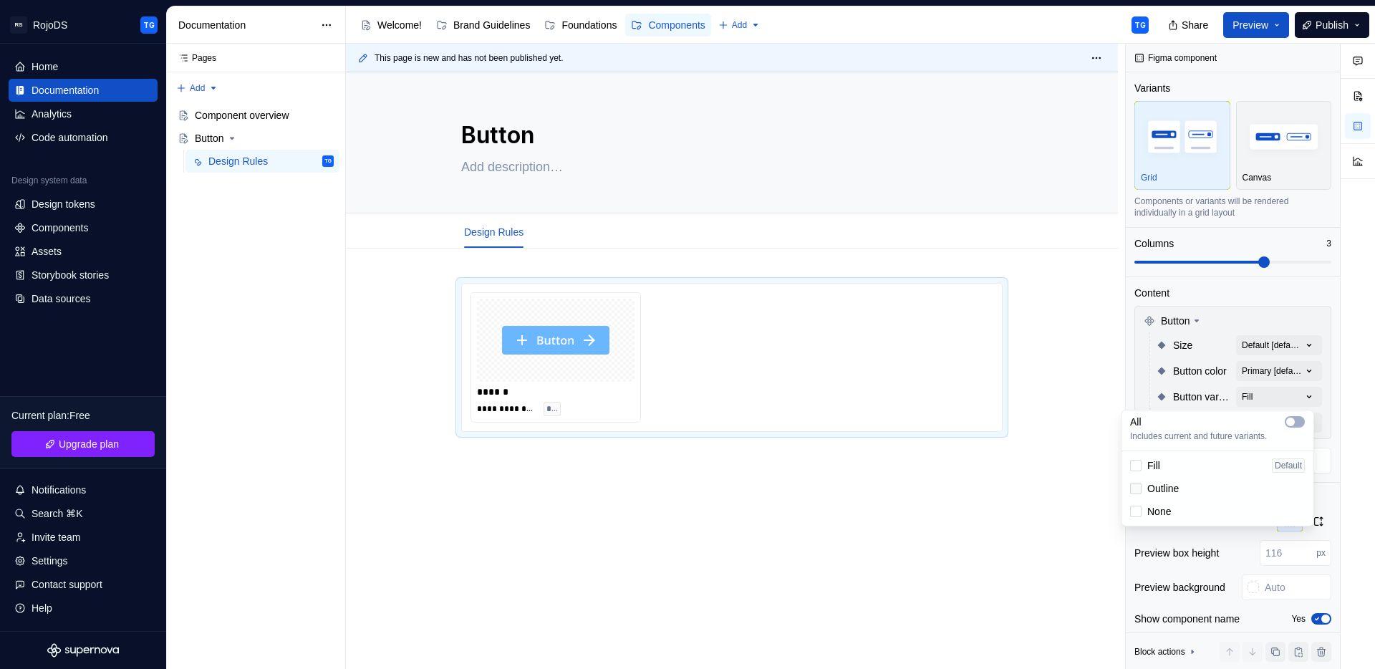
click at [1135, 491] on div at bounding box center [1135, 488] width 11 height 11
click at [1137, 508] on div at bounding box center [1135, 511] width 11 height 11
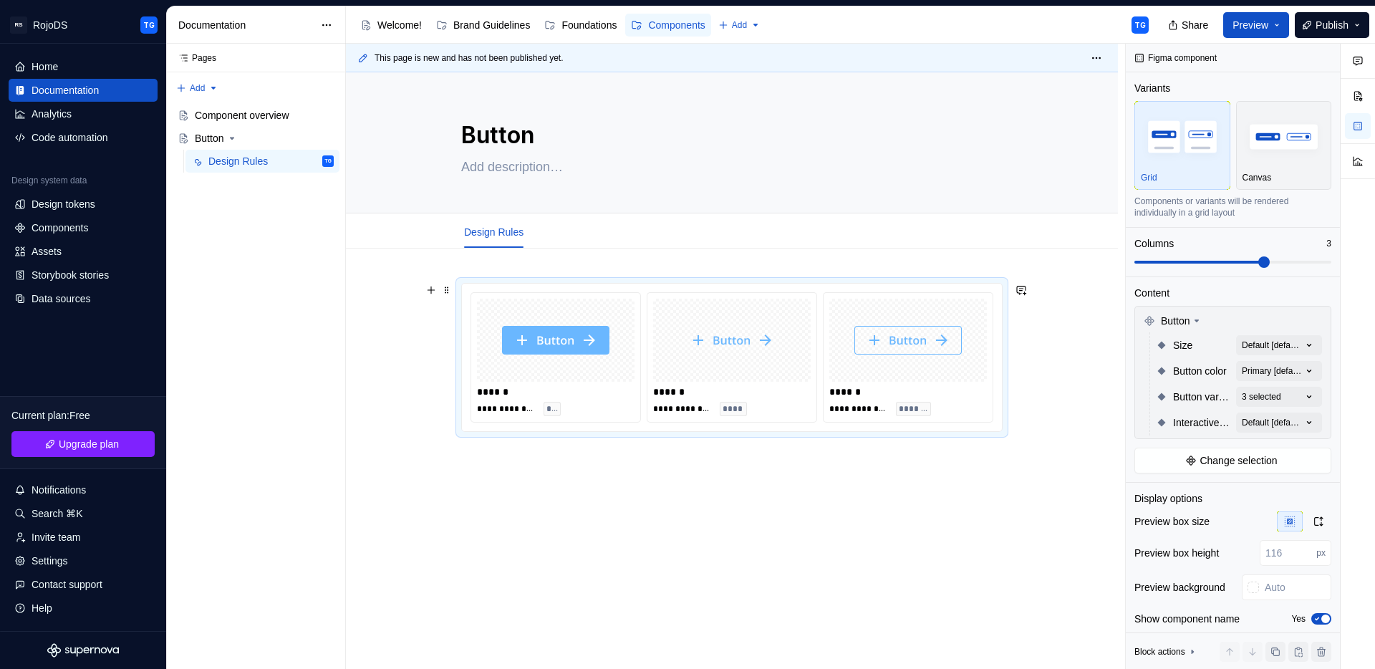
click at [746, 372] on img "To enrich screen reader interactions, please activate Accessibility in Grammarl…" at bounding box center [731, 340] width 107 height 72
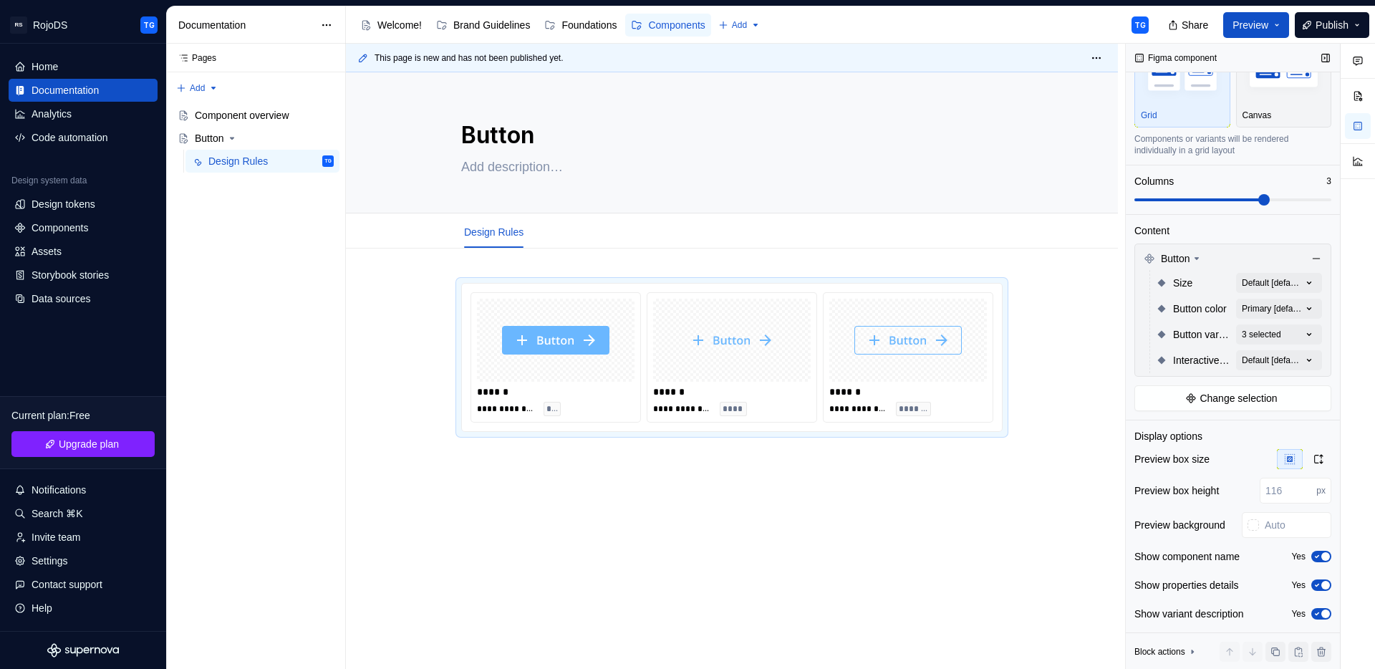
scroll to position [65, 0]
drag, startPoint x: 721, startPoint y: 374, endPoint x: 957, endPoint y: 382, distance: 236.5
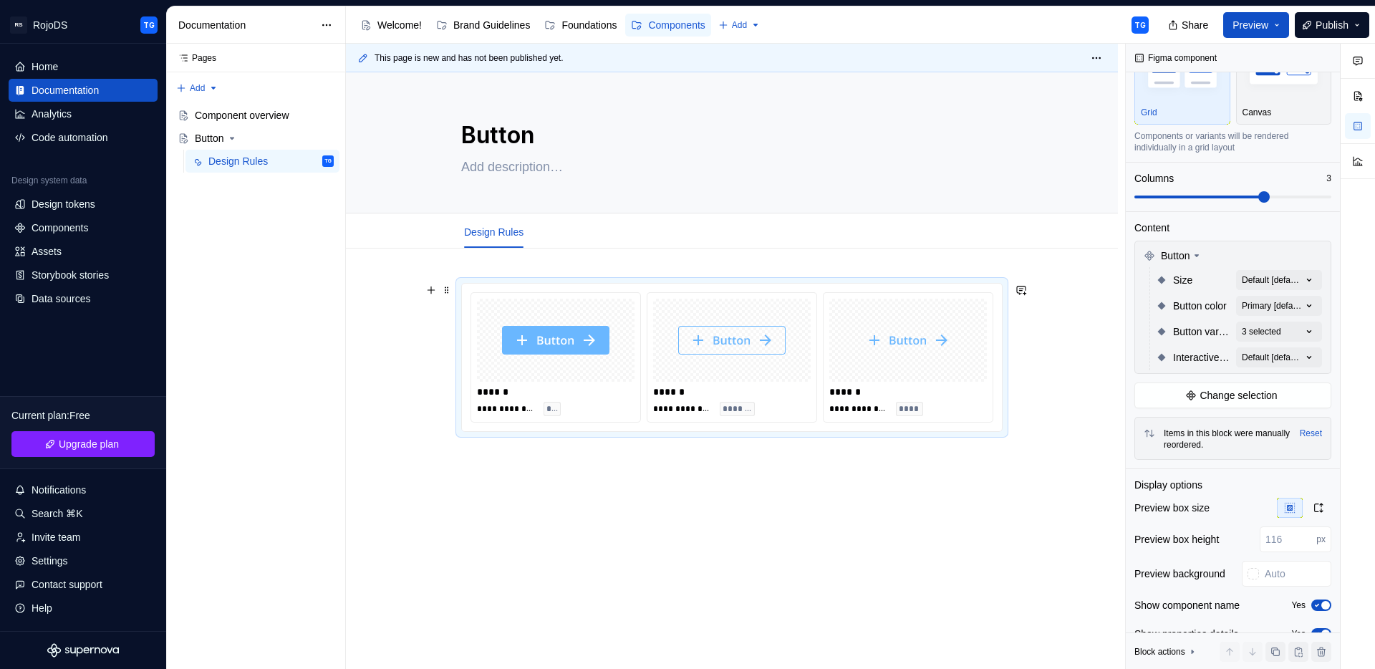
click at [490, 389] on div "******" at bounding box center [556, 392] width 158 height 14
click at [489, 390] on div "******" at bounding box center [556, 392] width 158 height 14
drag, startPoint x: 505, startPoint y: 400, endPoint x: 489, endPoint y: 397, distance: 16.2
click at [489, 397] on div "**********" at bounding box center [556, 401] width 158 height 32
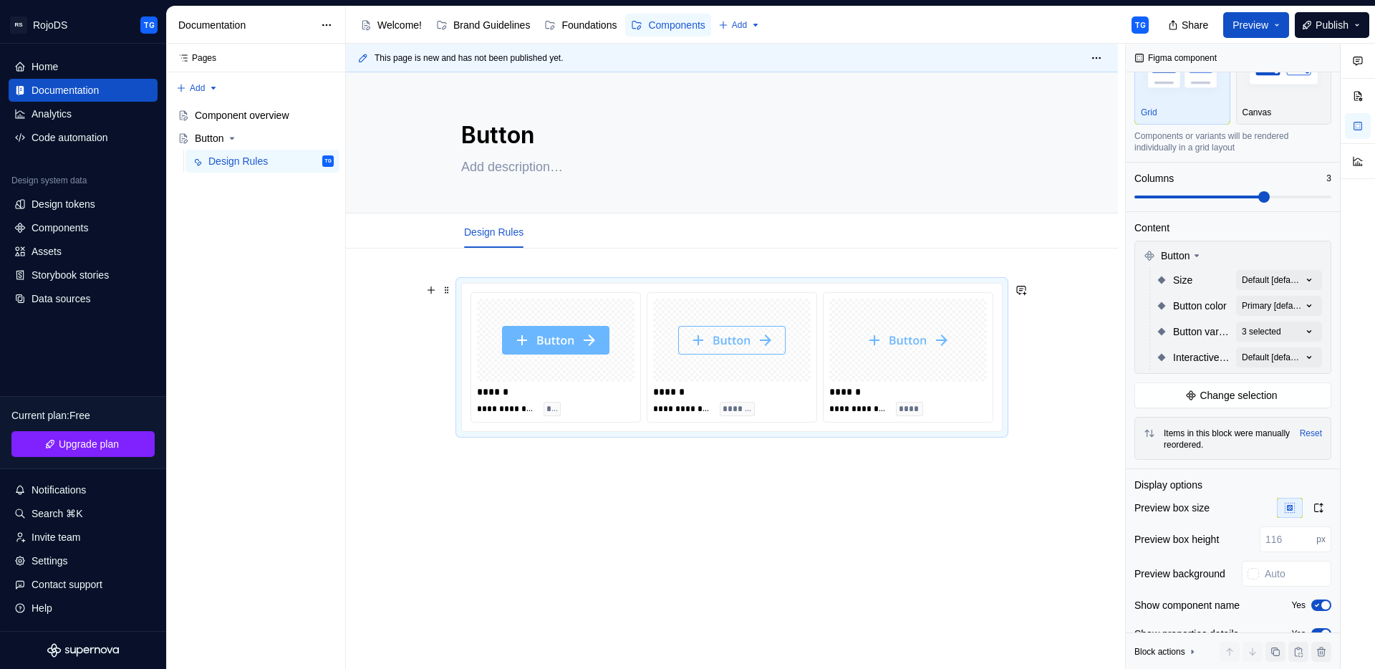
click at [489, 397] on div "******" at bounding box center [556, 392] width 158 height 14
click at [495, 411] on span "**********" at bounding box center [506, 408] width 58 height 11
click at [499, 402] on div "**********" at bounding box center [556, 409] width 158 height 14
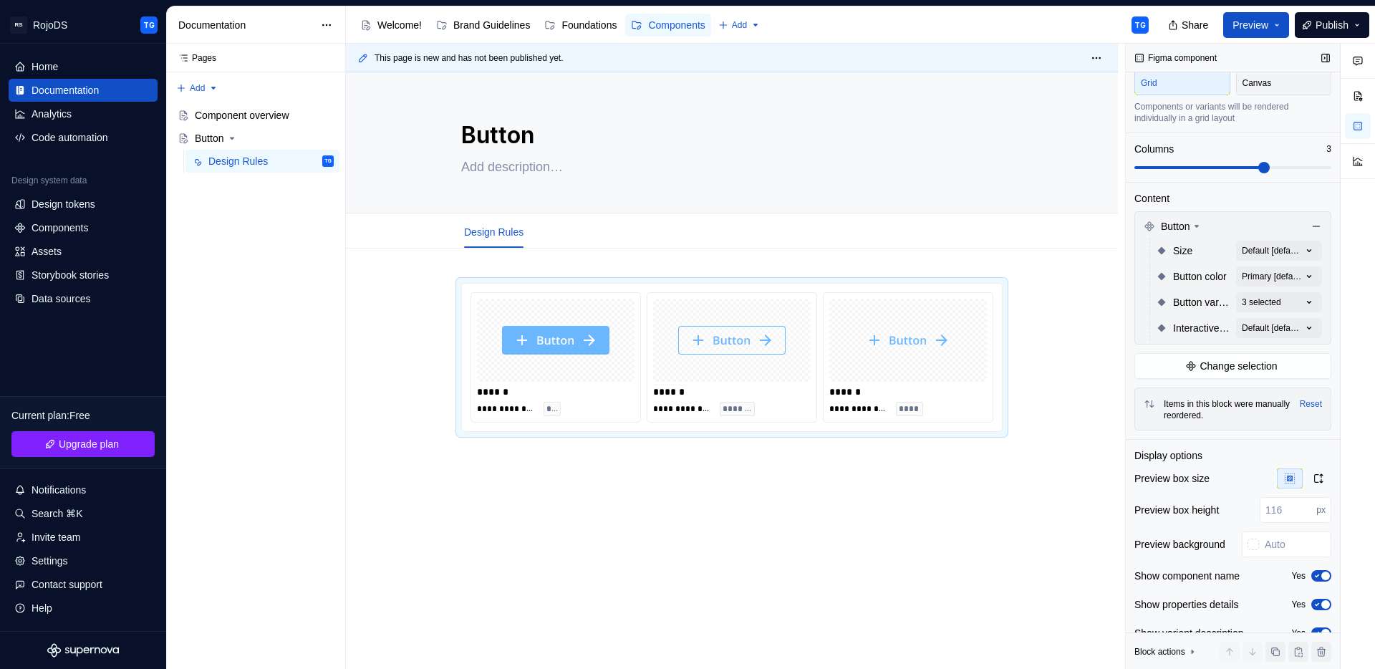
scroll to position [117, 0]
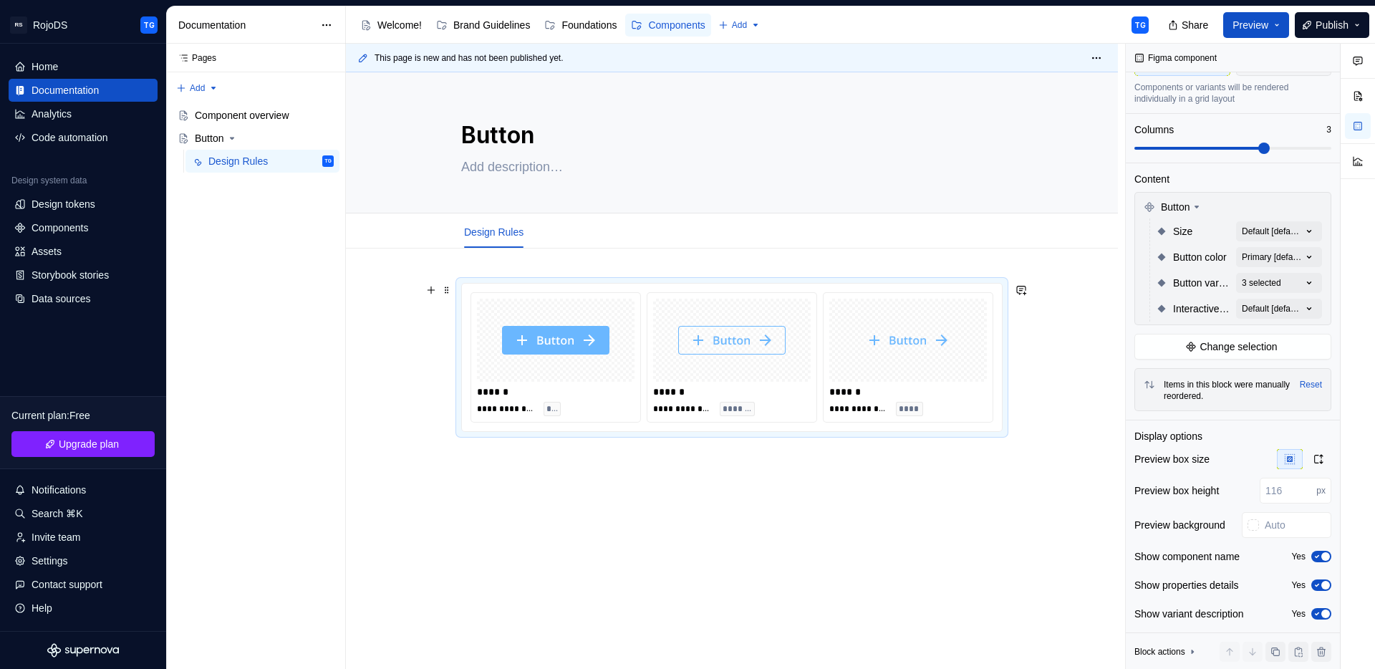
click at [736, 353] on img "To enrich screen reader interactions, please activate Accessibility in Grammarl…" at bounding box center [731, 340] width 107 height 72
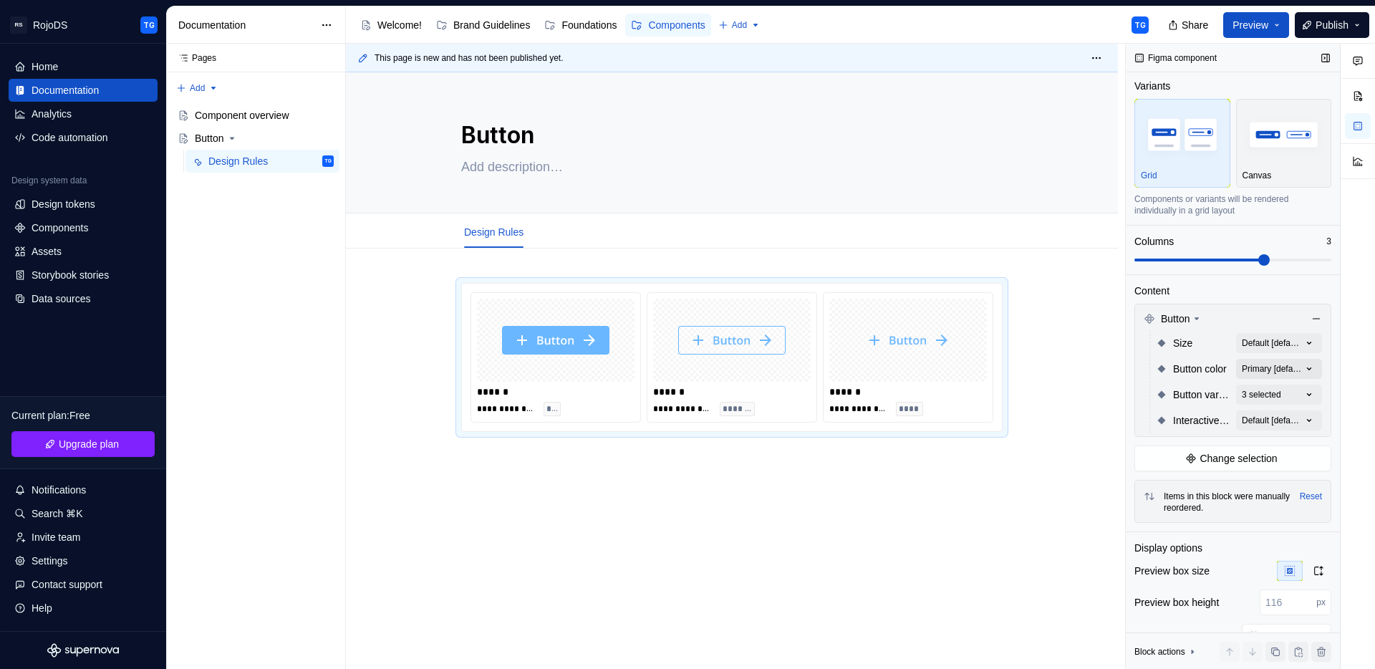
scroll to position [0, 0]
click at [1096, 64] on html "RS RojoDS TG Home Documentation Analytics Code automation Design system data De…" at bounding box center [687, 334] width 1375 height 669
click at [1070, 266] on html "RS RojoDS TG Home Documentation Analytics Code automation Design system data De…" at bounding box center [687, 334] width 1375 height 669
click at [301, 165] on button "Page tree" at bounding box center [304, 161] width 20 height 20
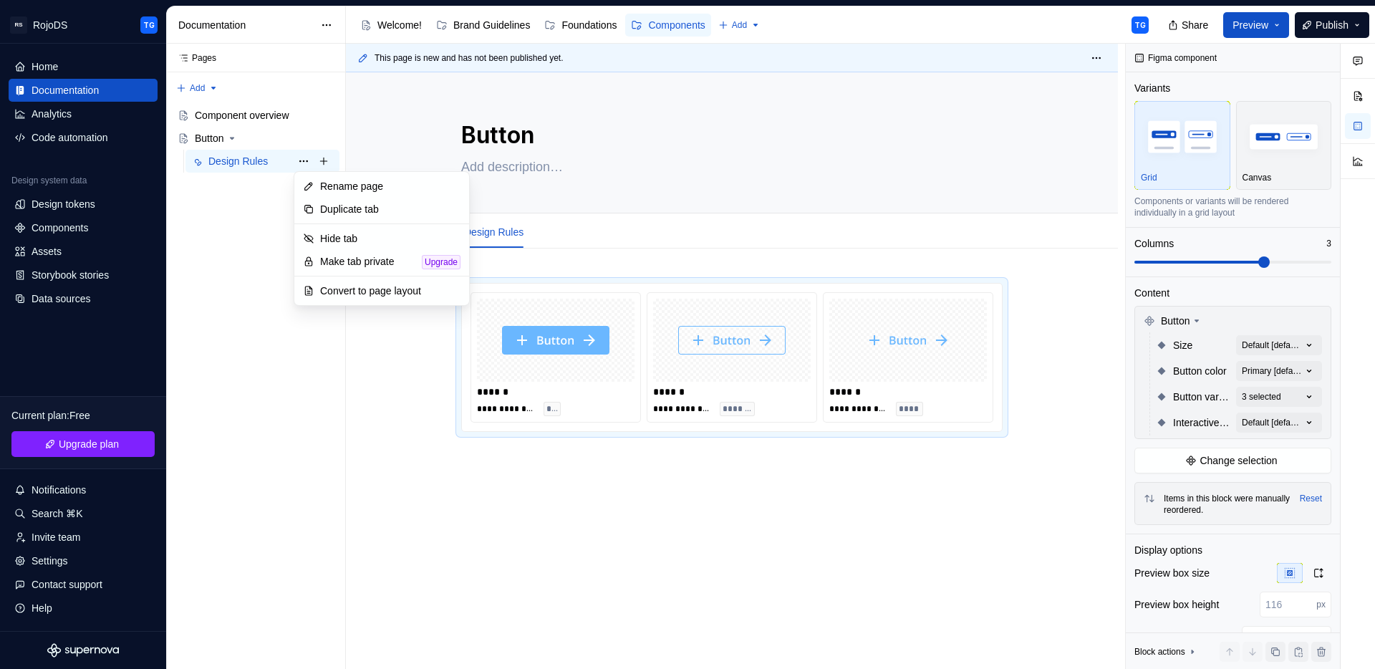
click at [375, 439] on html "RS RojoDS TG Home Documentation Analytics Code automation Design system data De…" at bounding box center [687, 334] width 1375 height 669
click at [375, 439] on div "**********" at bounding box center [732, 449] width 772 height 401
click at [448, 290] on span at bounding box center [446, 290] width 11 height 20
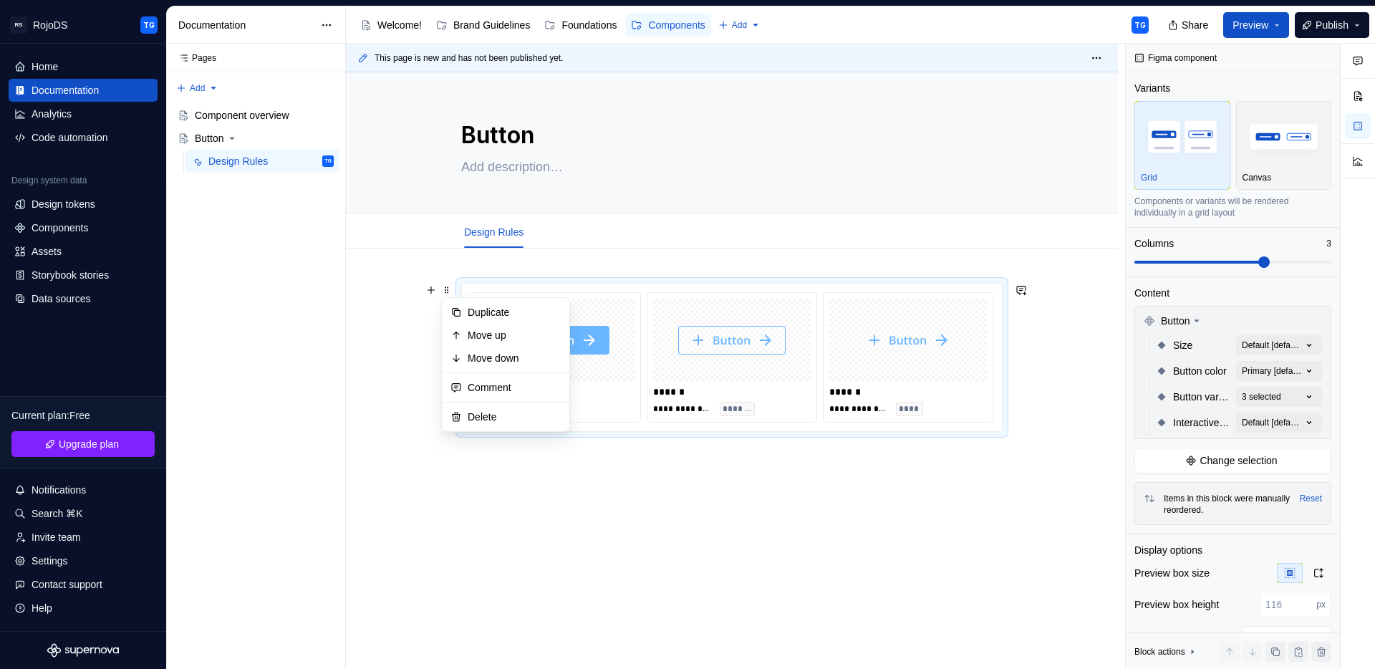
click at [405, 333] on div "**********" at bounding box center [732, 449] width 772 height 401
click at [432, 294] on button "button" at bounding box center [431, 290] width 20 height 20
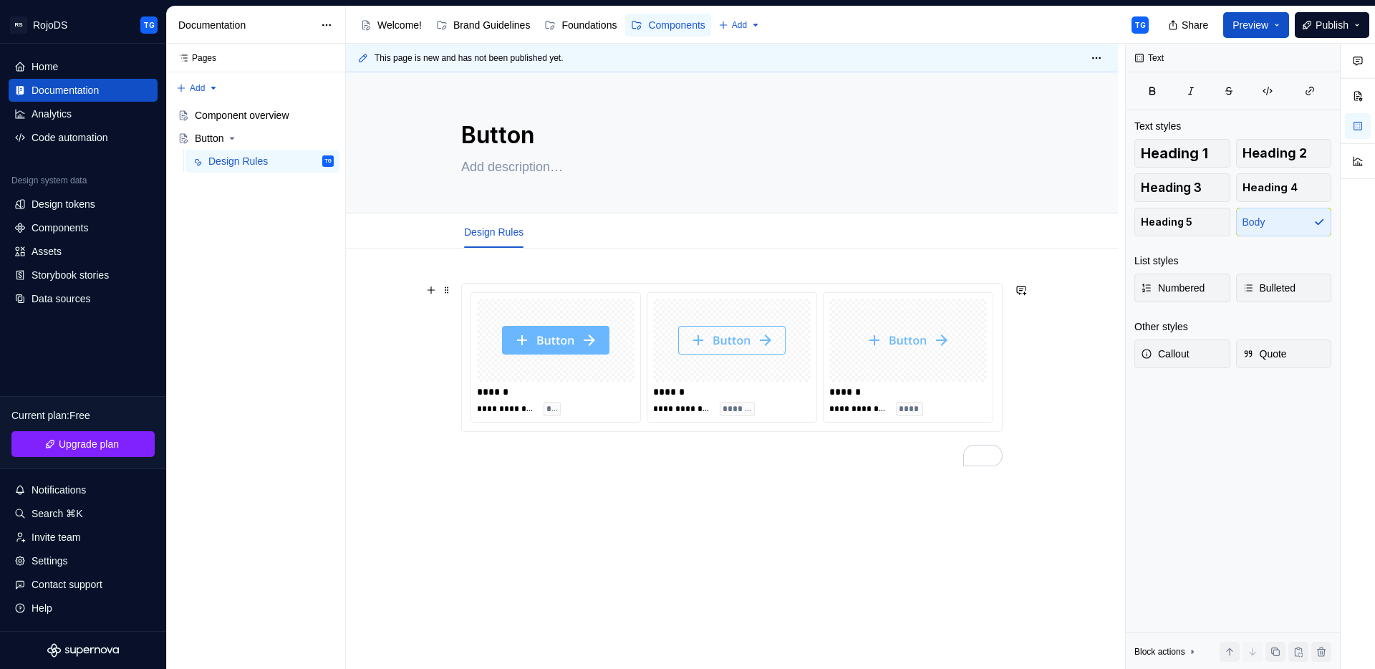
click at [388, 420] on div "**********" at bounding box center [732, 467] width 772 height 436
click at [1360, 98] on button "button" at bounding box center [1358, 96] width 26 height 26
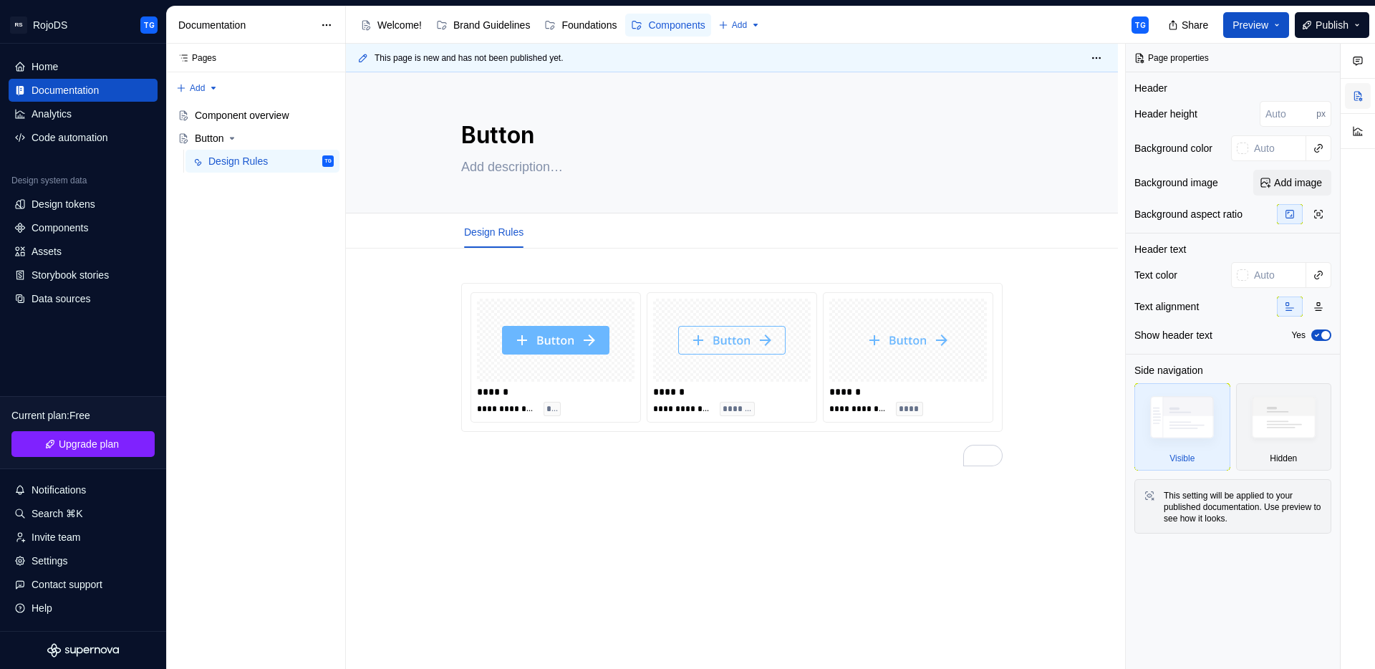
click at [1355, 102] on button "button" at bounding box center [1358, 96] width 26 height 26
click at [1357, 70] on button "button" at bounding box center [1358, 61] width 26 height 26
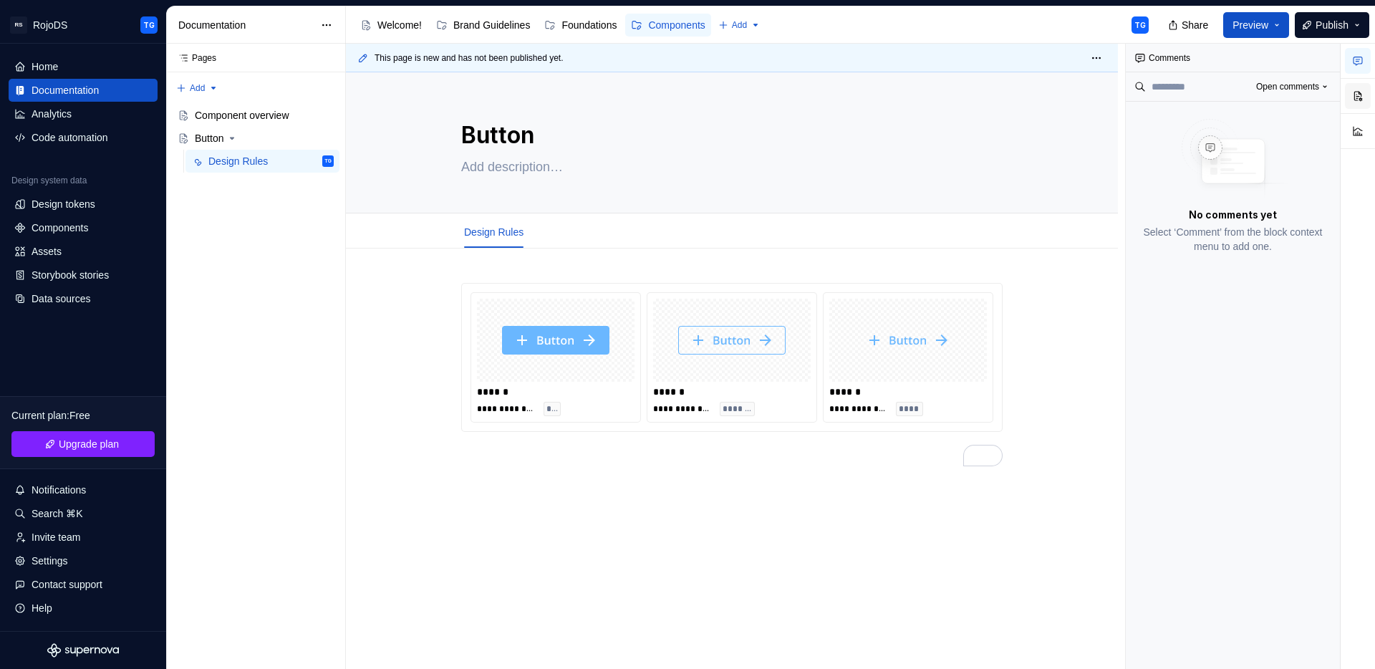
click at [1357, 100] on button "button" at bounding box center [1358, 96] width 26 height 26
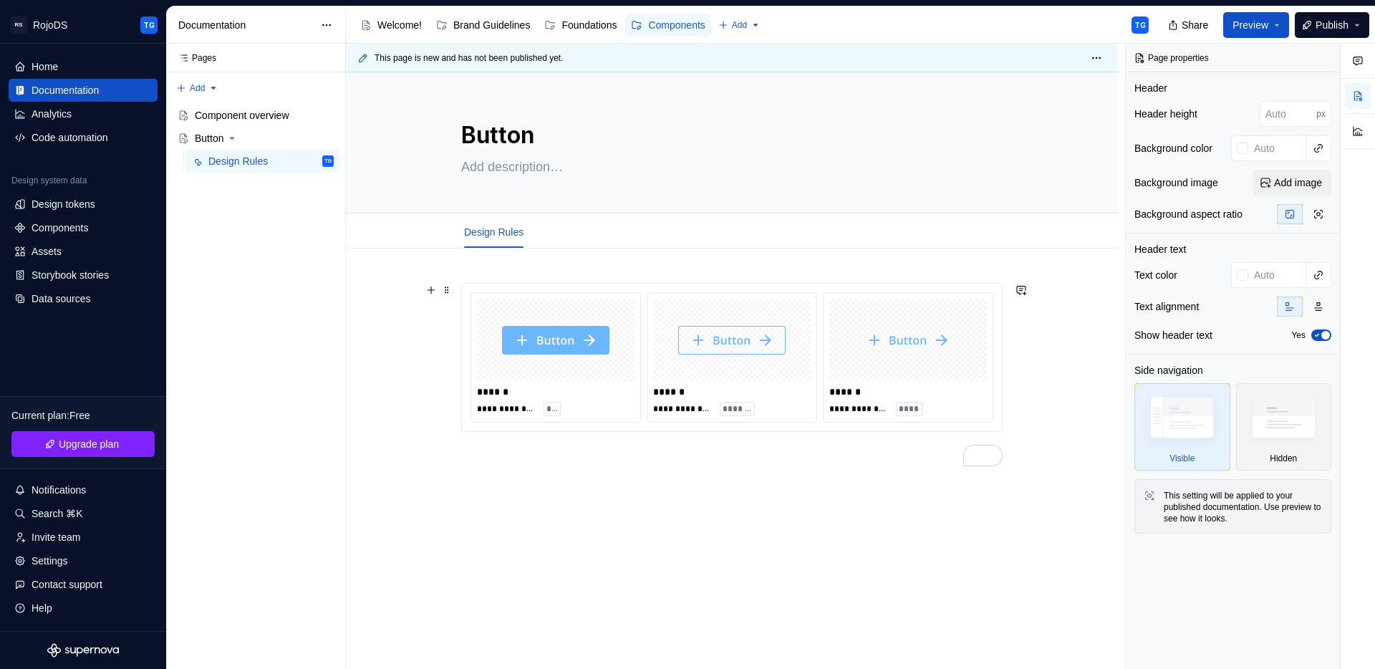
click at [461, 336] on div "**********" at bounding box center [732, 357] width 542 height 149
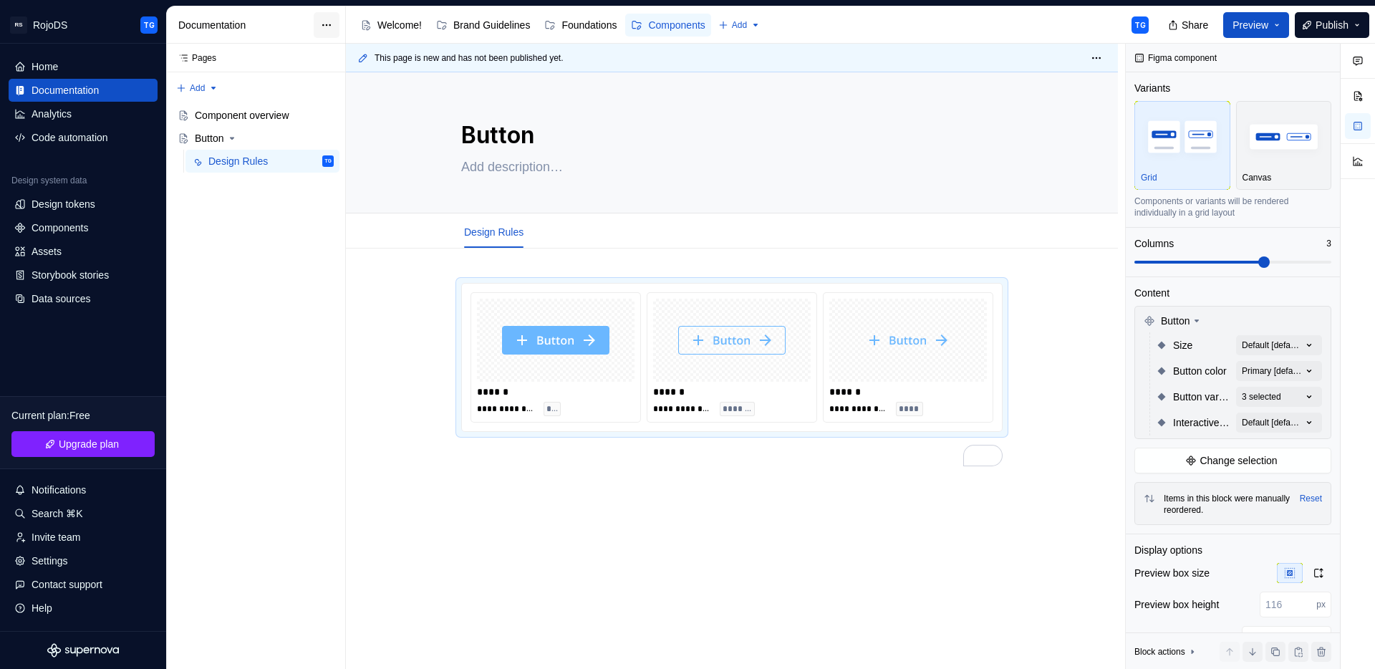
click at [322, 24] on html "RS RojoDS TG Home Documentation Analytics Code automation Design system data De…" at bounding box center [687, 334] width 1375 height 669
click at [413, 366] on html "RS RojoDS TG Home Documentation Analytics Code automation Design system data De…" at bounding box center [687, 334] width 1375 height 669
click at [411, 365] on div "**********" at bounding box center [732, 467] width 772 height 436
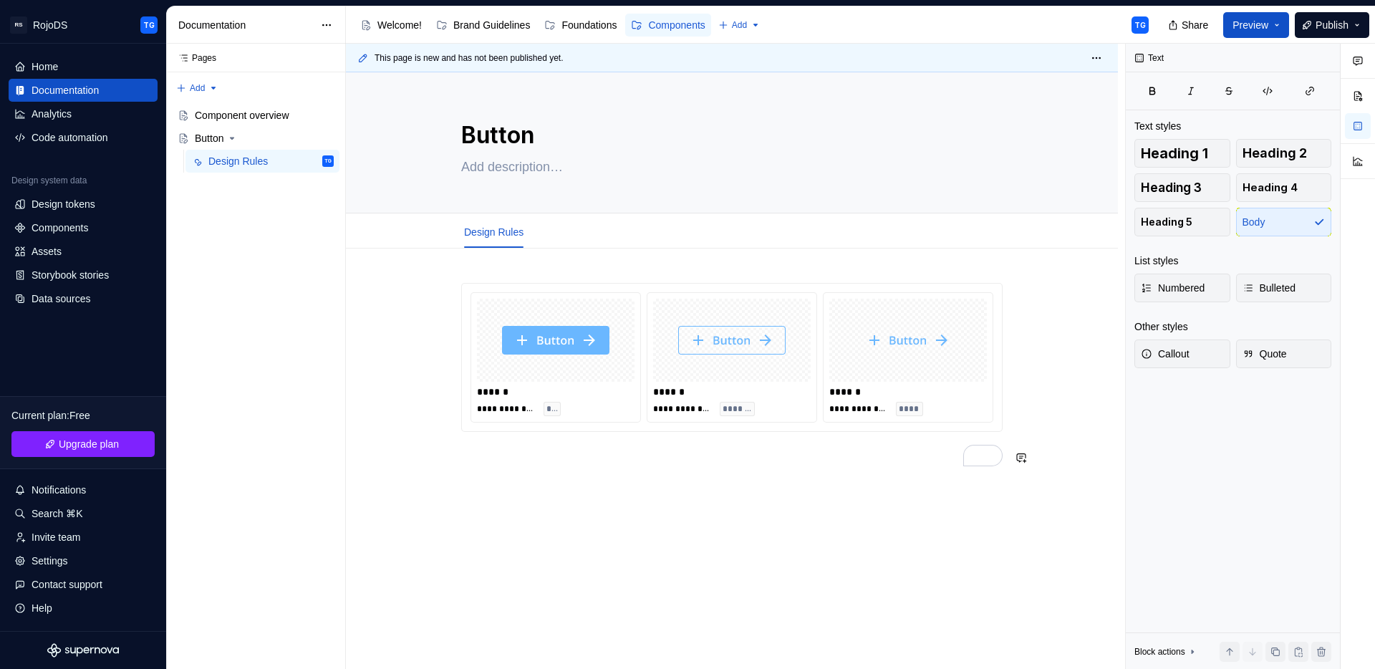
click at [539, 533] on div "**********" at bounding box center [732, 467] width 772 height 436
click at [563, 453] on p "To enrich screen reader interactions, please activate Accessibility in Grammarl…" at bounding box center [732, 457] width 542 height 17
click at [575, 230] on span "Add tab" at bounding box center [570, 231] width 29 height 11
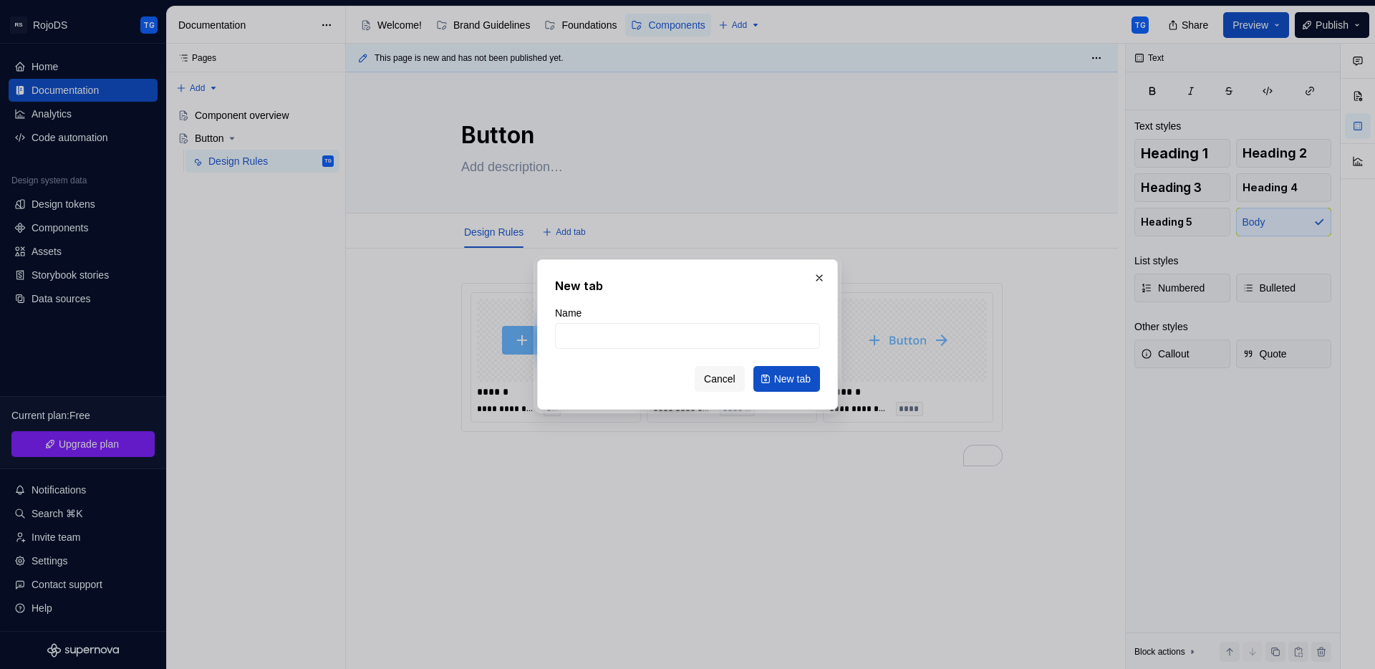
type textarea "*"
type input "Overview"
click button "New tab" at bounding box center [787, 379] width 67 height 26
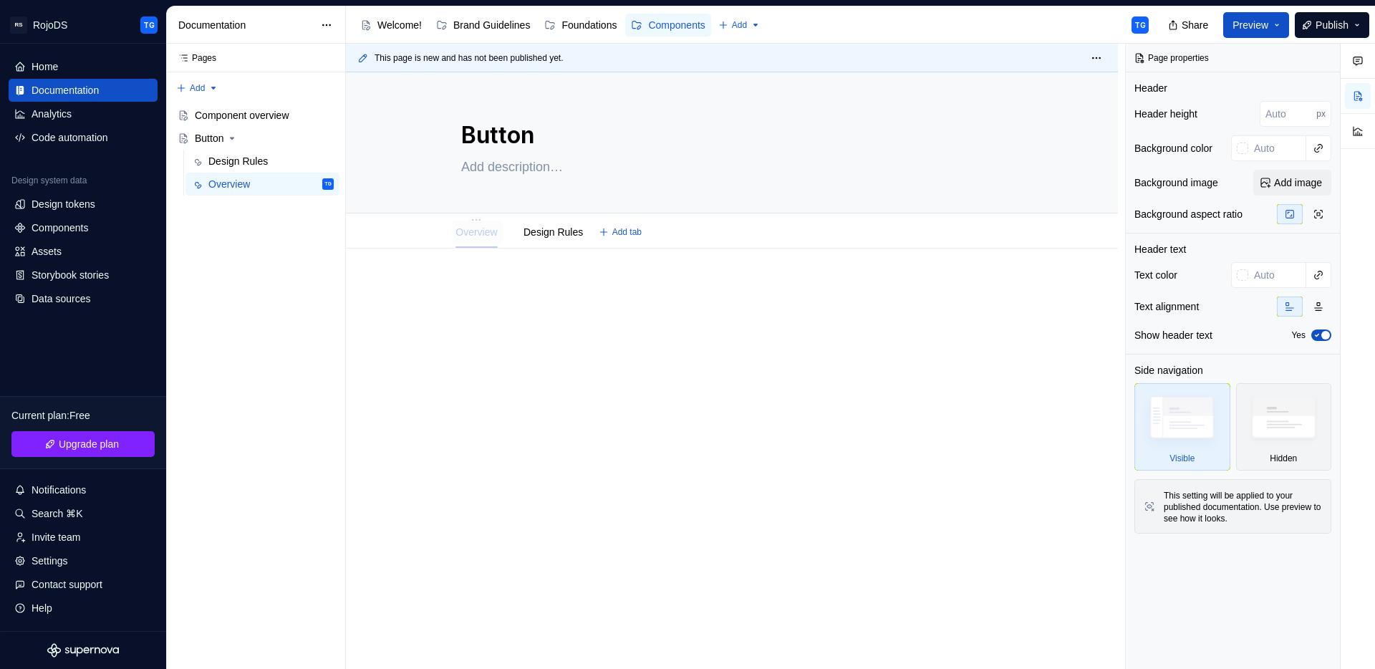
drag, startPoint x: 559, startPoint y: 236, endPoint x: 443, endPoint y: 238, distance: 115.3
type textarea "*"
click at [477, 304] on div at bounding box center [732, 310] width 542 height 54
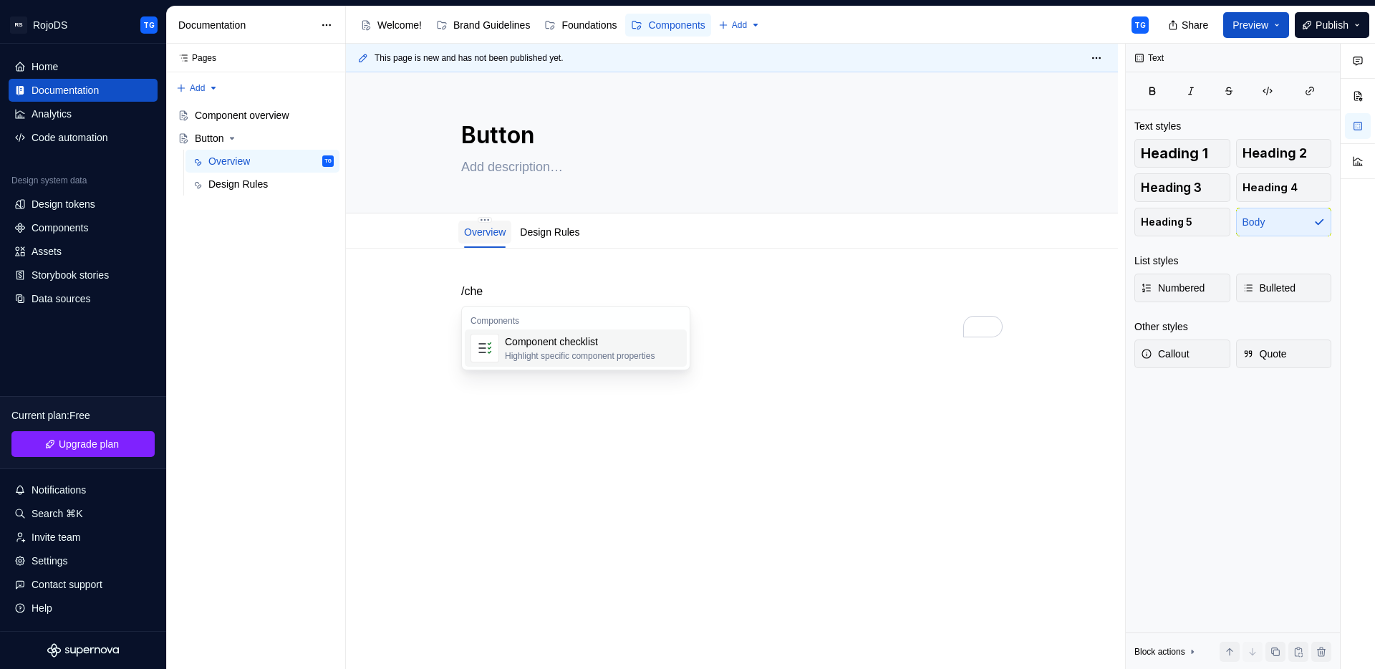
click at [557, 358] on div "Highlight specific component properties" at bounding box center [580, 355] width 150 height 11
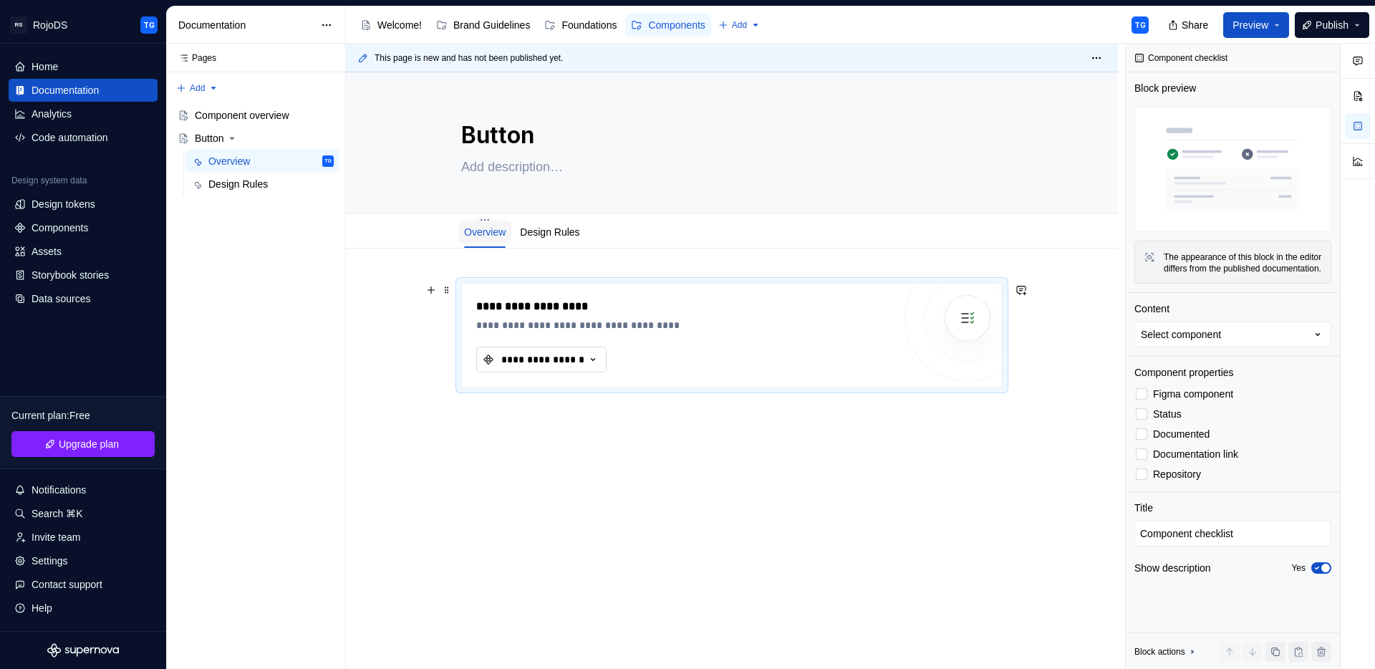
click at [553, 365] on div "**********" at bounding box center [543, 359] width 86 height 14
click at [546, 421] on div "Button" at bounding box center [531, 417] width 29 height 14
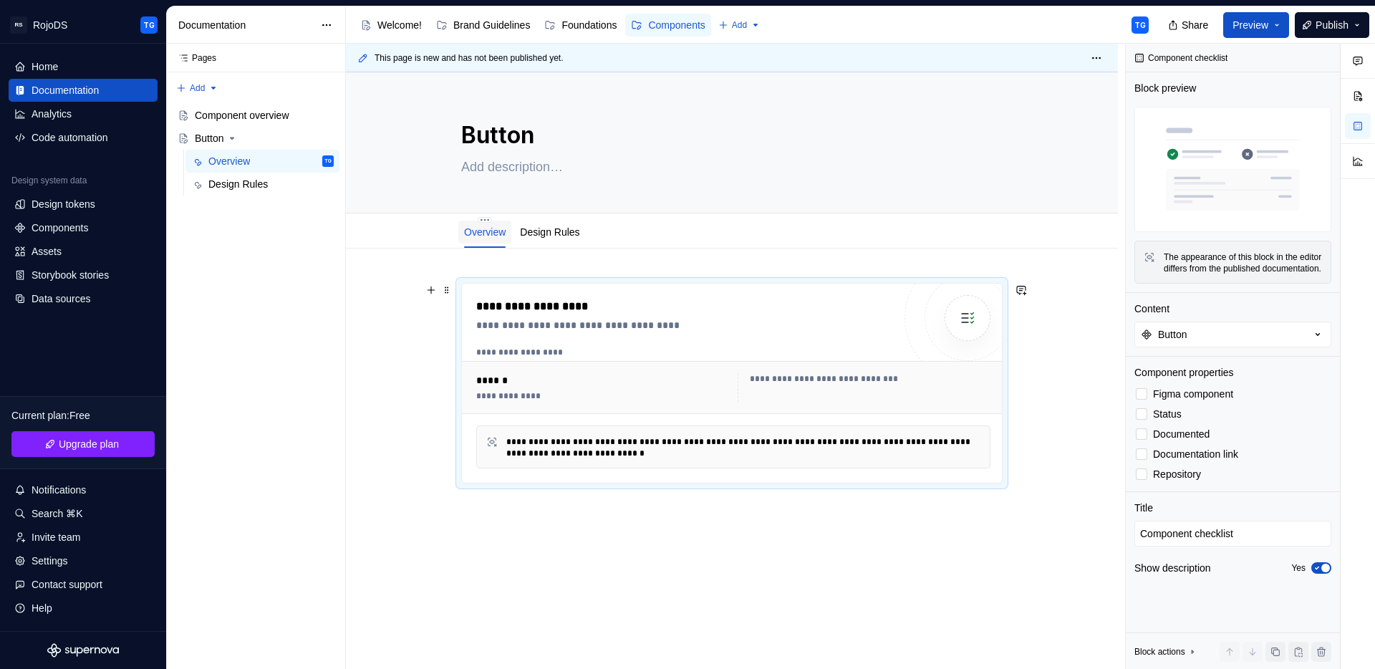
click at [503, 394] on div "**********" at bounding box center [602, 395] width 253 height 11
click at [1142, 400] on div at bounding box center [1141, 393] width 11 height 11
click at [1145, 440] on div at bounding box center [1141, 433] width 11 height 11
click at [1144, 480] on div at bounding box center [1141, 473] width 11 height 11
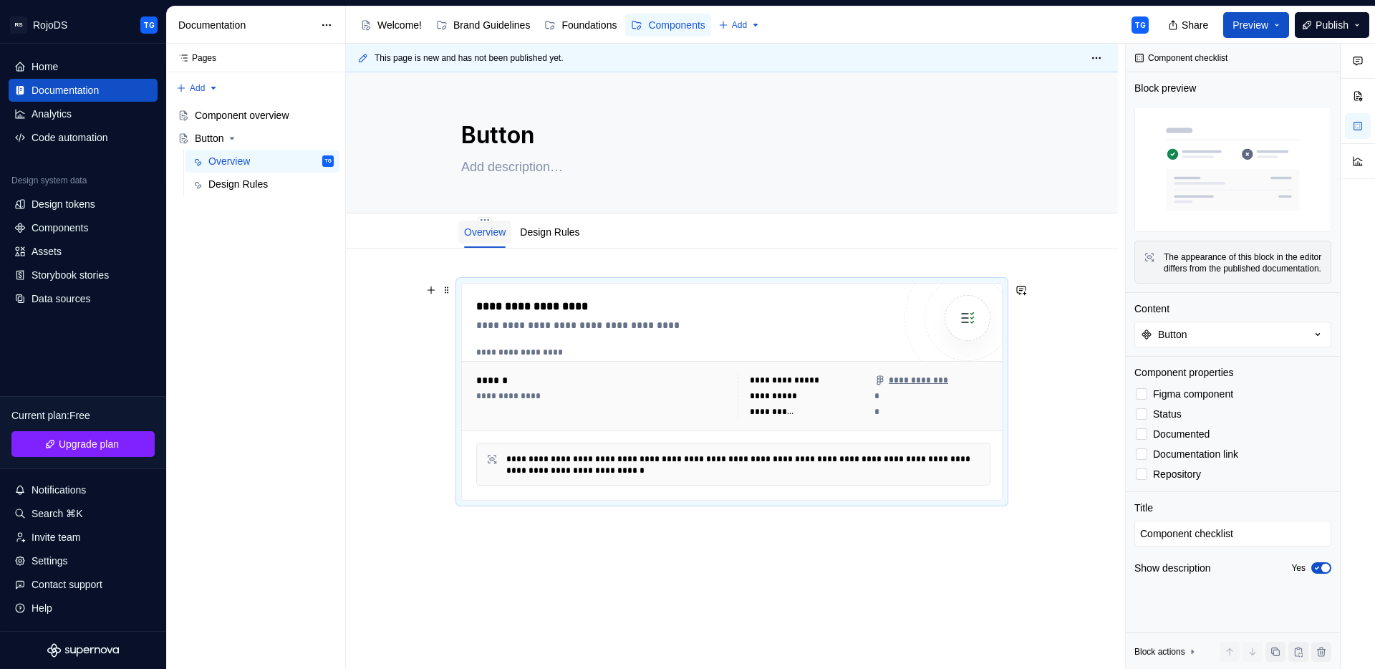
type textarea "*"
click at [1192, 545] on textarea "Component checklist" at bounding box center [1233, 534] width 197 height 26
click at [762, 373] on div "**********" at bounding box center [808, 380] width 116 height 14
click at [769, 389] on div "**********" at bounding box center [808, 396] width 116 height 14
click at [600, 416] on div "**********" at bounding box center [602, 396] width 253 height 46
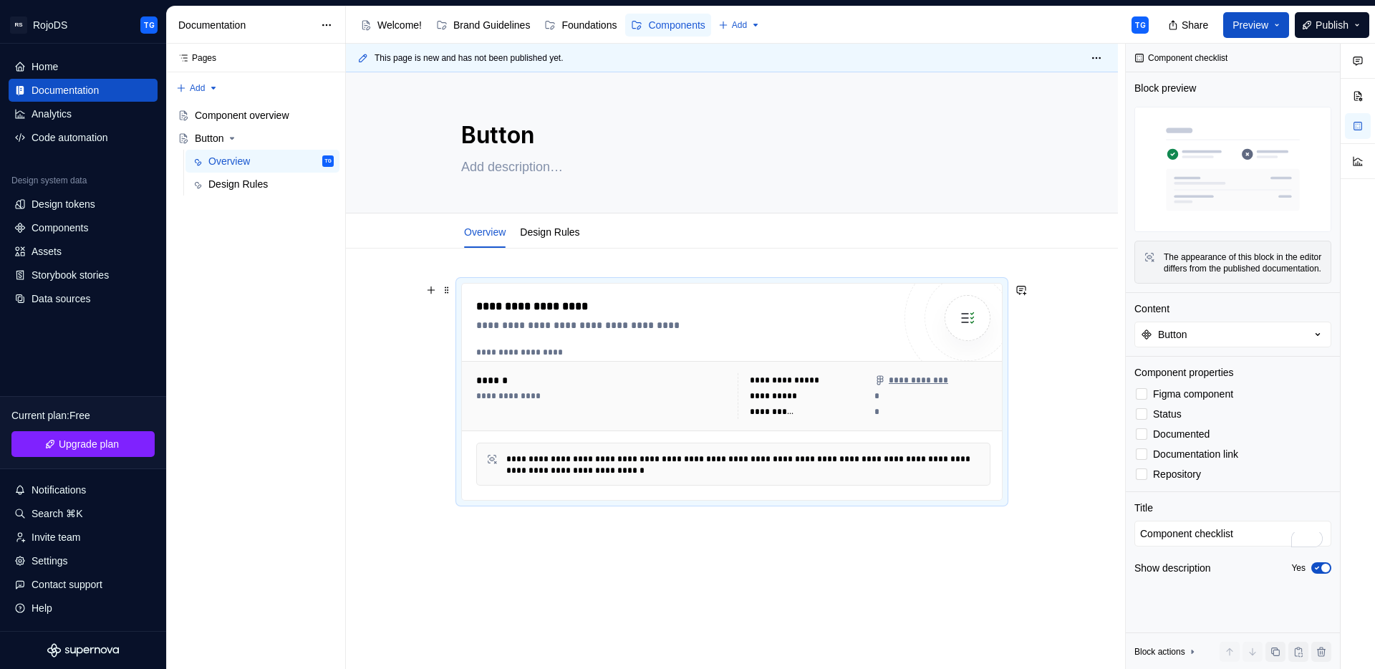
click at [571, 424] on div "**********" at bounding box center [734, 395] width 526 height 57
click at [1140, 420] on div at bounding box center [1141, 413] width 11 height 11
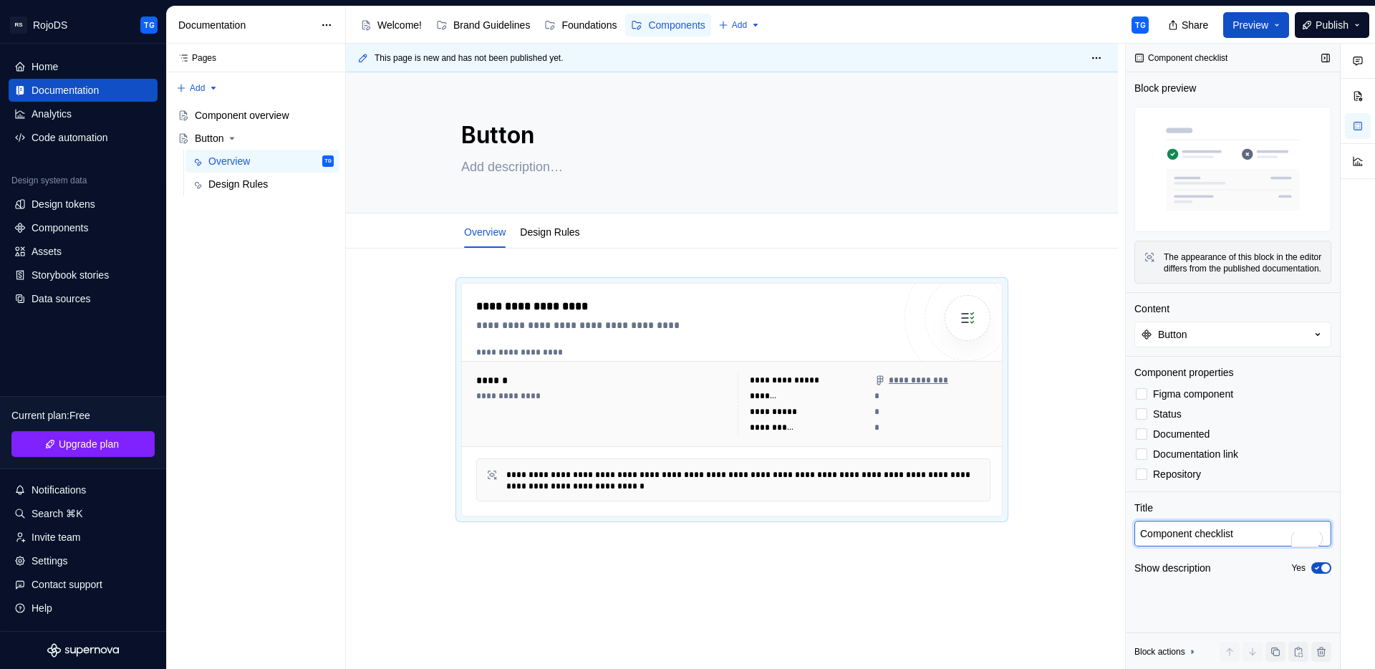
click at [1174, 547] on textarea "Component checklist" at bounding box center [1233, 534] width 197 height 26
click at [1179, 575] on div "Show description" at bounding box center [1173, 568] width 77 height 14
click at [527, 332] on div "**********" at bounding box center [684, 325] width 417 height 14
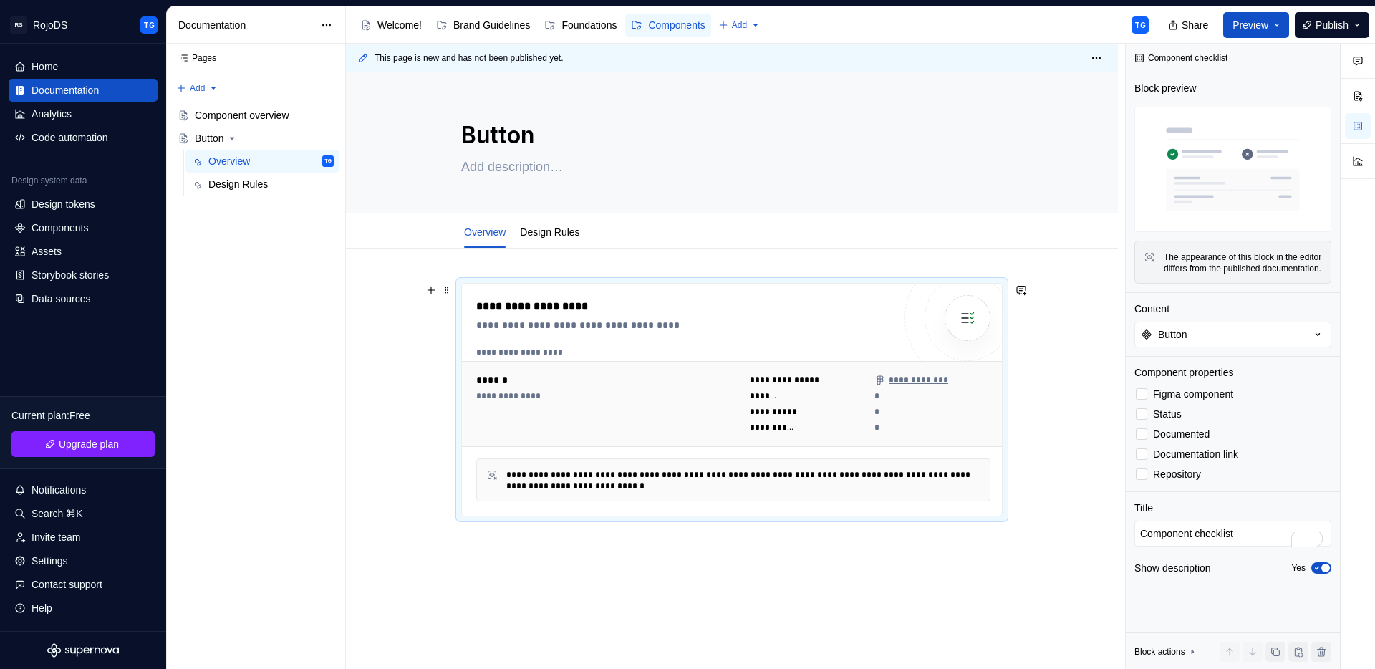
click at [523, 322] on div "**********" at bounding box center [684, 325] width 417 height 14
click at [523, 313] on div "**********" at bounding box center [684, 306] width 417 height 17
click at [824, 311] on div "**********" at bounding box center [684, 306] width 417 height 17
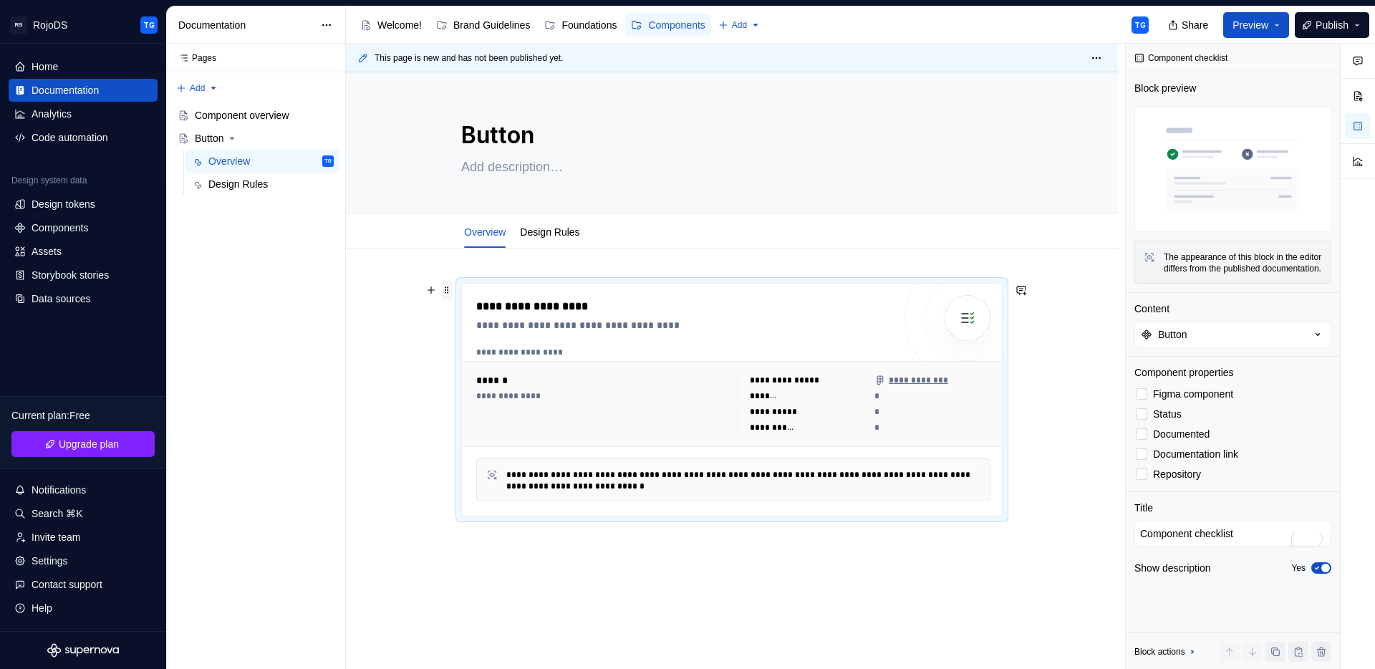
click at [450, 291] on span at bounding box center [446, 290] width 11 height 20
click at [521, 293] on div "**********" at bounding box center [732, 400] width 540 height 232
drag, startPoint x: 568, startPoint y: 317, endPoint x: 521, endPoint y: 327, distance: 47.5
click at [521, 327] on div "**********" at bounding box center [684, 325] width 417 height 14
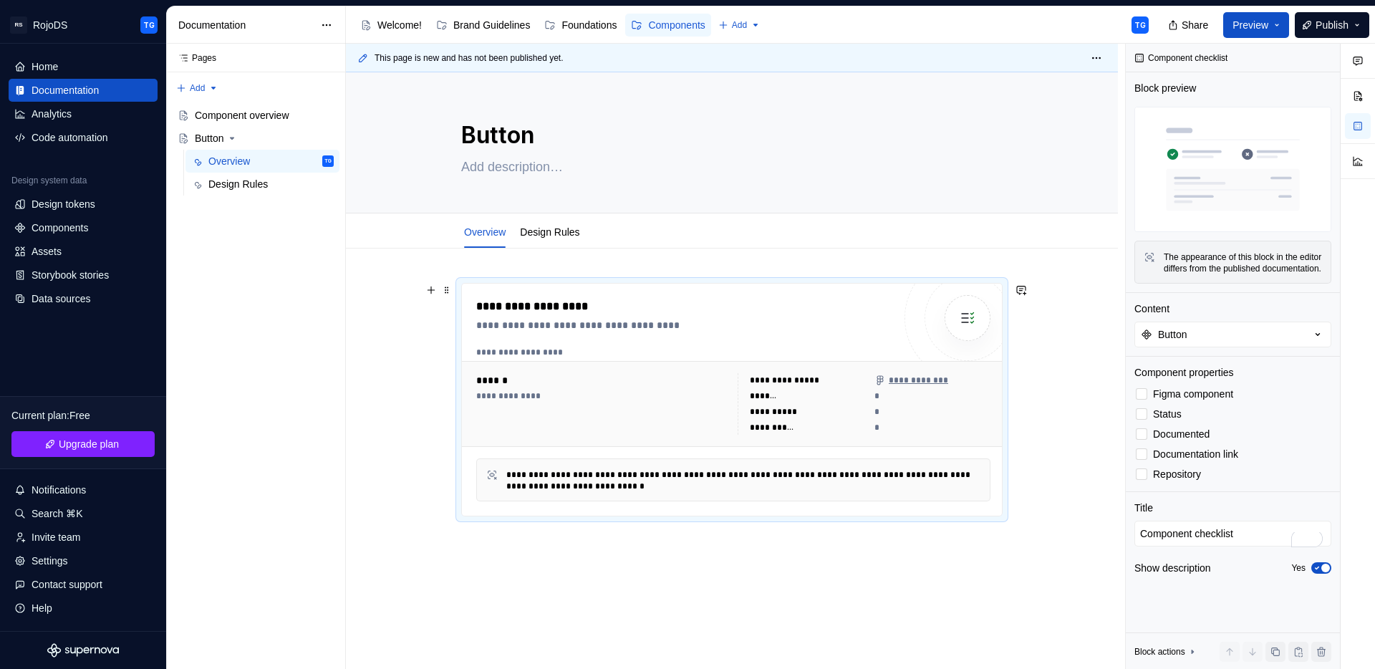
click at [799, 380] on div "**********" at bounding box center [787, 380] width 74 height 11
click at [799, 453] on div "**********" at bounding box center [733, 424] width 514 height 155
drag, startPoint x: 799, startPoint y: 453, endPoint x: 819, endPoint y: 456, distance: 19.5
click at [806, 455] on div "**********" at bounding box center [733, 424] width 514 height 155
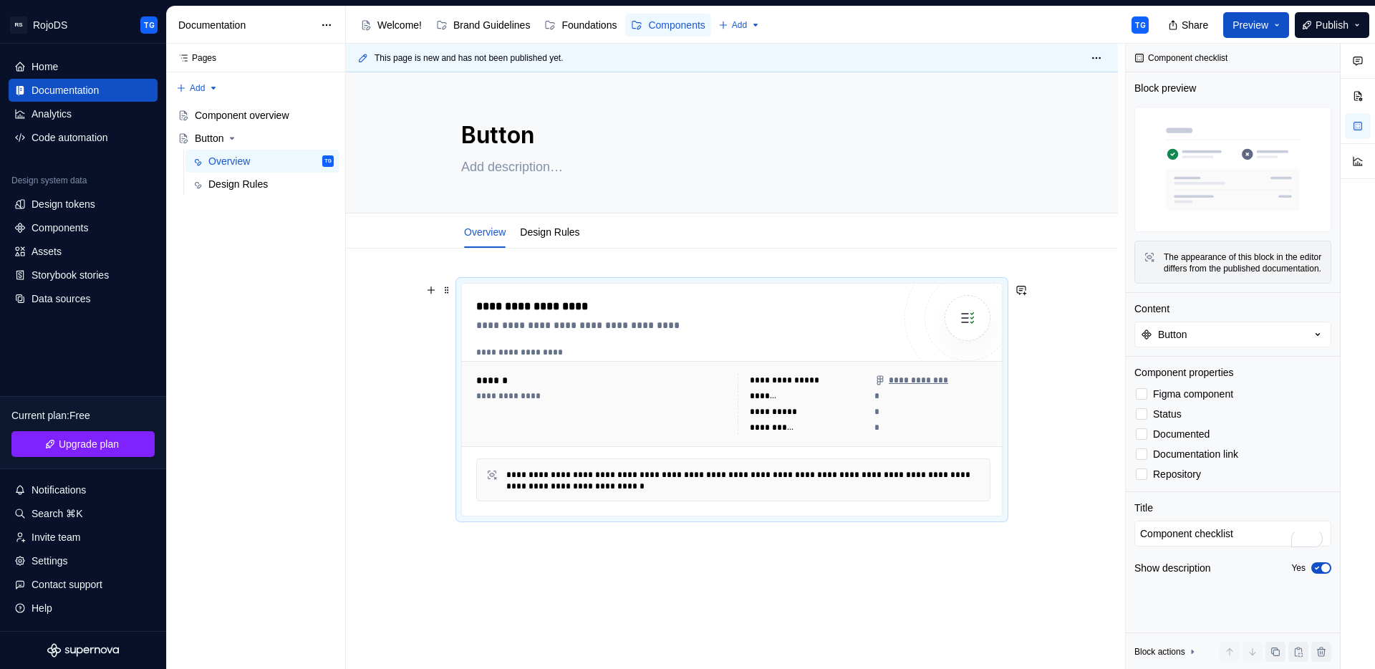
click at [852, 474] on div "**********" at bounding box center [743, 480] width 475 height 23
drag, startPoint x: 847, startPoint y: 479, endPoint x: 791, endPoint y: 423, distance: 79.0
click at [847, 479] on div "**********" at bounding box center [743, 480] width 475 height 23
click at [788, 422] on div "**********" at bounding box center [772, 427] width 44 height 11
drag, startPoint x: 787, startPoint y: 419, endPoint x: 880, endPoint y: 385, distance: 99.0
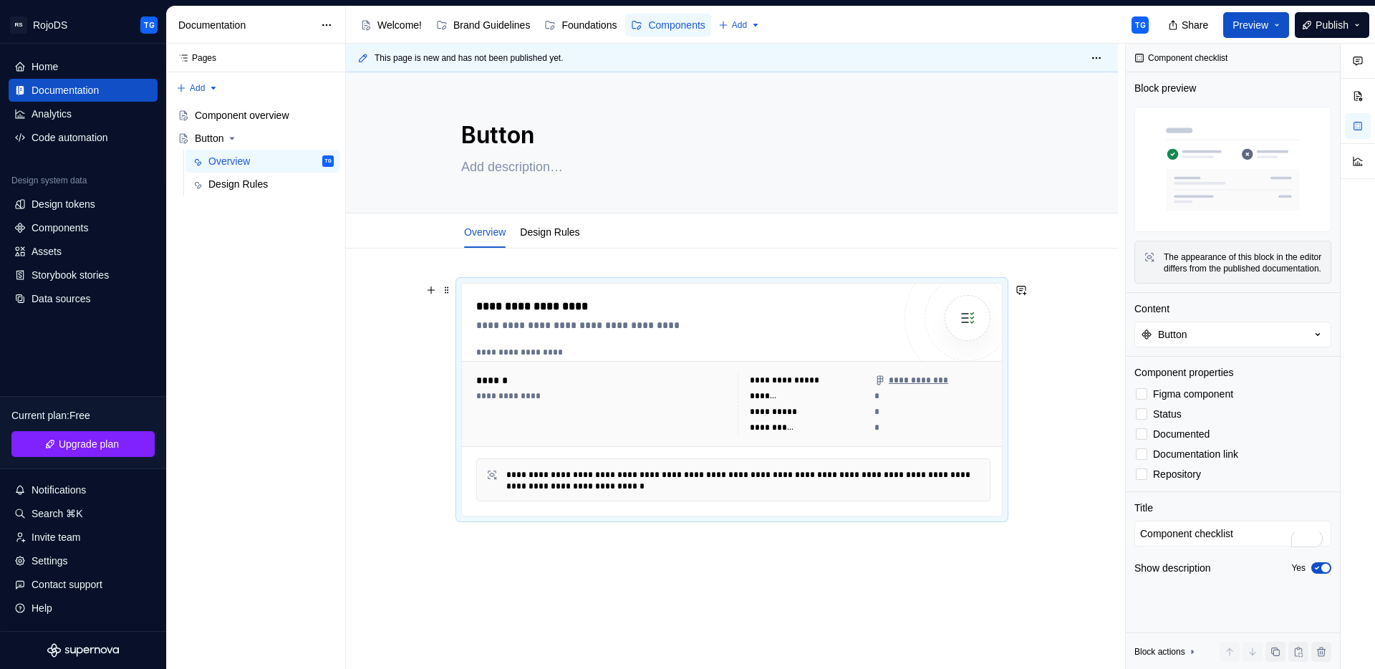
click at [792, 416] on div "**********" at bounding box center [864, 404] width 253 height 62
click at [880, 385] on icon "To enrich screen reader interactions, please activate Accessibility in Grammarl…" at bounding box center [880, 380] width 11 height 11
click at [942, 375] on div "**********" at bounding box center [911, 380] width 73 height 11
click at [971, 320] on img "To enrich screen reader interactions, please activate Accessibility in Grammarl…" at bounding box center [967, 318] width 29 height 29
click at [682, 324] on div "**********" at bounding box center [684, 325] width 417 height 14
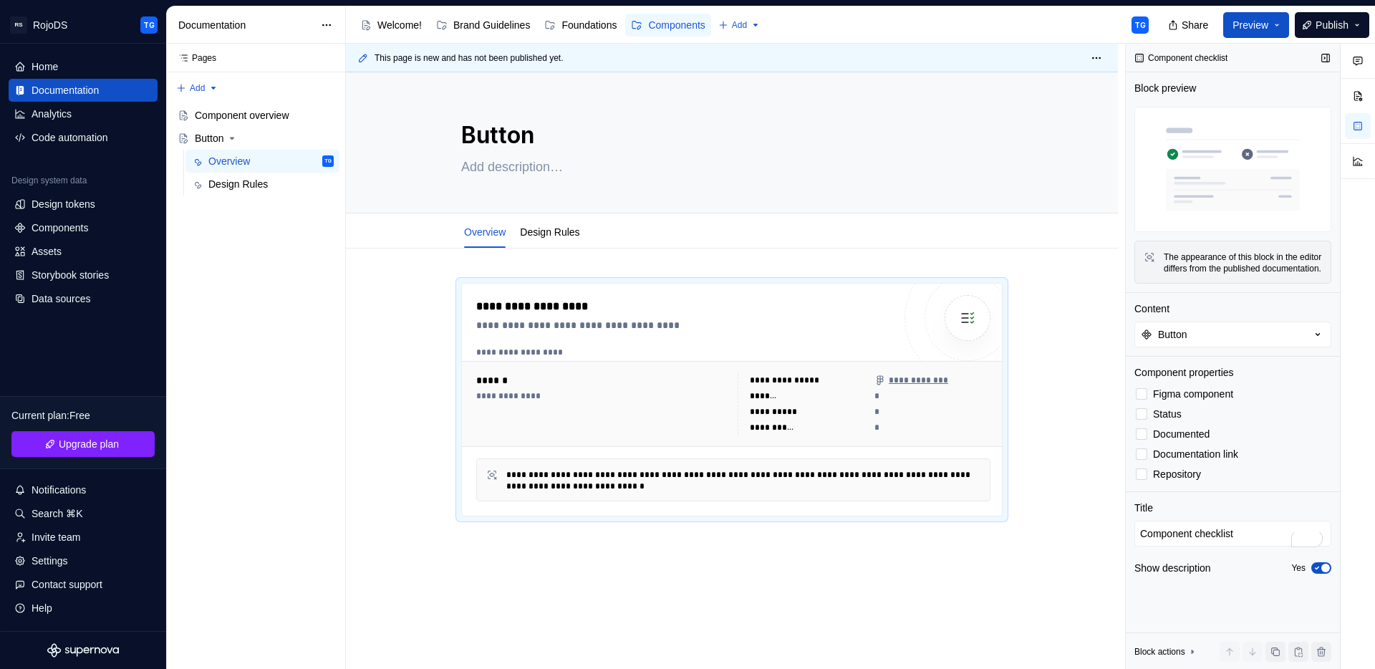
click at [1201, 170] on img at bounding box center [1233, 169] width 197 height 125
click at [1216, 269] on div "The appearance of this block in the editor differs from the published documenta…" at bounding box center [1243, 262] width 158 height 23
click at [1188, 316] on div "Content" at bounding box center [1233, 309] width 197 height 14
click at [1193, 651] on icon at bounding box center [1192, 652] width 1 height 4
click at [1195, 503] on icon at bounding box center [1192, 501] width 11 height 11
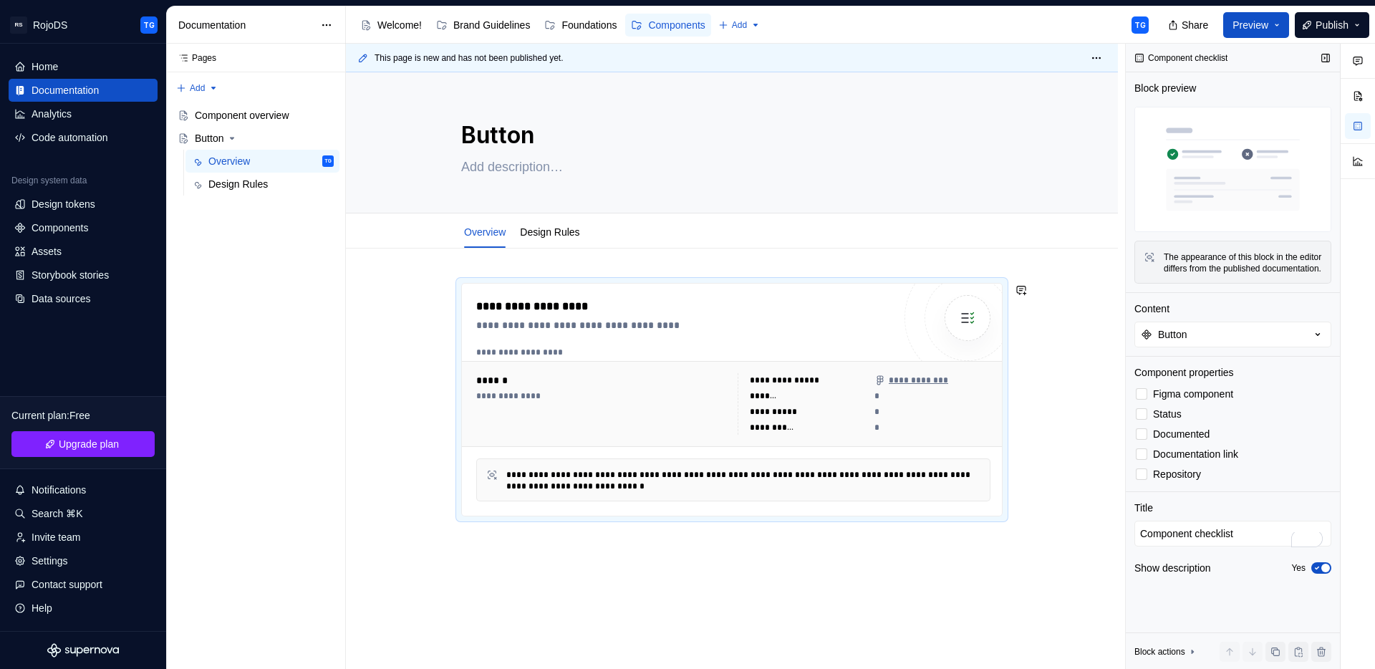
click at [548, 587] on div "**********" at bounding box center [732, 492] width 772 height 486
type textarea "*"
click at [434, 290] on button "button" at bounding box center [431, 290] width 20 height 20
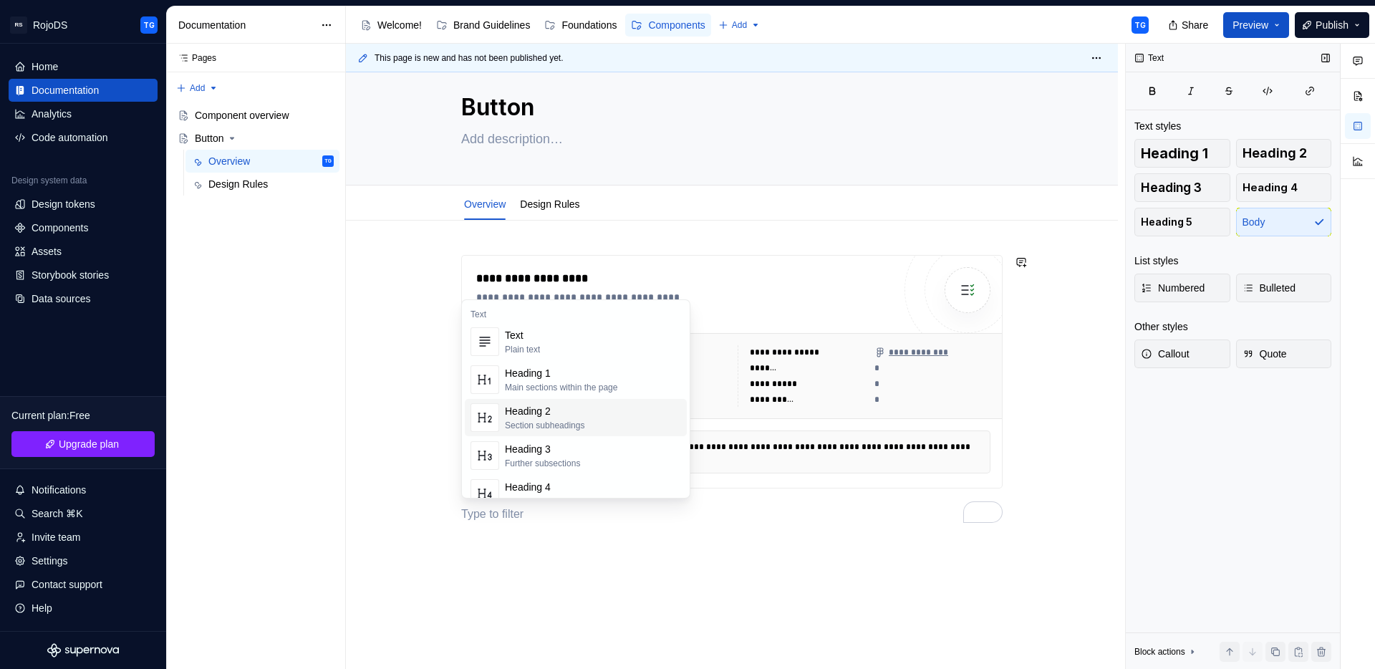
click at [538, 406] on div "Heading 2" at bounding box center [545, 411] width 80 height 14
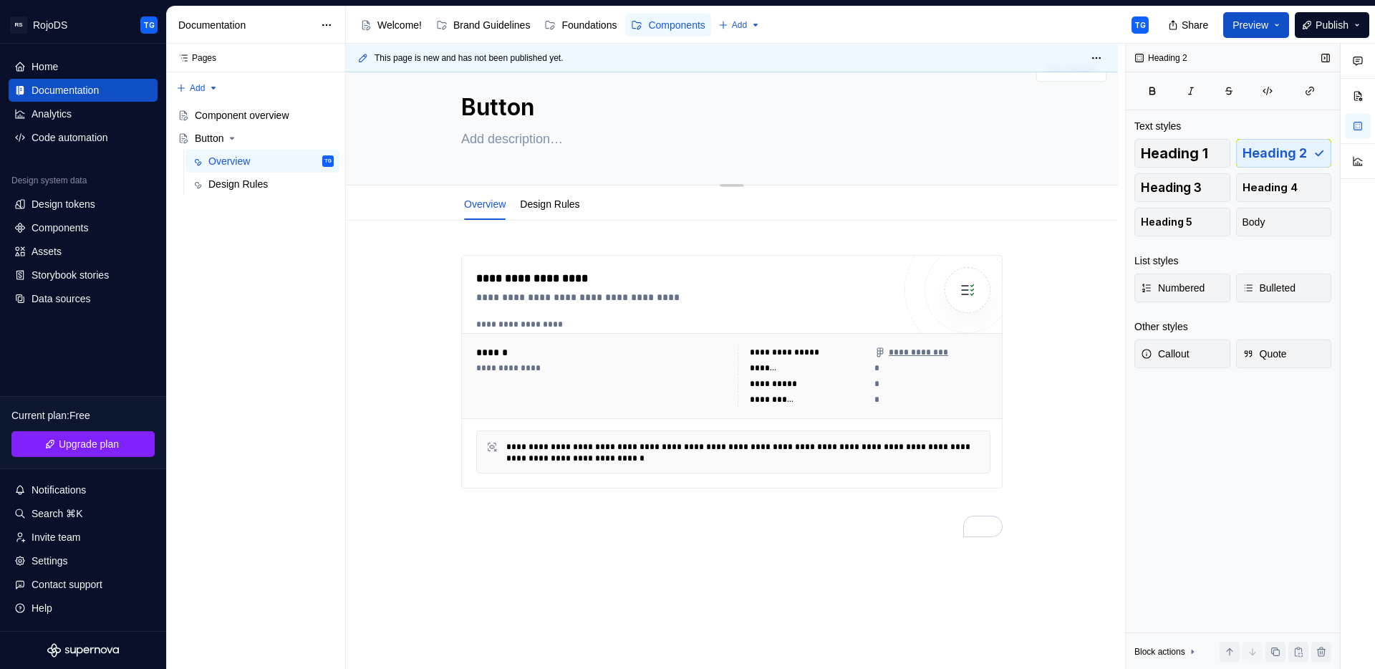
type textarea "*"
click at [502, 143] on textarea at bounding box center [729, 138] width 542 height 23
paste textarea "Buttons are interactive elements that trigger actions, allowing users to comple…"
type textarea "Buttons are interactive elements that trigger actions, allowing users to comple…"
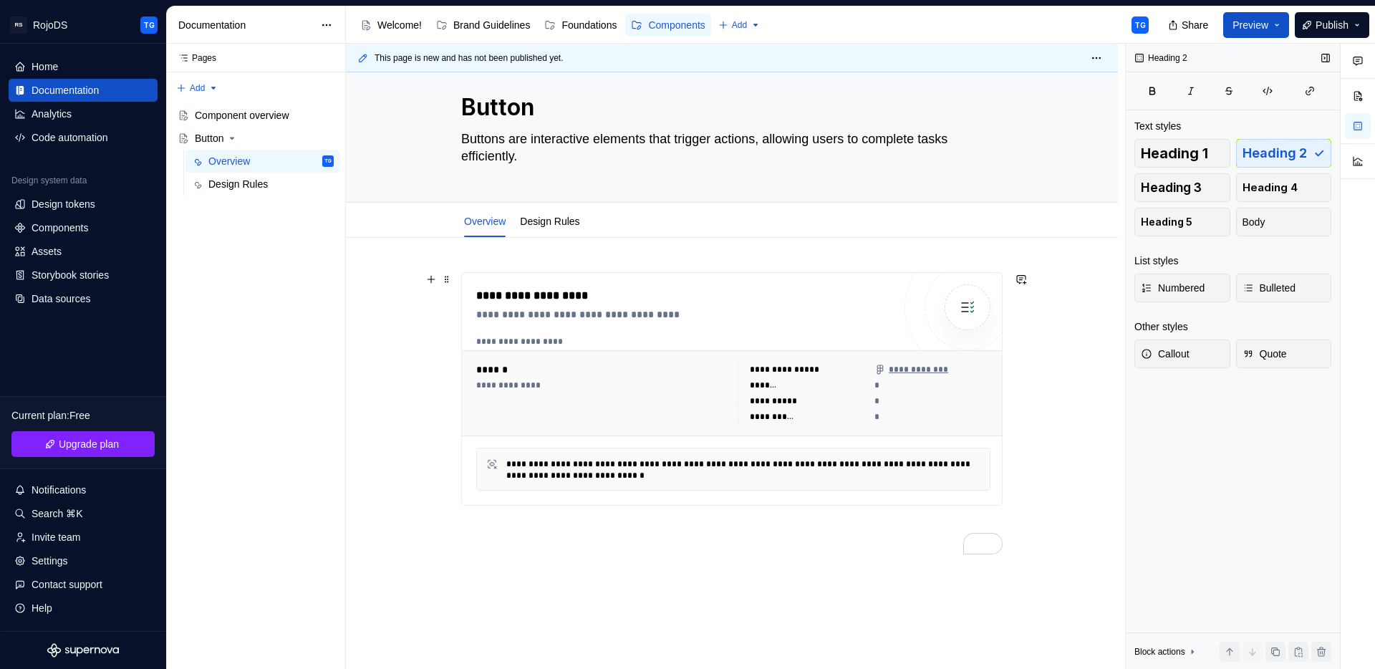
type textarea "*"
type textarea "Buttons are interactive elements that trigger actions, allowing users to comple…"
click at [509, 561] on div "**********" at bounding box center [732, 421] width 542 height 299
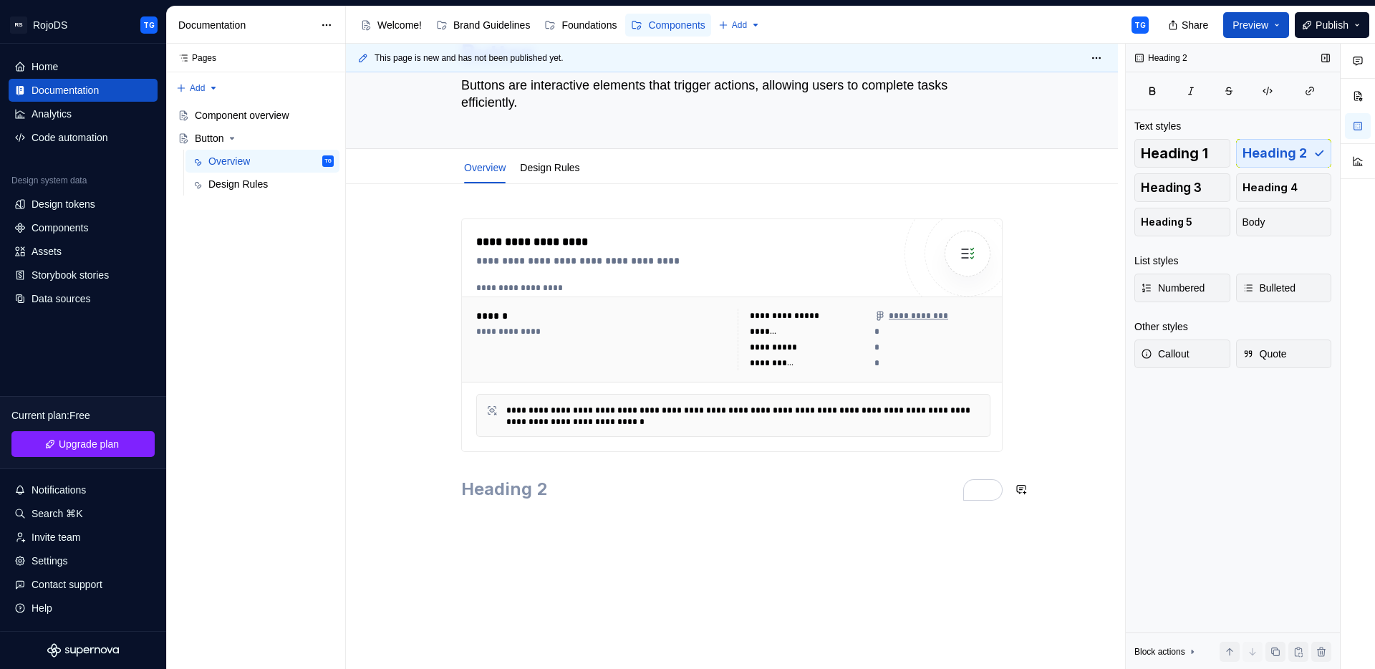
scroll to position [84, 0]
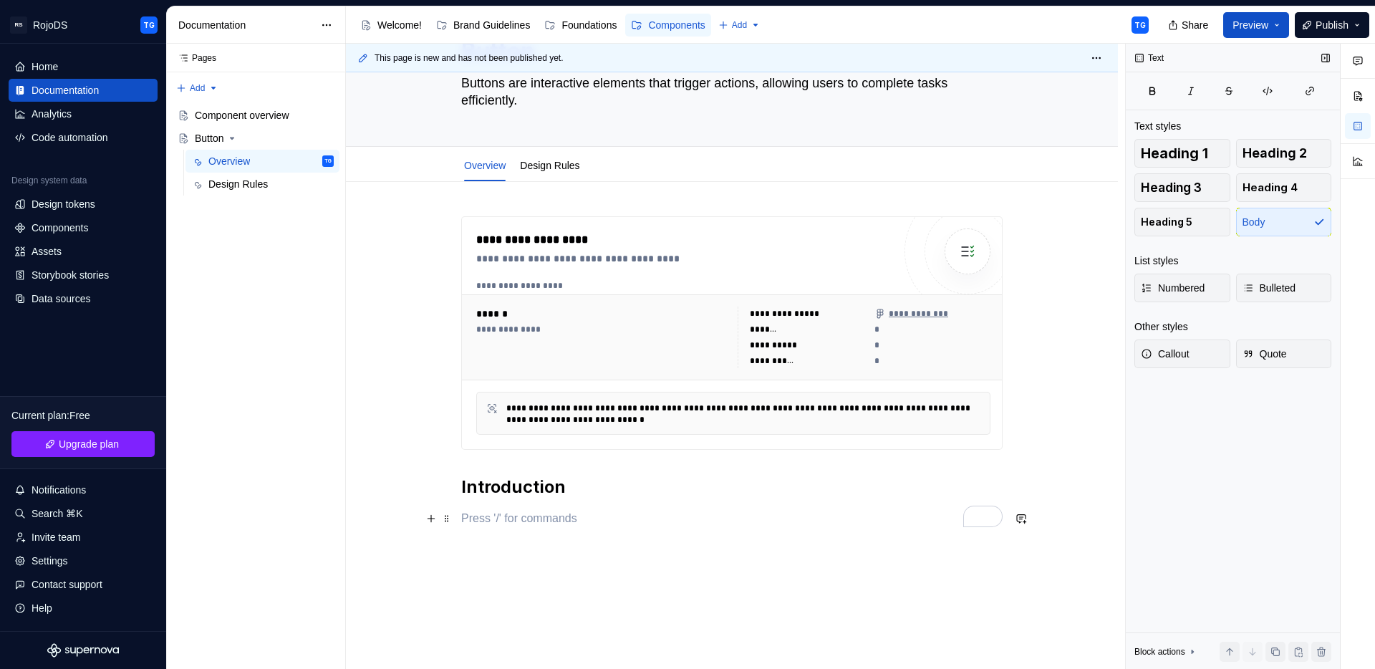
click at [491, 516] on p "To enrich screen reader interactions, please activate Accessibility in Grammarl…" at bounding box center [732, 518] width 542 height 17
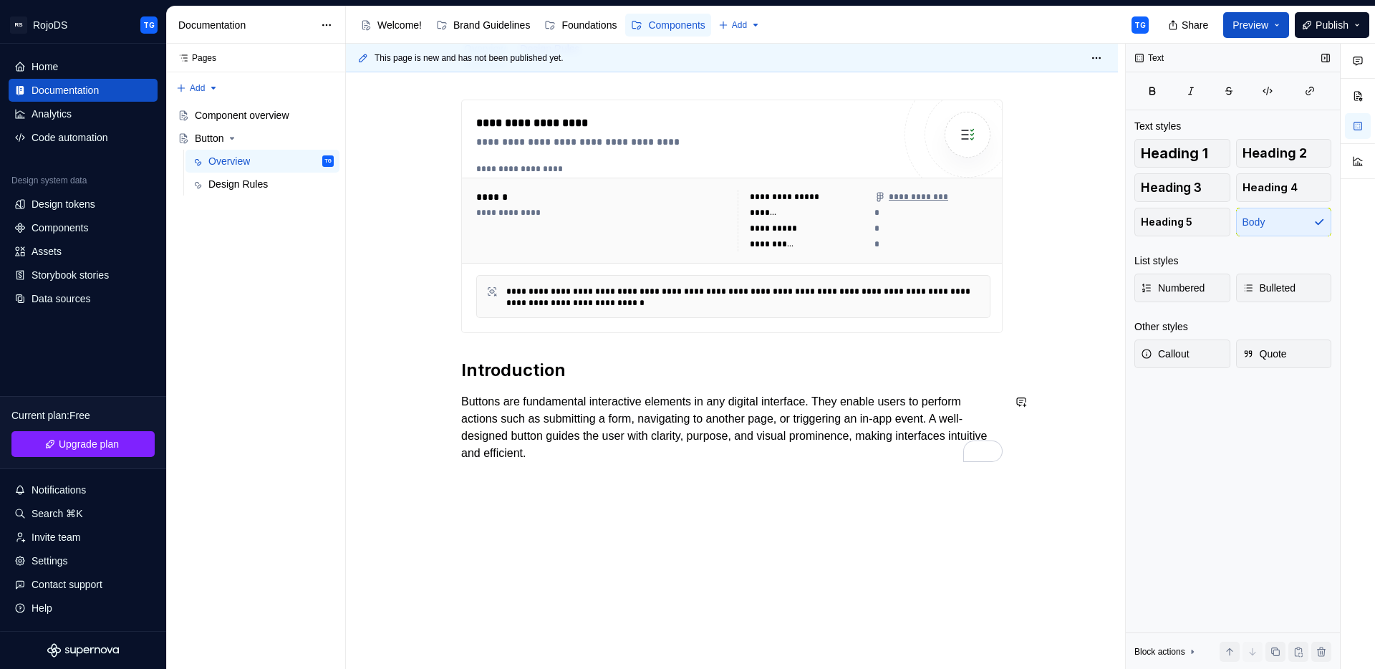
scroll to position [211, 0]
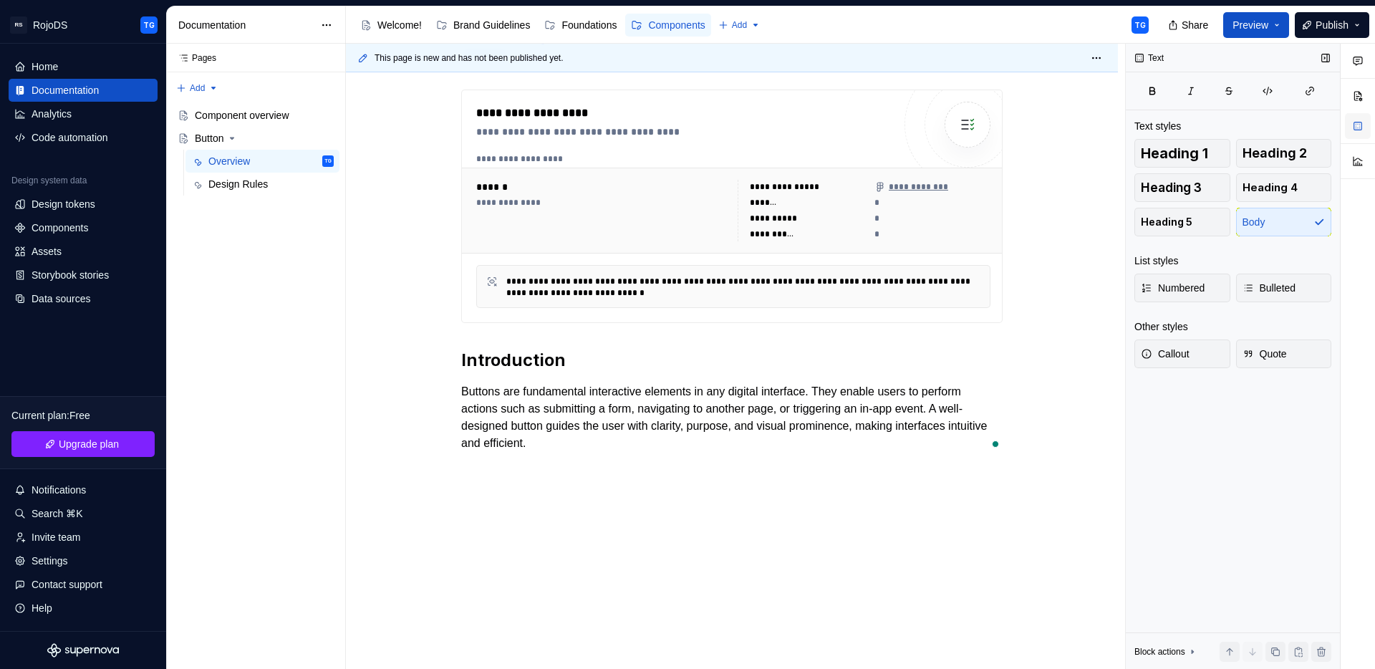
type textarea "*"
